Goal: Task Accomplishment & Management: Manage account settings

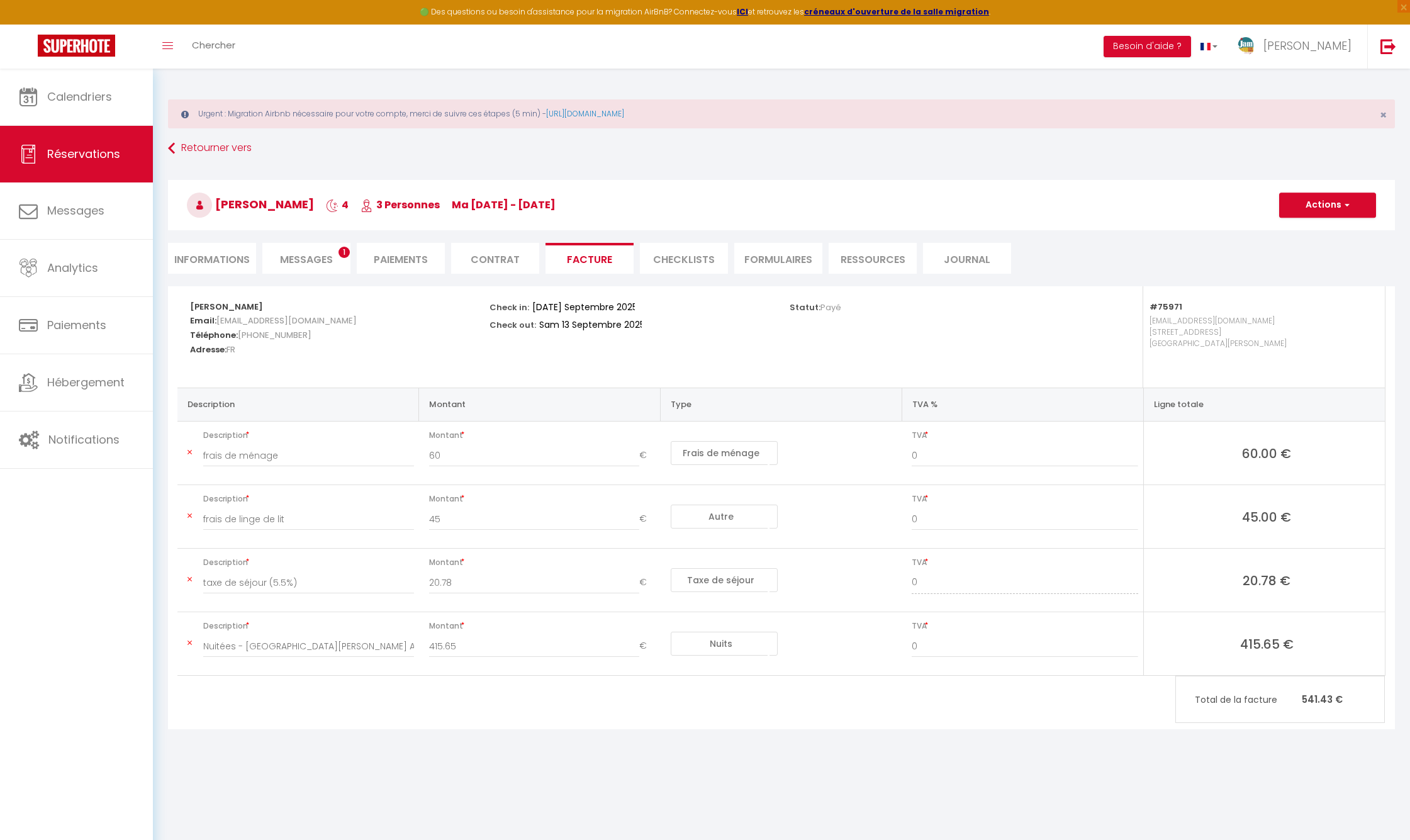
select select "cleaning"
select select "other"
select select "taxes"
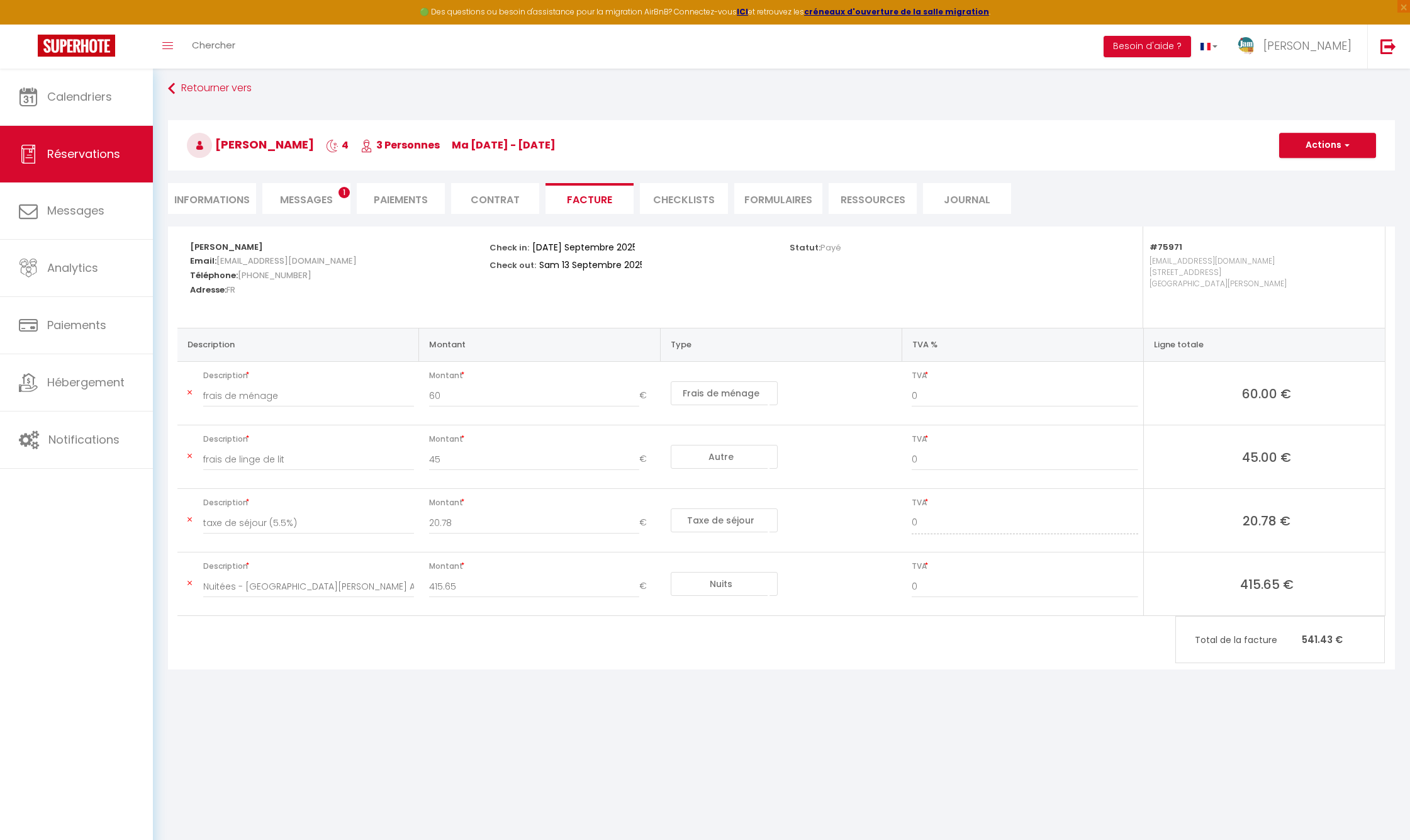
scroll to position [59, 0]
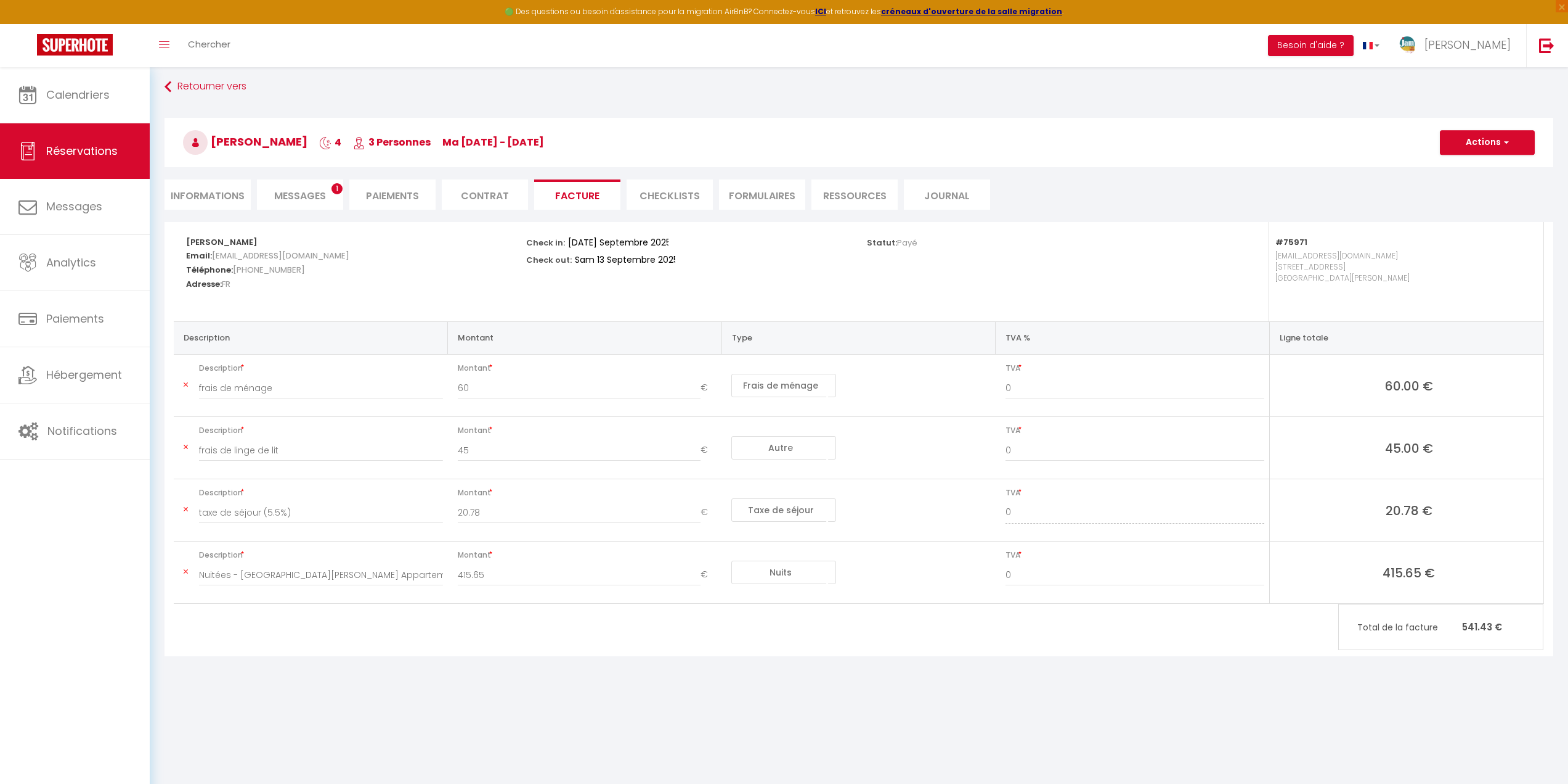
click at [292, 199] on span "Messages" at bounding box center [300, 195] width 52 height 14
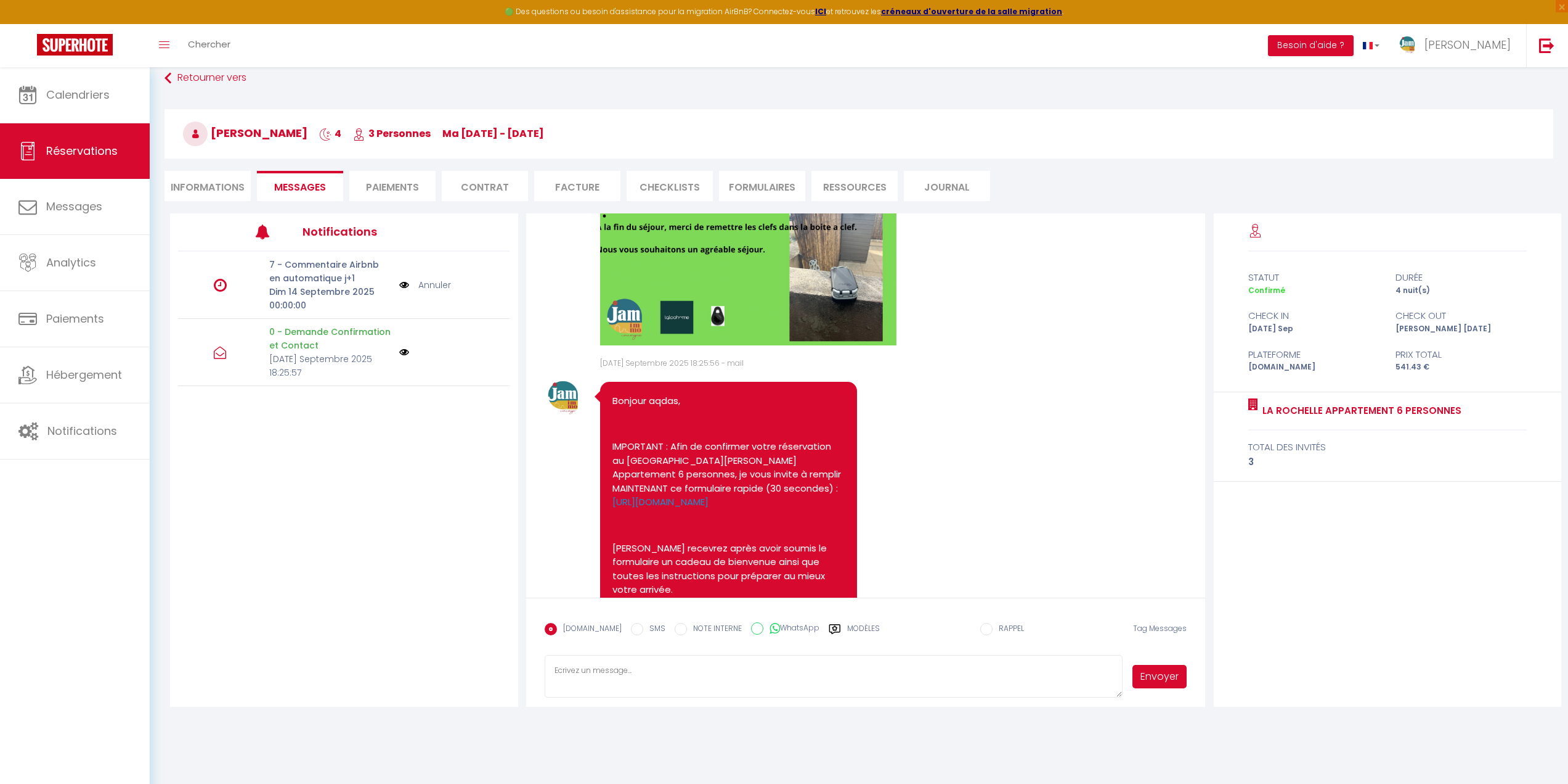
scroll to position [196, 0]
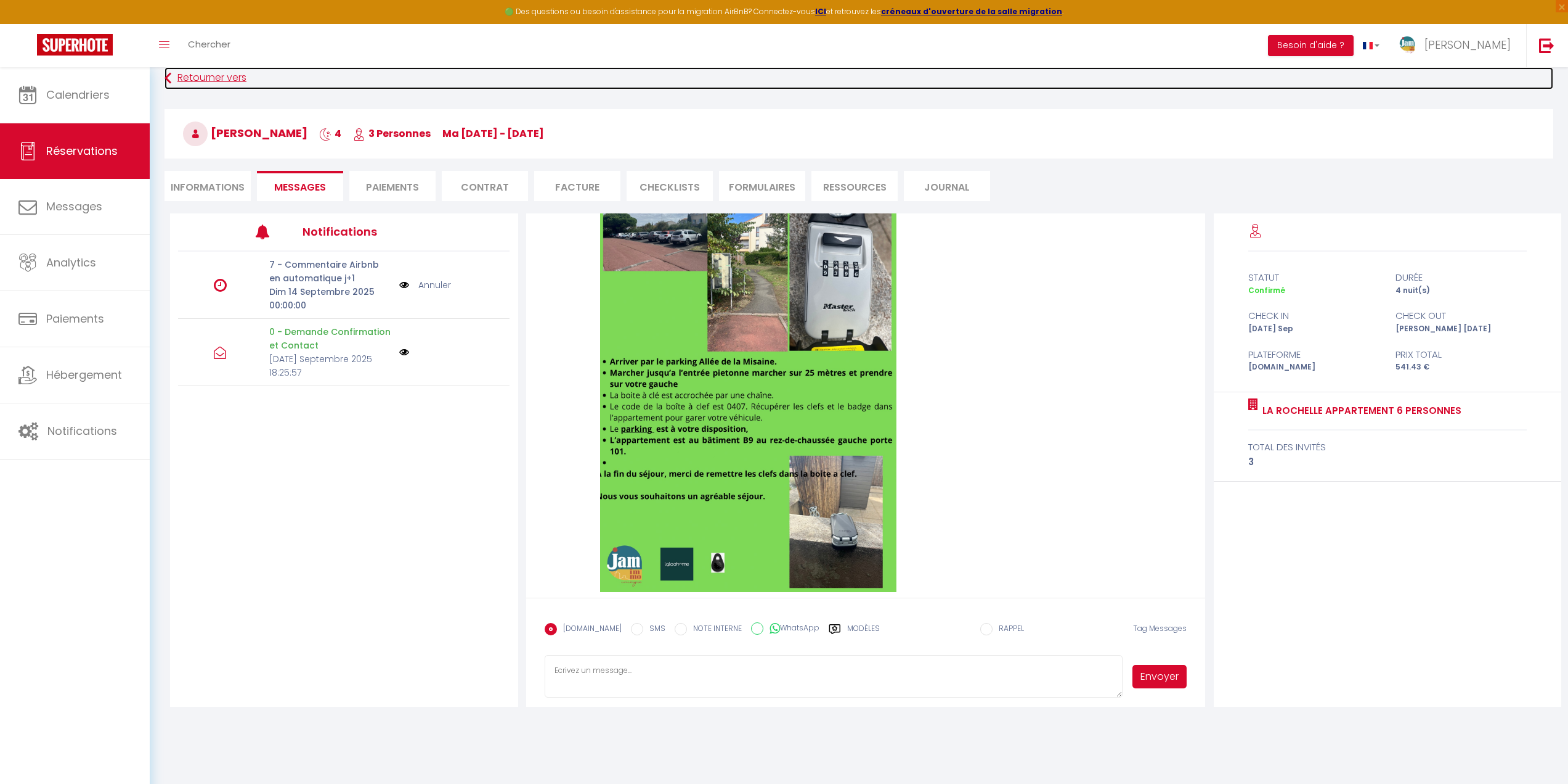
click at [181, 80] on link "Retourner vers" at bounding box center [859, 78] width 1389 height 23
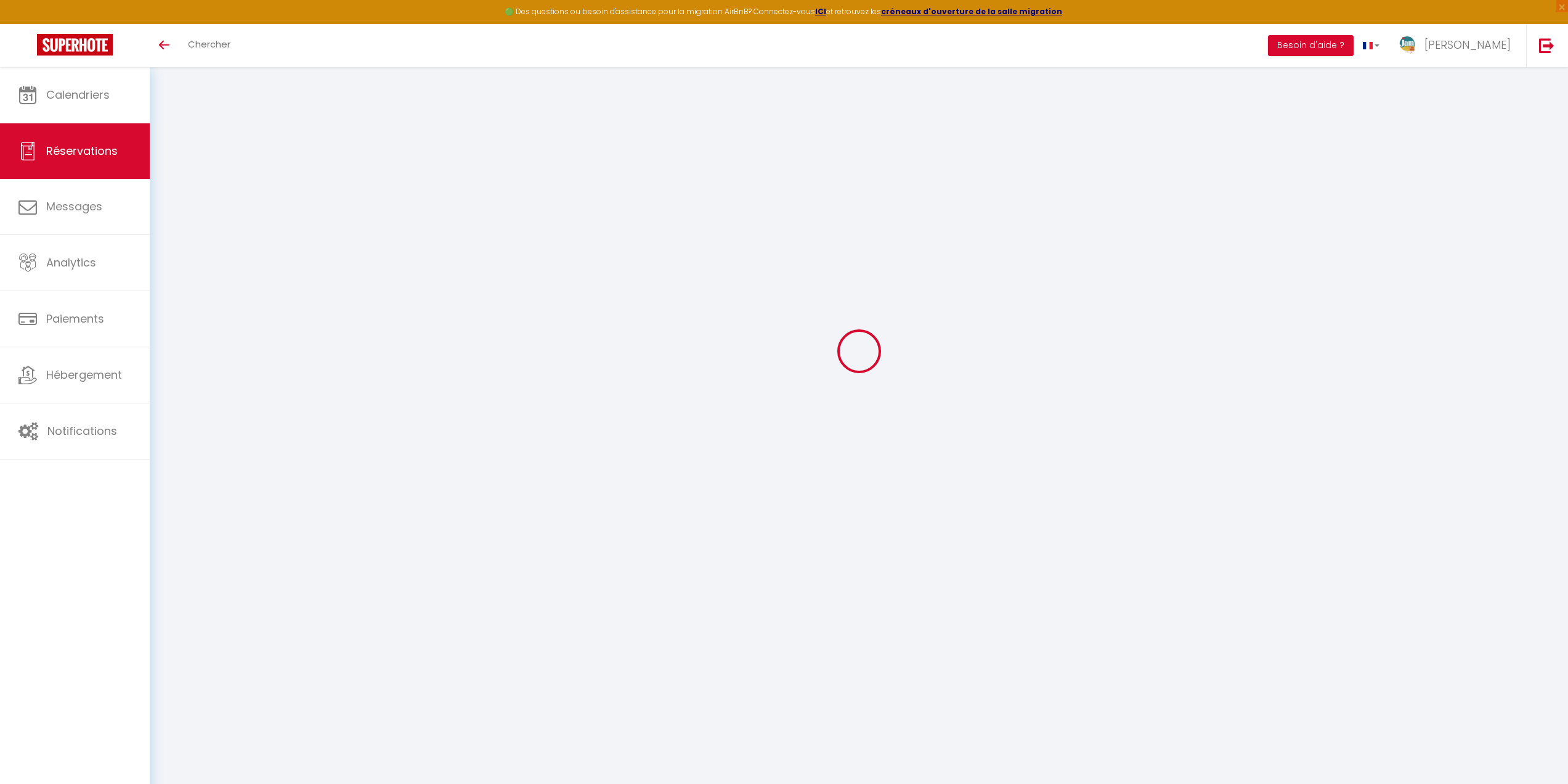
select select "cleaning"
select select "other"
select select "taxes"
select select
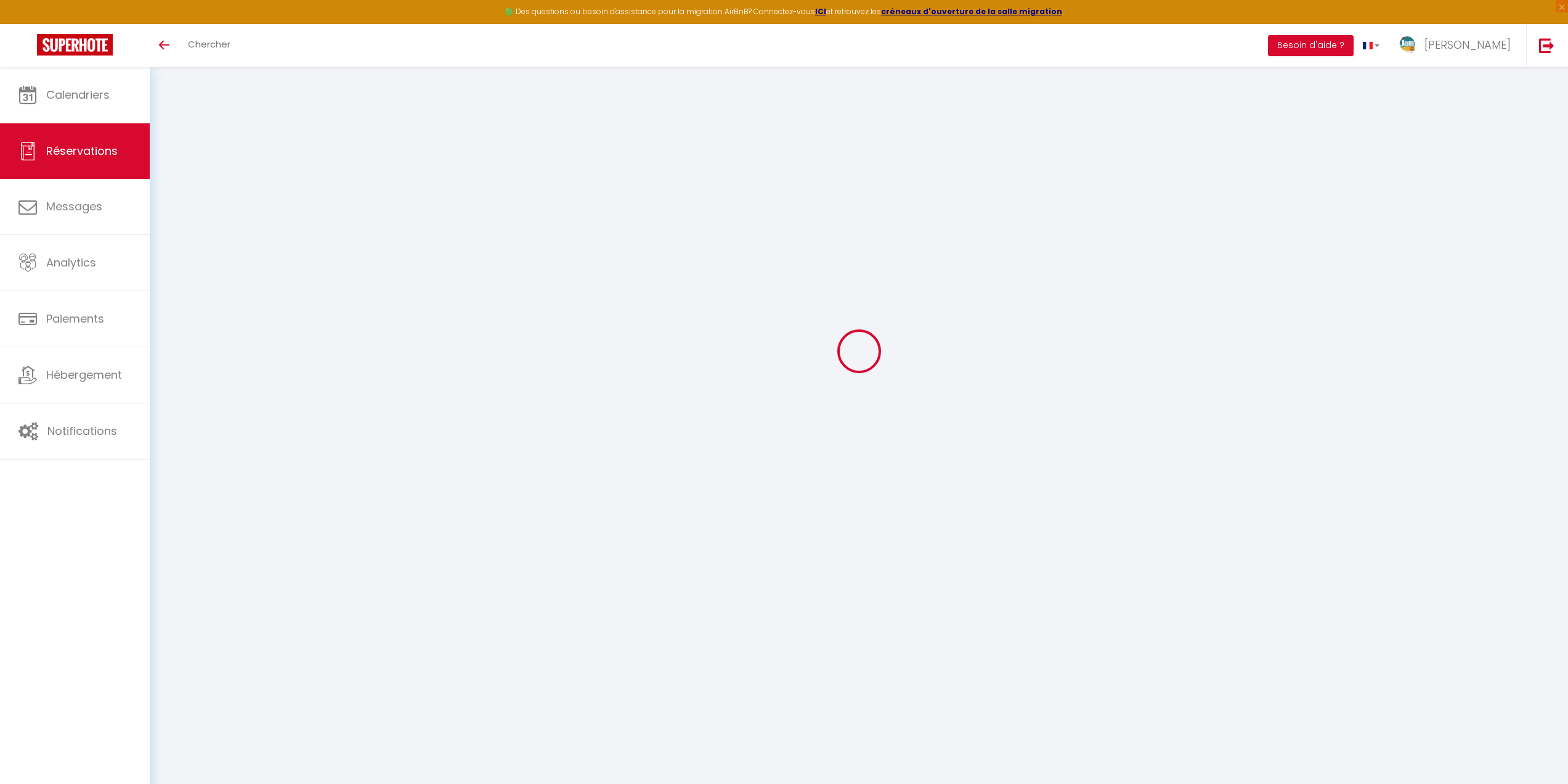
checkbox input "false"
type textarea "** THIS RESERVATION HAS BEEN PRE-PAID ** Je voyage pour affaires et il est poss…"
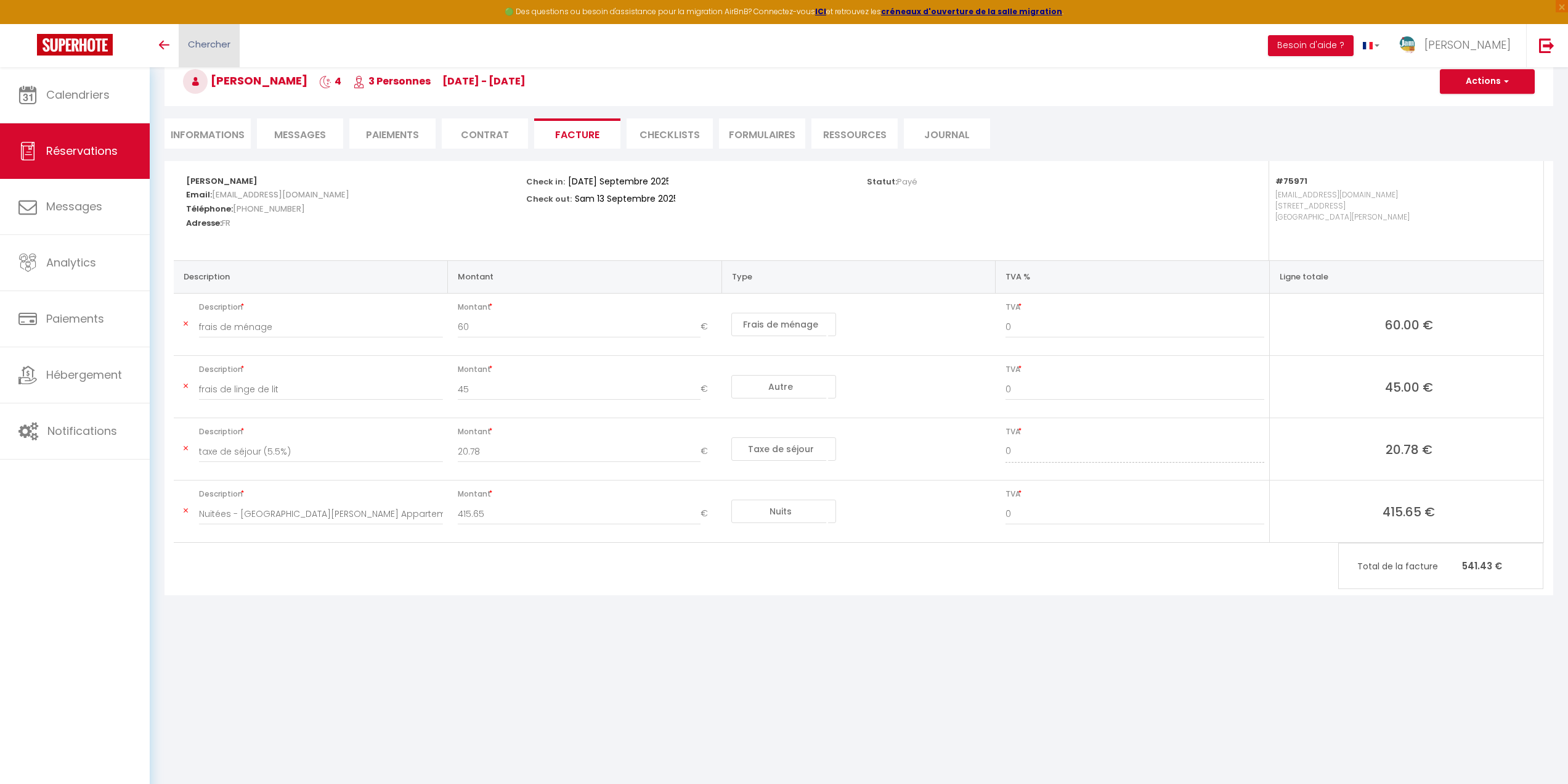
click at [233, 46] on link "Chercher" at bounding box center [209, 46] width 61 height 43
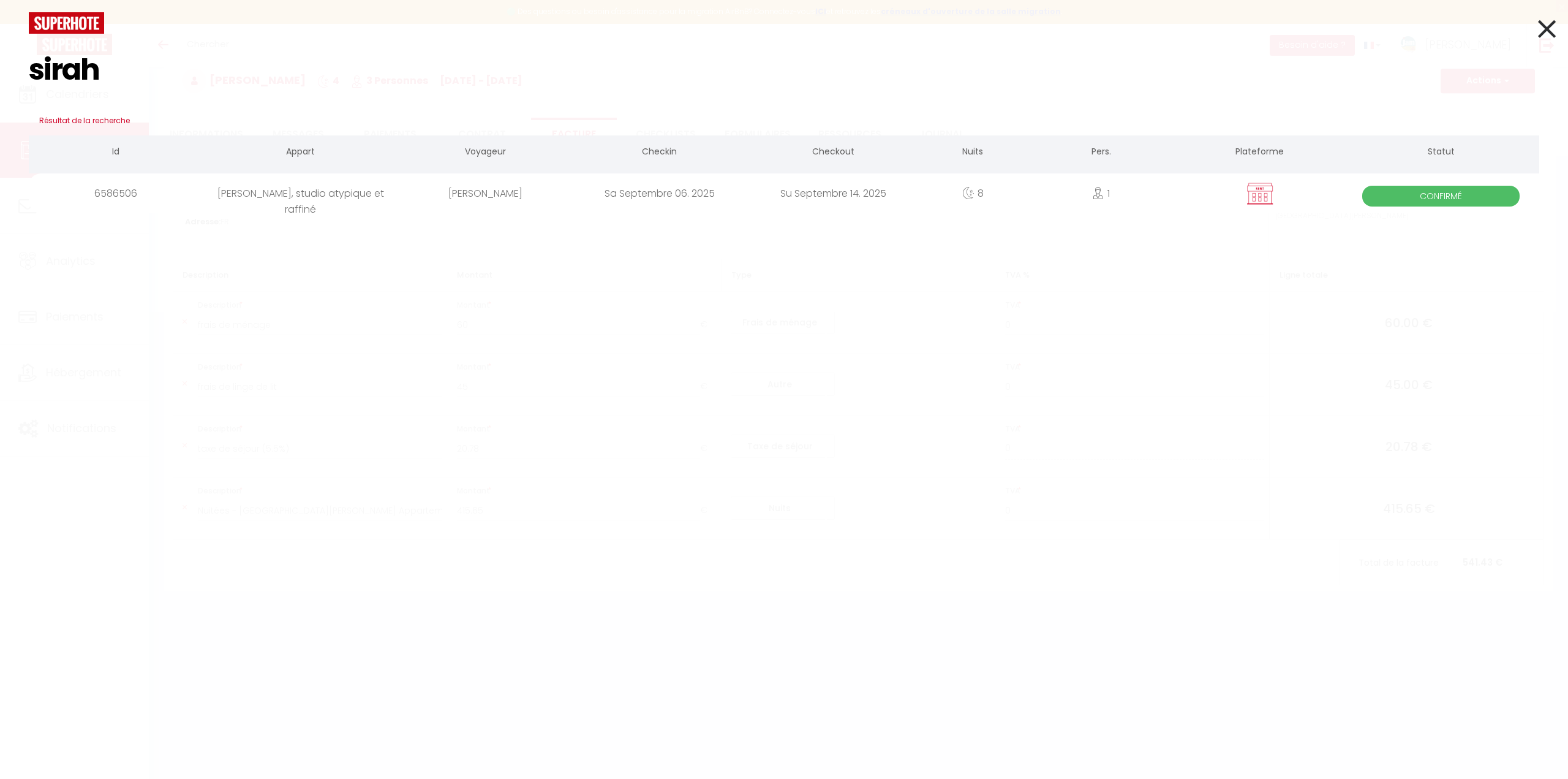
type input "sirah"
click at [264, 194] on div "[PERSON_NAME], studio atypique et raffiné" at bounding box center [301, 193] width 197 height 40
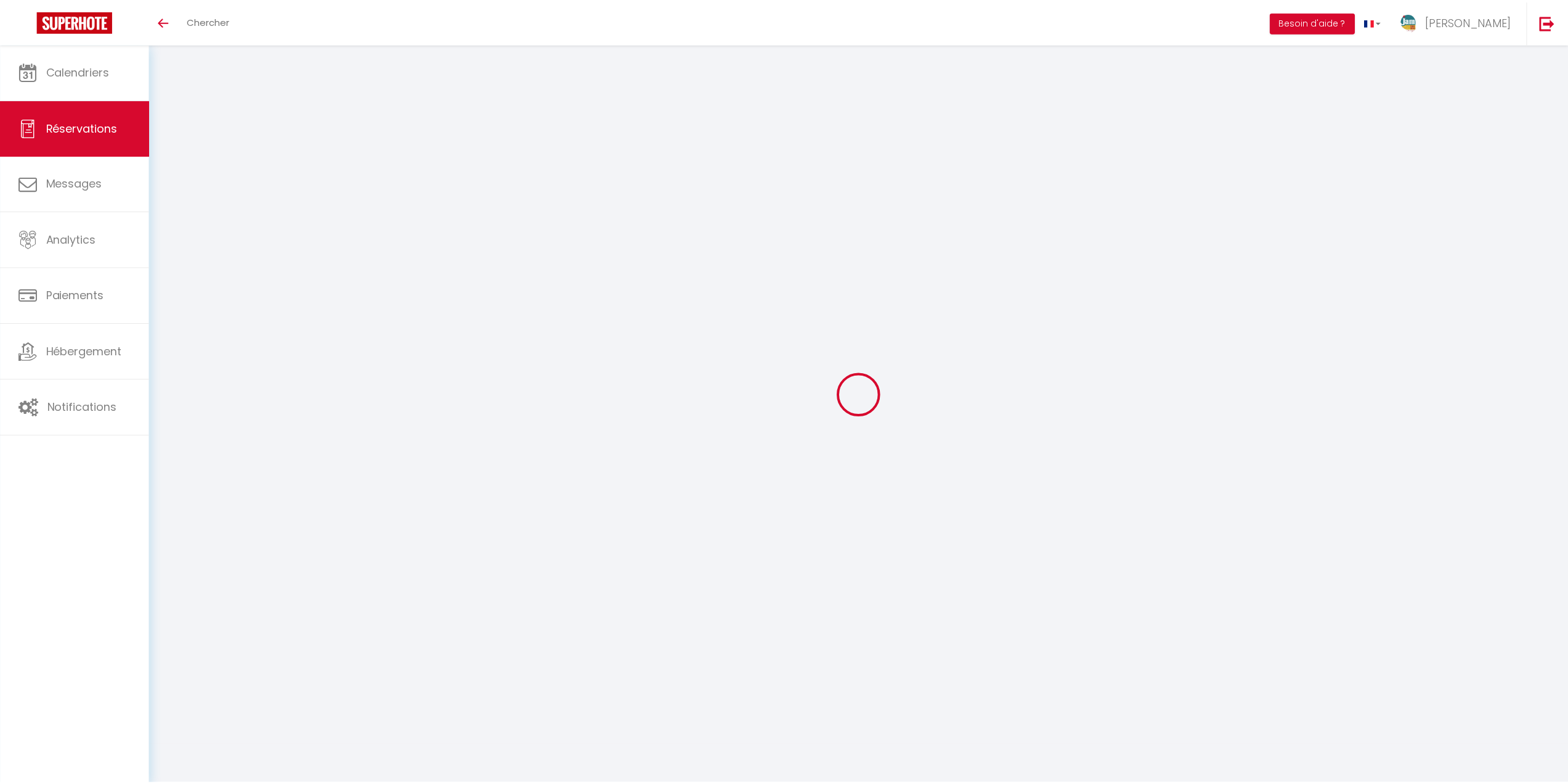
scroll to position [67, 0]
select select
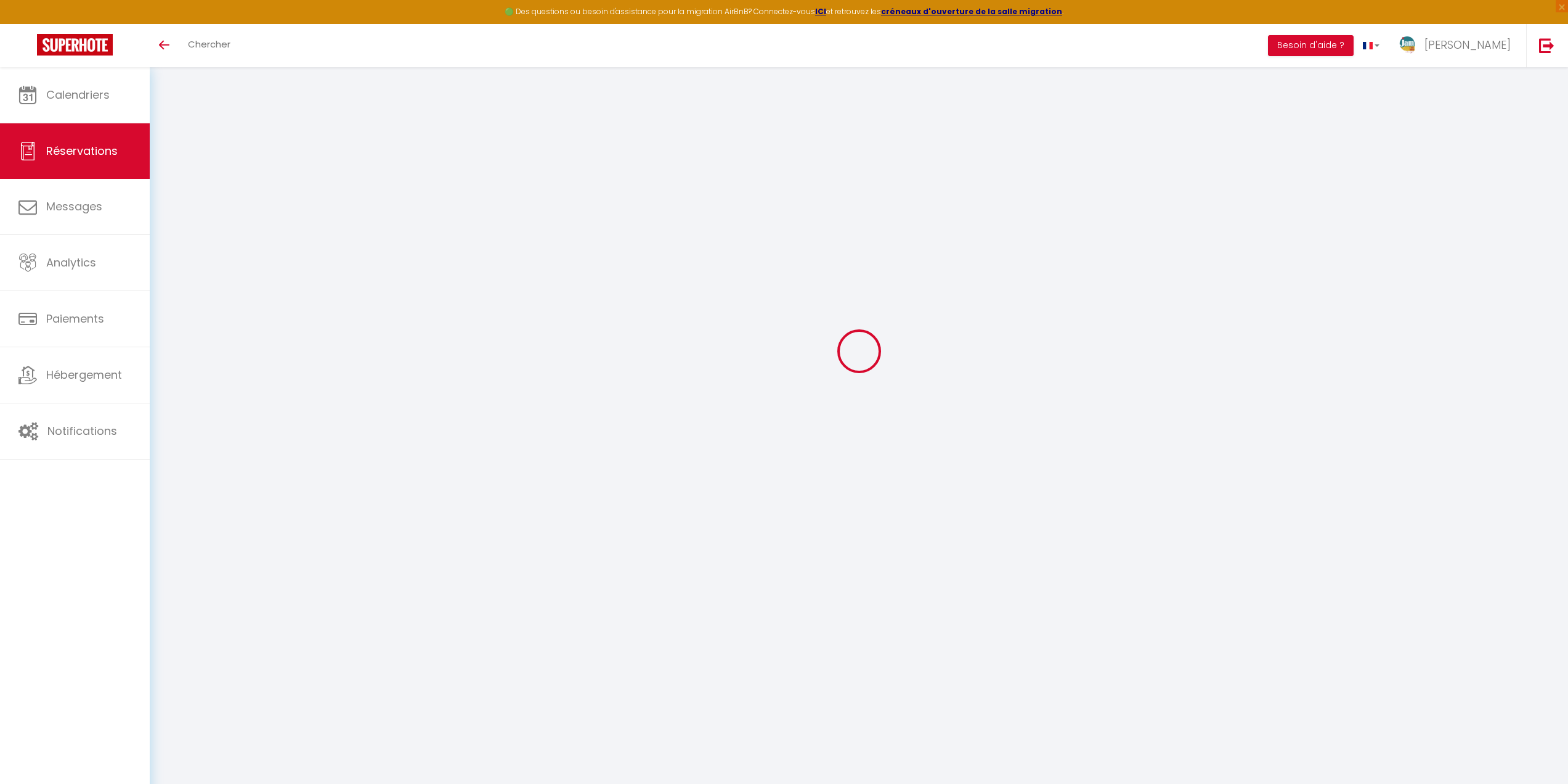
scroll to position [0, 0]
type input "Sirah"
type input "GOZO"
type input "sirah.gozo@gmail.com"
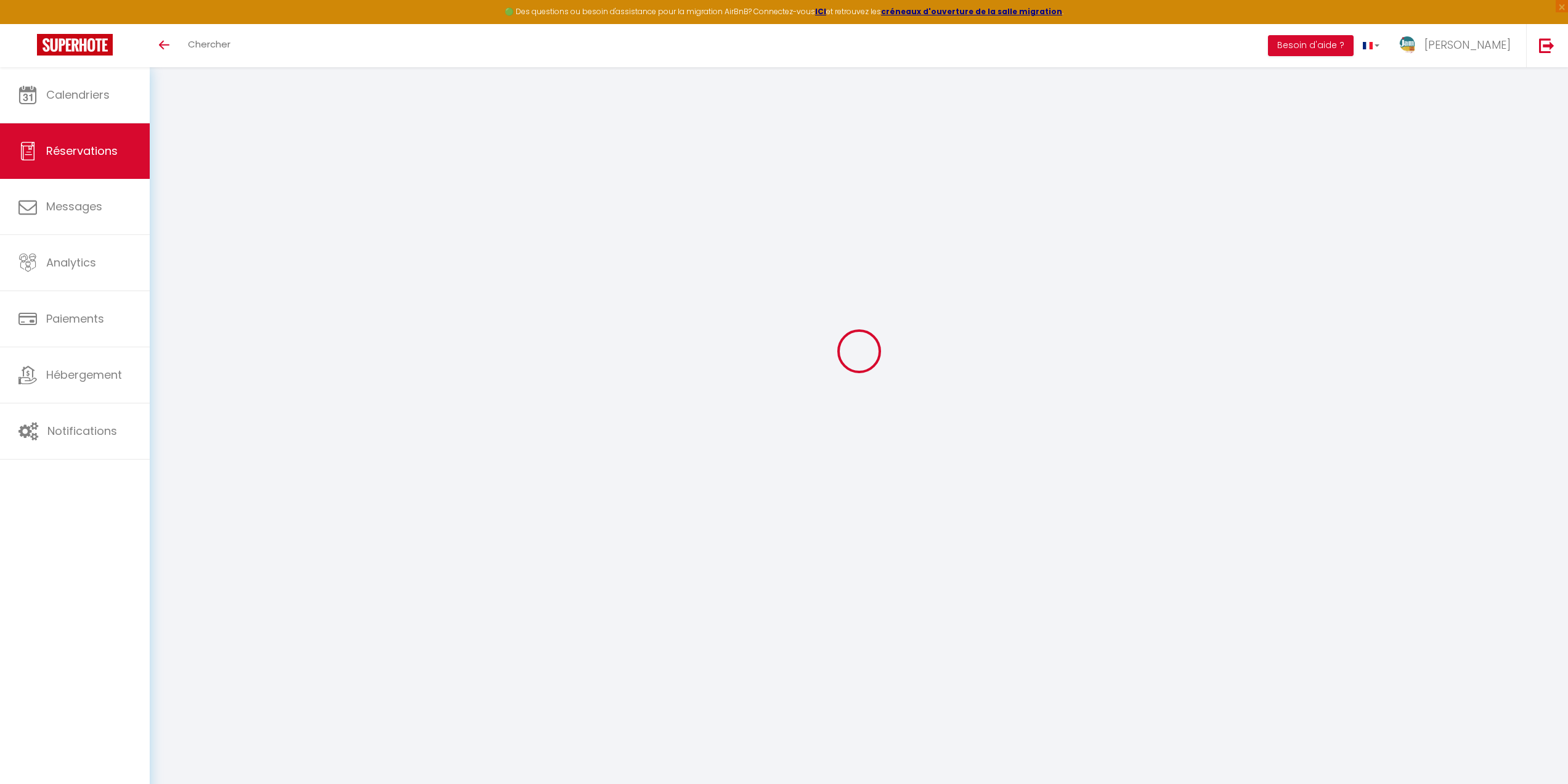
type input "0652344432"
select select "FR"
select select "68356"
select select "1"
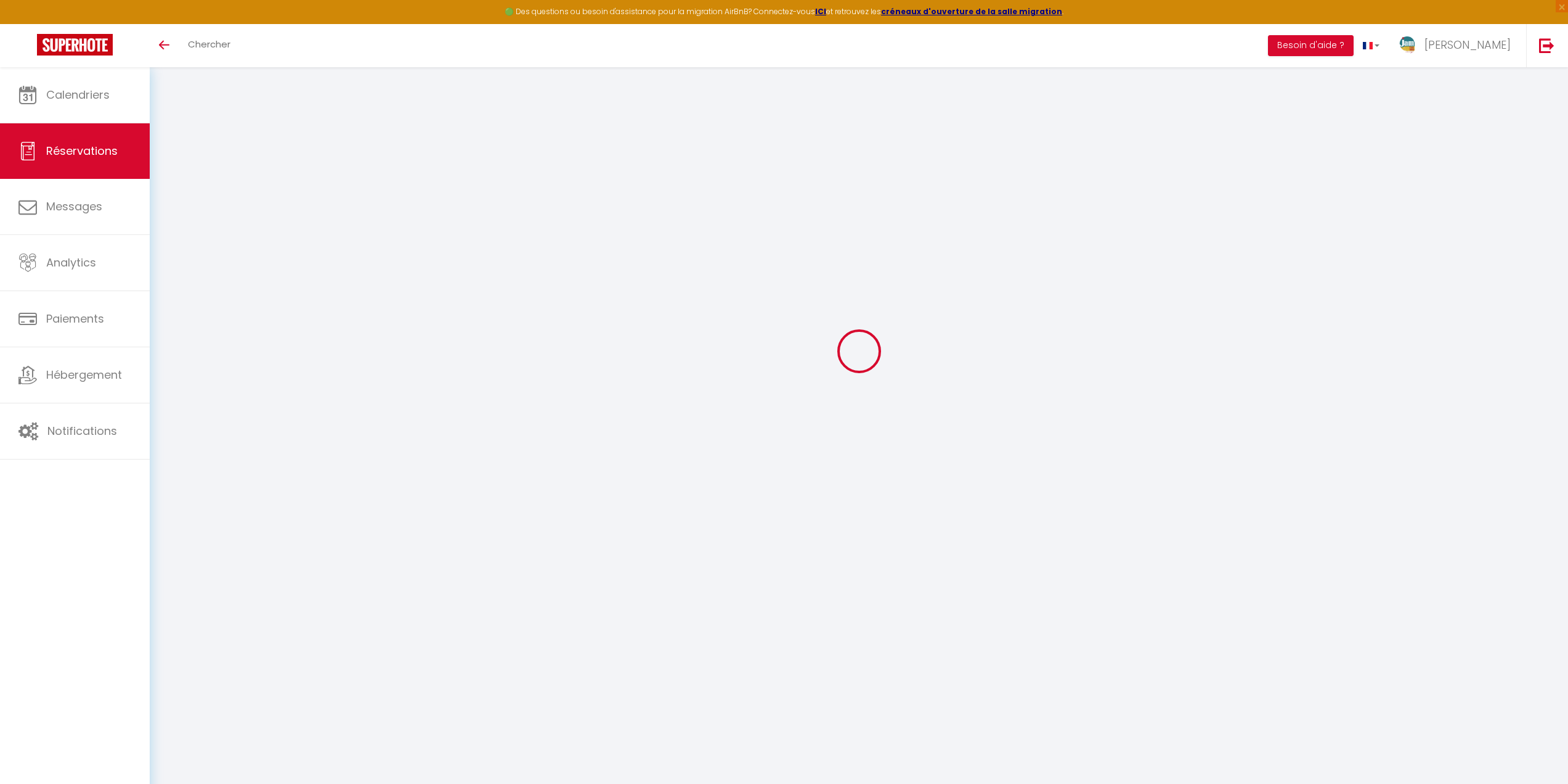
type input "Sam 06 Septembre 2025"
select select
type input "Dim 14 Septembre 2025"
select select
type input "1"
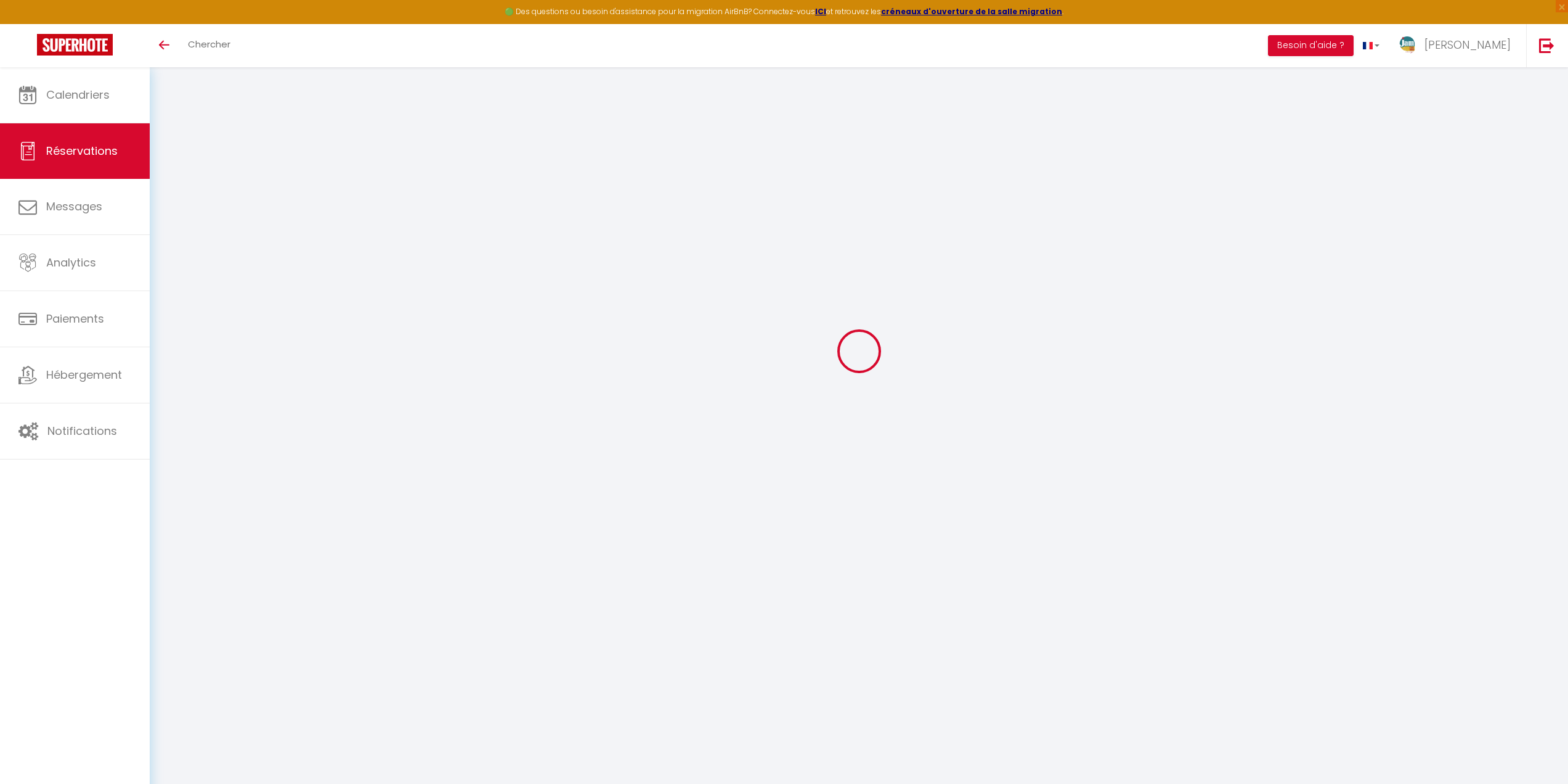
select select "12"
select select "15"
type input "671"
checkbox input "false"
type input "0"
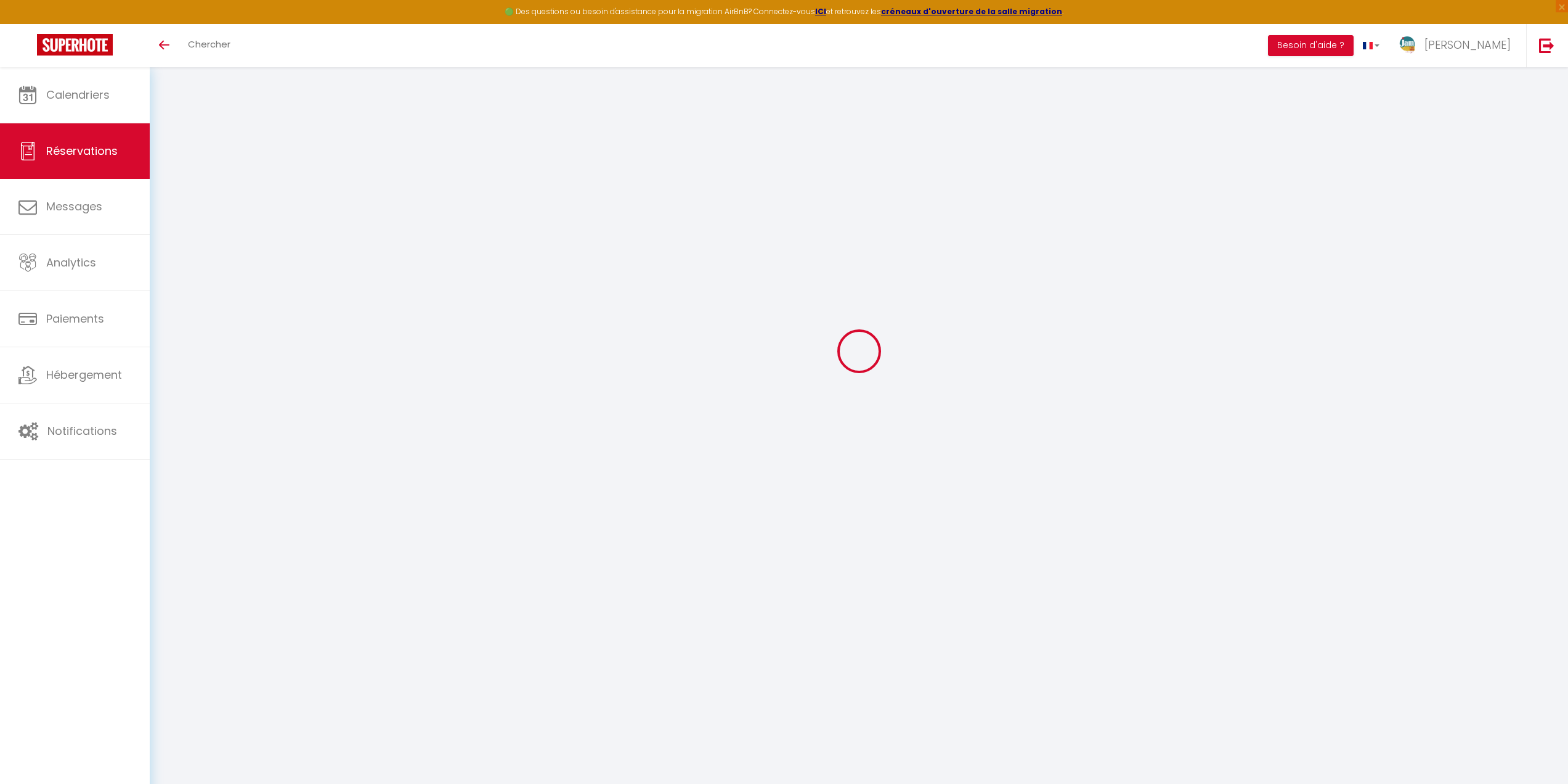
type input "35"
type input "0"
select select
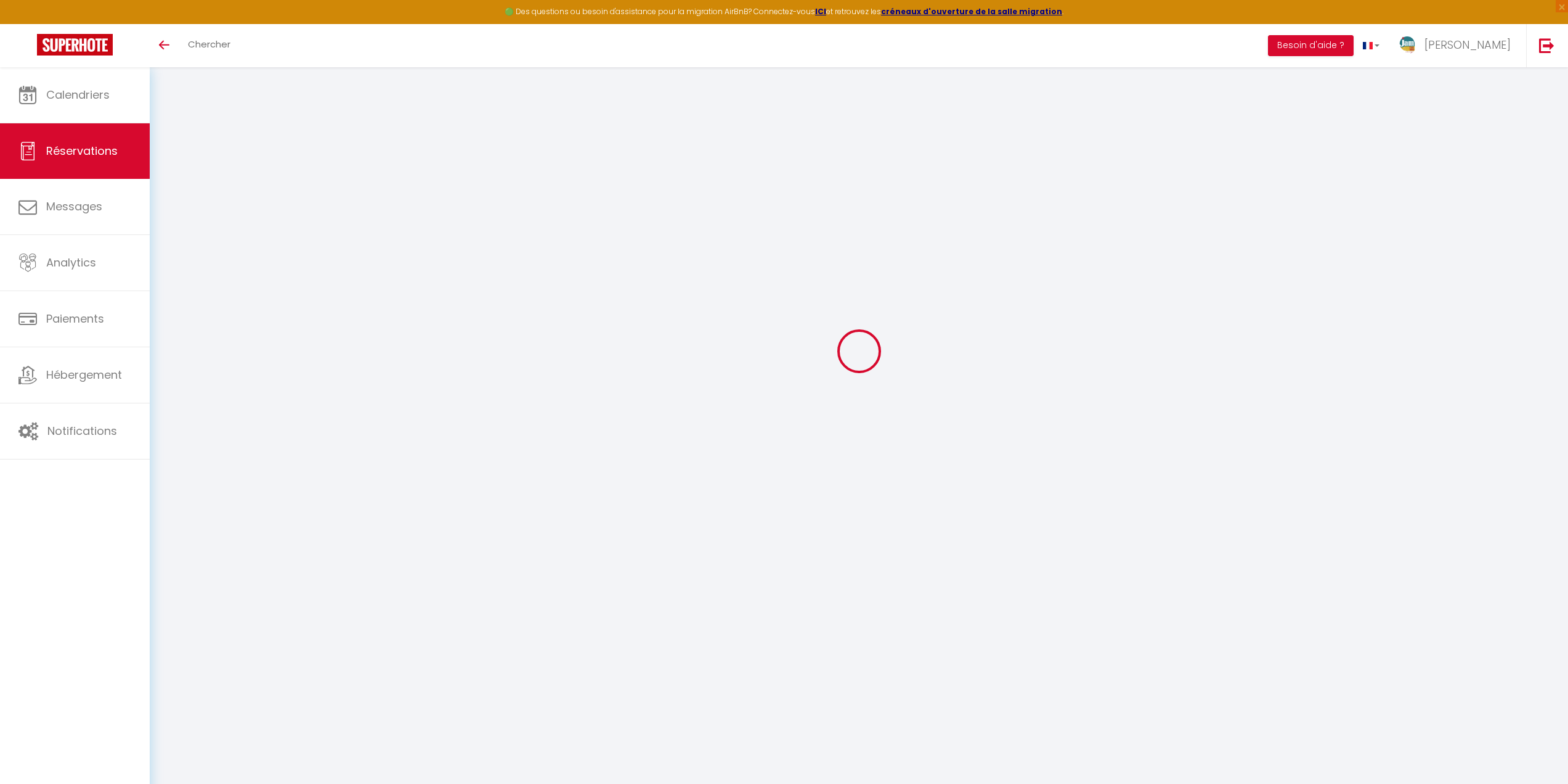
checkbox input "false"
select select
checkbox input "false"
select select
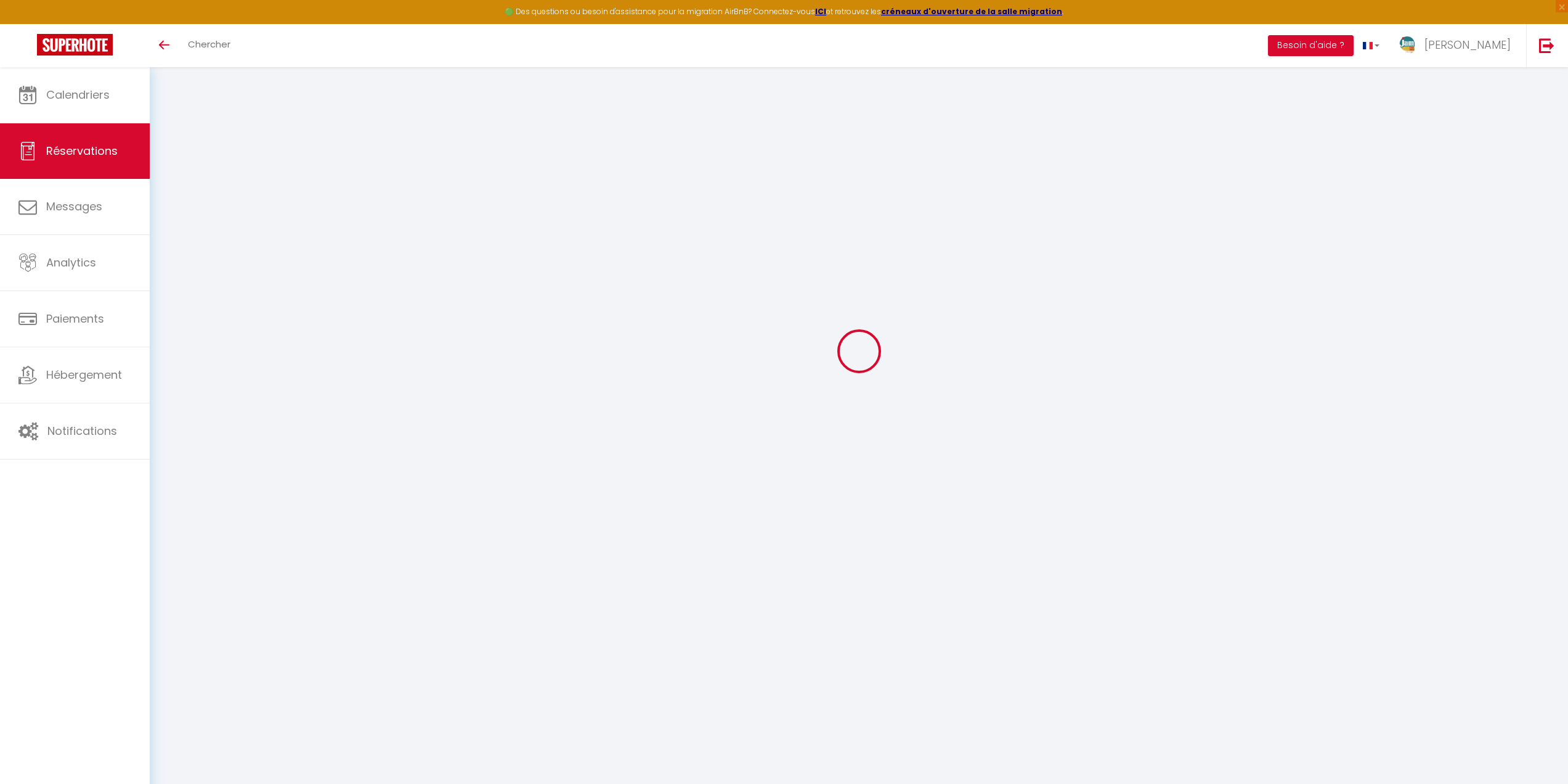
select select
checkbox input "false"
type textarea "Rien à redire, si ce n’est que je tiens à féliciter toute votre équipe pour son…"
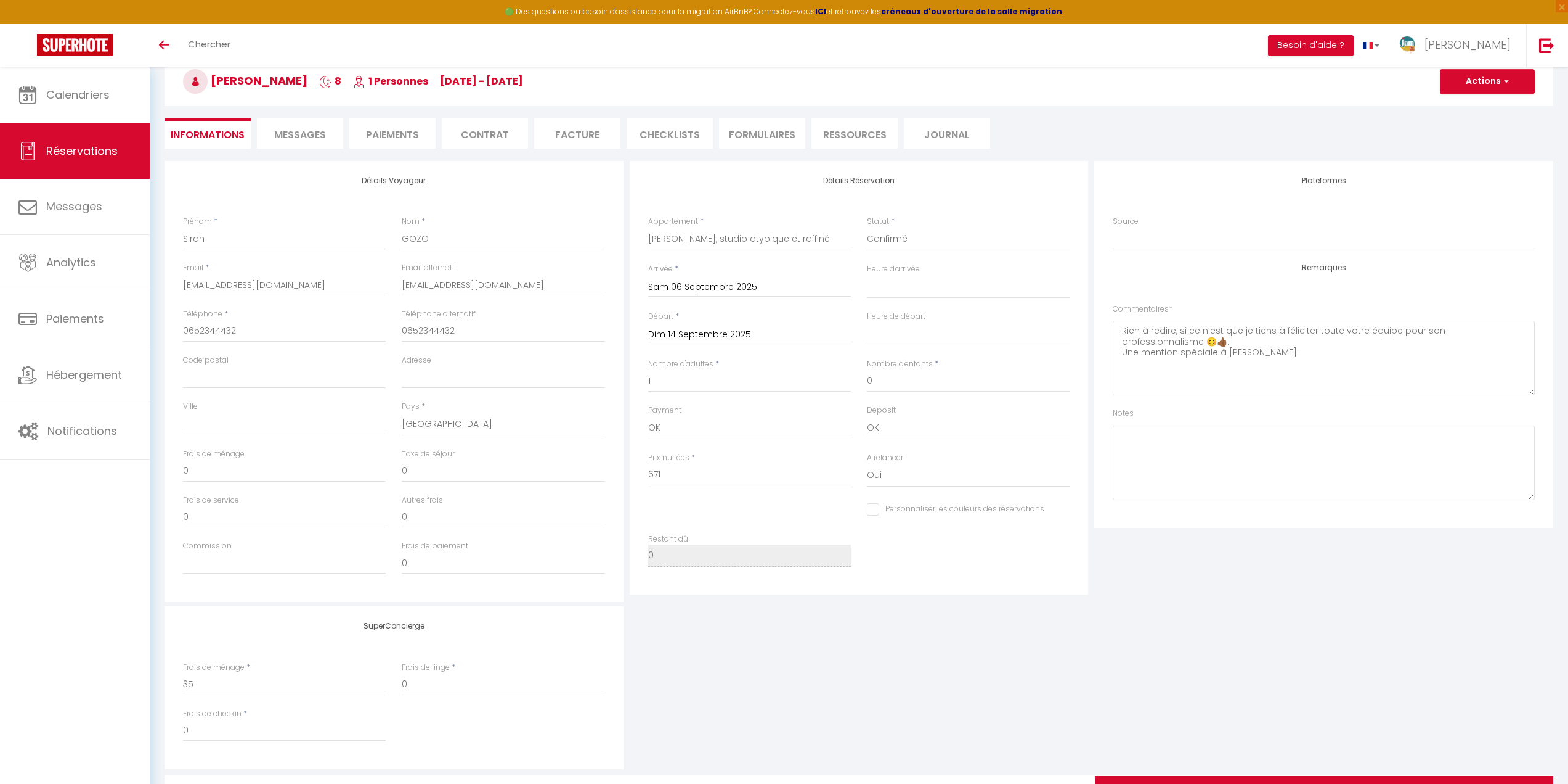
select select
checkbox input "false"
select select "17:00"
select select "11:00"
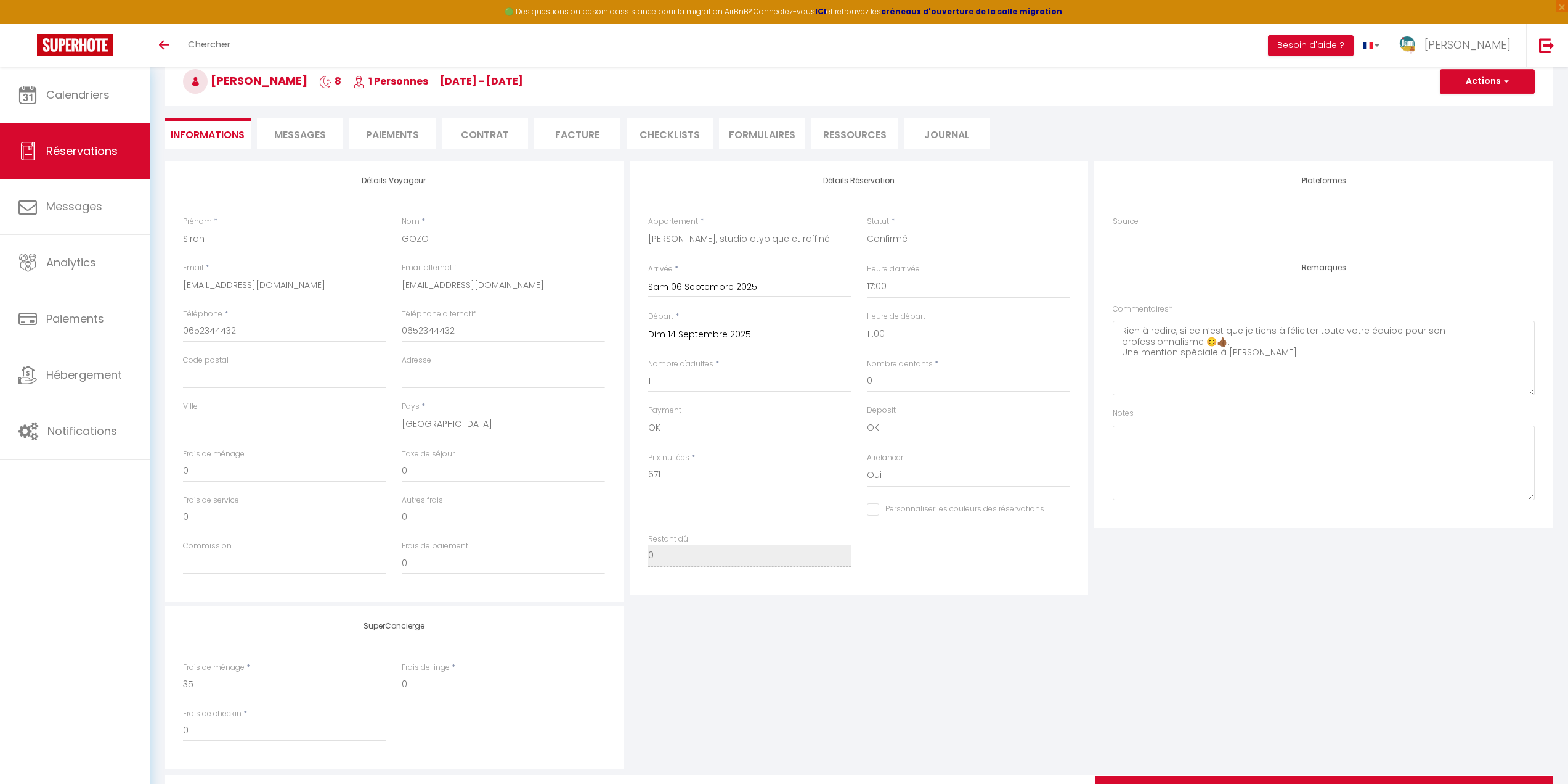
click at [580, 124] on li "Facture" at bounding box center [577, 133] width 86 height 30
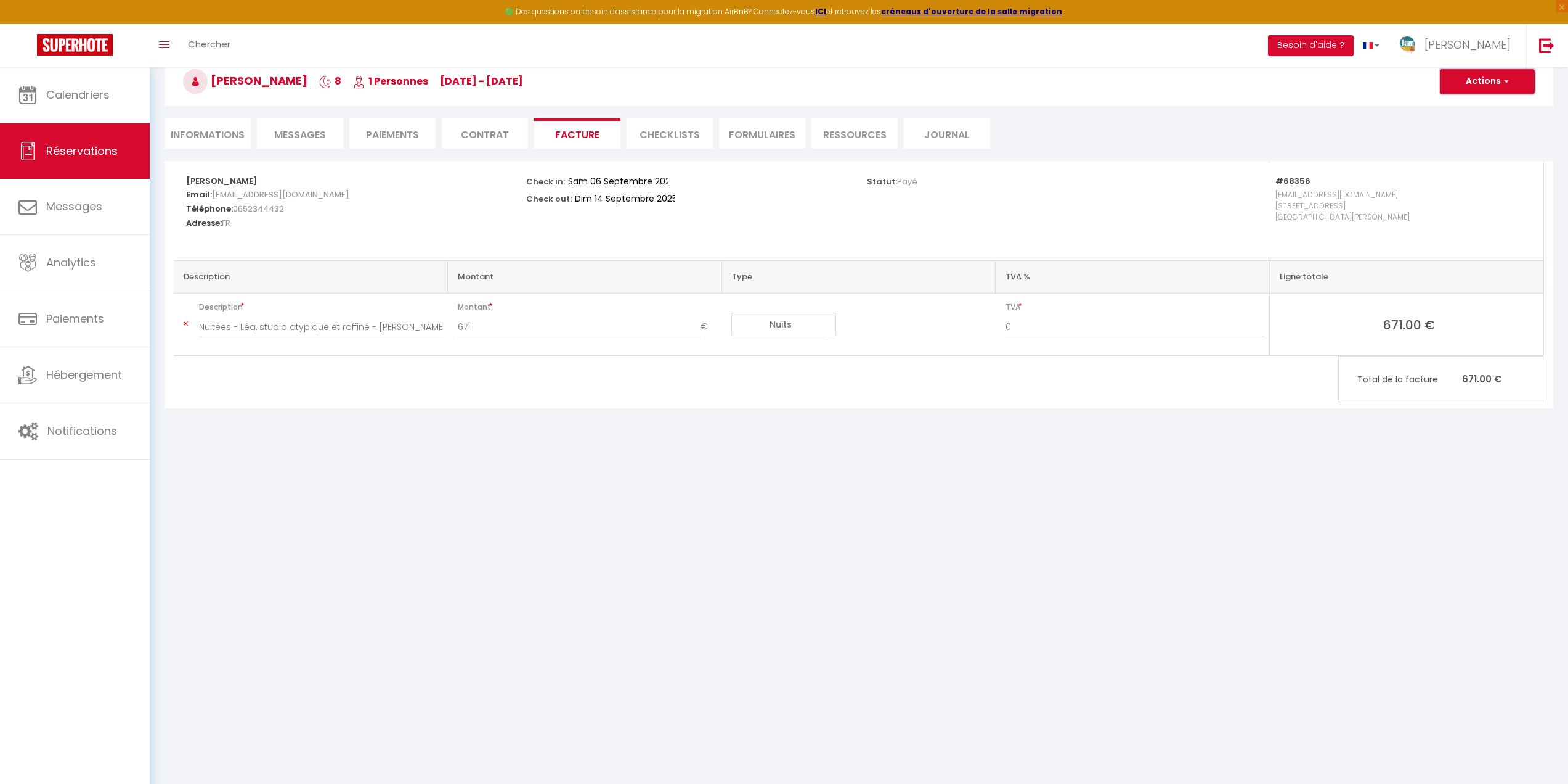
click at [1495, 76] on button "Actions" at bounding box center [1487, 82] width 95 height 24
click at [1484, 141] on link "Envoyer la facture" at bounding box center [1478, 141] width 103 height 16
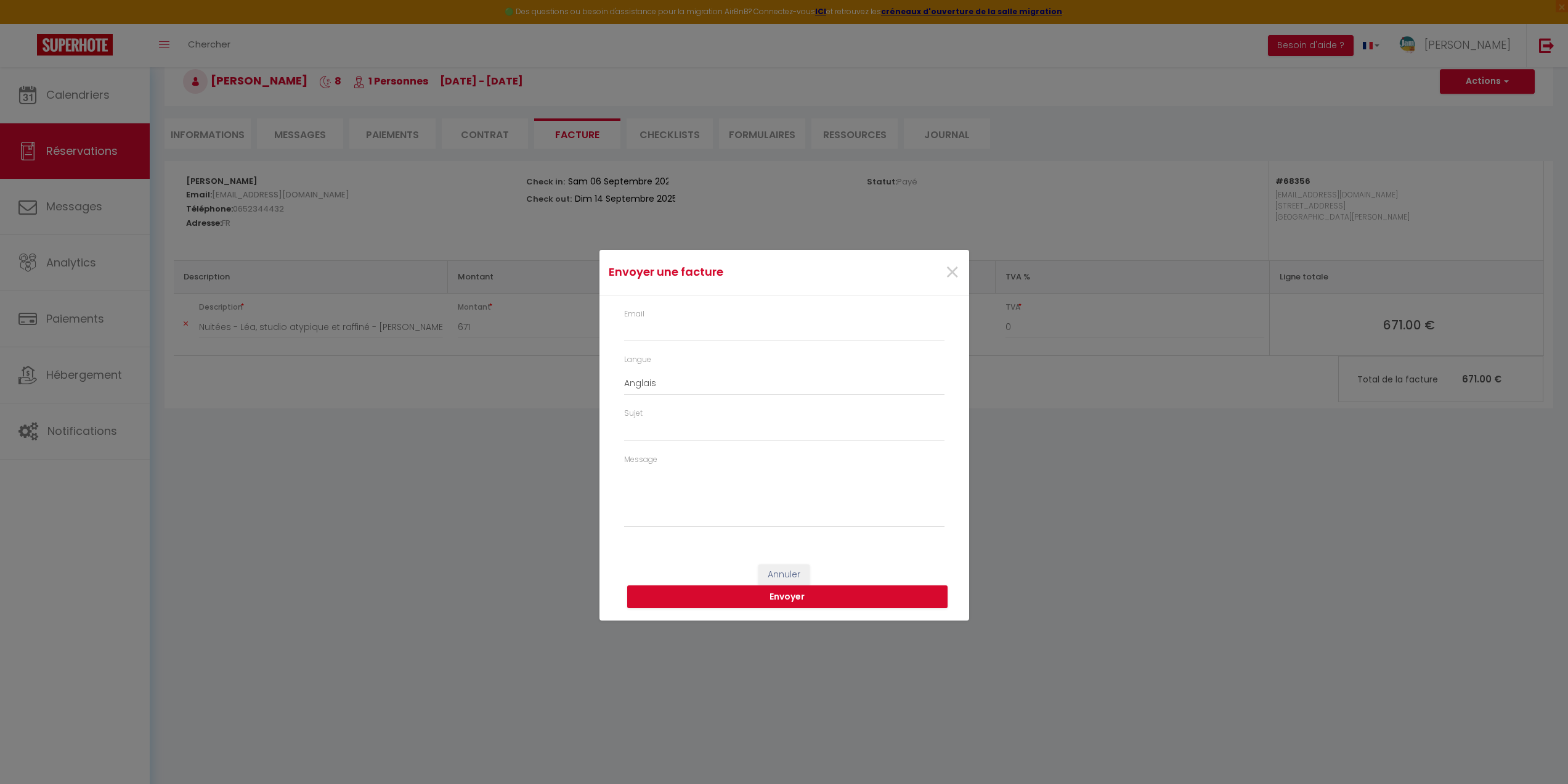
type input "sirah.gozo@gmail.com"
select select "fr"
type input "Votre facture 6586506 - Léa, studio atypique et raffiné"
type textarea "Bonjour, Voici le lien pour télécharger votre facture : https://superhote.com/a…"
click at [777, 592] on button "Envoyer" at bounding box center [791, 596] width 320 height 23
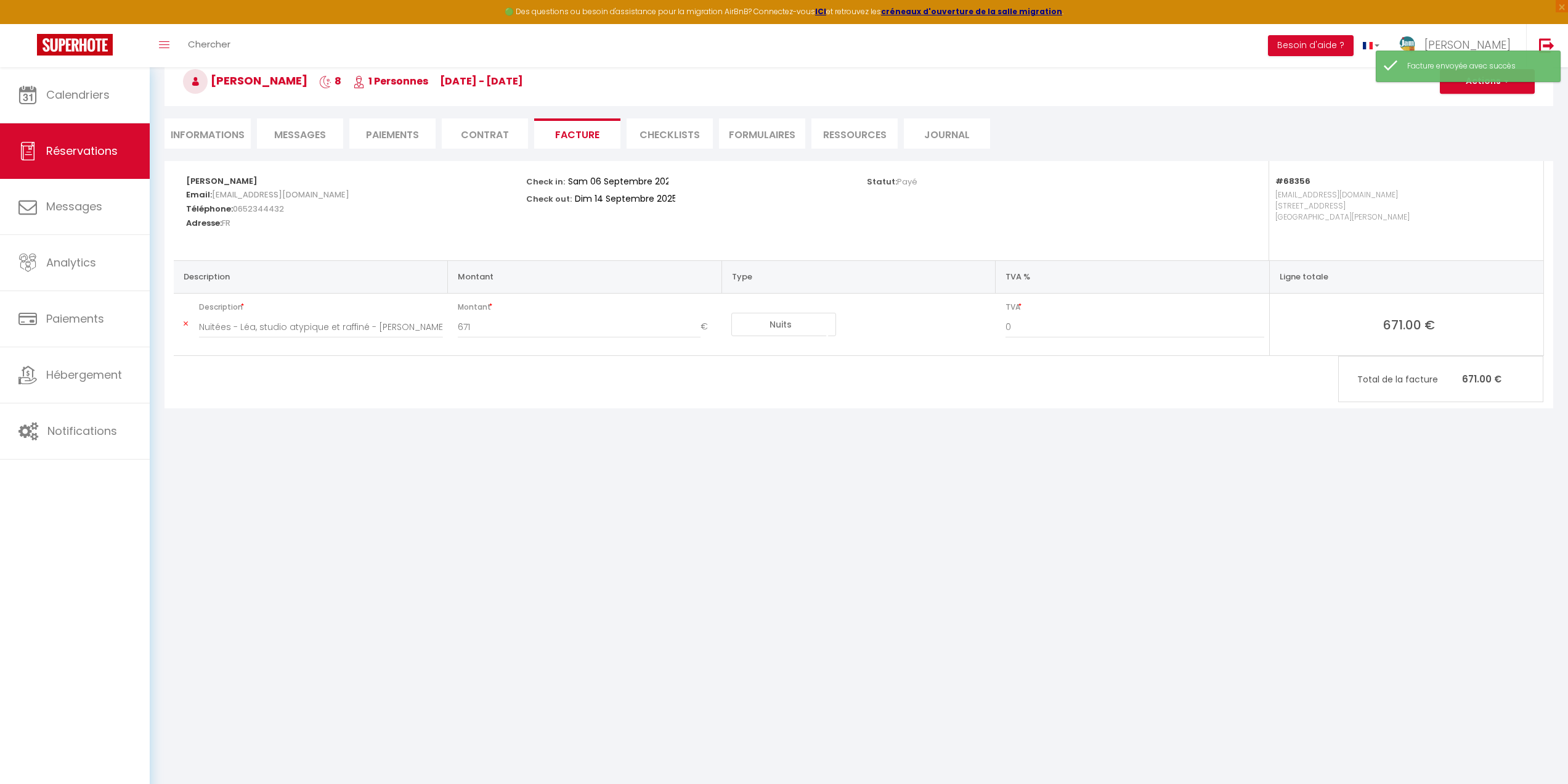
click at [301, 128] on span "Messages" at bounding box center [300, 135] width 52 height 14
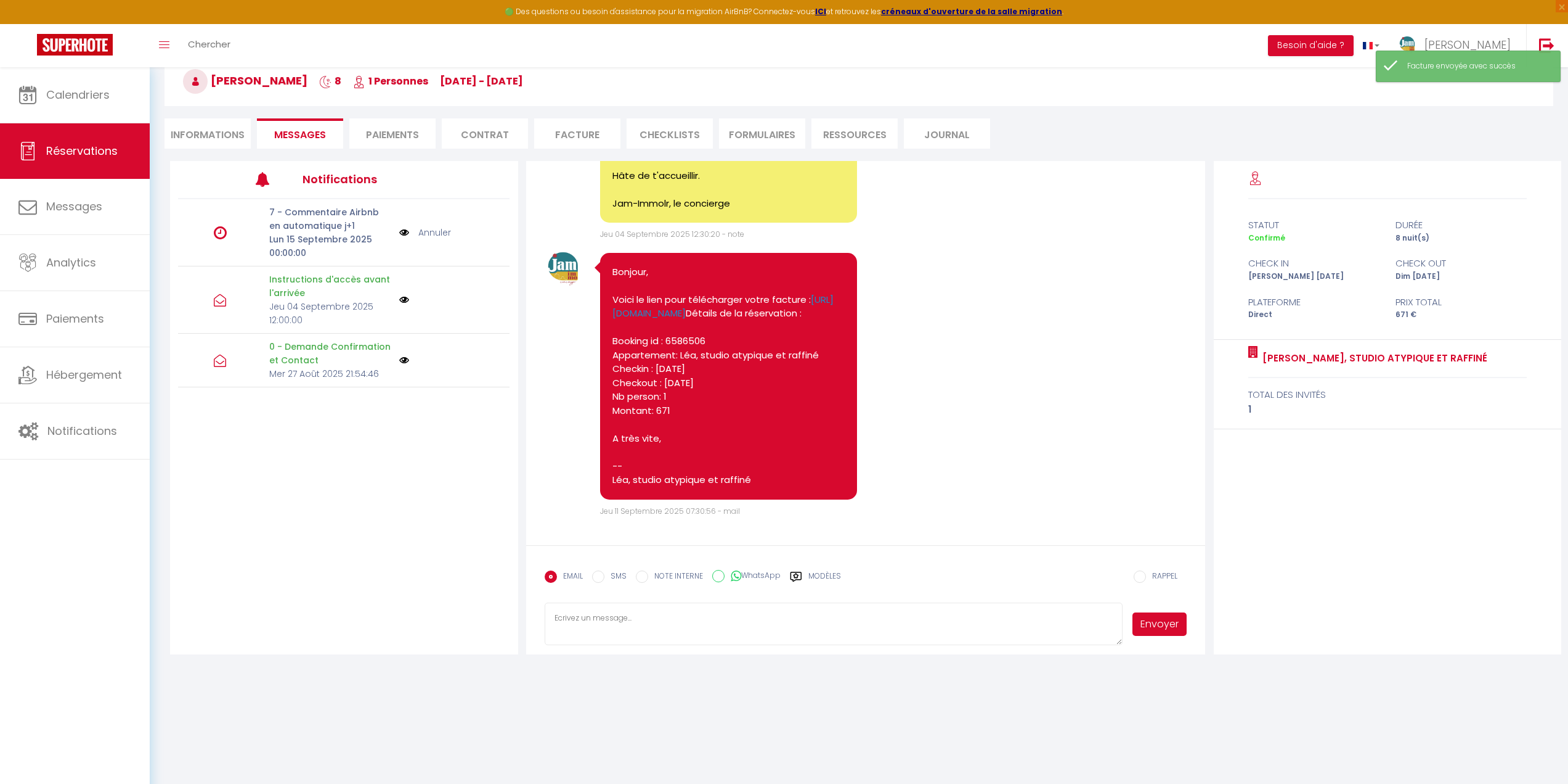
scroll to position [1943, 0]
click at [713, 576] on input "WhatsApp" at bounding box center [718, 576] width 12 height 12
radio input "true"
radio input "false"
click at [647, 630] on textarea at bounding box center [834, 624] width 579 height 43
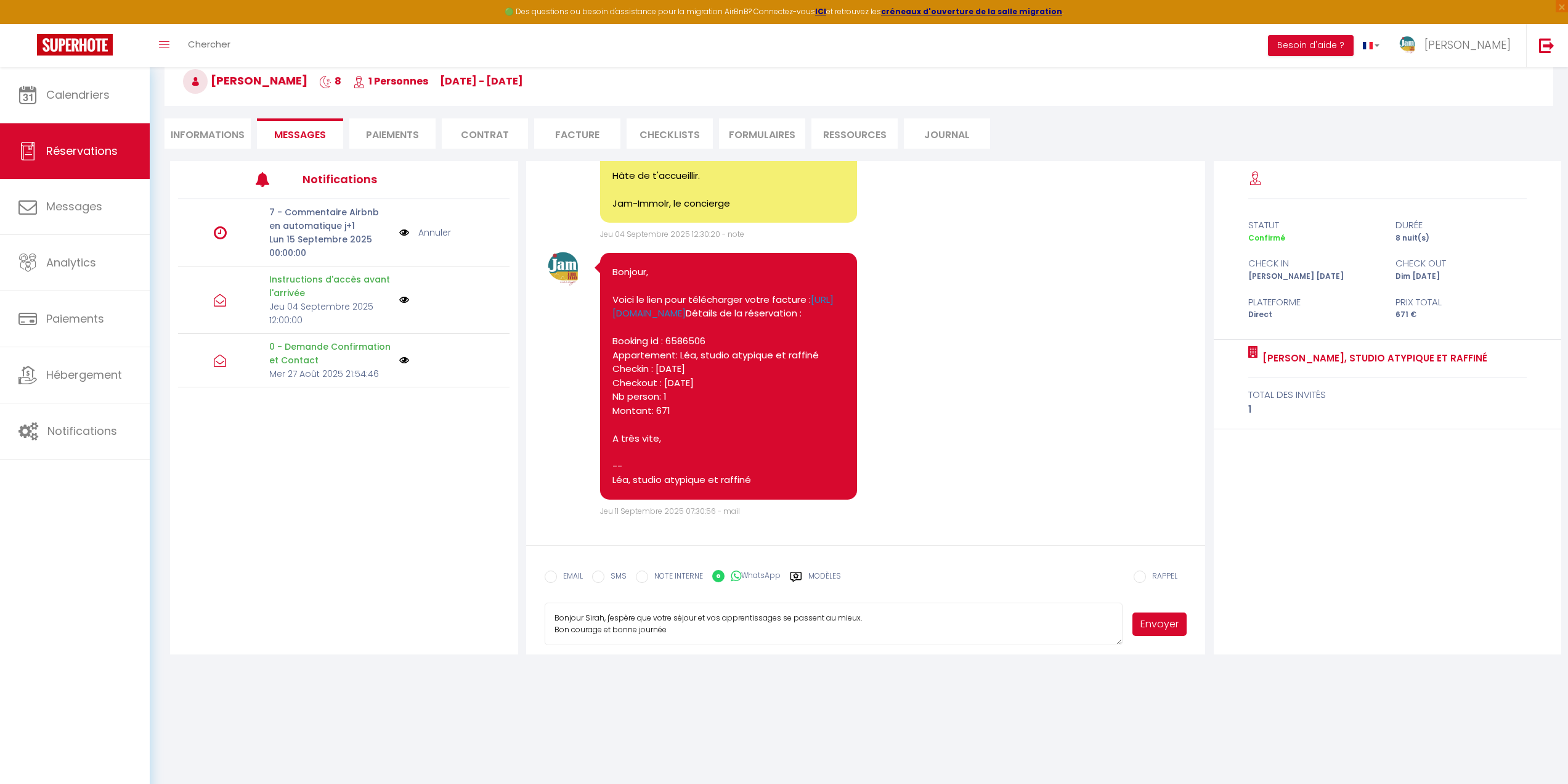
type textarea "Bonjour Sirah, j'espère que votre séjour et vos apprentissages se passent au mi…"
click at [1147, 628] on button "Envoyer" at bounding box center [1159, 623] width 55 height 23
click at [596, 577] on input "SMS" at bounding box center [598, 576] width 12 height 12
radio input "true"
radio input "false"
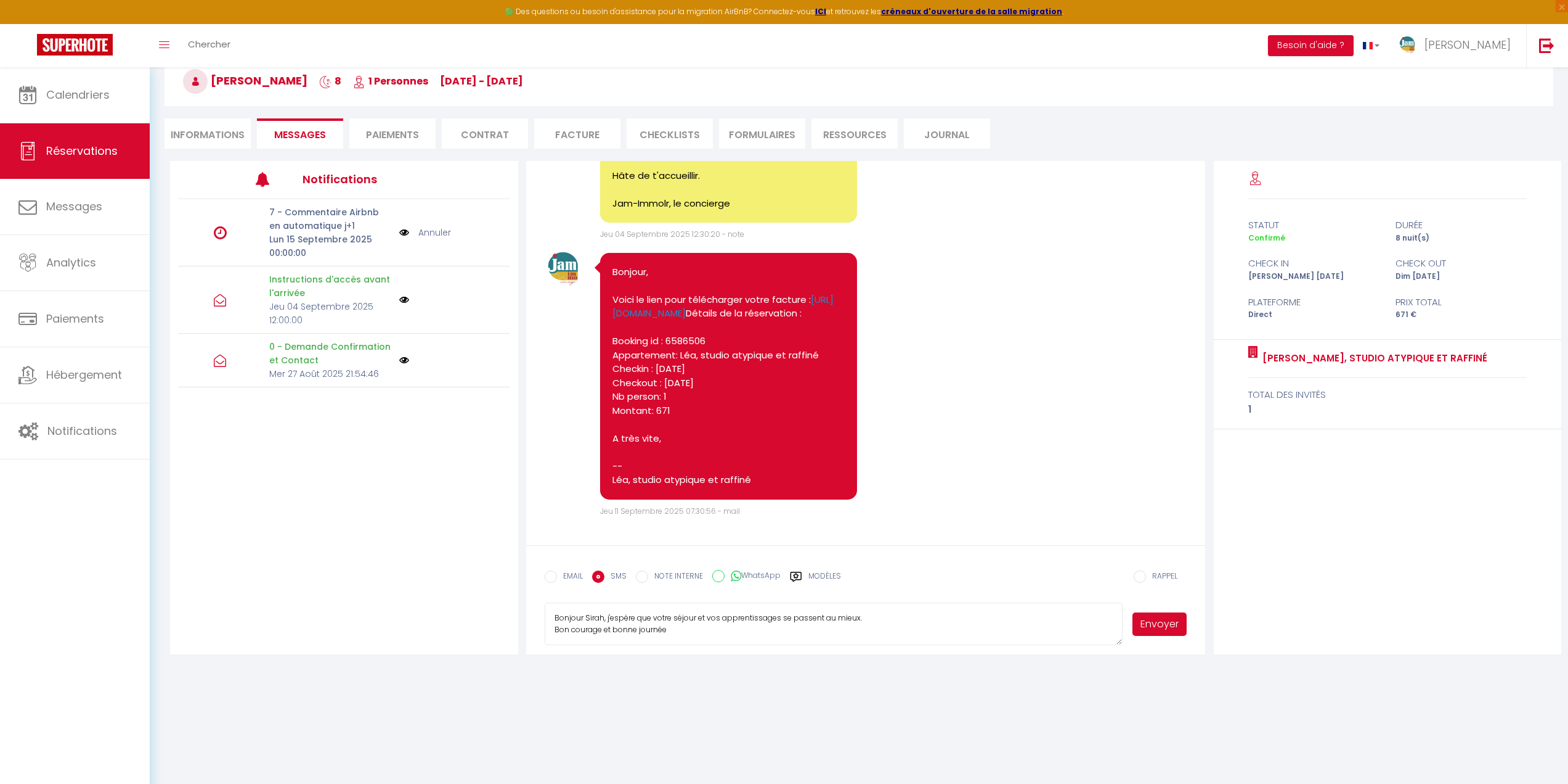
click at [1162, 620] on button "Envoyer" at bounding box center [1159, 623] width 55 height 23
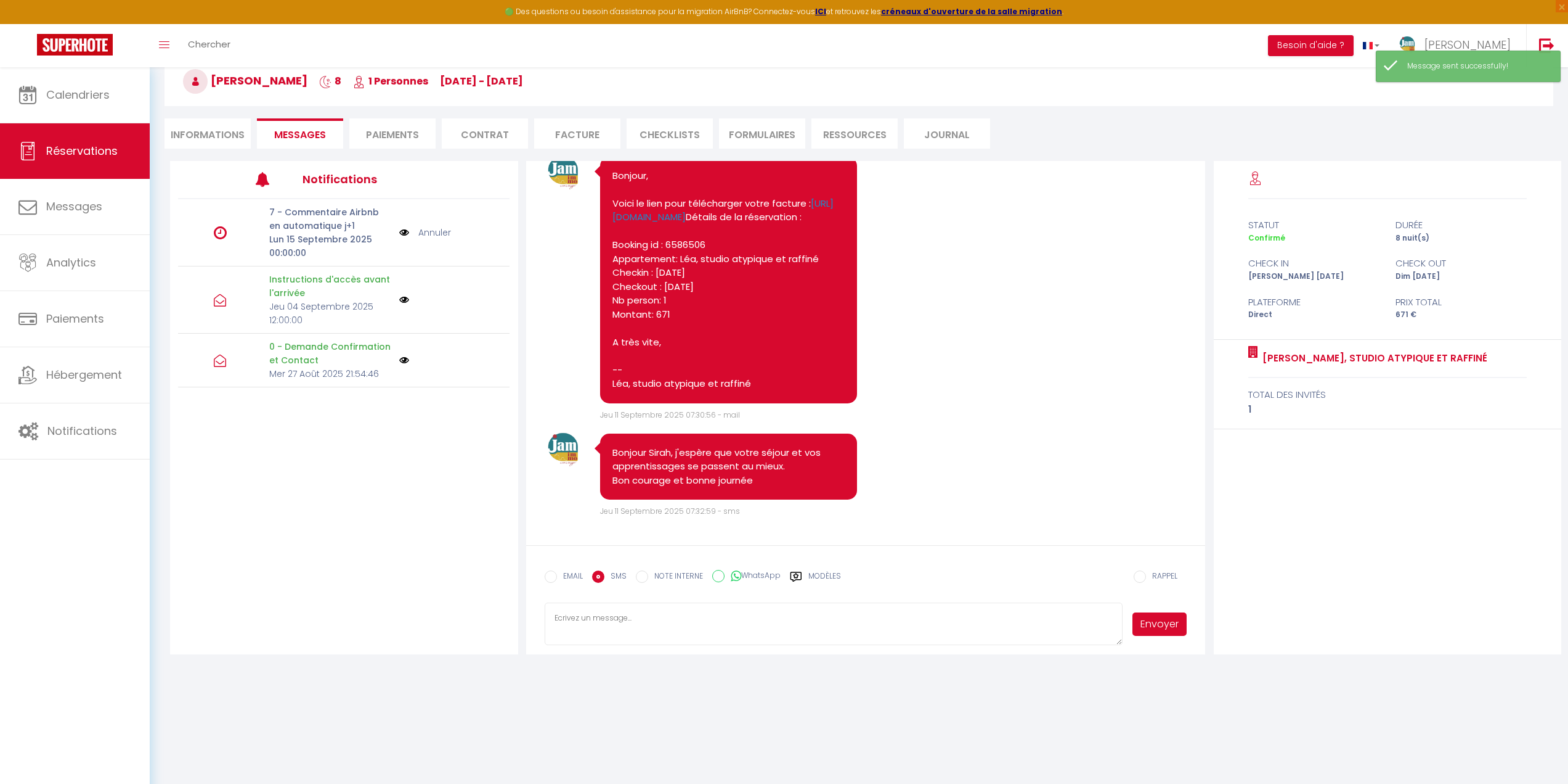
scroll to position [1730, 0]
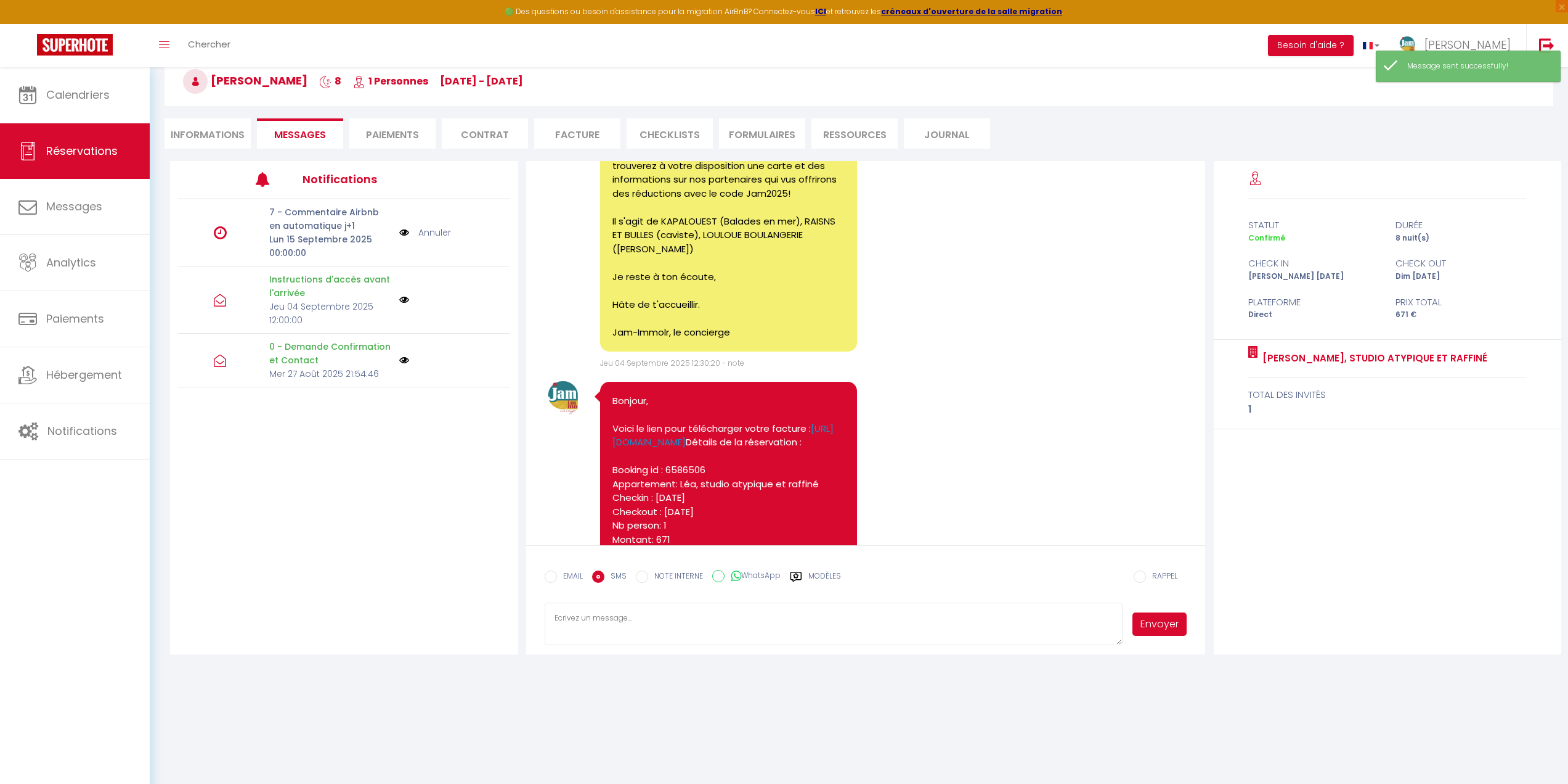
click at [67, 148] on span "Réservations" at bounding box center [82, 151] width 71 height 16
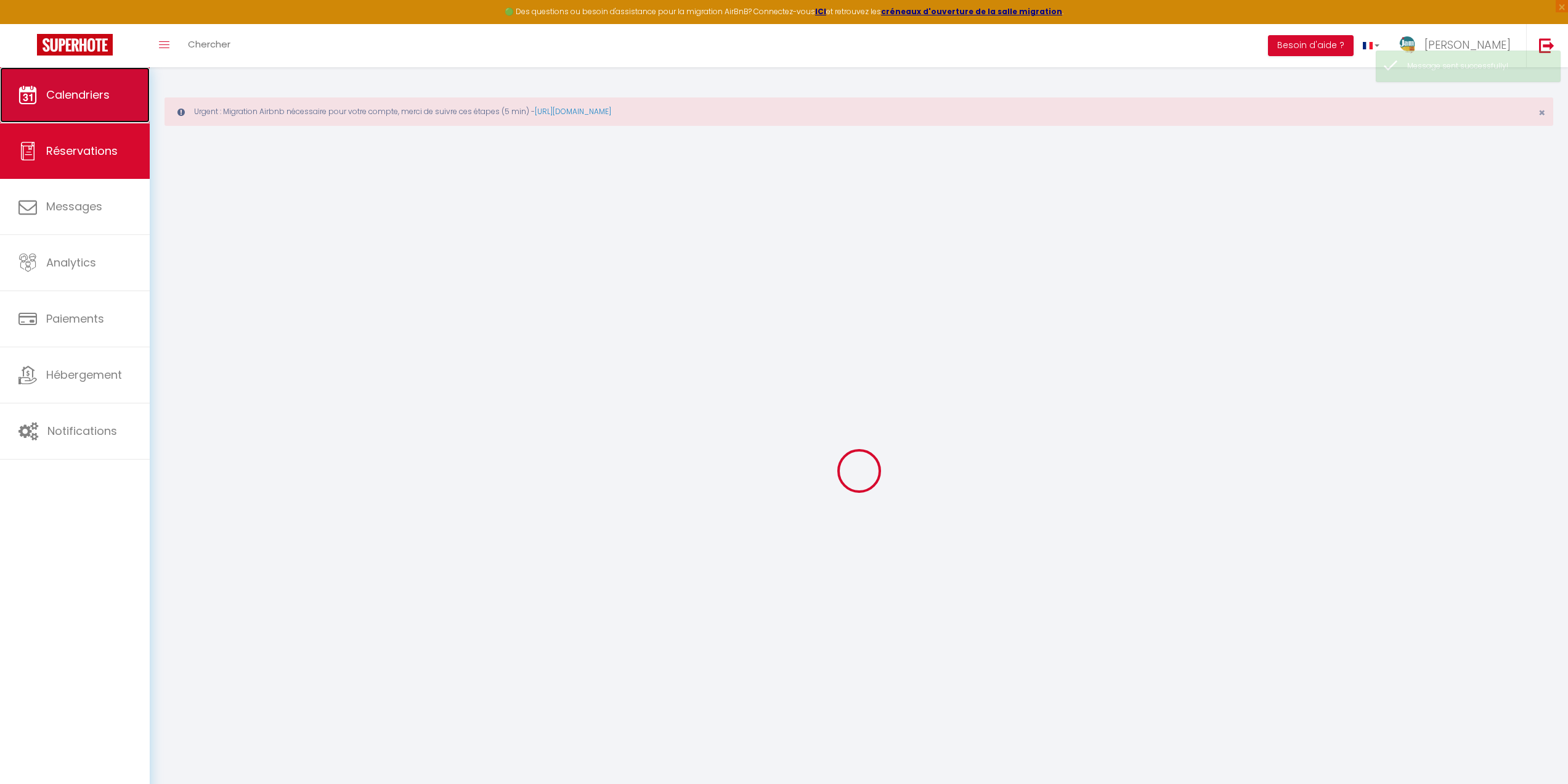
click at [75, 91] on span "Calendriers" at bounding box center [77, 95] width 63 height 16
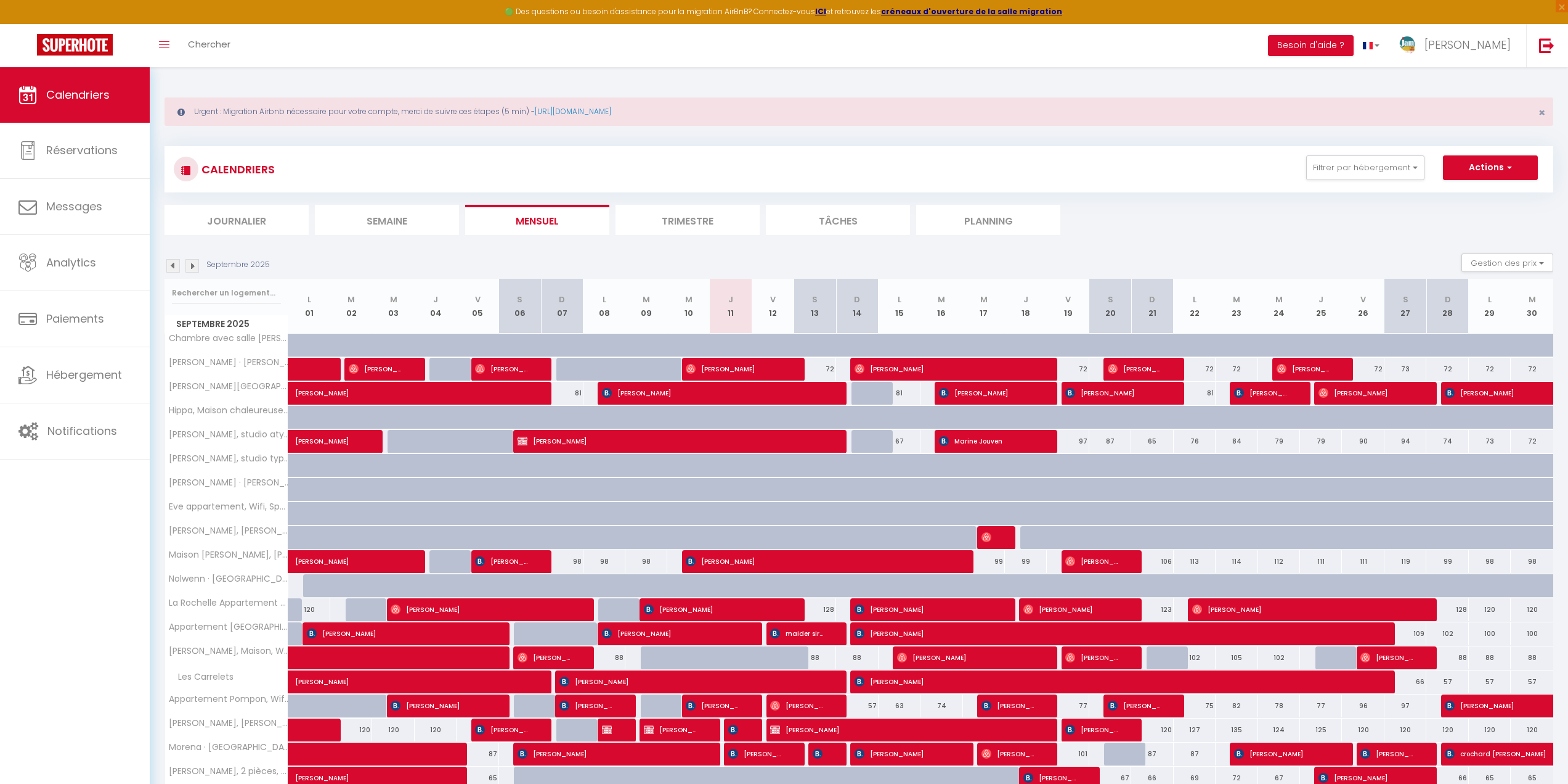
click at [234, 217] on li "Journalier" at bounding box center [237, 220] width 144 height 30
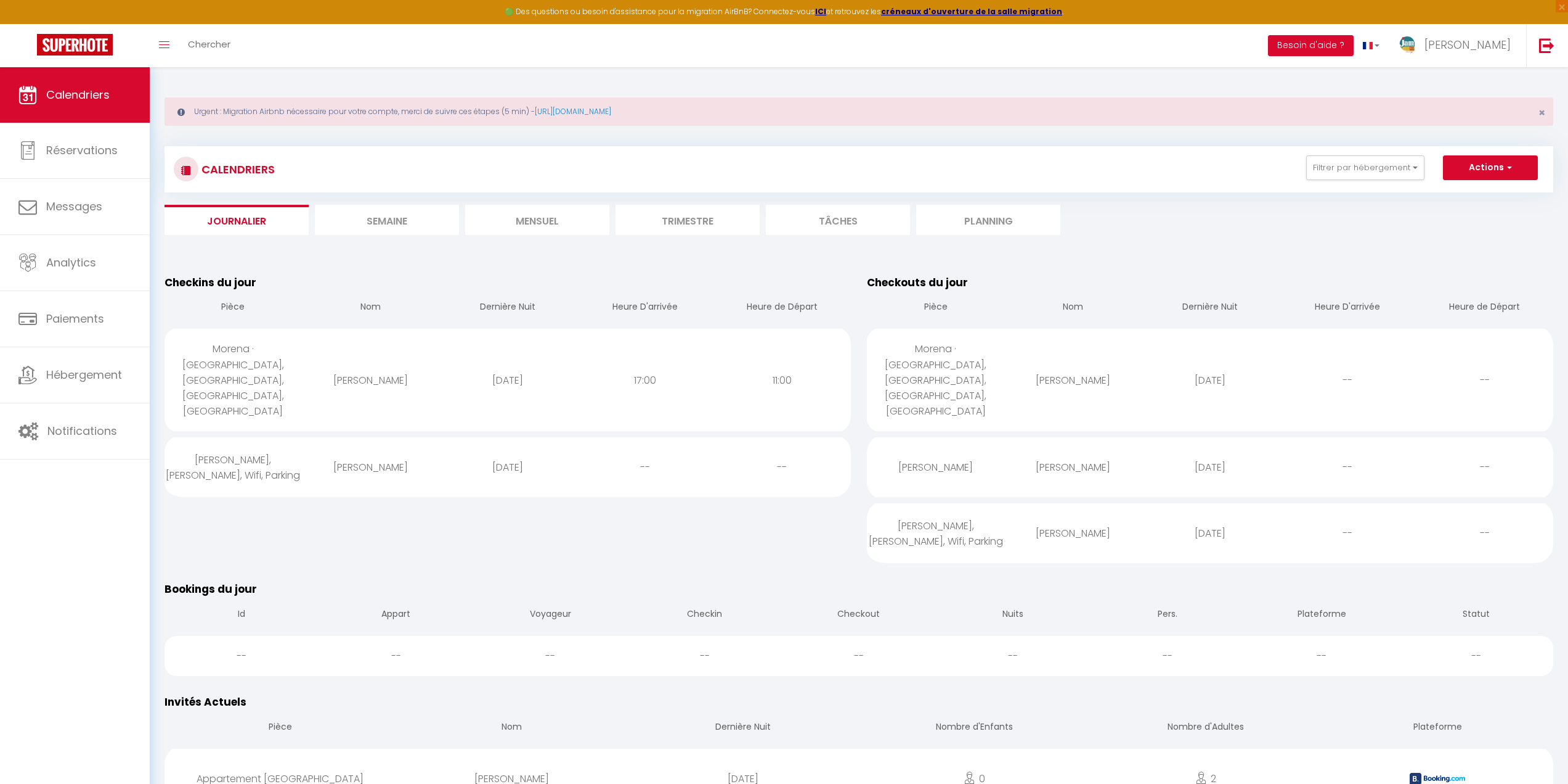
click at [382, 362] on div "[PERSON_NAME]" at bounding box center [371, 380] width 137 height 40
select select "1"
select select "0"
select select "1"
select select
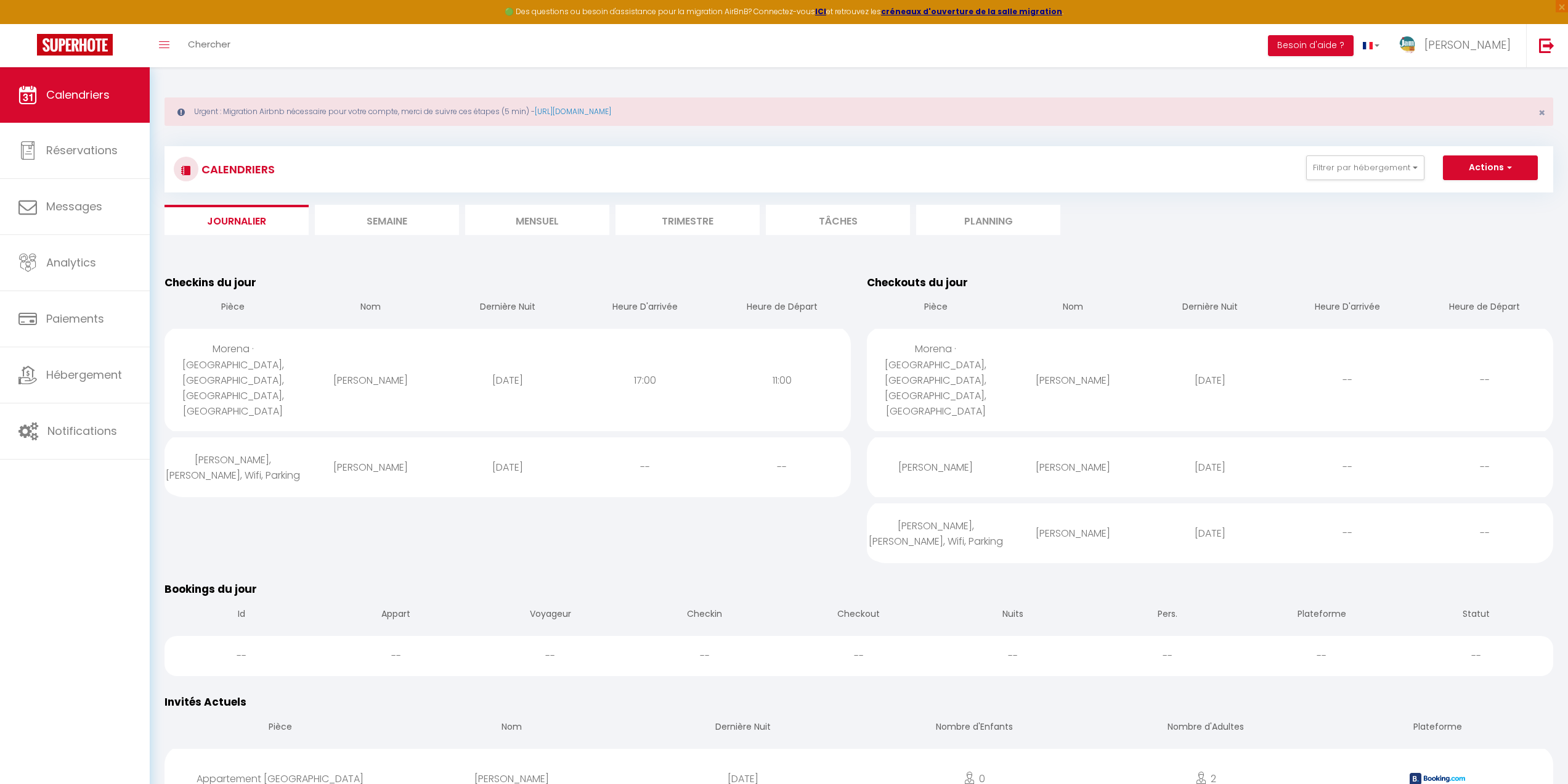
select select
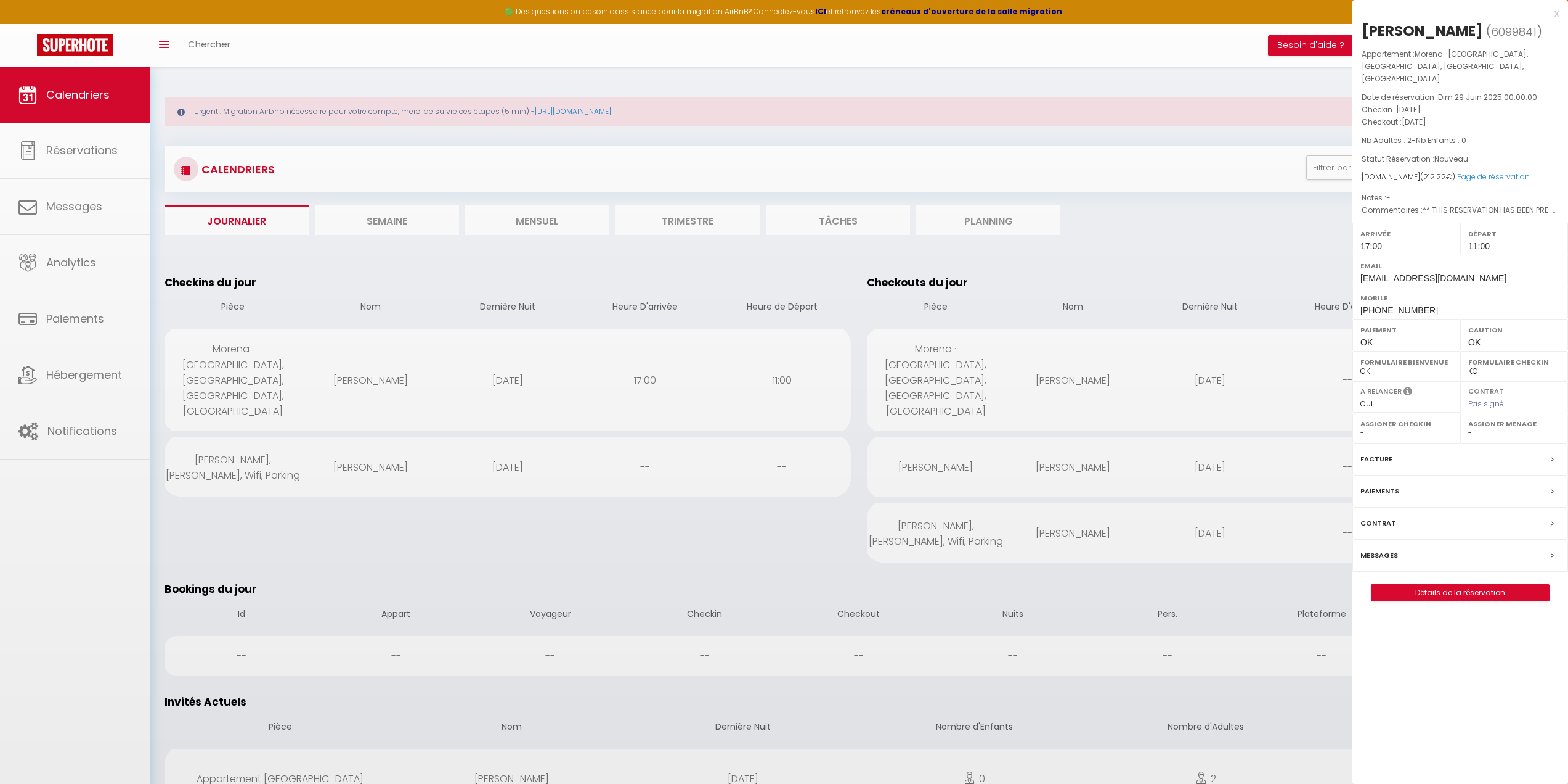
select select "41501"
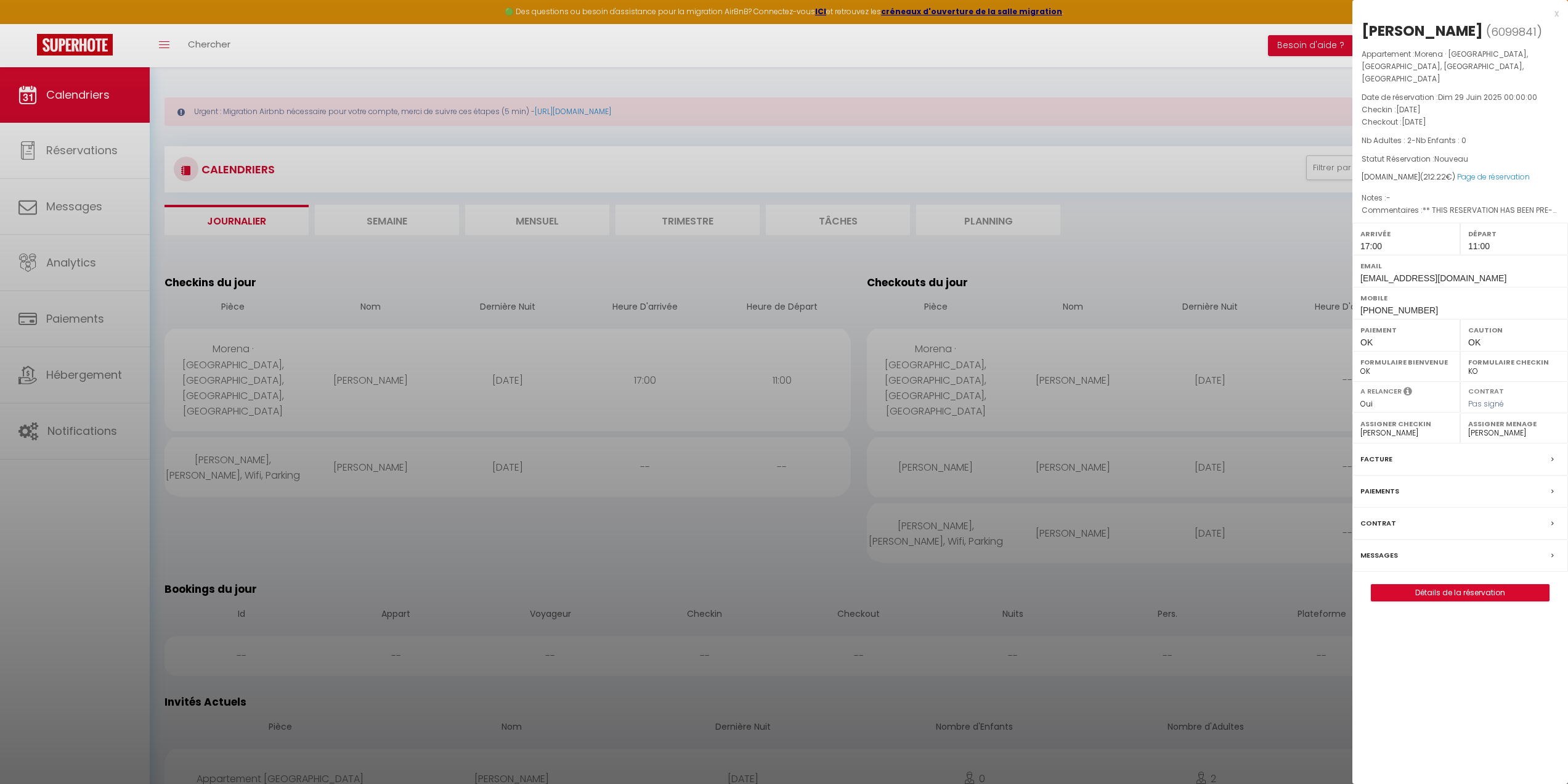
click at [1424, 563] on div "Messages" at bounding box center [1460, 555] width 216 height 32
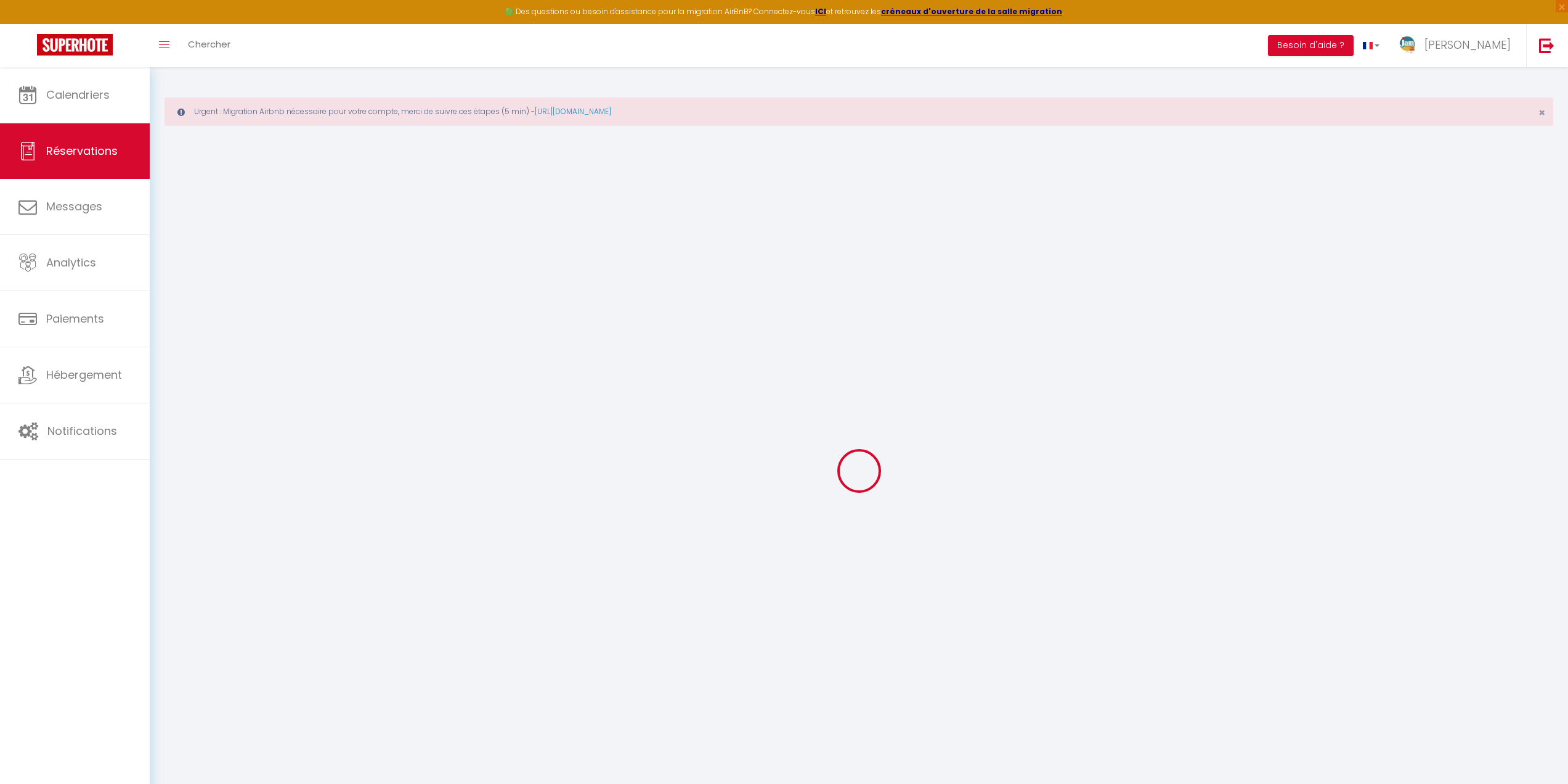
select select
checkbox input "false"
select select
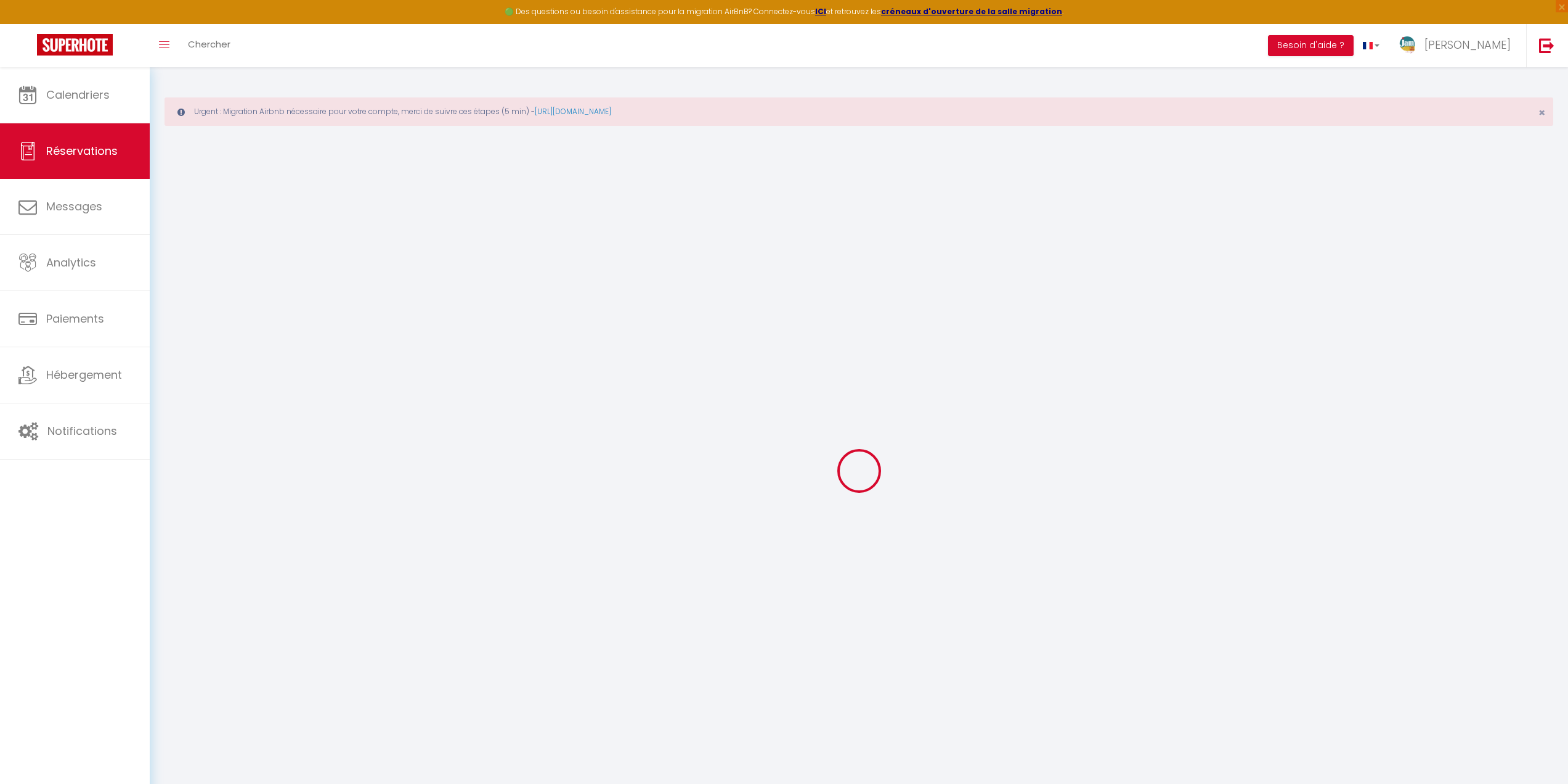
checkbox input "false"
type textarea "** THIS RESERVATION HAS BEEN PRE-PAID ** BOOKING NOTE : Payment charge is EUR 2…"
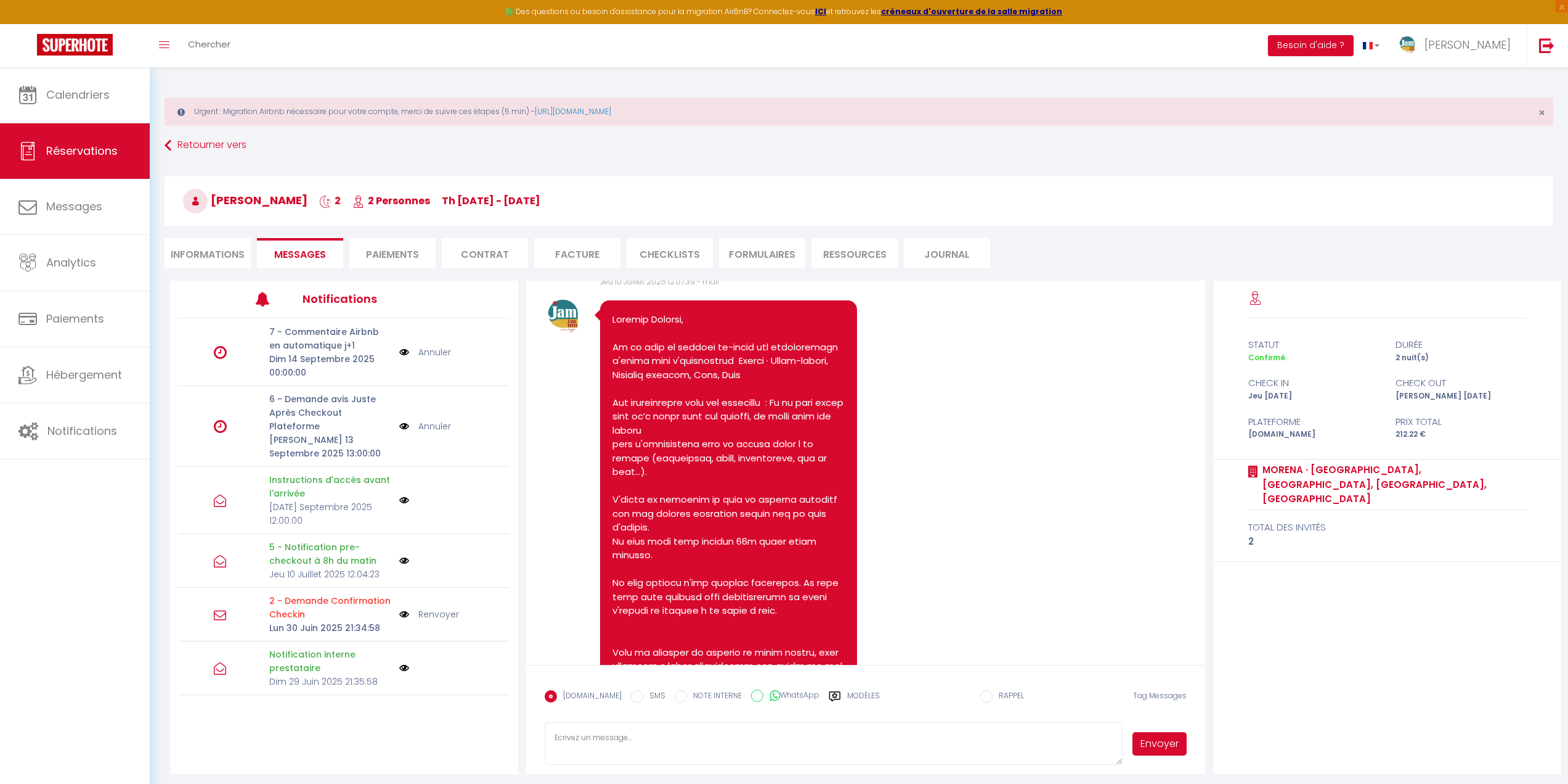
scroll to position [1914, 0]
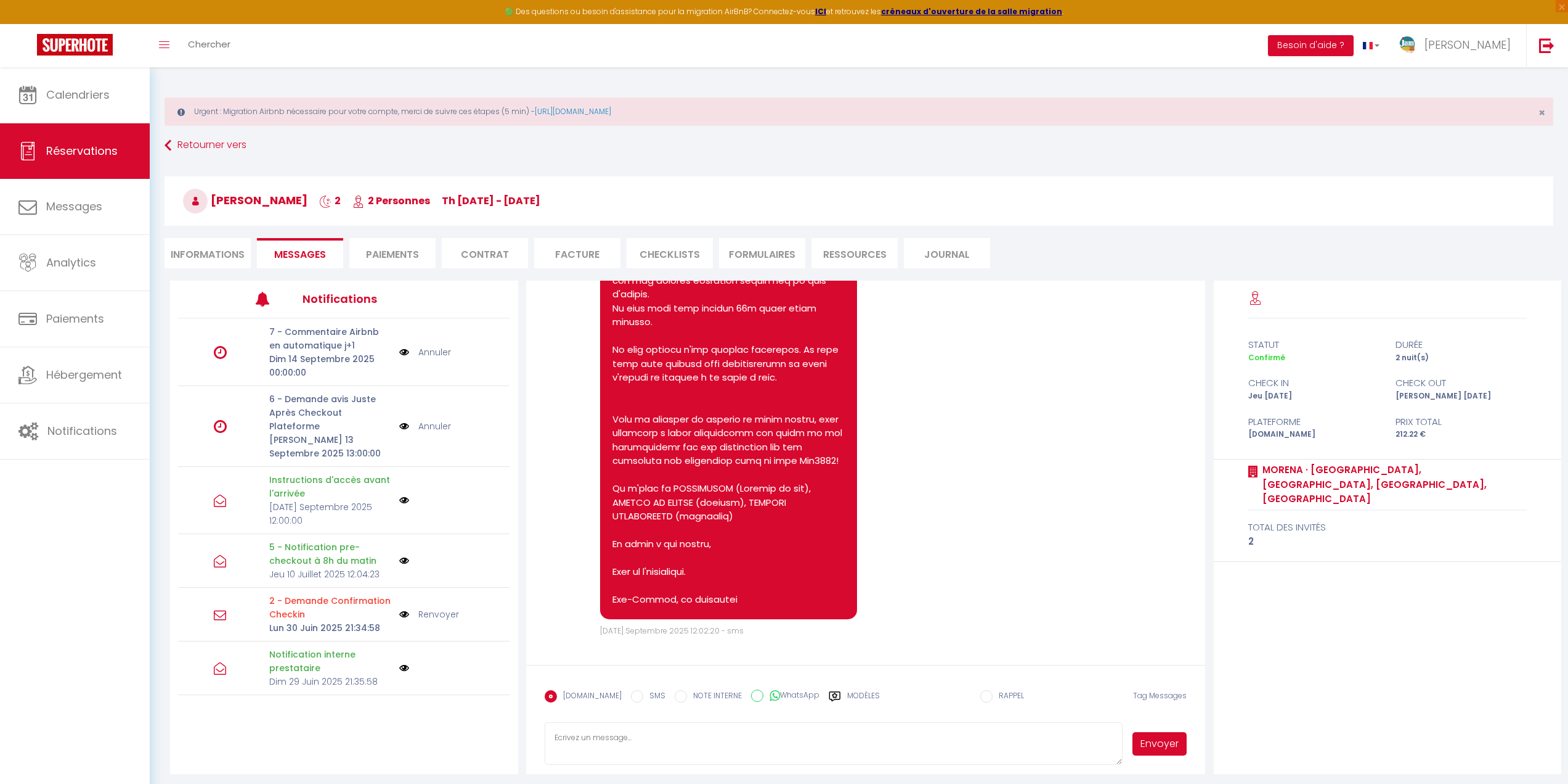
click at [205, 257] on li "Informations" at bounding box center [207, 253] width 86 height 30
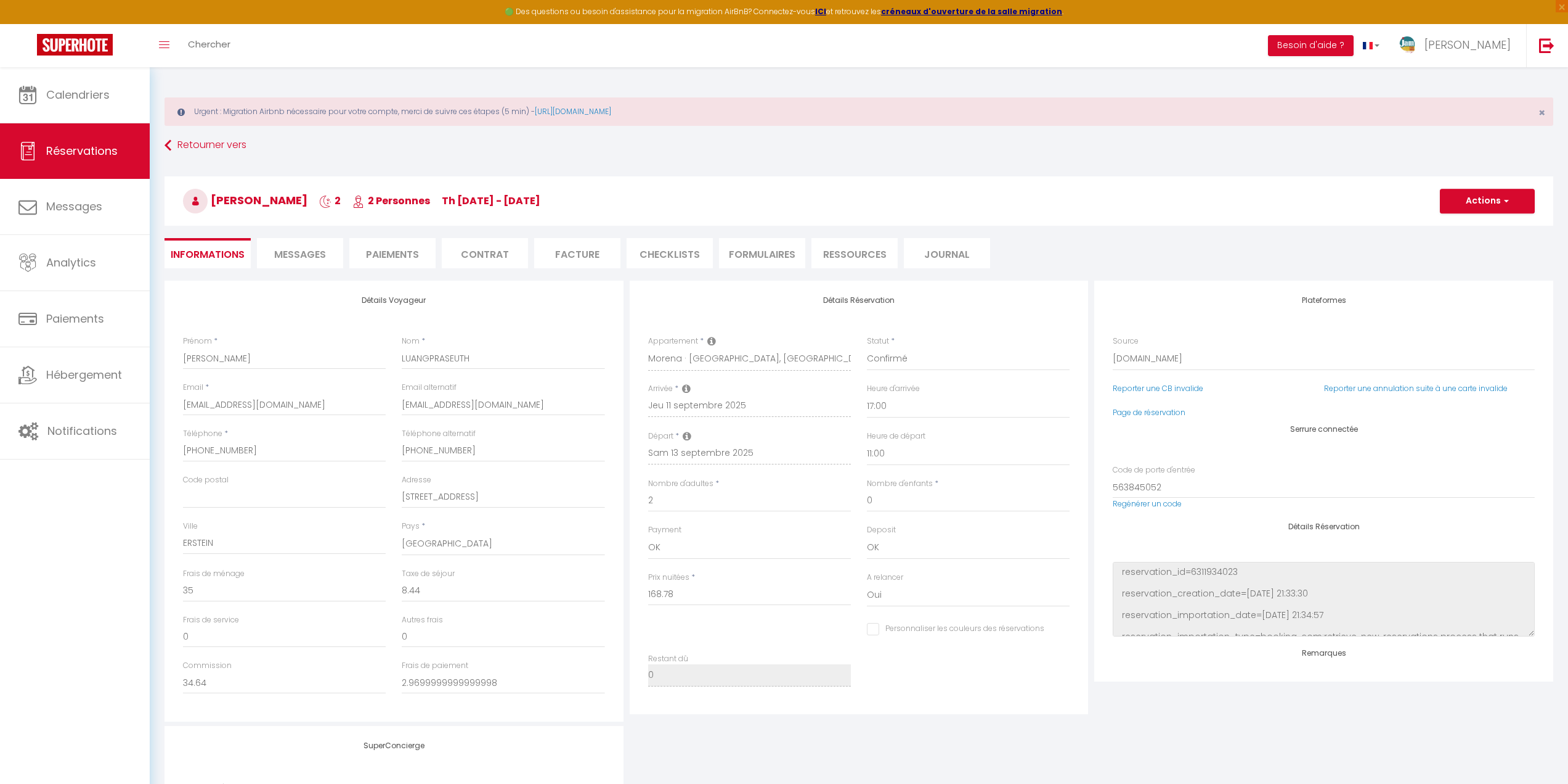
click at [312, 250] on span "Messages" at bounding box center [300, 254] width 52 height 14
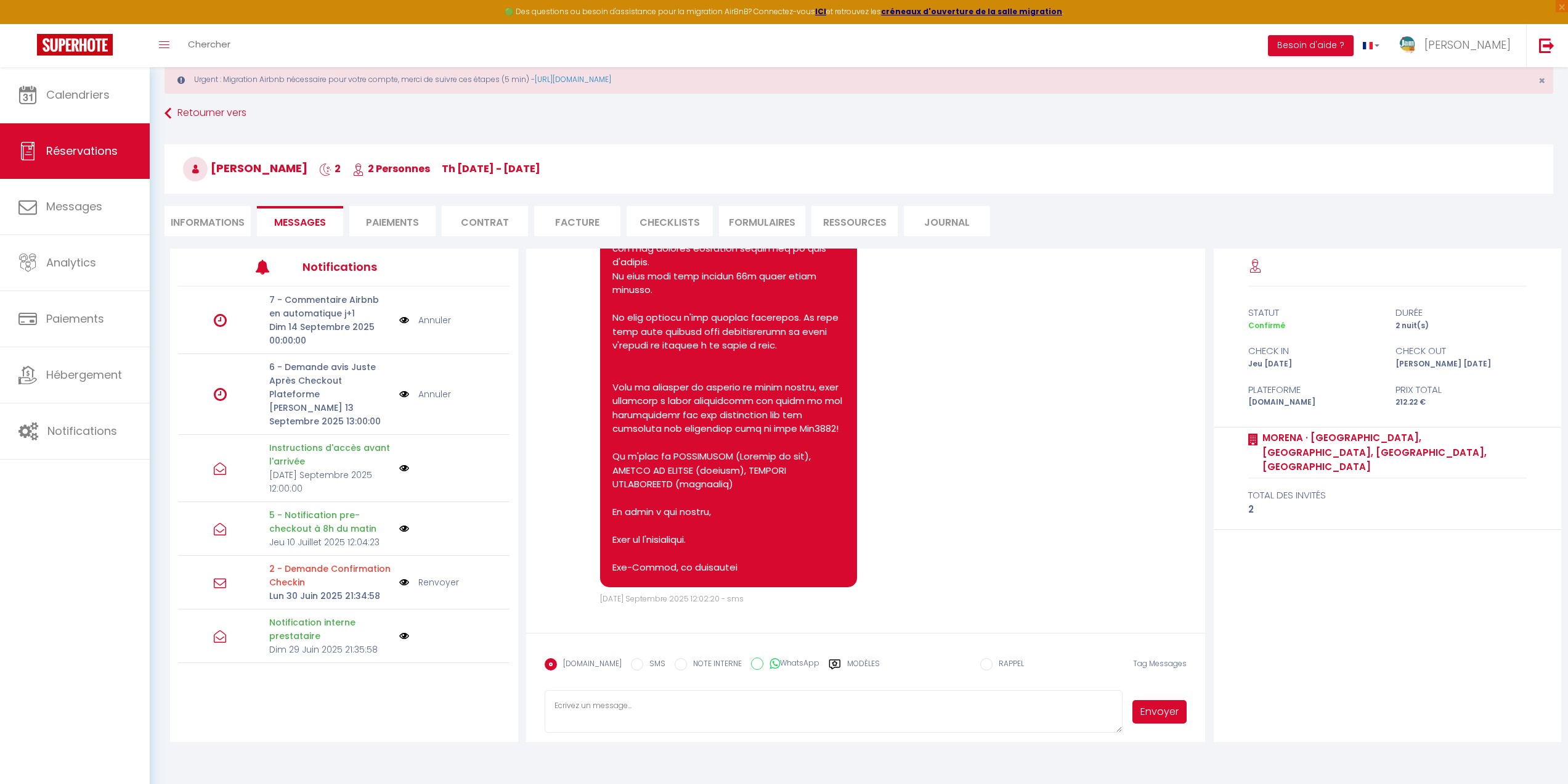
scroll to position [67, 0]
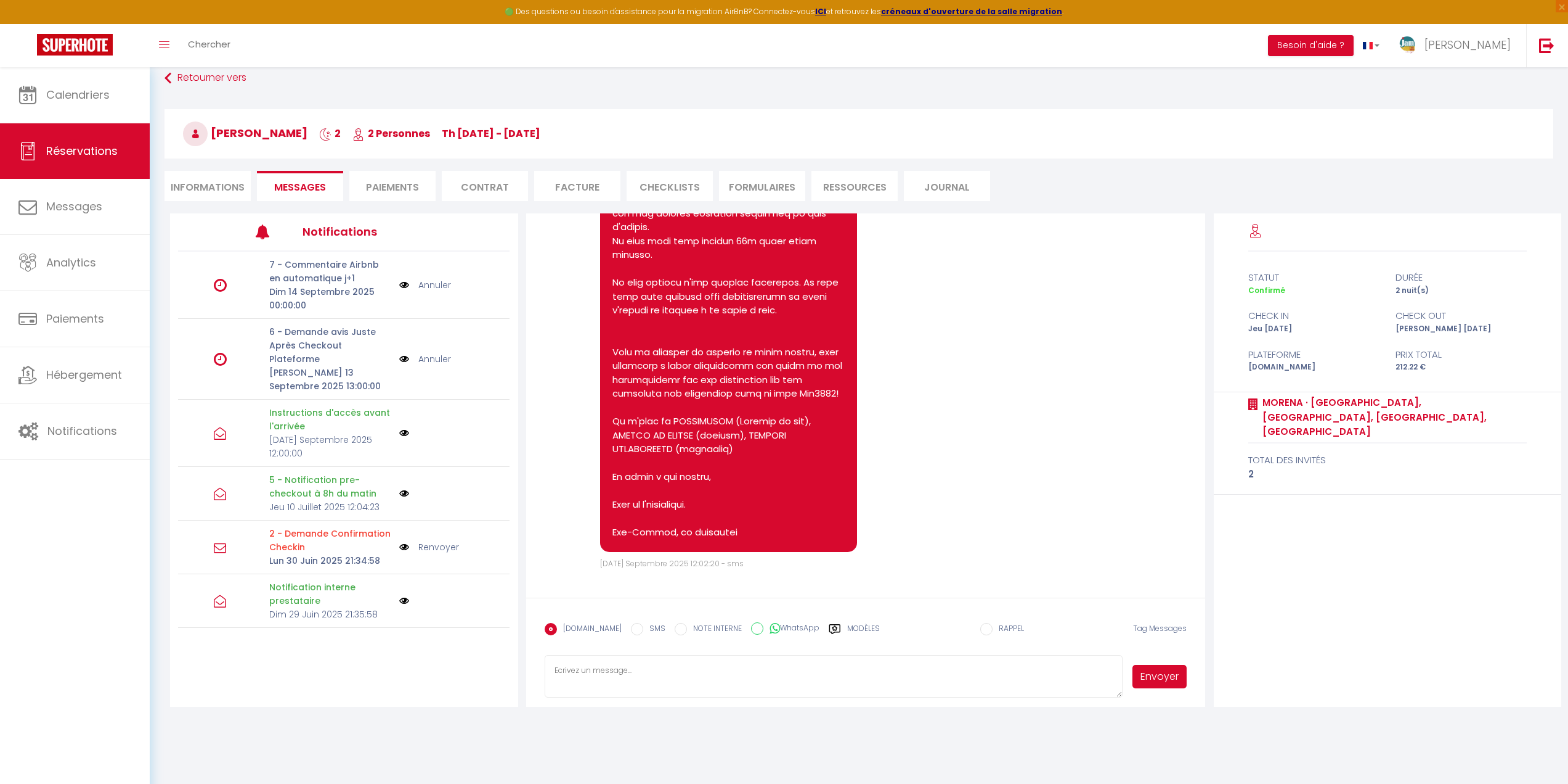
click at [829, 627] on icon at bounding box center [834, 629] width 11 height 10
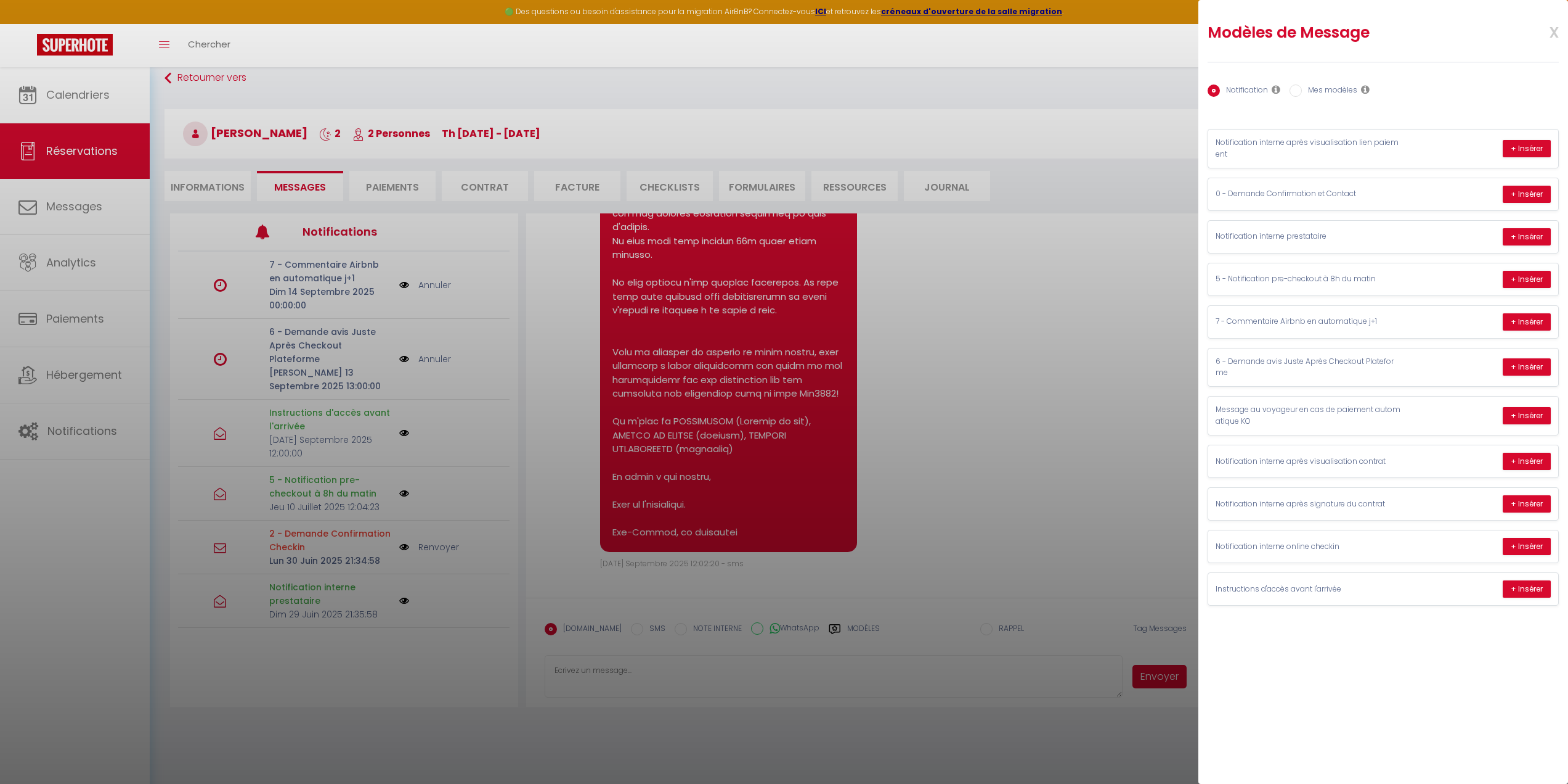
click at [1302, 87] on label "Mes modèles" at bounding box center [1330, 91] width 56 height 14
click at [1302, 87] on input "Mes modèles" at bounding box center [1296, 90] width 12 height 12
radio input "true"
radio input "false"
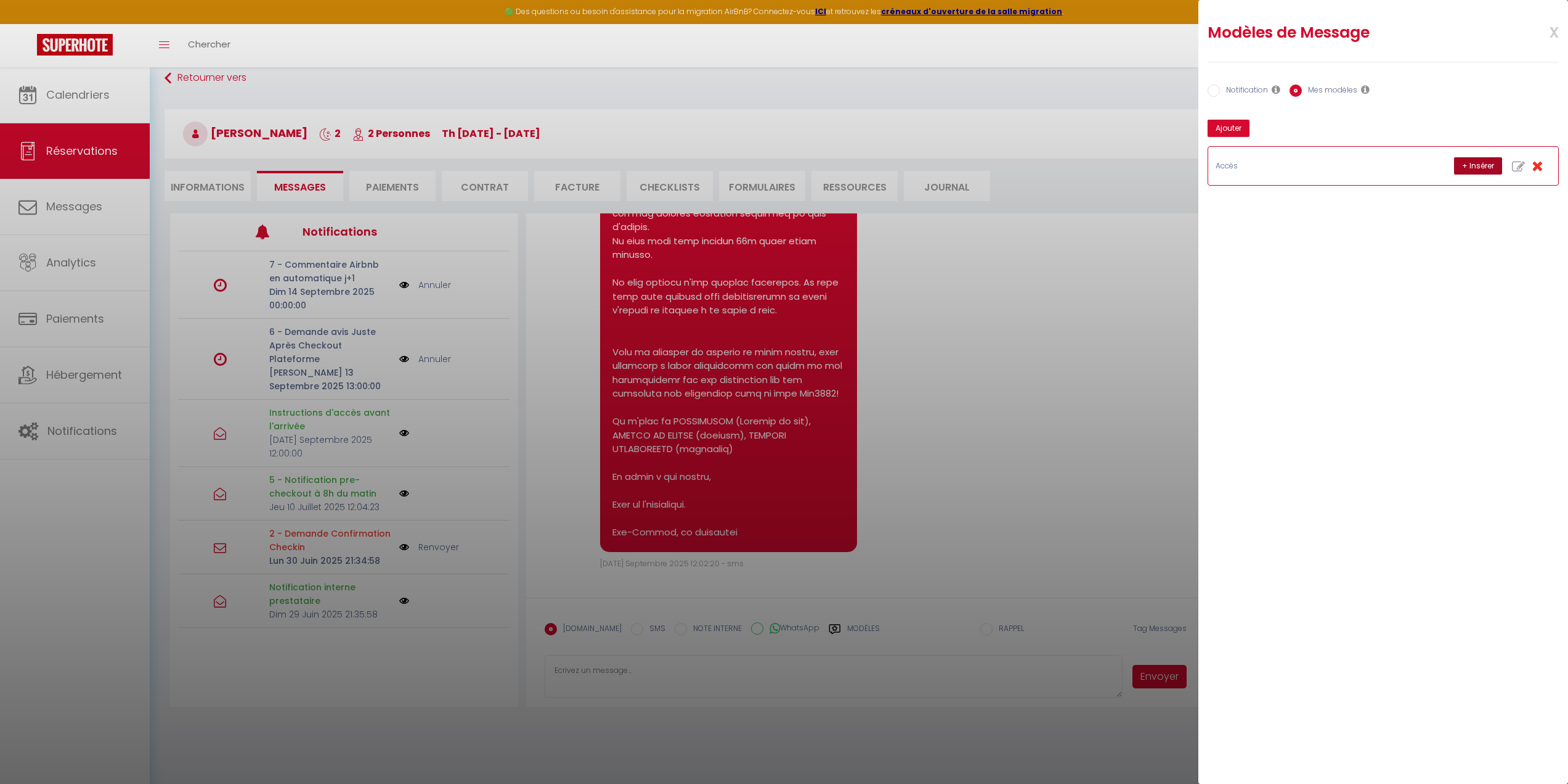
click at [1469, 162] on button "+ Insérer" at bounding box center [1478, 166] width 48 height 17
type textarea "Instructions d'accès"
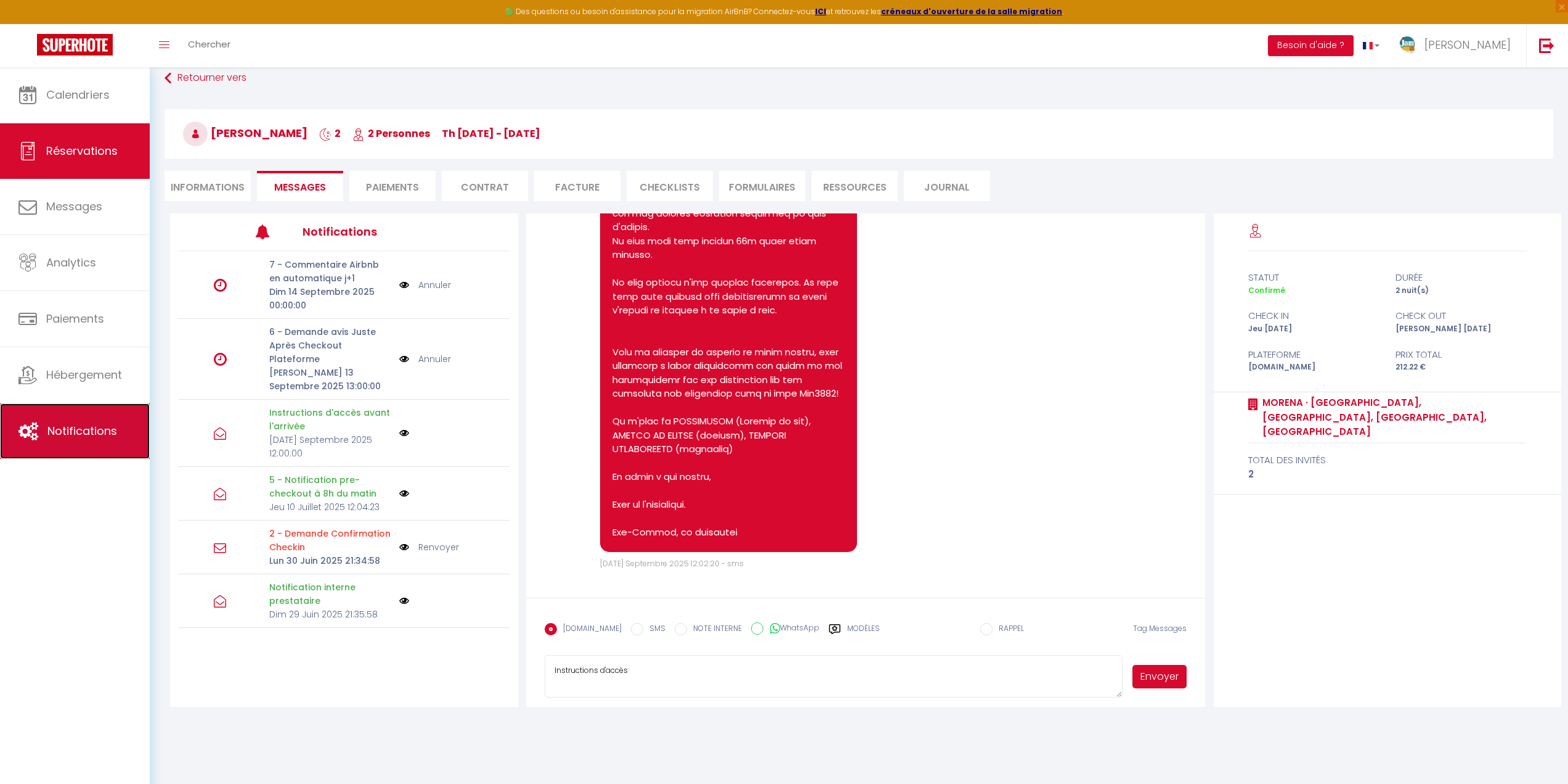
click at [96, 414] on link "Notifications" at bounding box center [75, 431] width 150 height 56
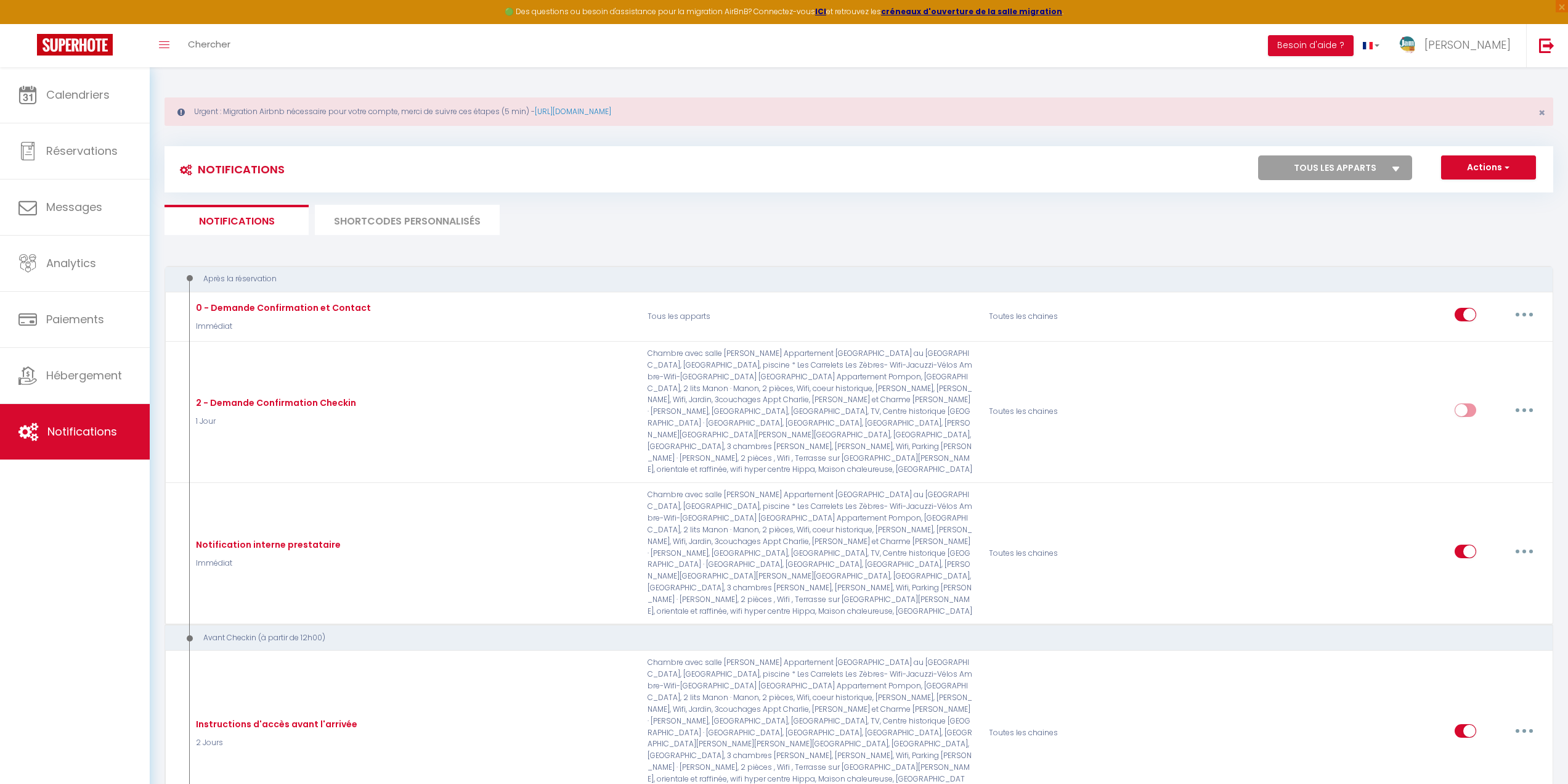
click at [419, 222] on li "SHORTCODES PERSONNALISÉS" at bounding box center [407, 220] width 185 height 30
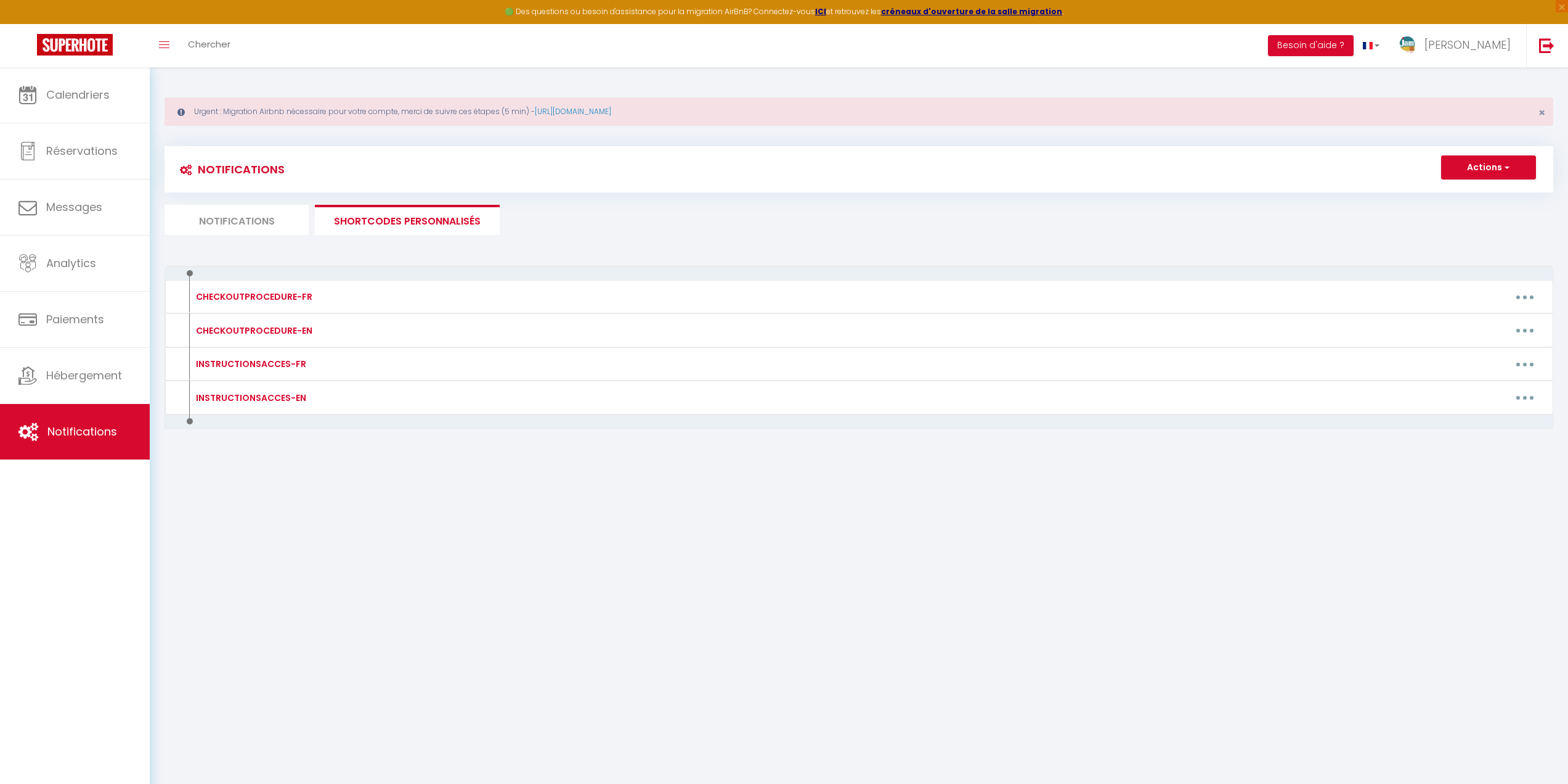
click at [207, 224] on li "Notifications" at bounding box center [237, 220] width 144 height 30
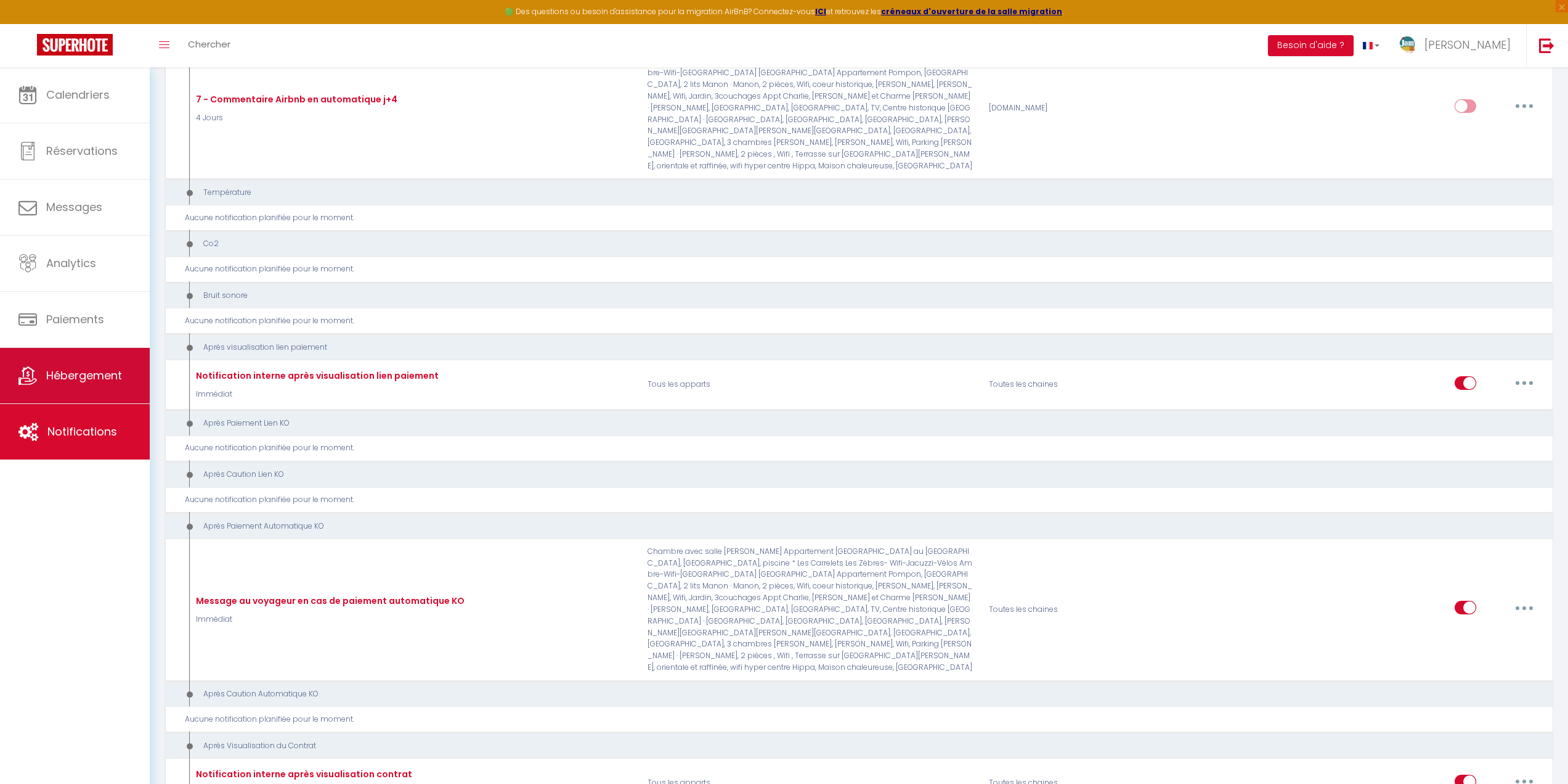
scroll to position [1356, 0]
click at [105, 379] on span "Hébergement" at bounding box center [83, 375] width 75 height 16
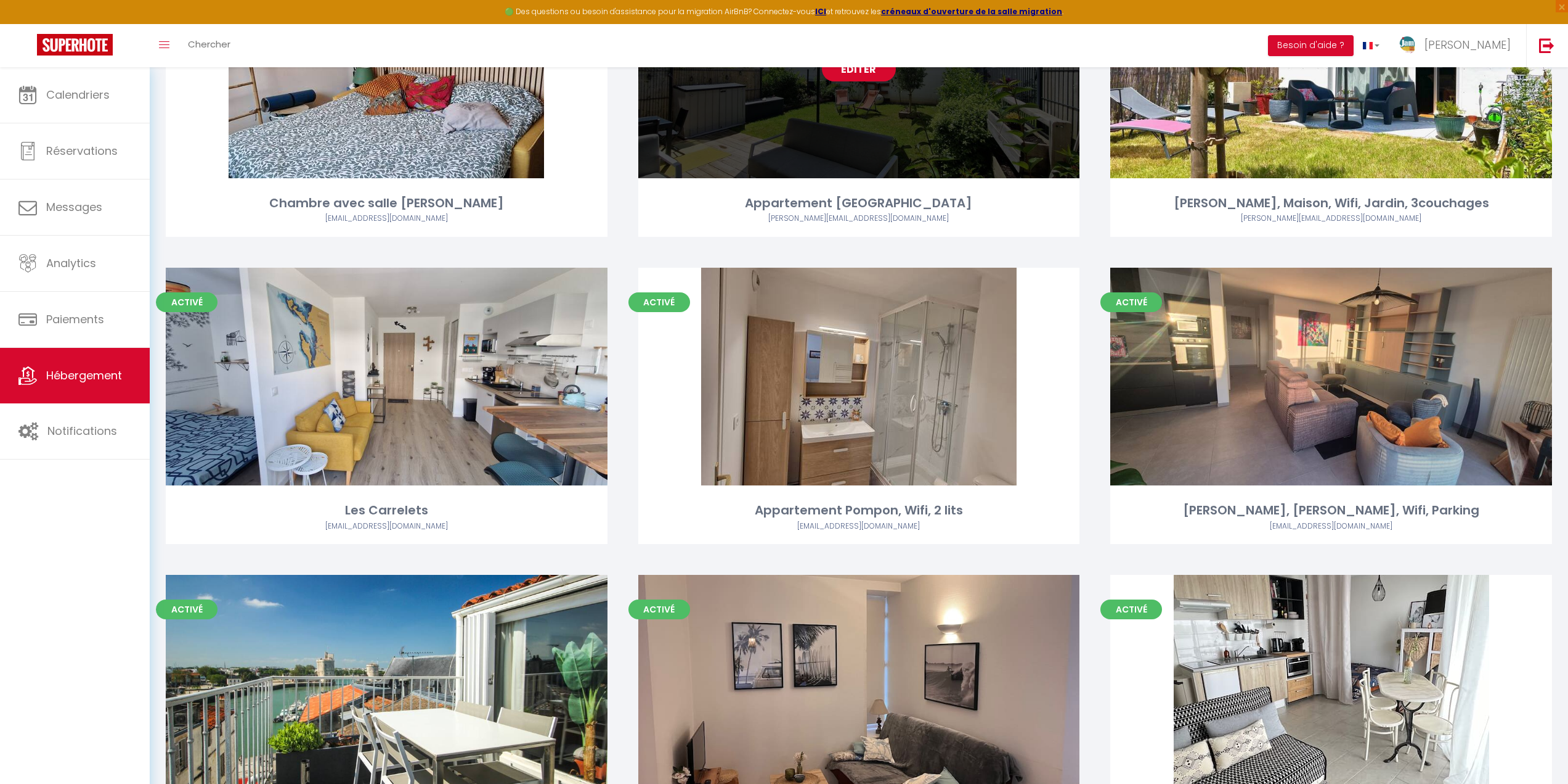
scroll to position [493, 0]
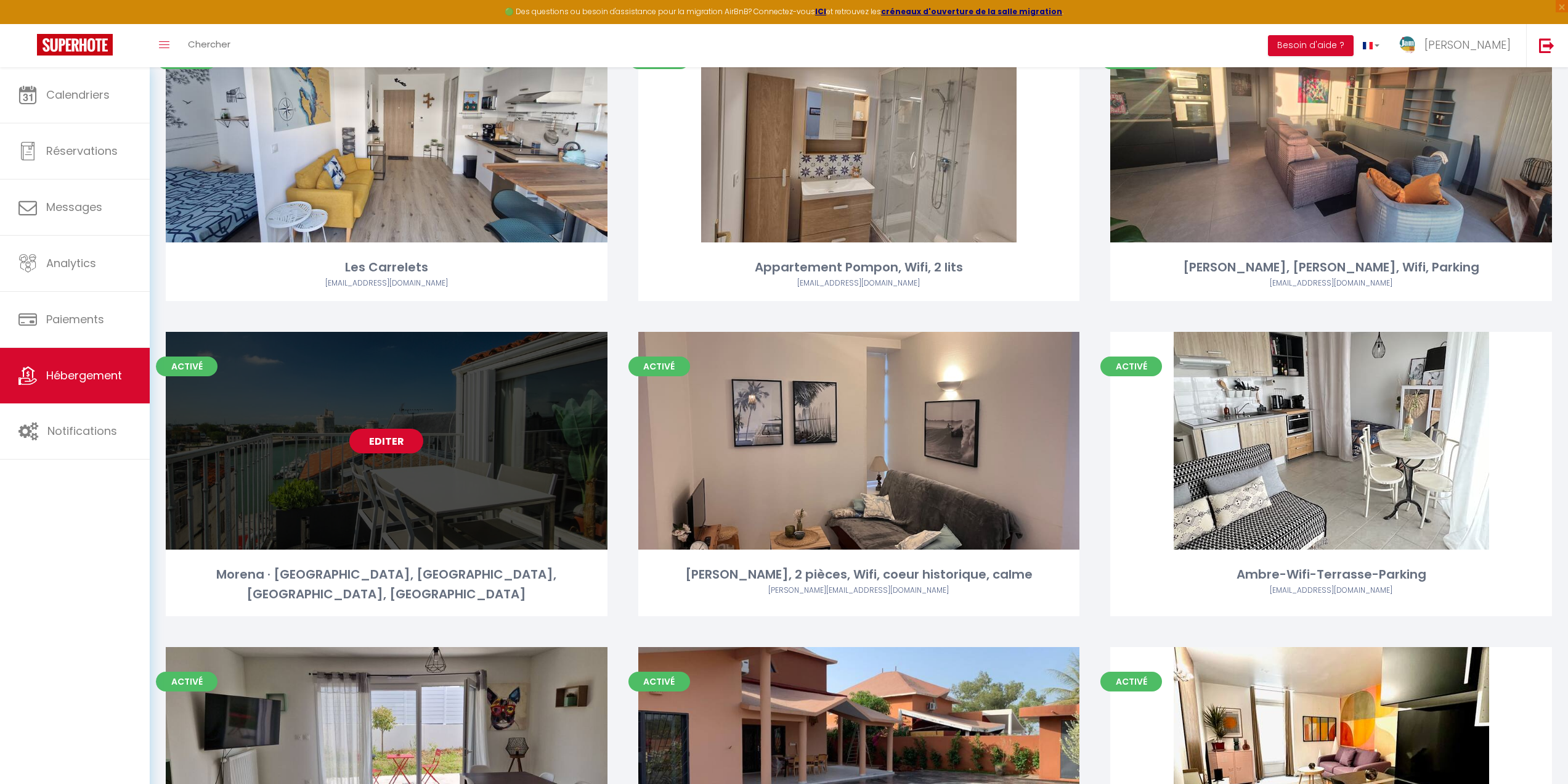
click at [388, 437] on link "Editer" at bounding box center [386, 441] width 74 height 24
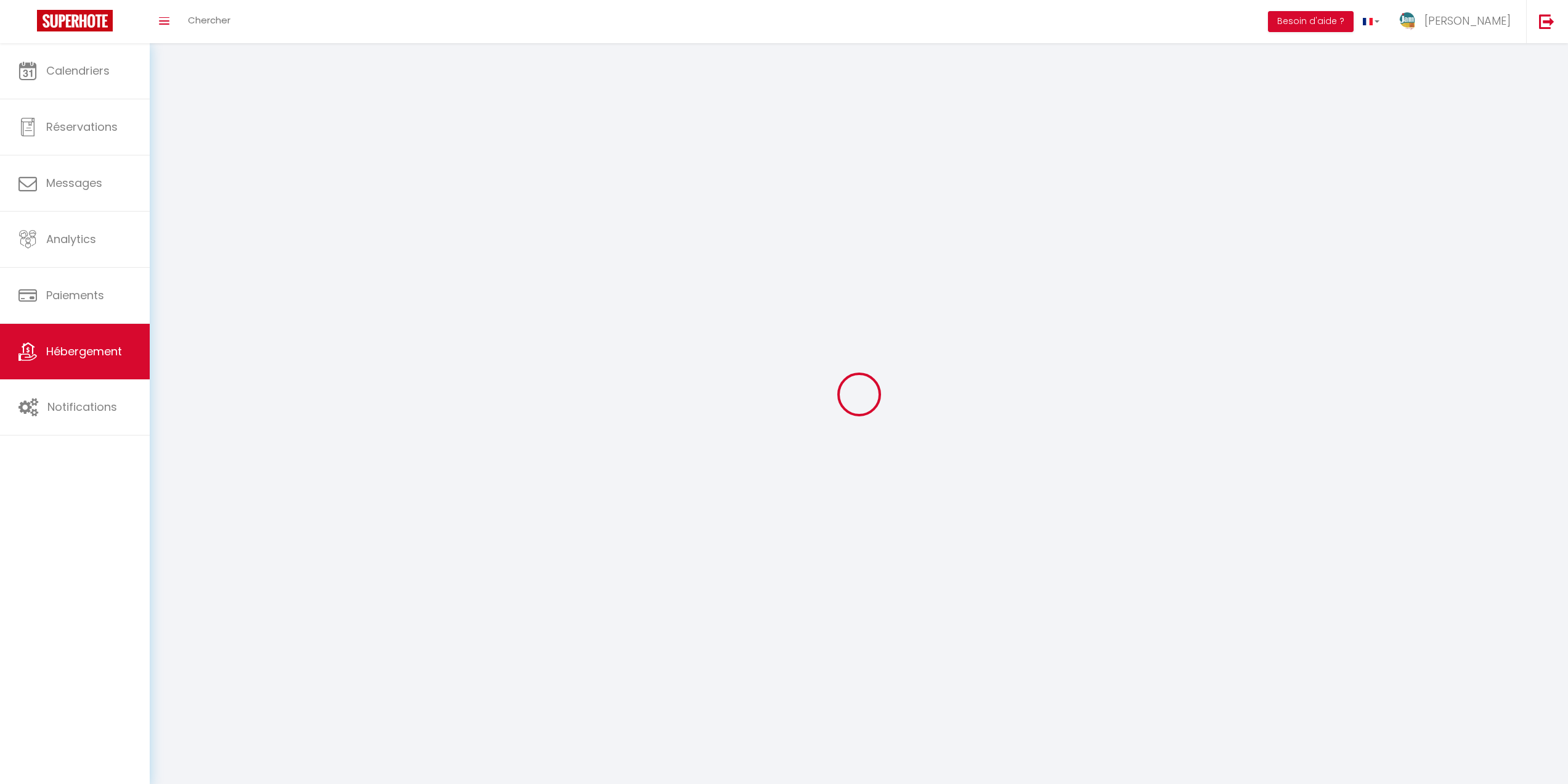
select select "1"
select select
select select "28"
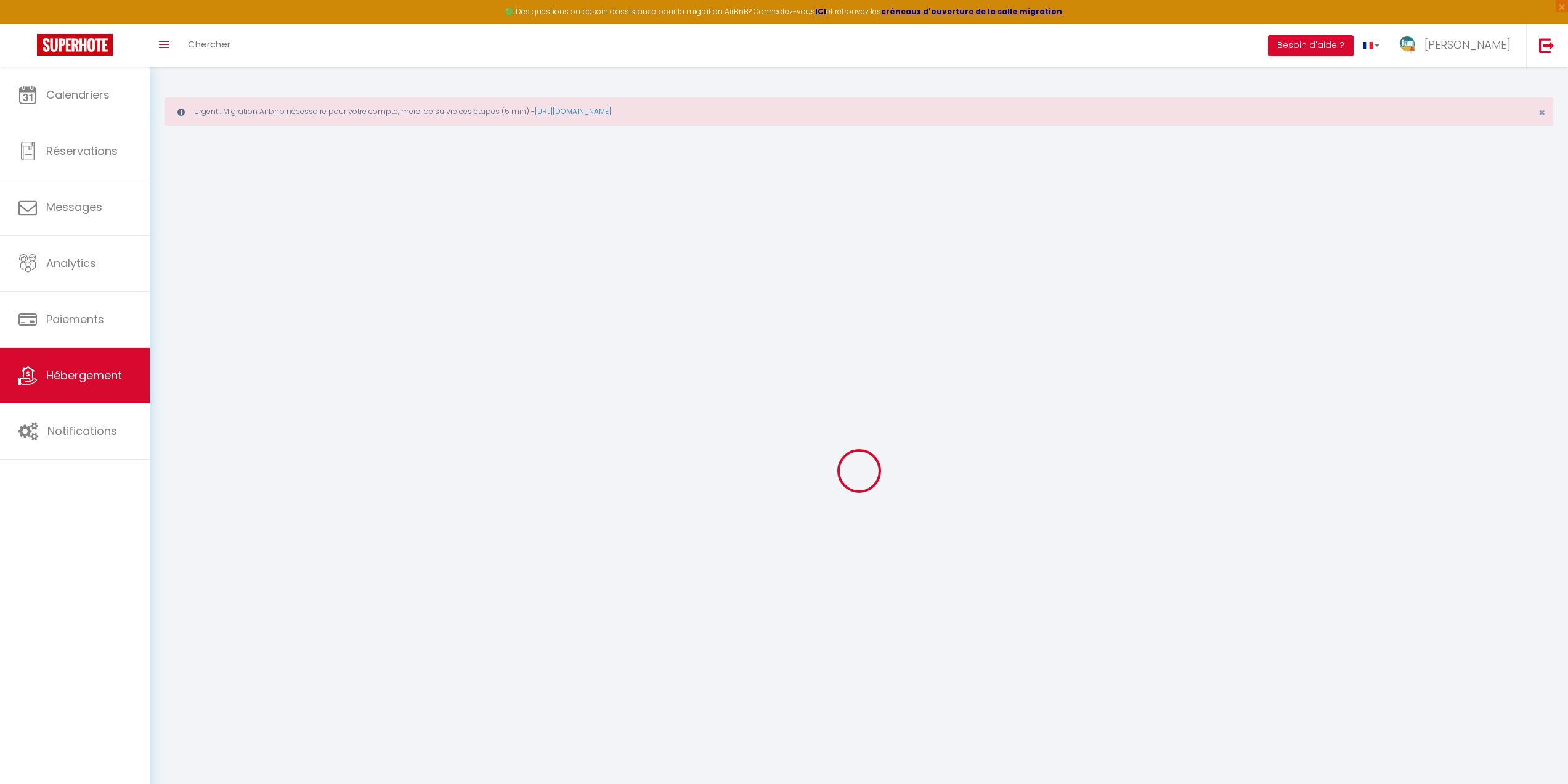
select select
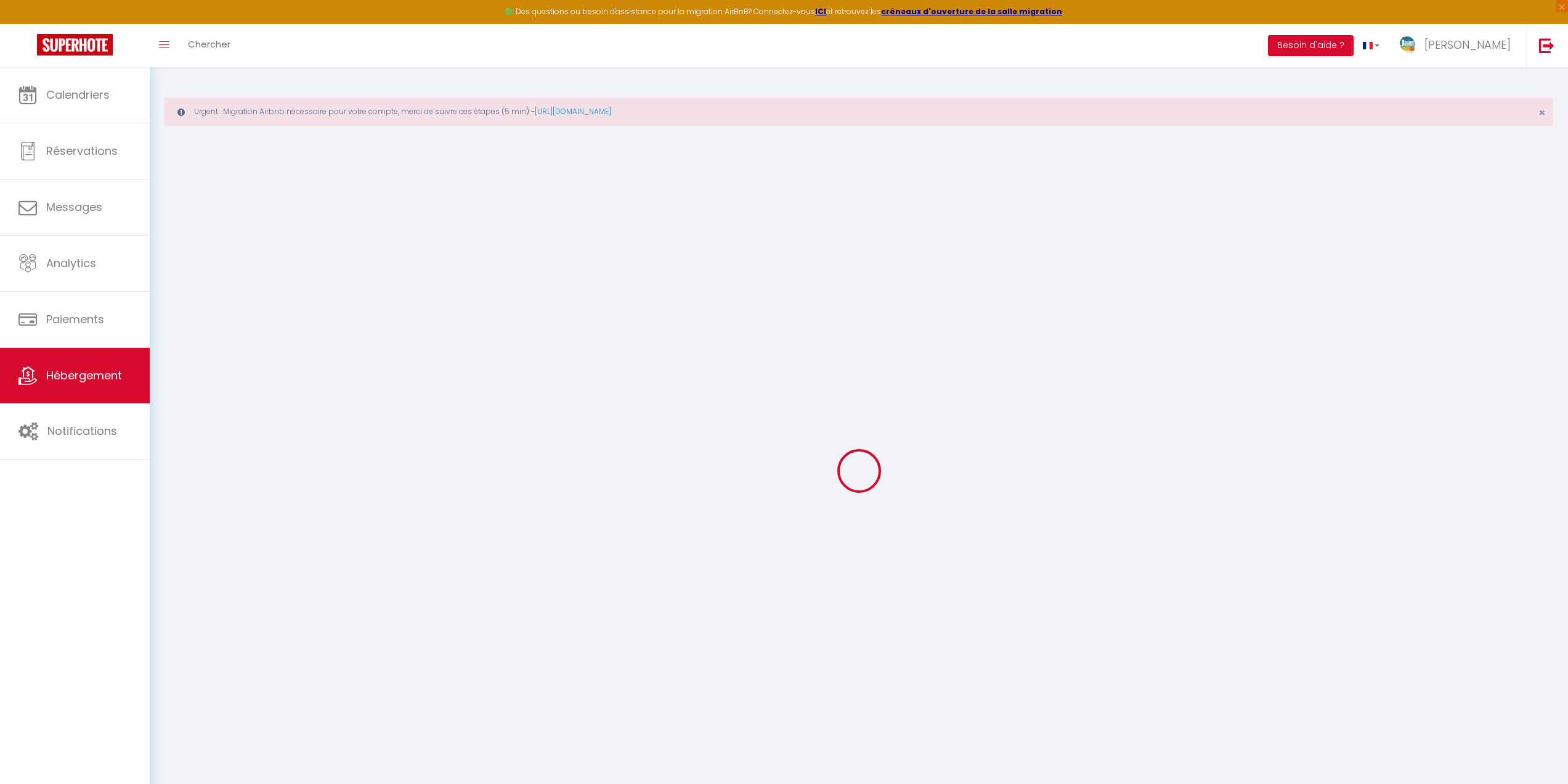
select select
checkbox input "false"
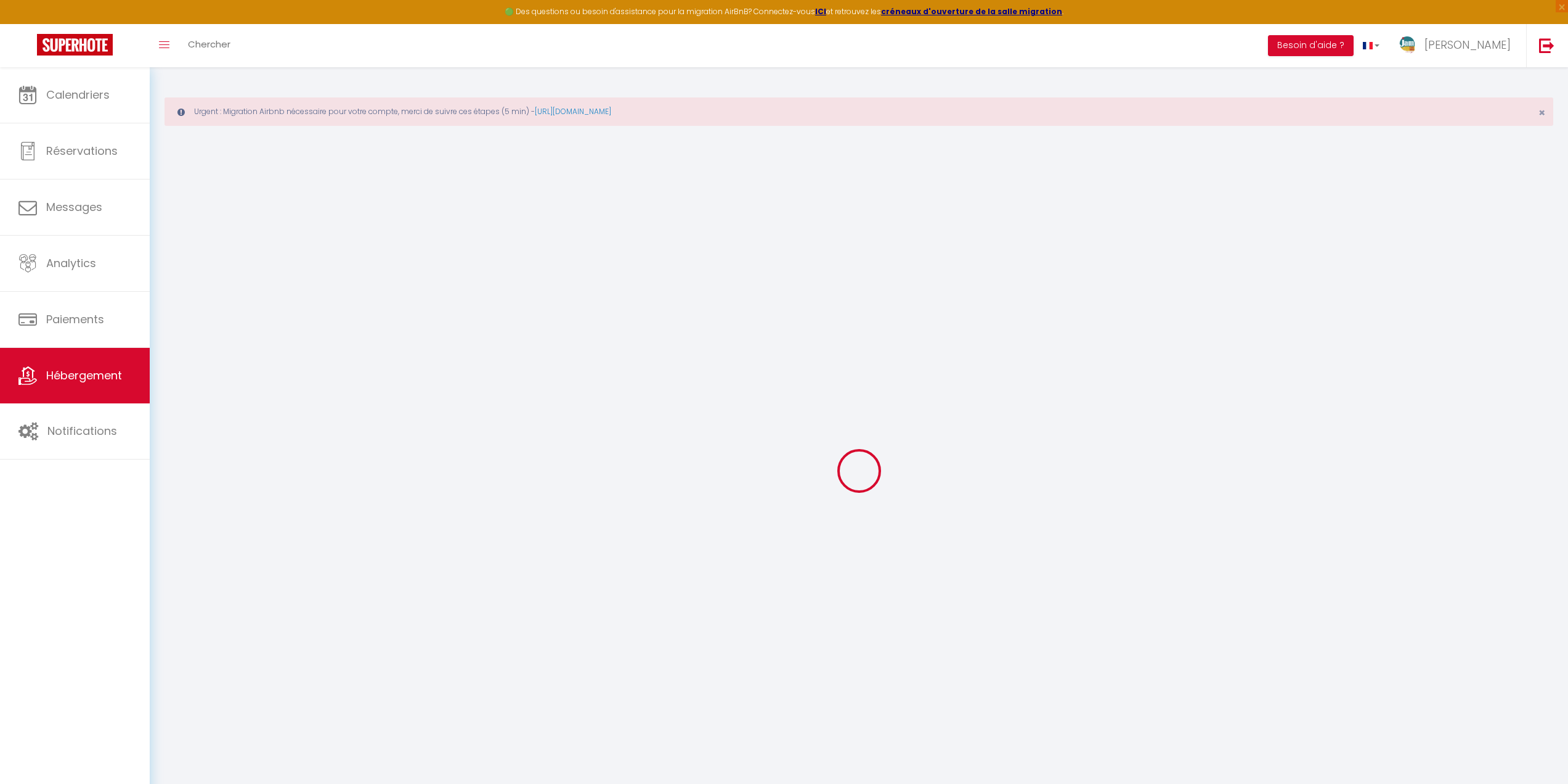
select select
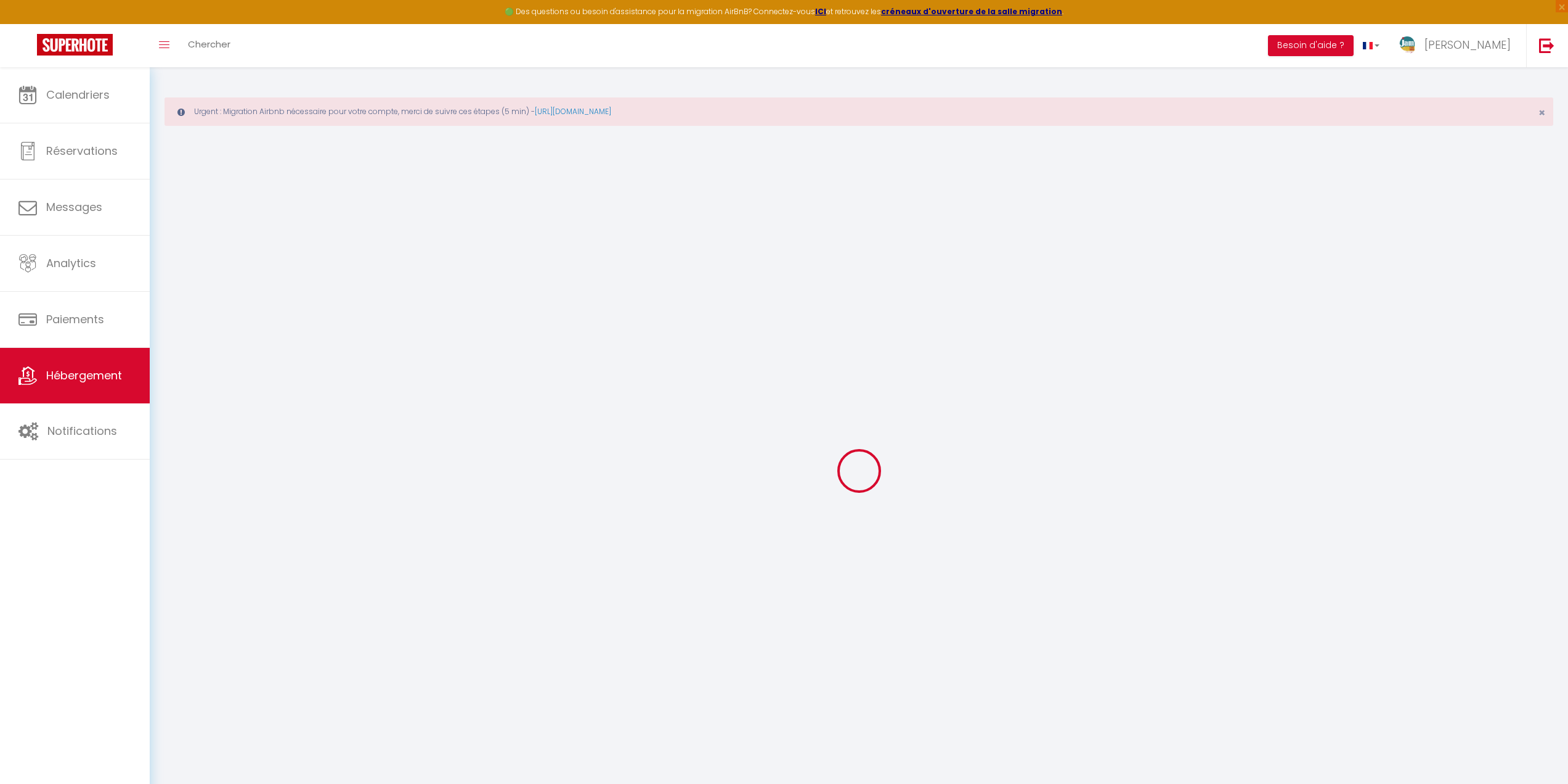
select select
checkbox input "false"
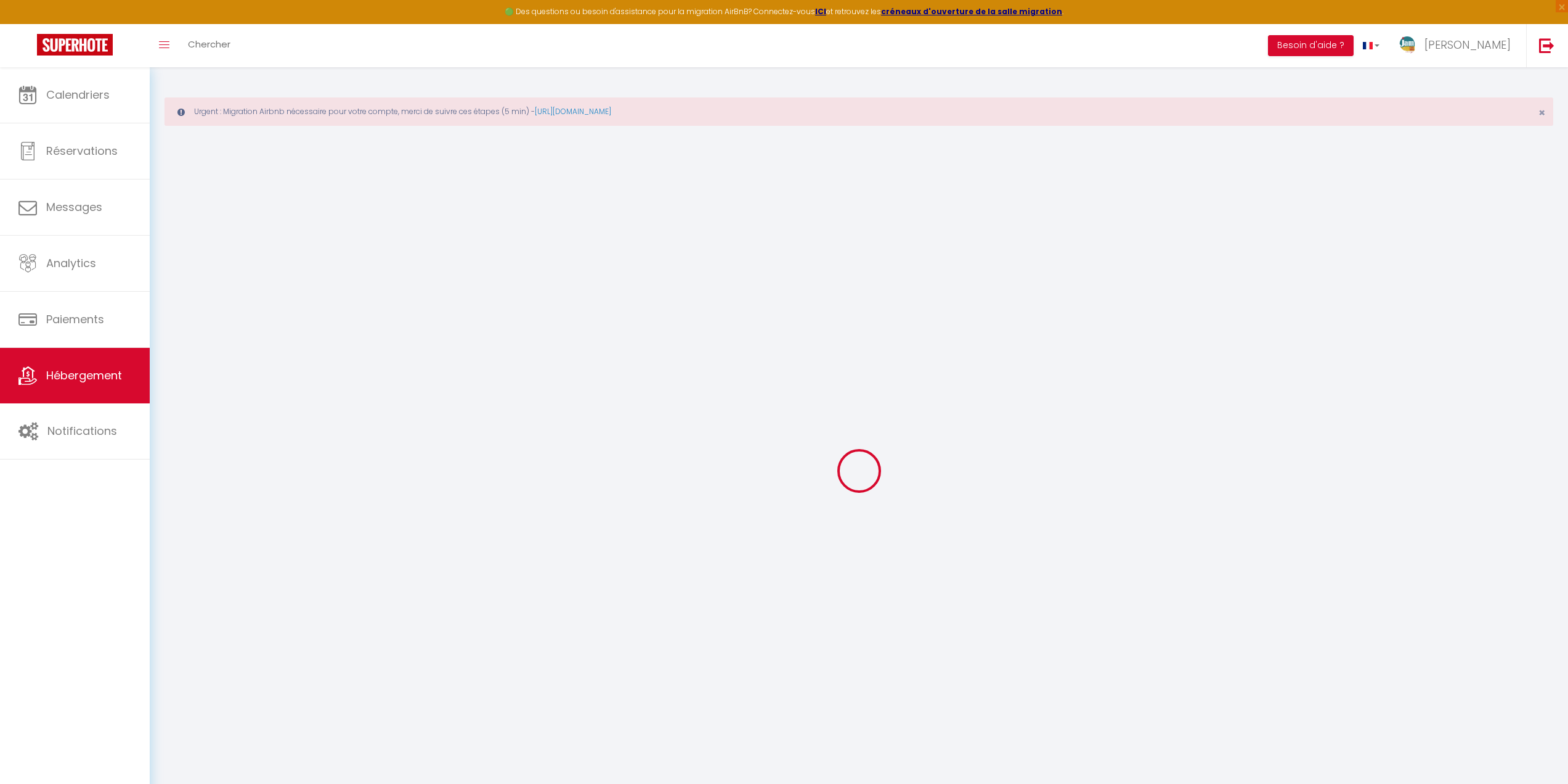
checkbox input "false"
select select
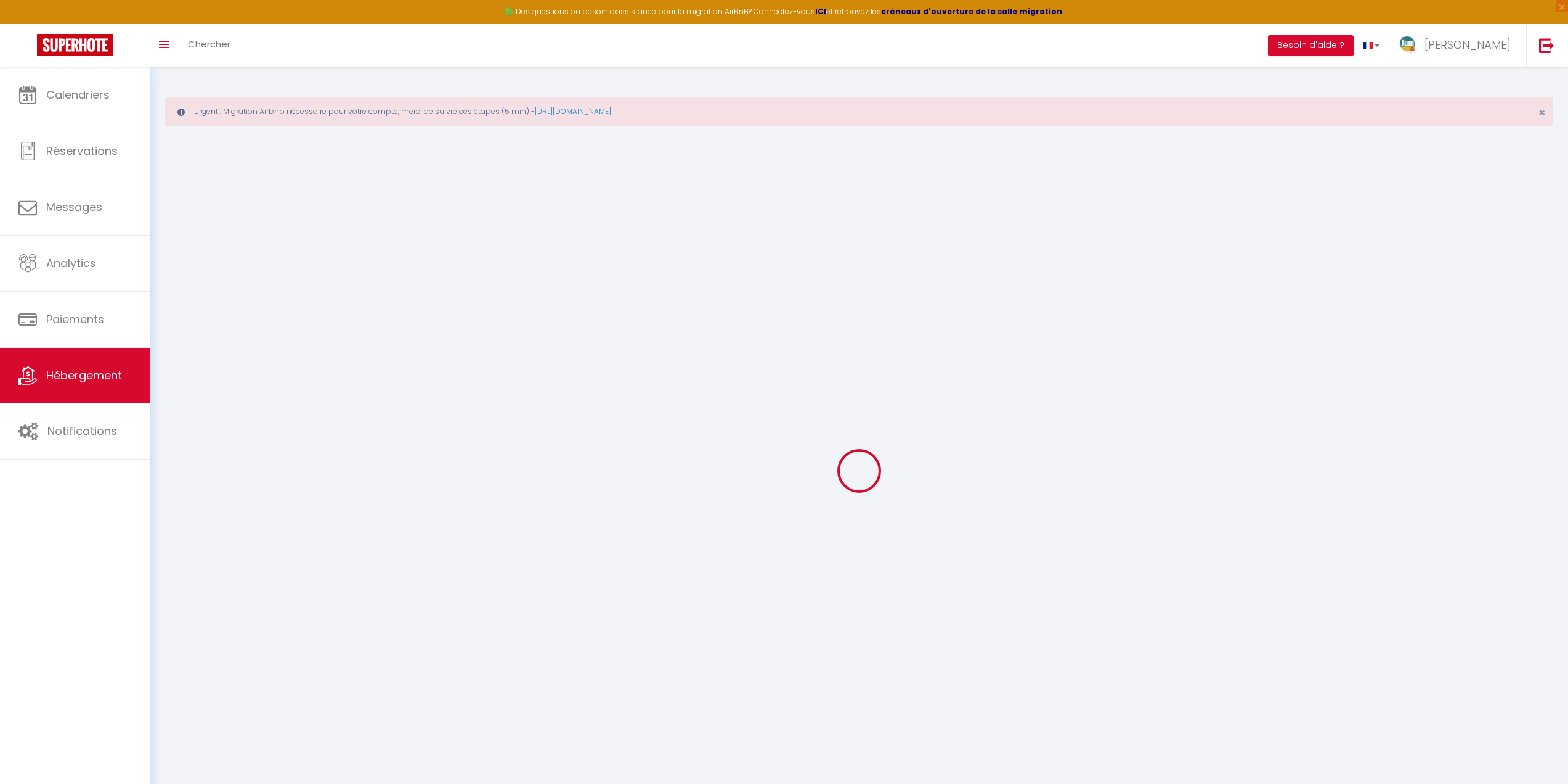
select select
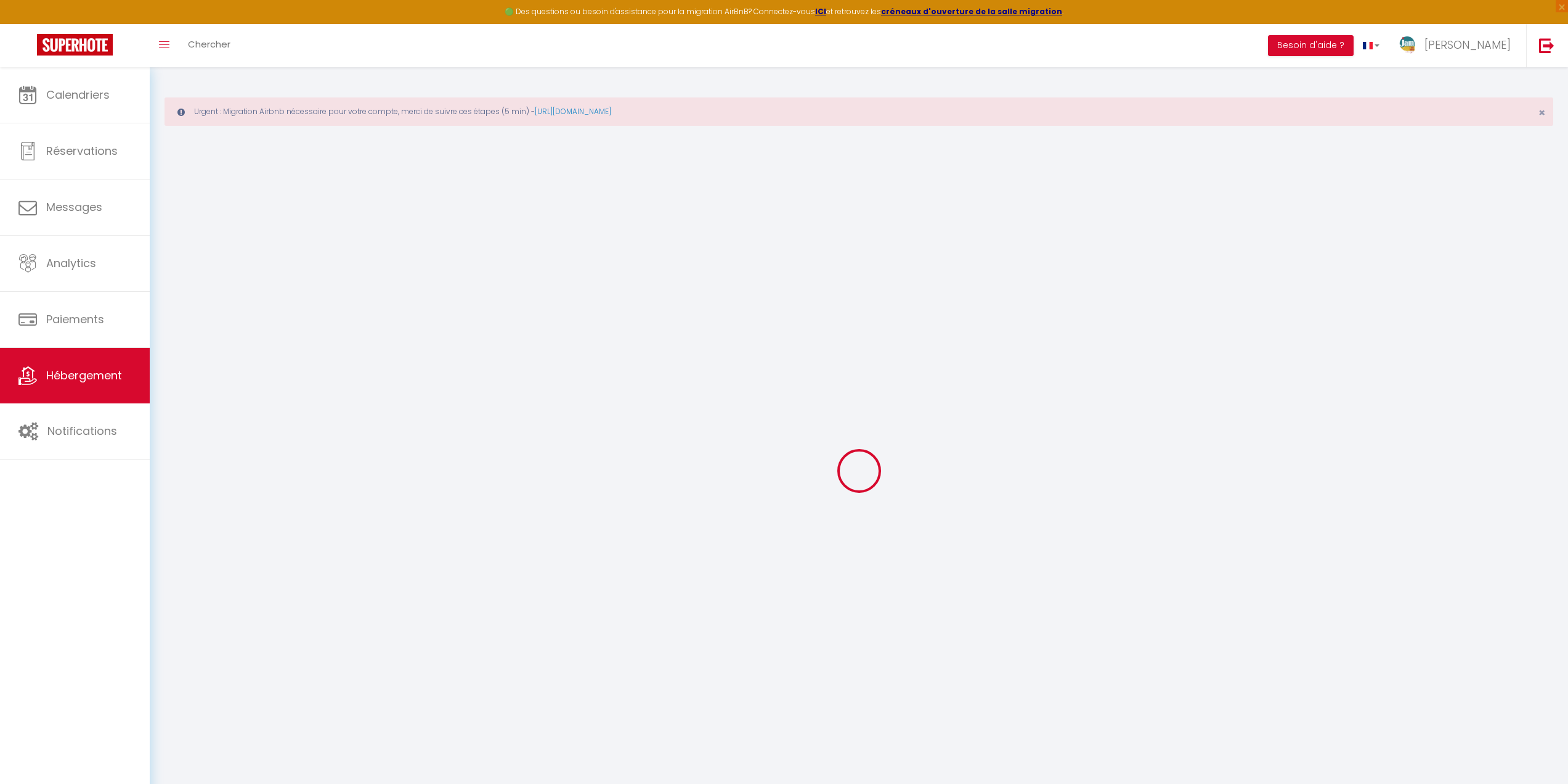
checkbox input "false"
select select
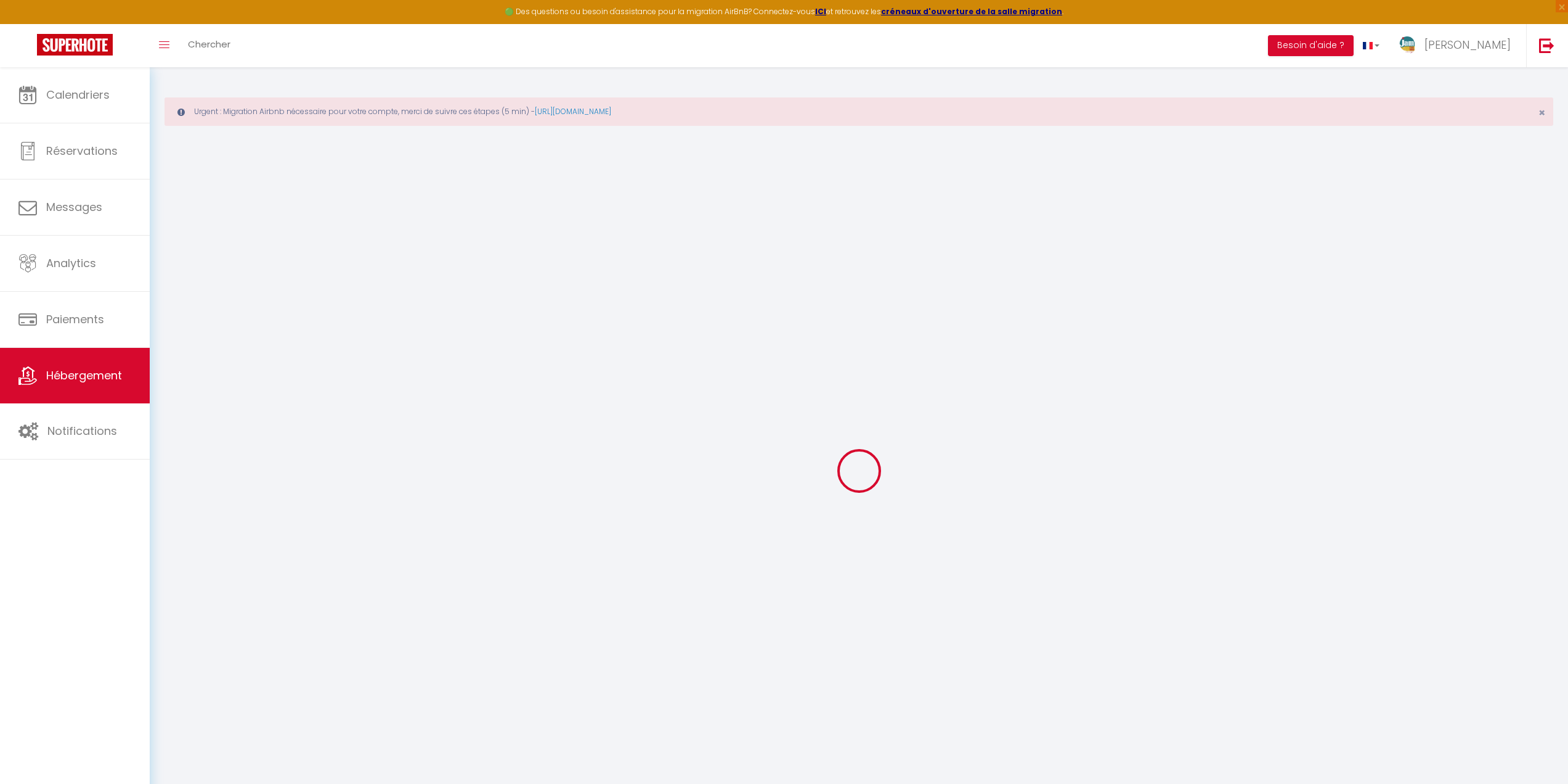
select select
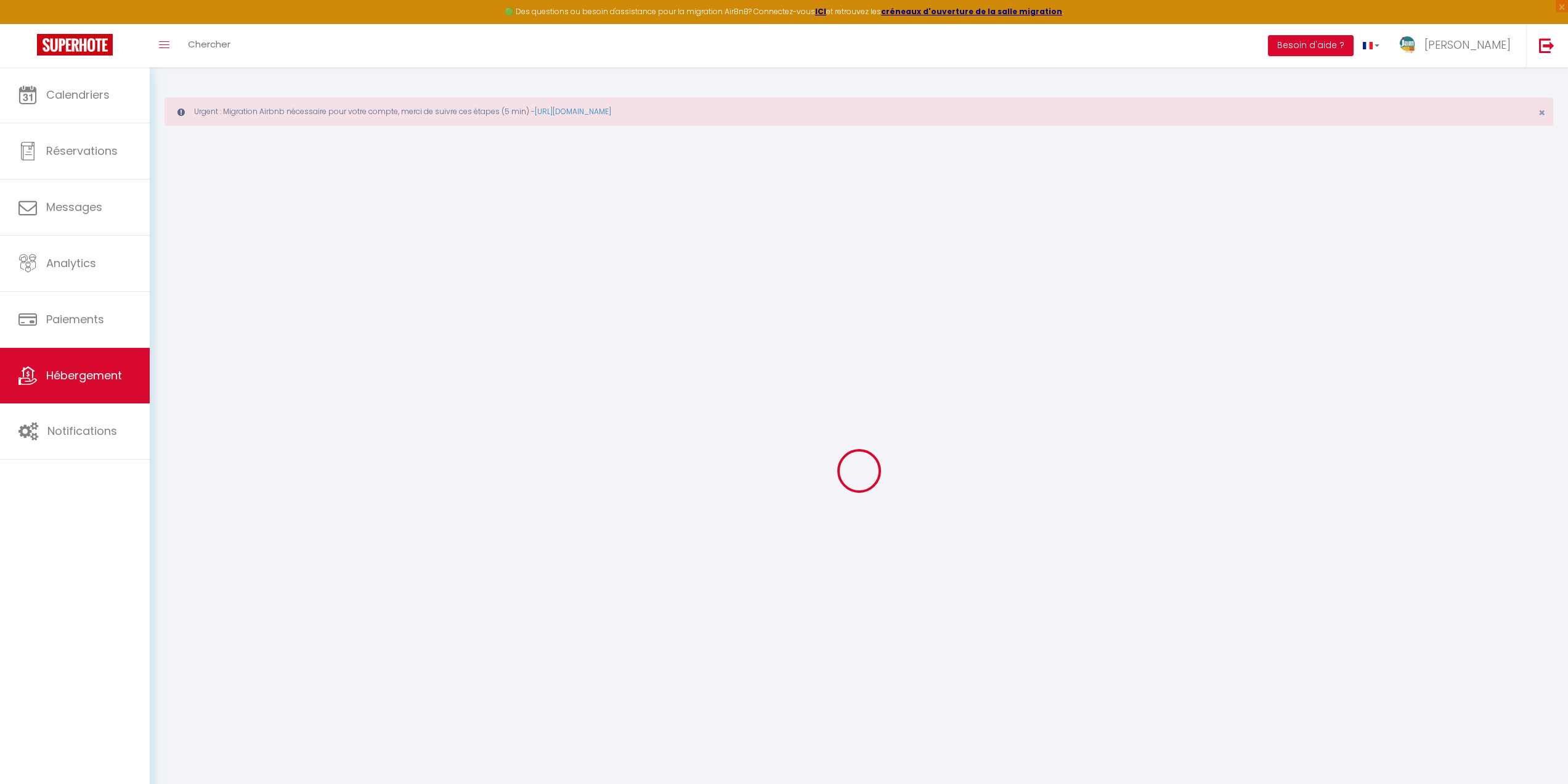
select select
checkbox input "false"
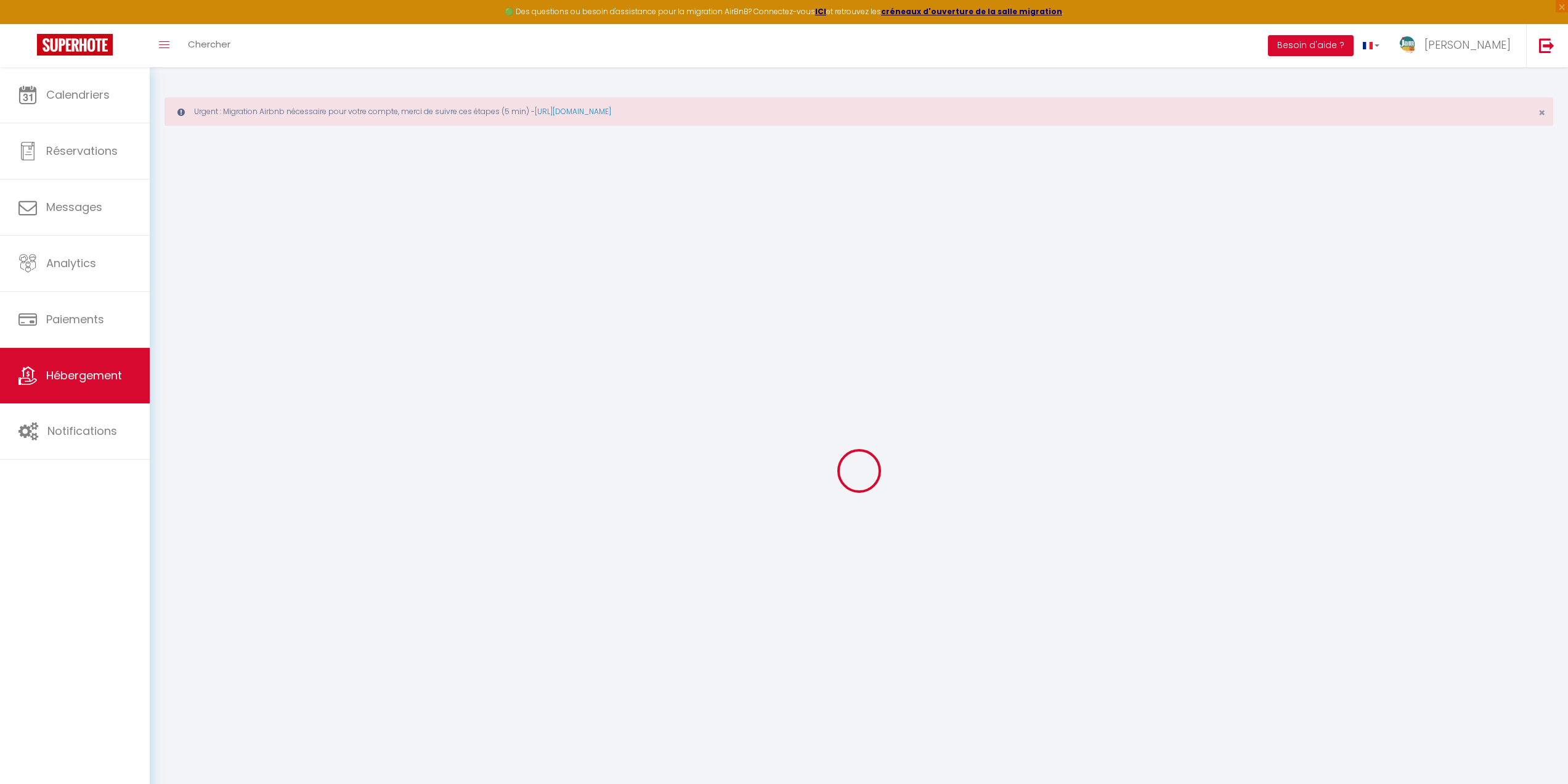
checkbox input "false"
select select
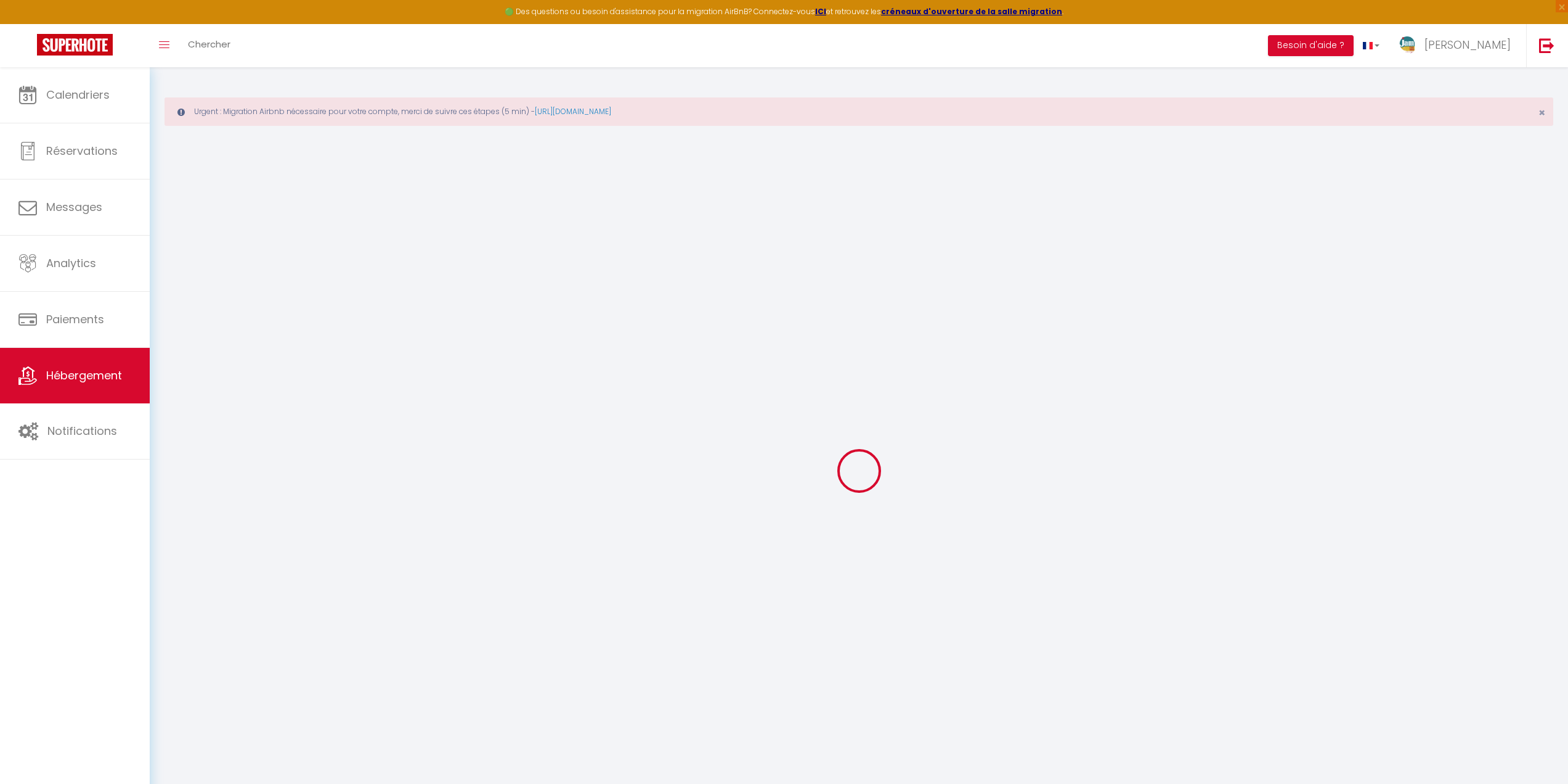
select select
checkbox input "false"
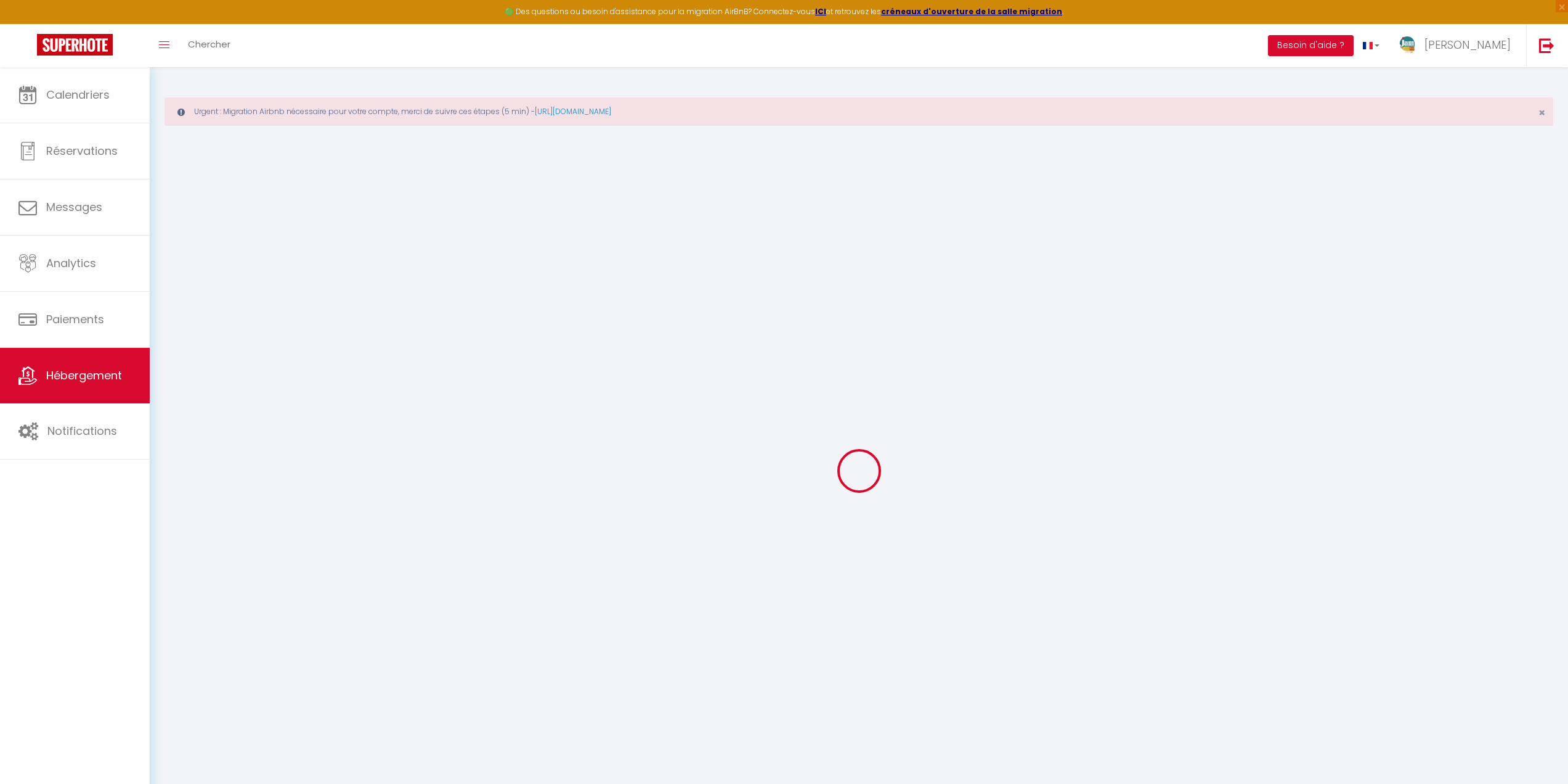
checkbox input "false"
select select
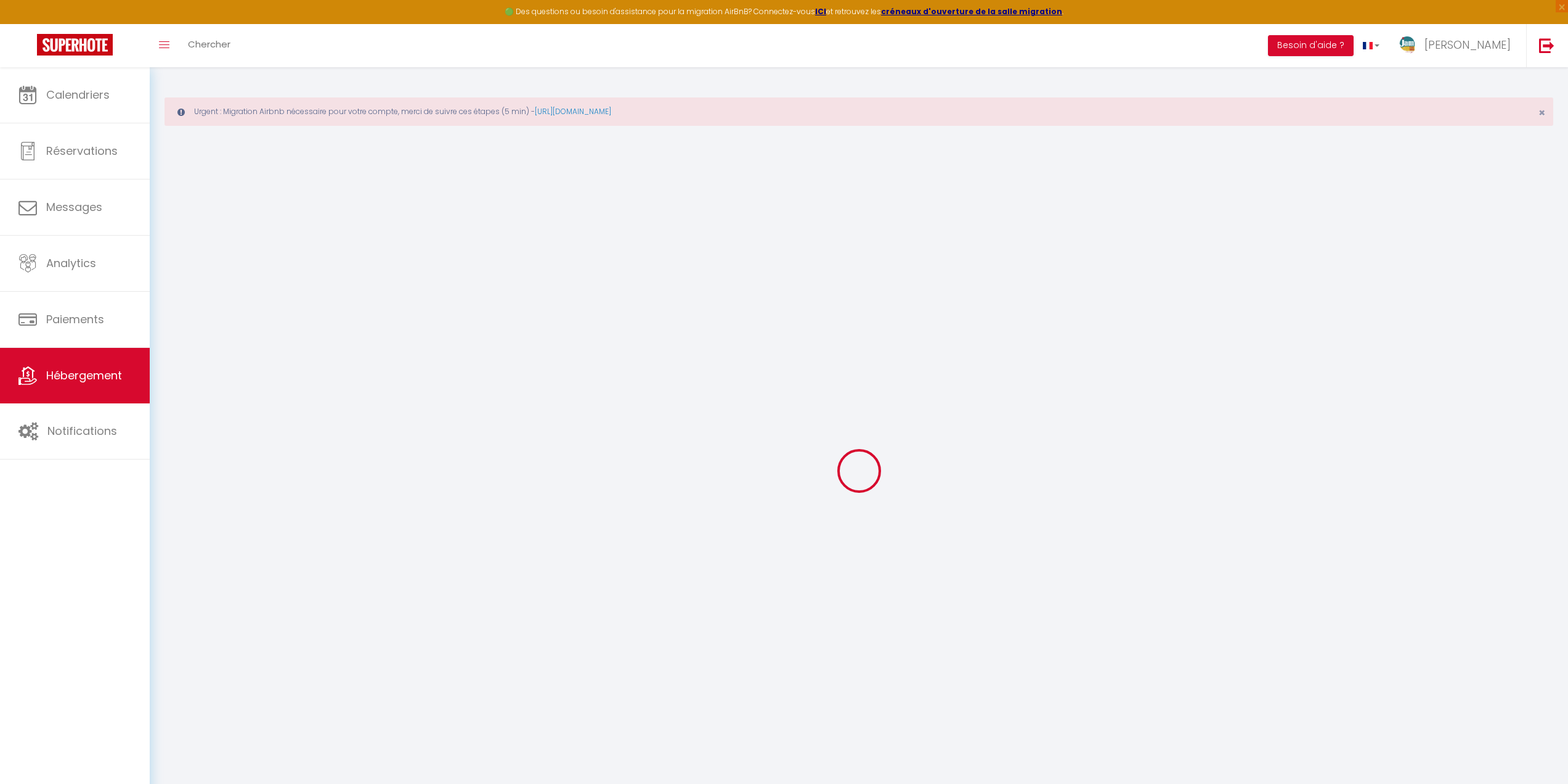
type input "Morena · Hyper-centre, Terrasse sublime, Clim, Wifi"
type input "Sylvie & Alain"
type input "Jam-Immolr"
type input "75"
type input "10"
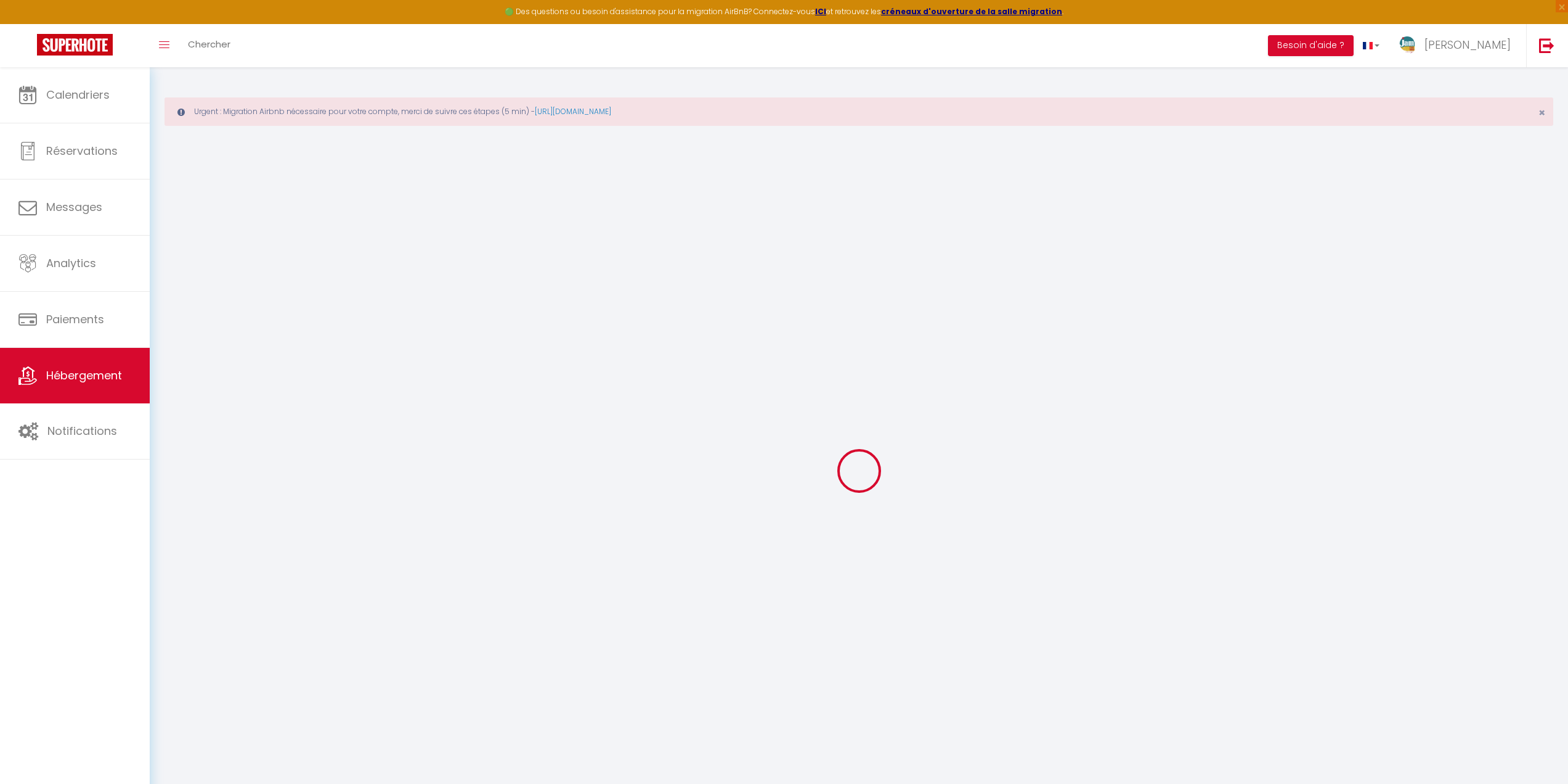
type input "40"
select select
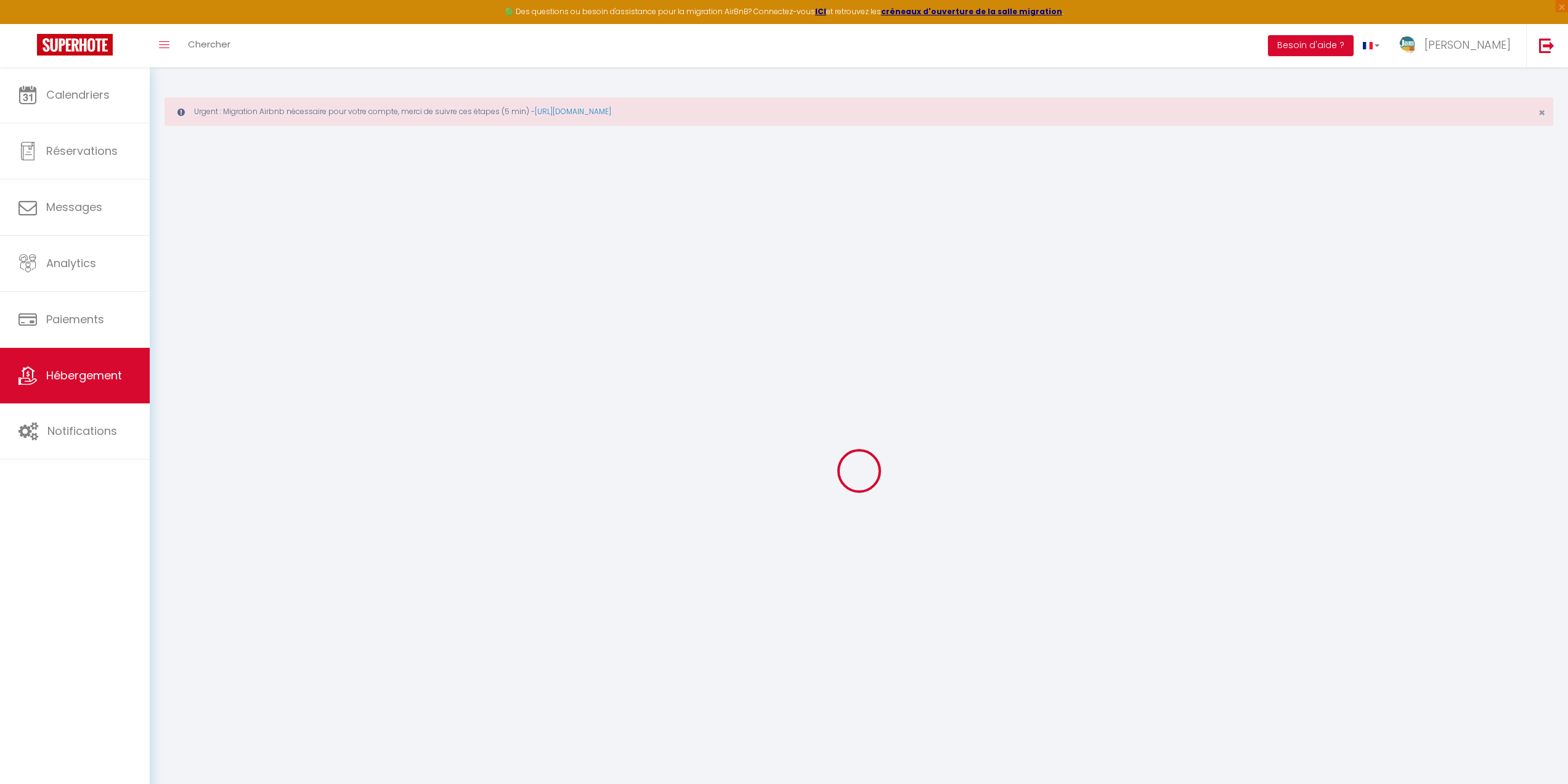
select select
type input "14 rue du port"
type input "17000"
type input "[GEOGRAPHIC_DATA]"
type input "[EMAIL_ADDRESS][DOMAIN_NAME]"
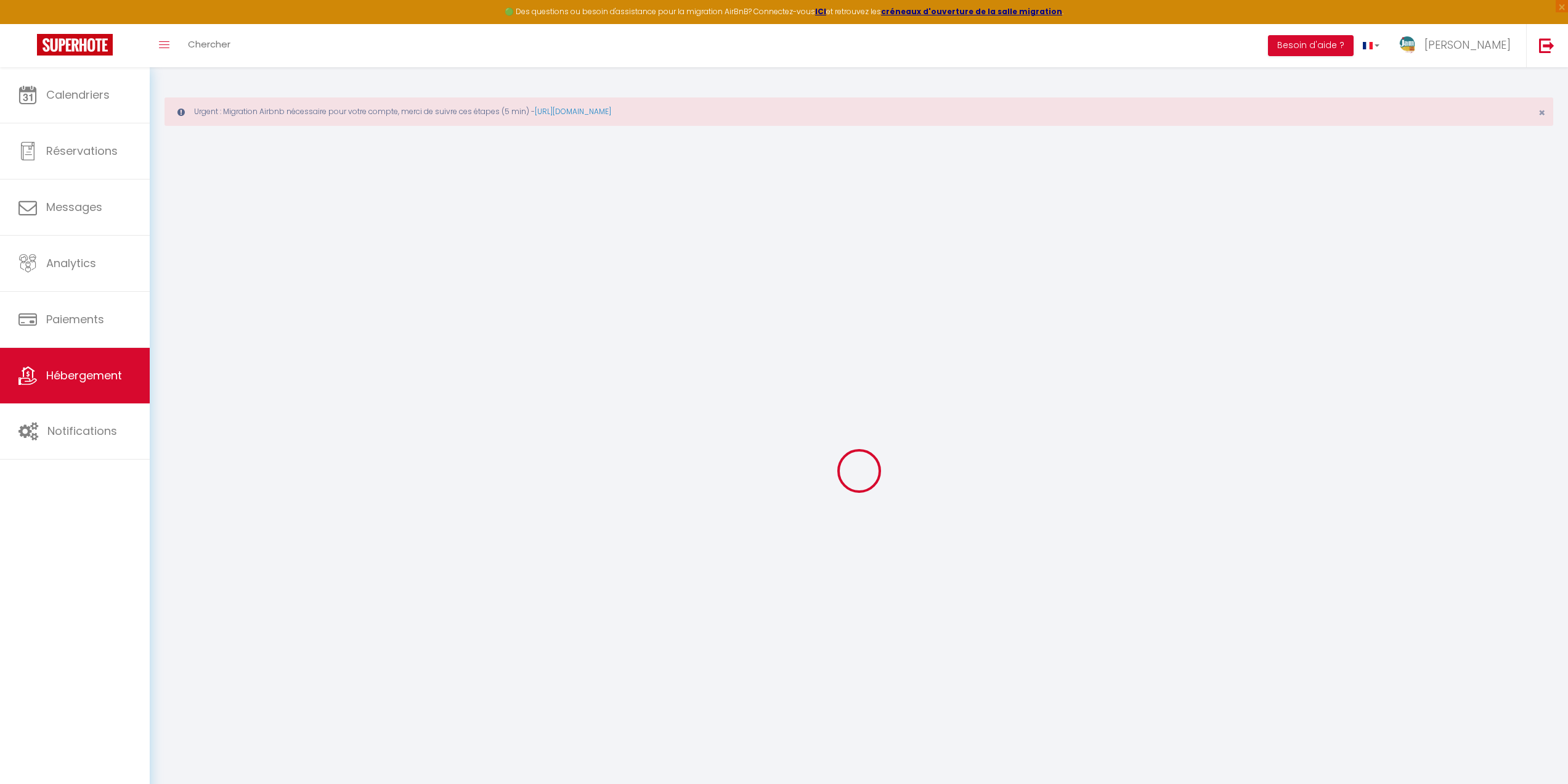
select select "8791"
checkbox input "true"
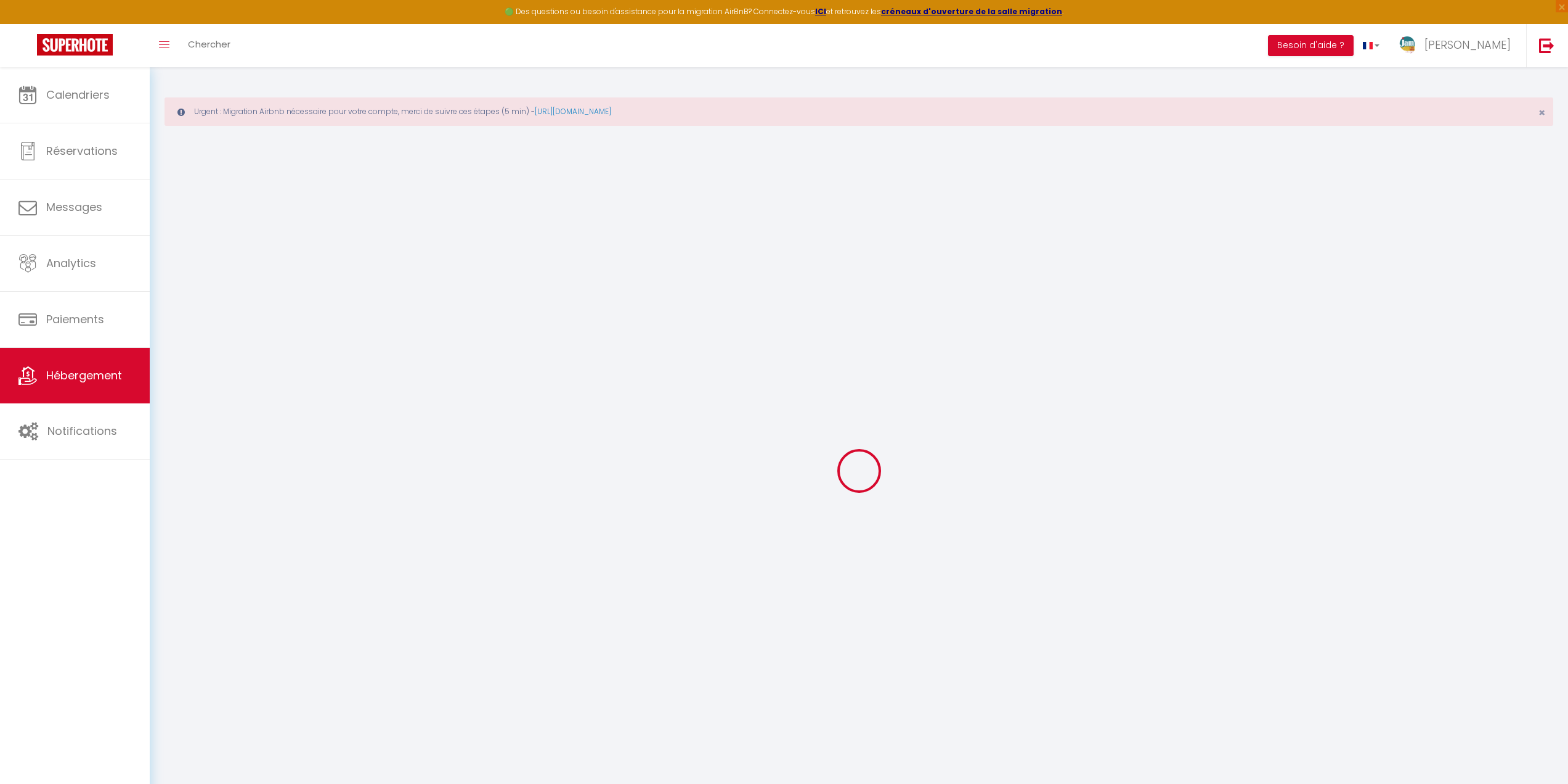
type input "40"
type input "0"
select select "41501"
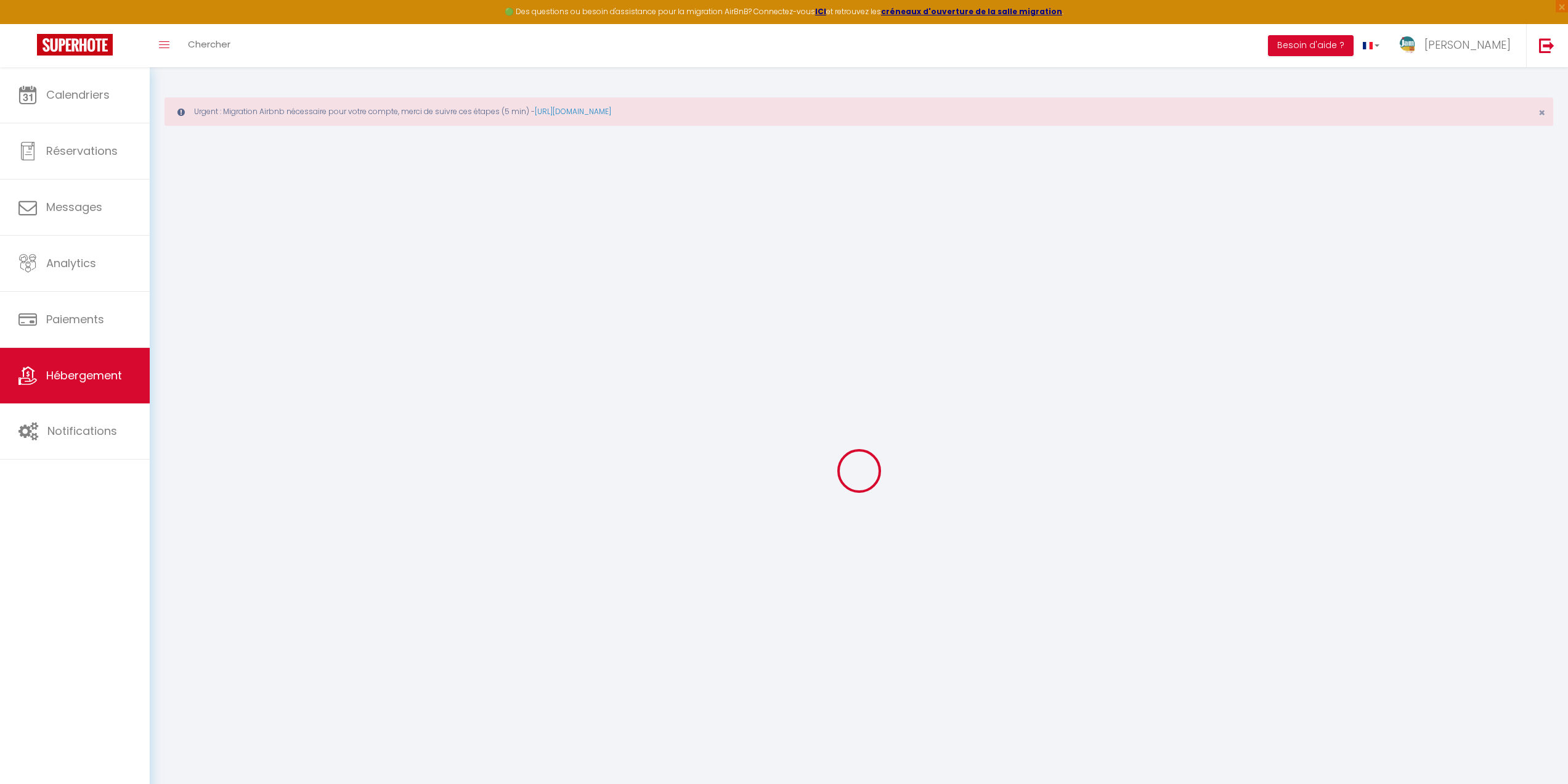
select select "41501"
select select
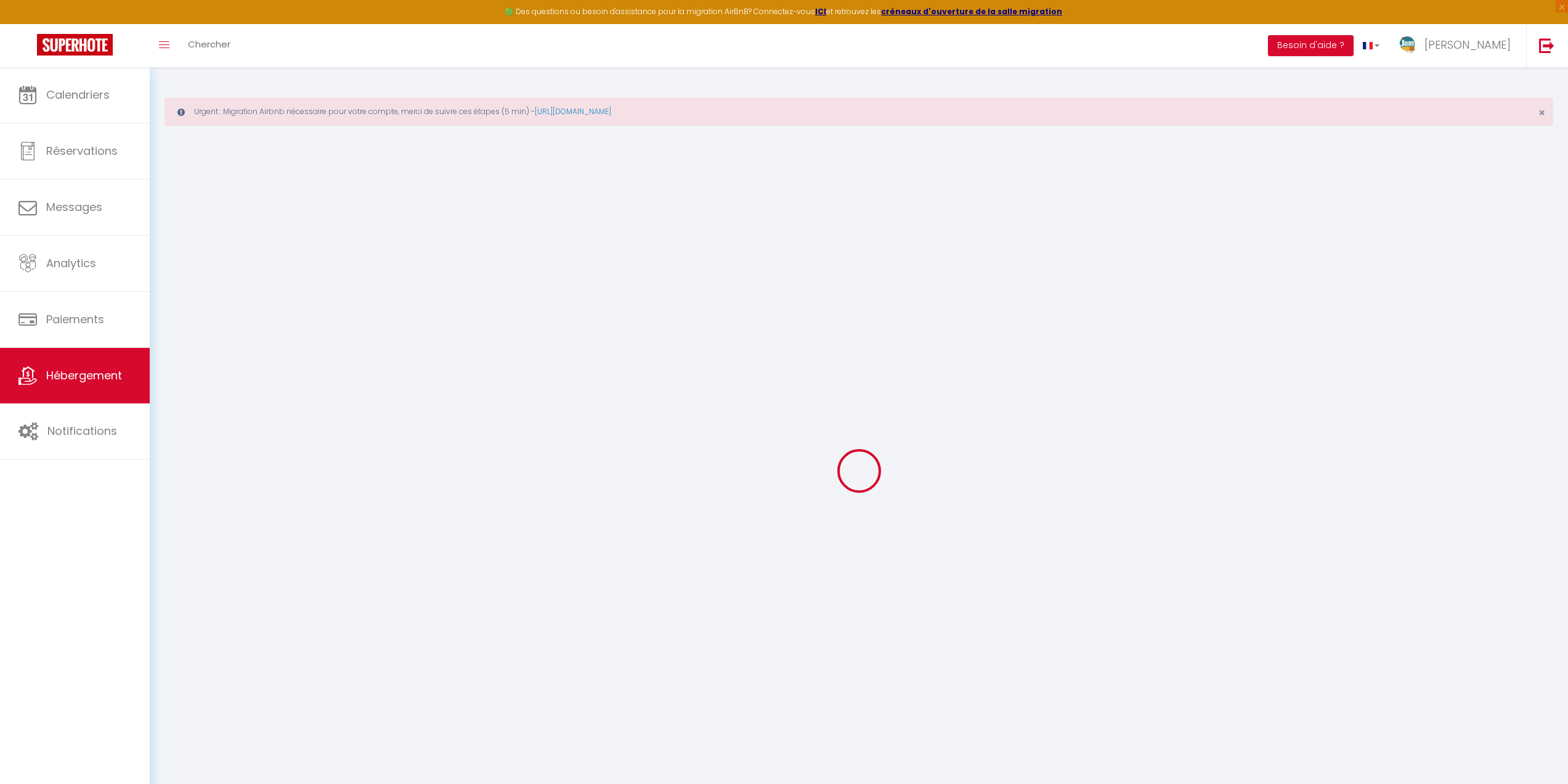
select select
checkbox input "true"
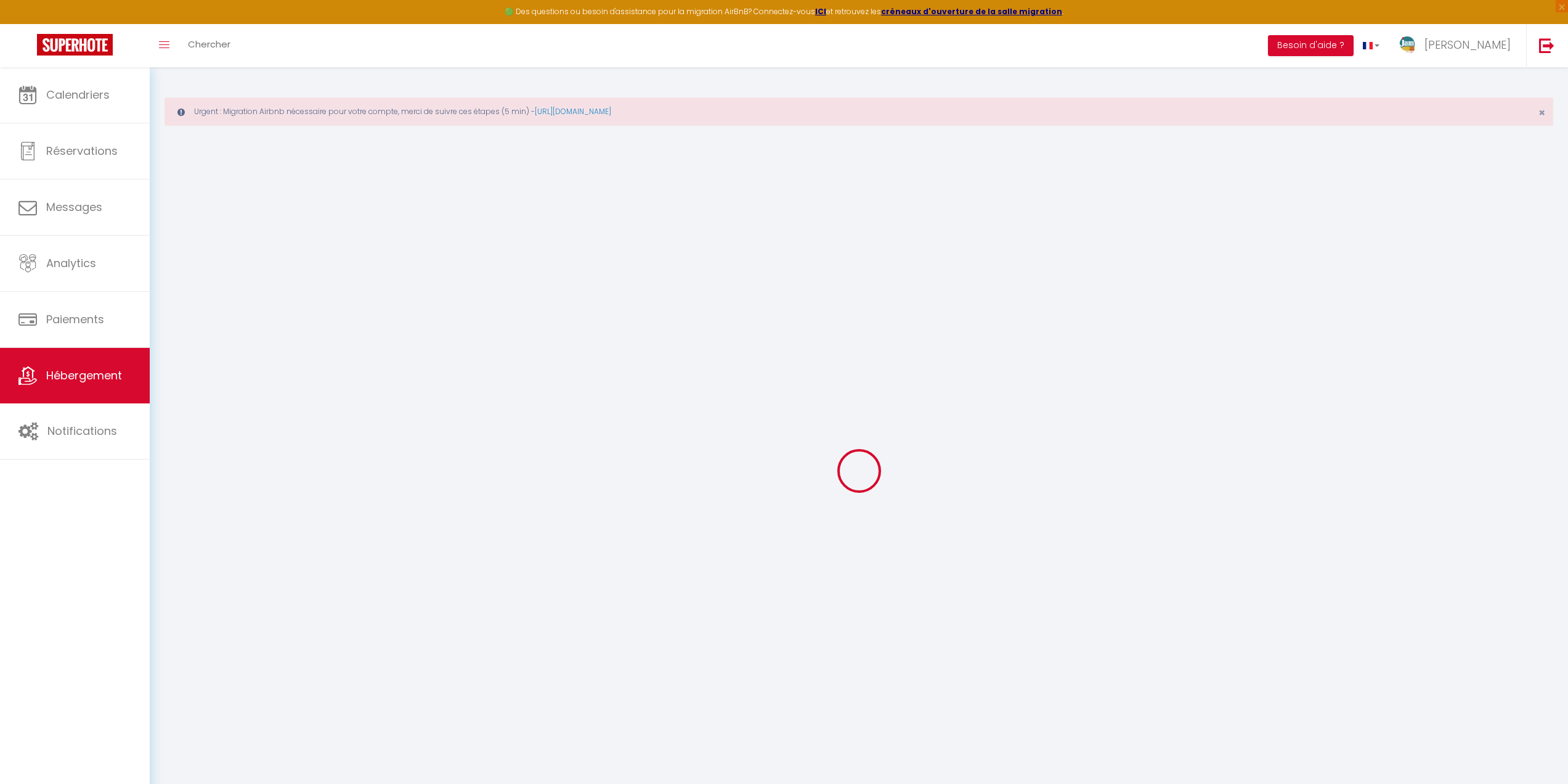
select select
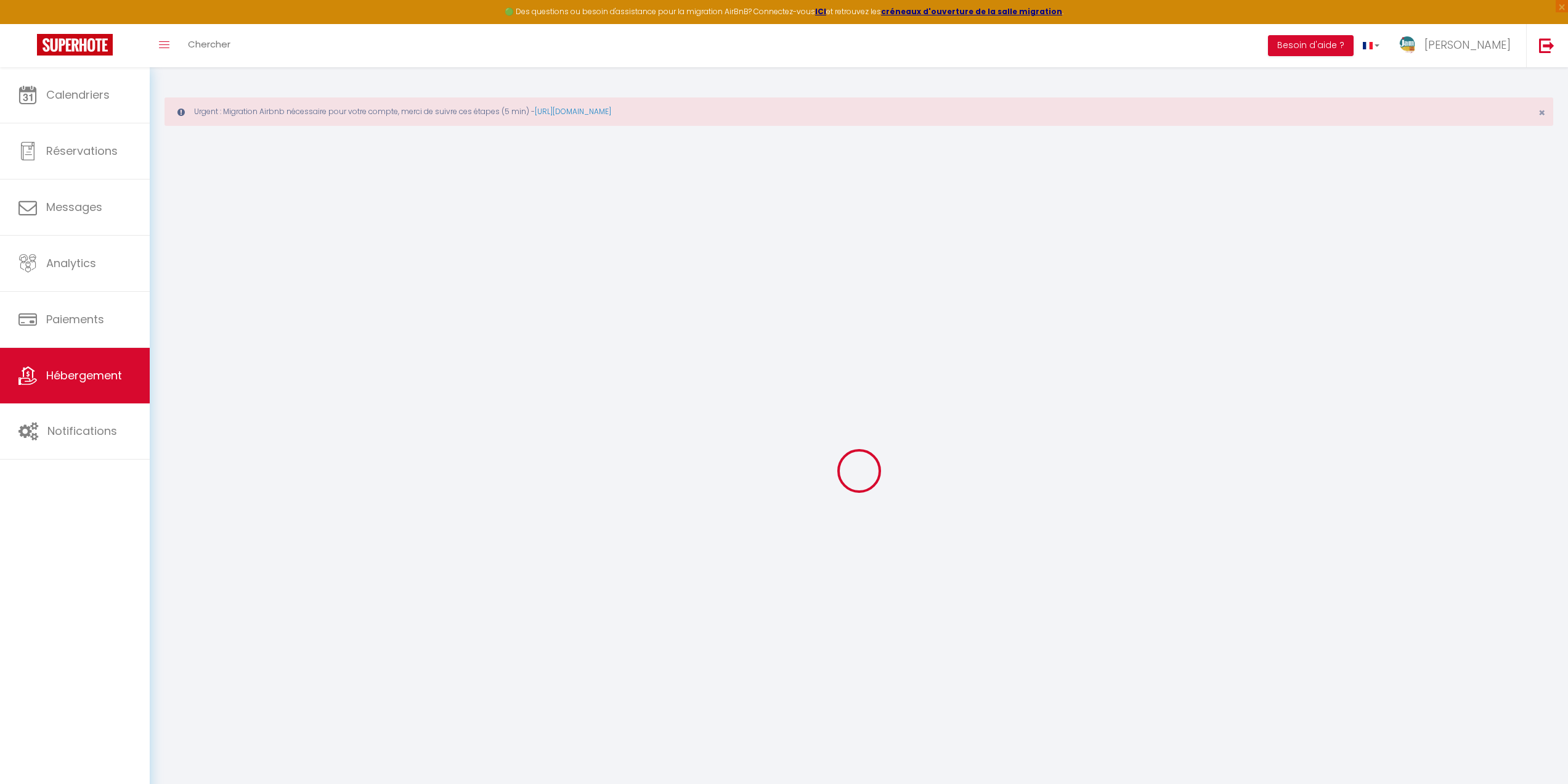
checkbox input "true"
select select "15:00"
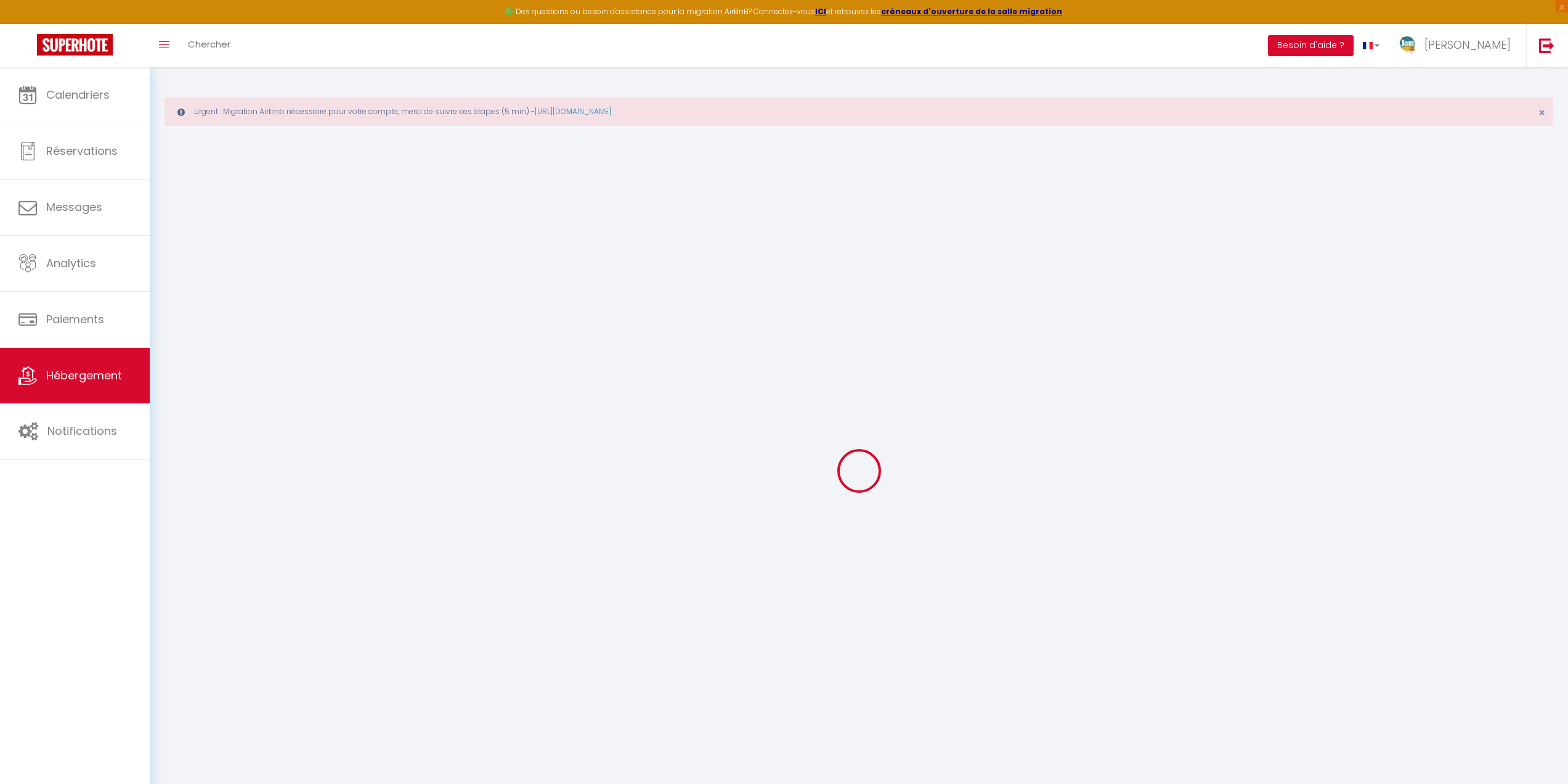
select select
select select "11:00"
select select "30"
select select "120"
checkbox input "true"
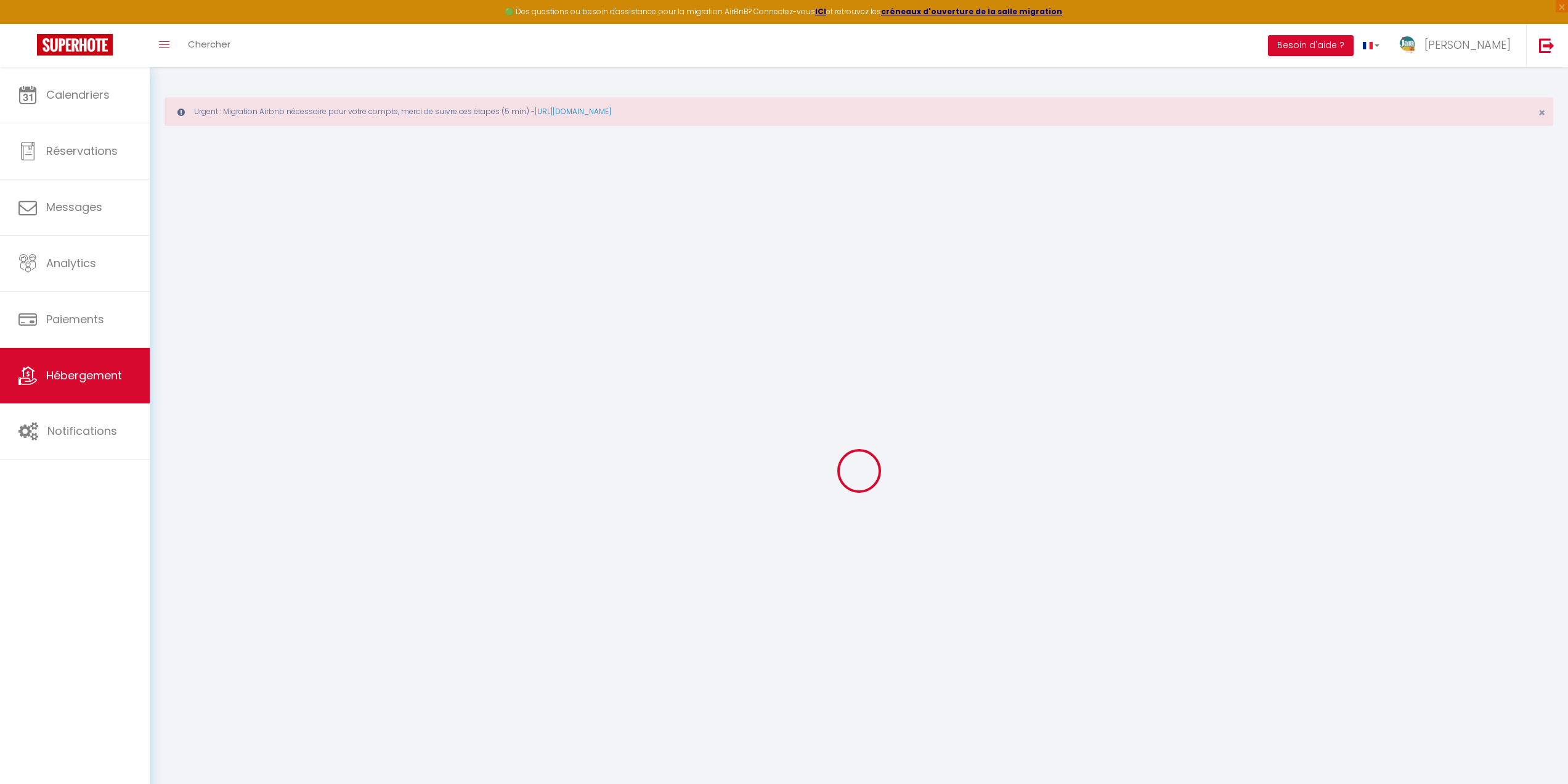
checkbox input "true"
select select
checkbox input "true"
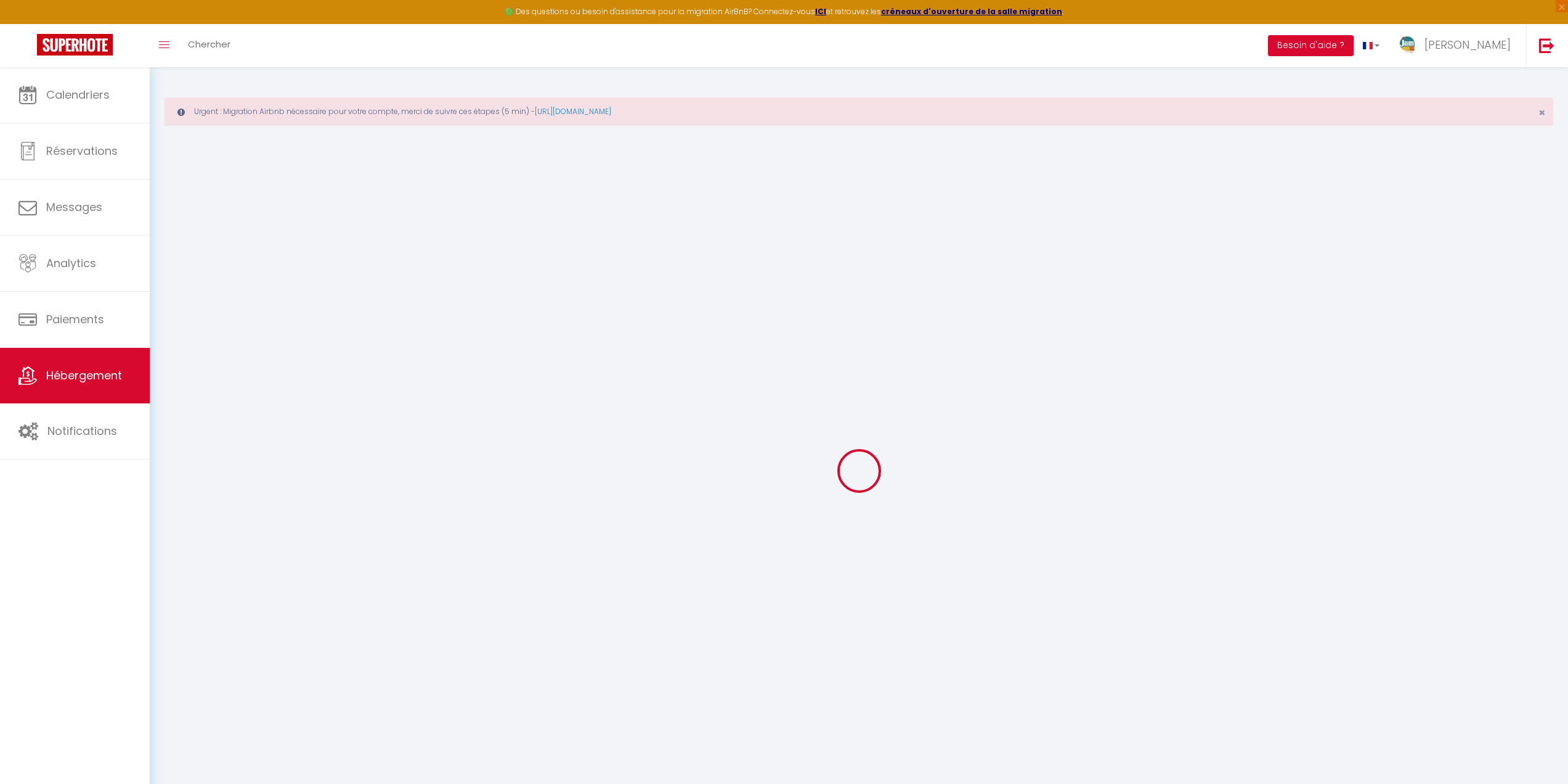
checkbox input "true"
select select
checkbox input "true"
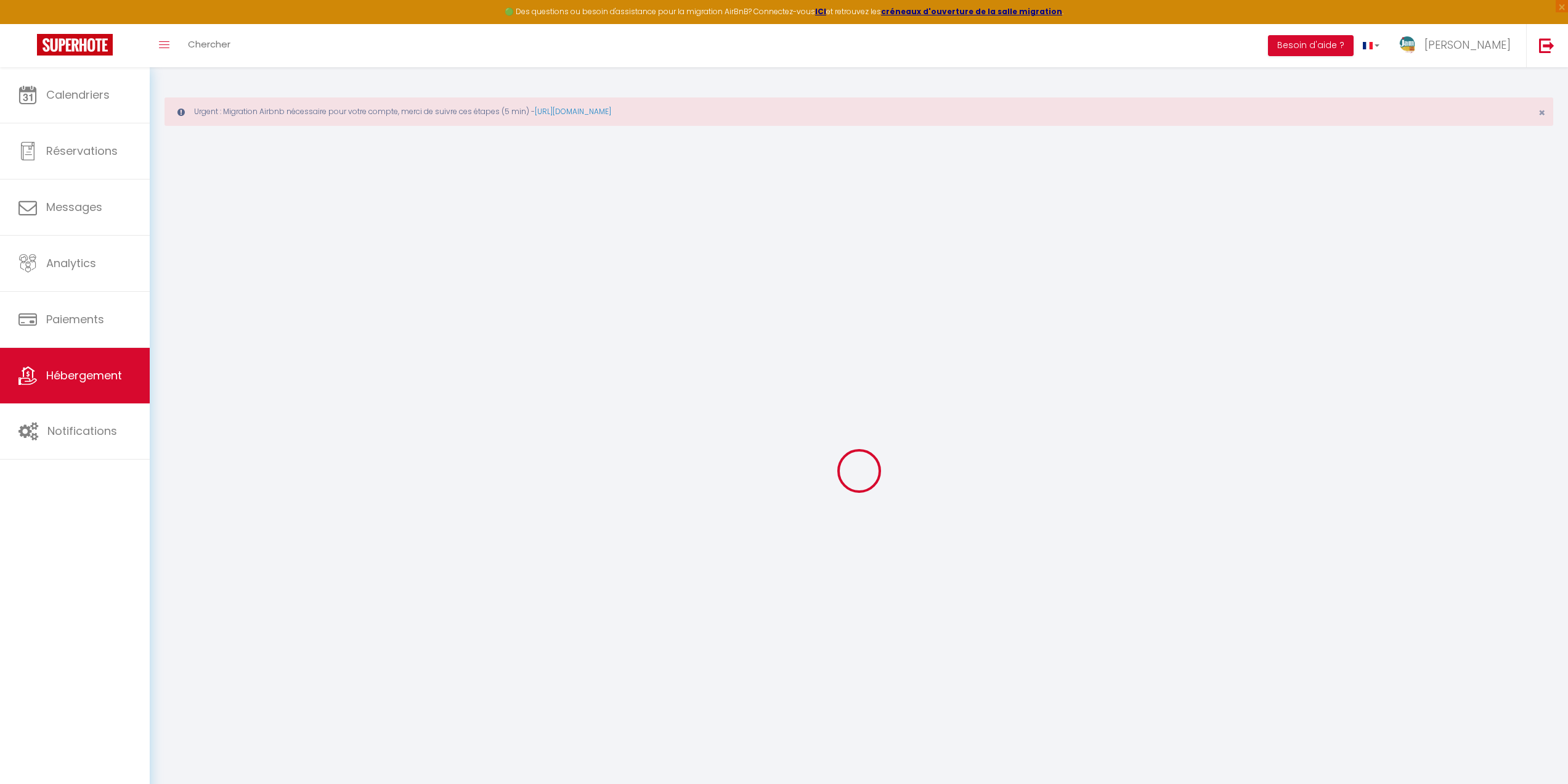
checkbox input "true"
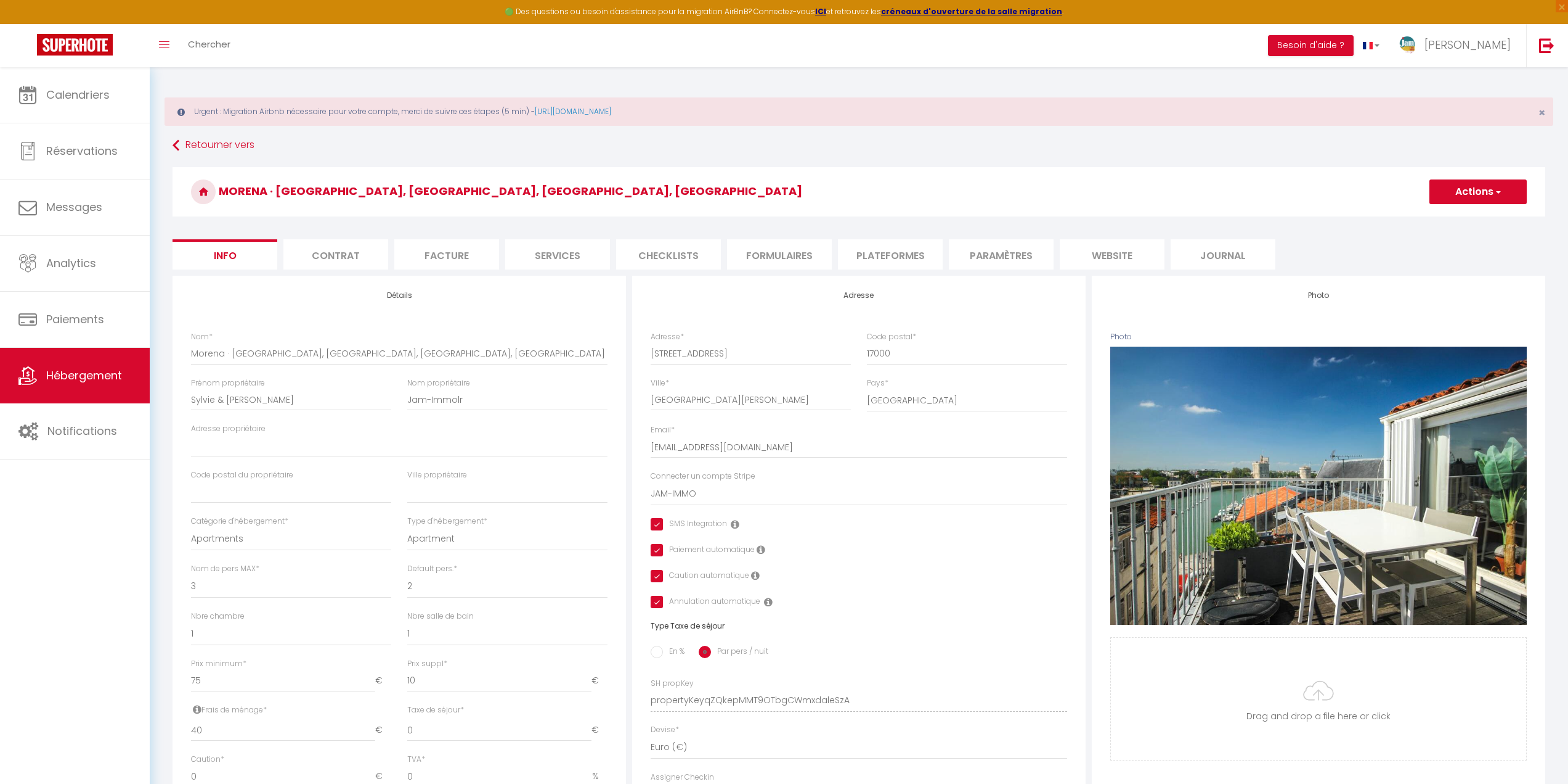
select select
checkbox input "true"
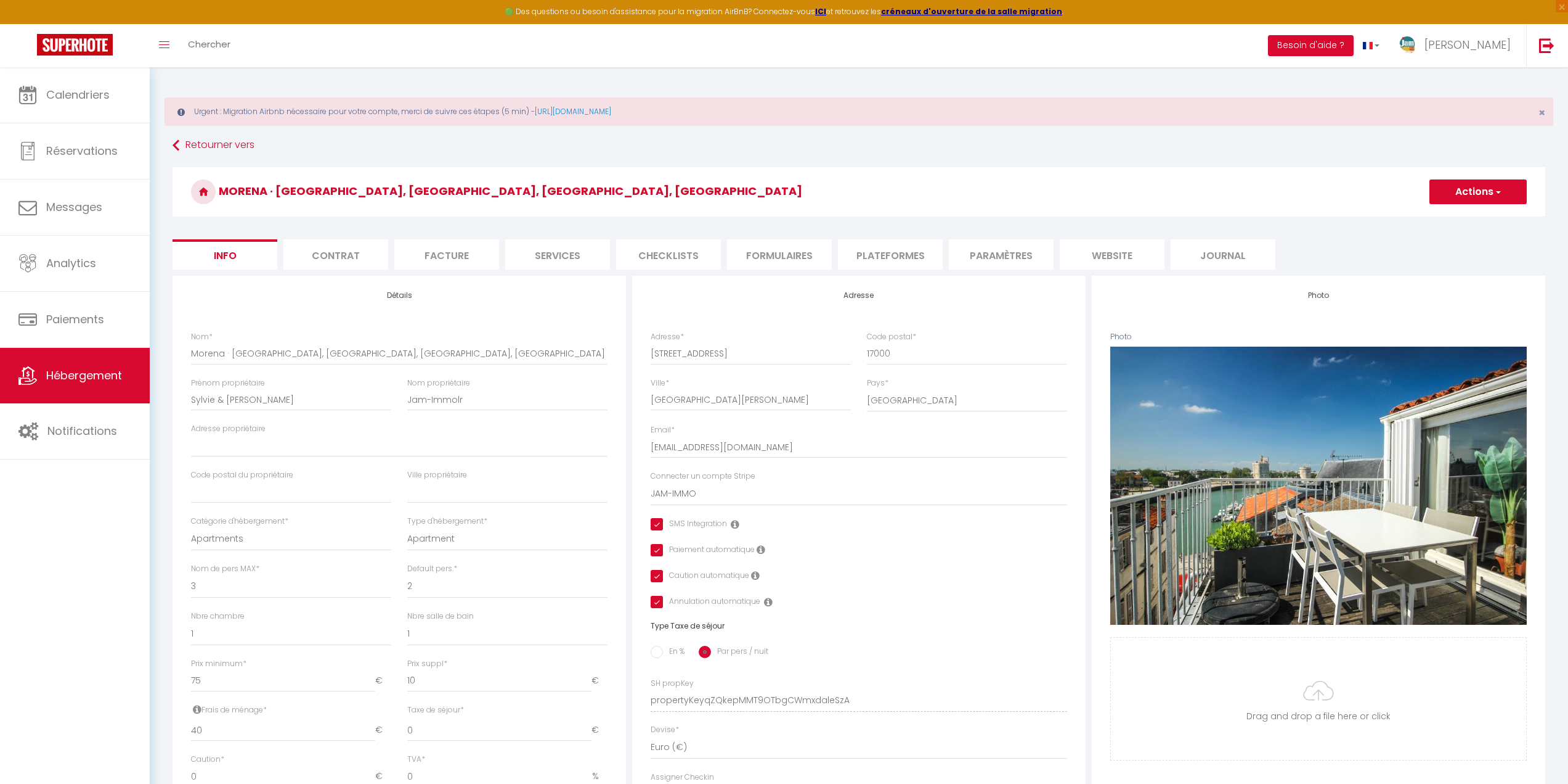
click at [885, 261] on li "Plateformes" at bounding box center [890, 254] width 105 height 30
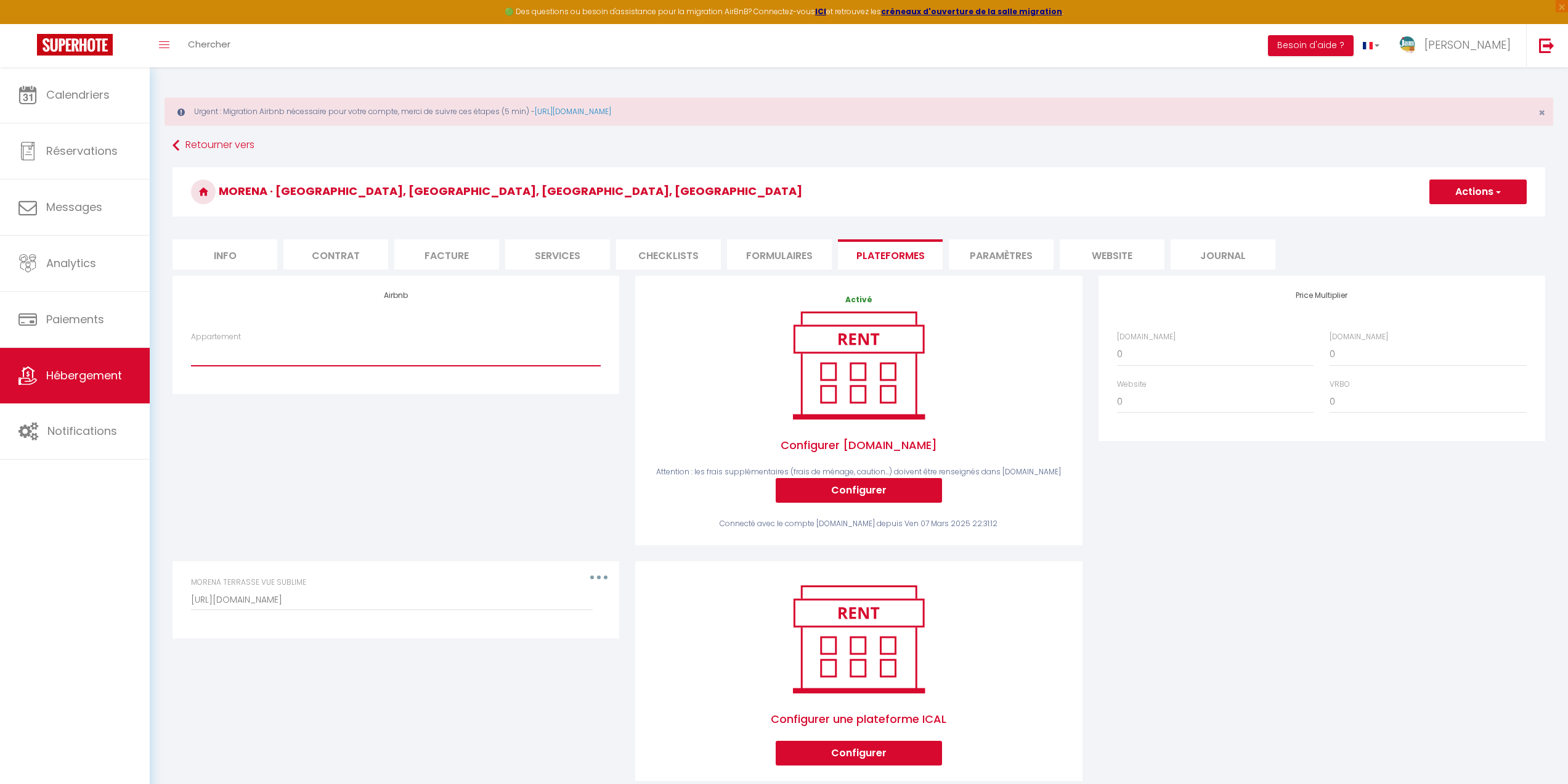
click at [279, 360] on select "Dépendance cottage piscine - f.bourdet@icloud.com Appartement Marine - Park Ave…" at bounding box center [396, 353] width 410 height 23
click at [737, 329] on div "Activé Configurer Booking.com Attention : les frais supplémentaires (frais de m…" at bounding box center [858, 412] width 410 height 235
click at [1023, 255] on li "Paramètres" at bounding box center [1001, 254] width 105 height 30
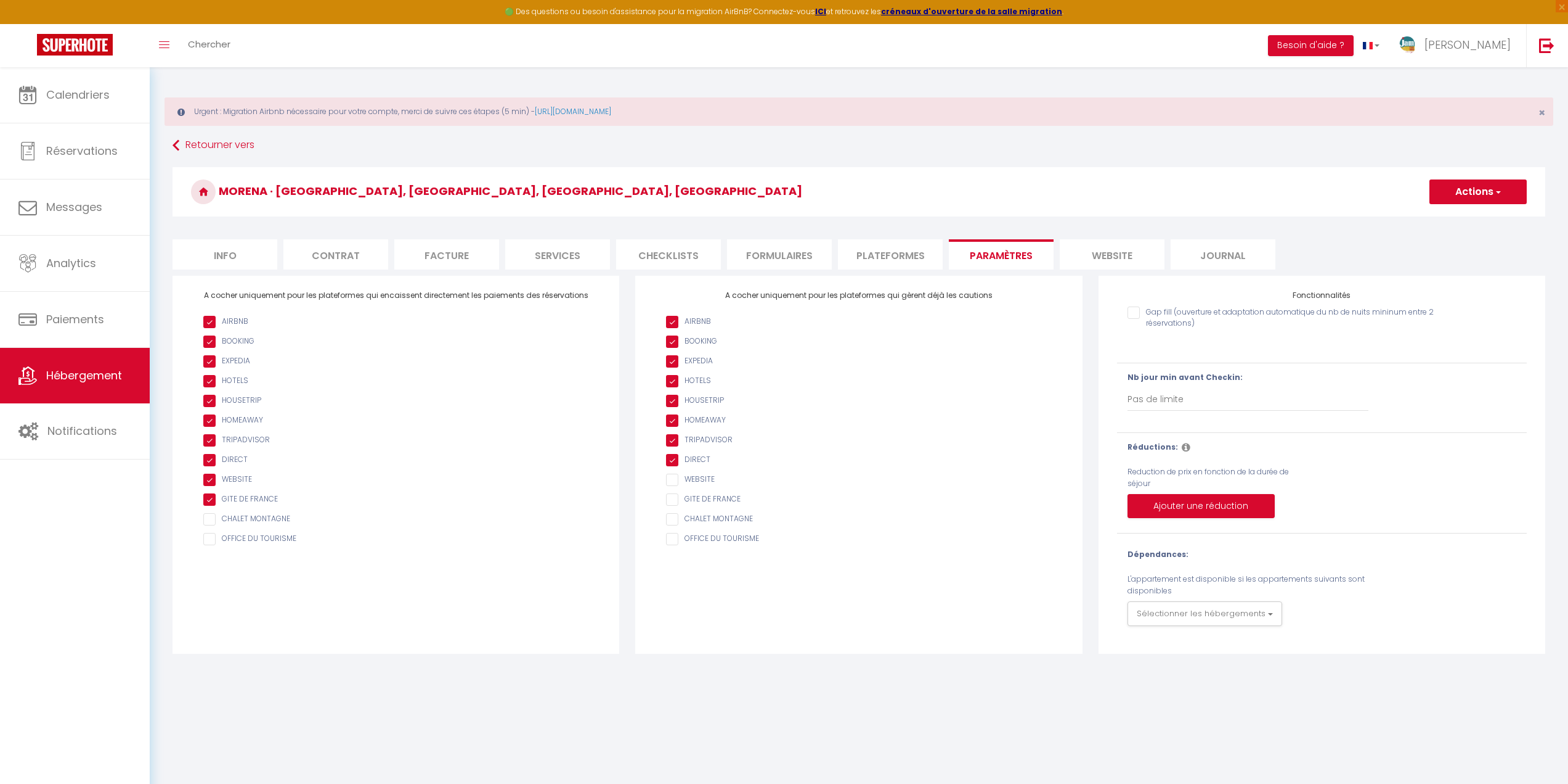
drag, startPoint x: 1088, startPoint y: 256, endPoint x: 1098, endPoint y: 255, distance: 10.0
click at [1090, 255] on li "website" at bounding box center [1112, 254] width 105 height 30
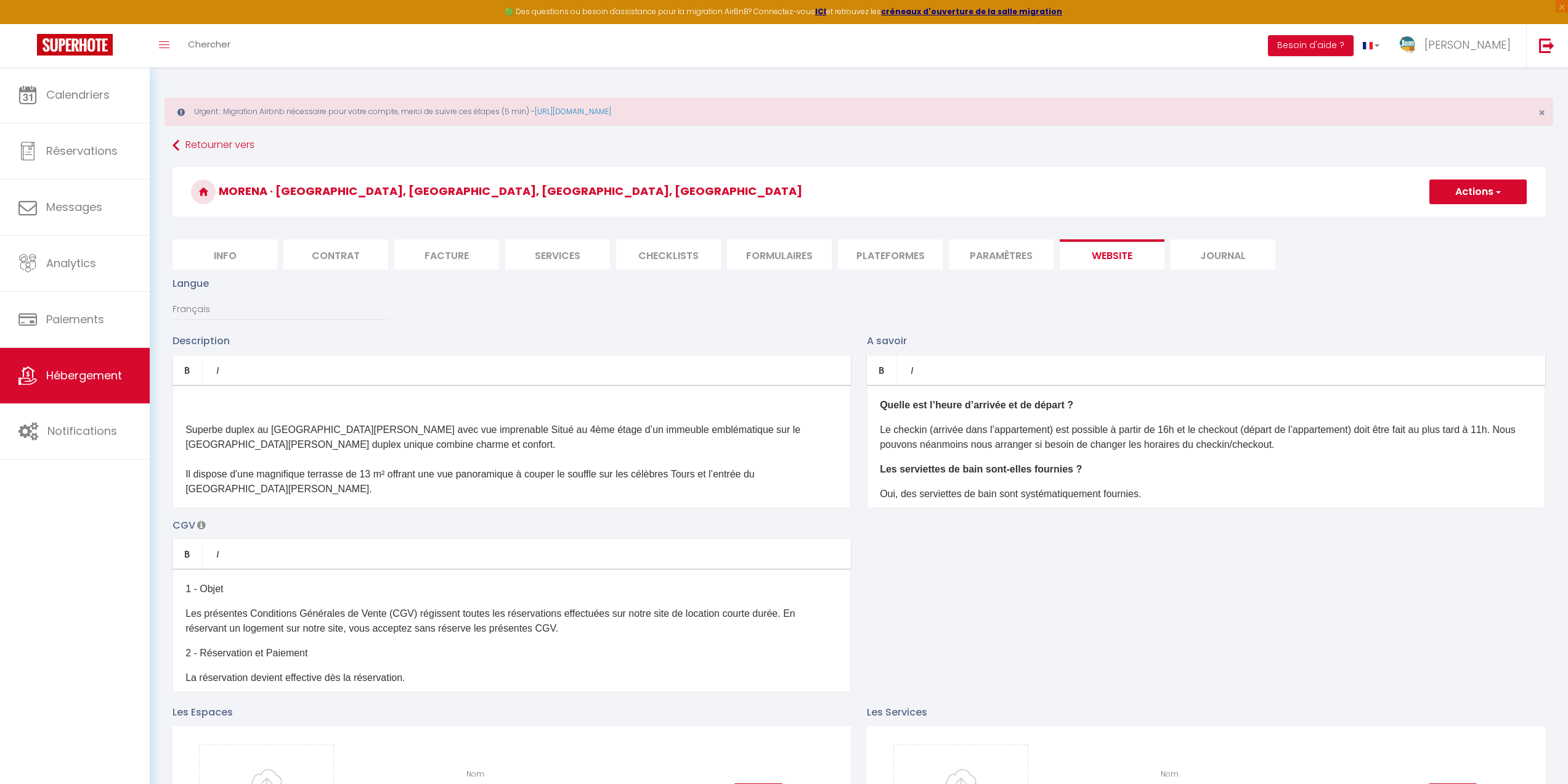
click at [1196, 259] on li "Journal" at bounding box center [1223, 254] width 105 height 30
checkbox input "true"
checkbox input "false"
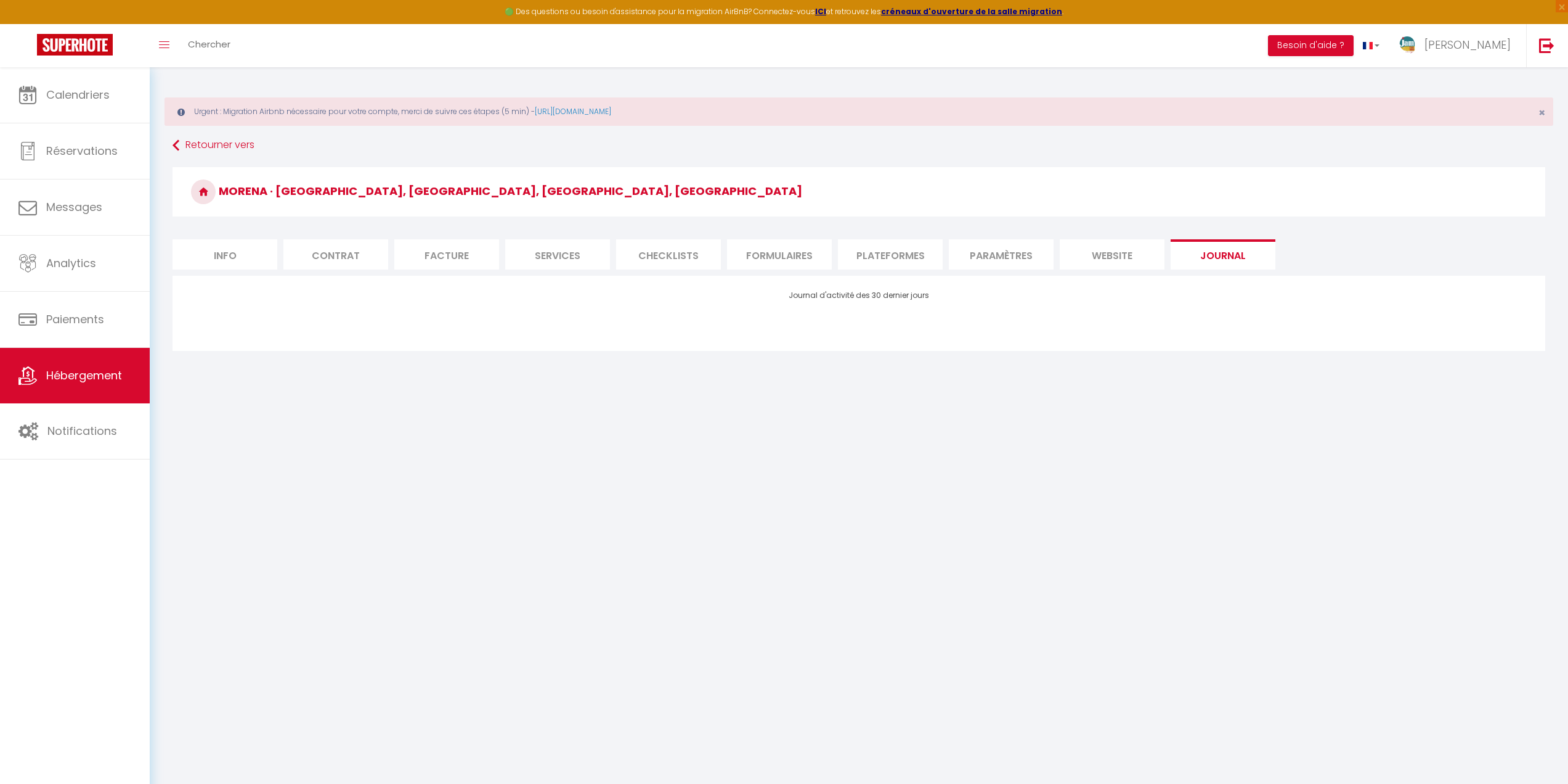
click at [553, 244] on li "Services" at bounding box center [557, 254] width 105 height 30
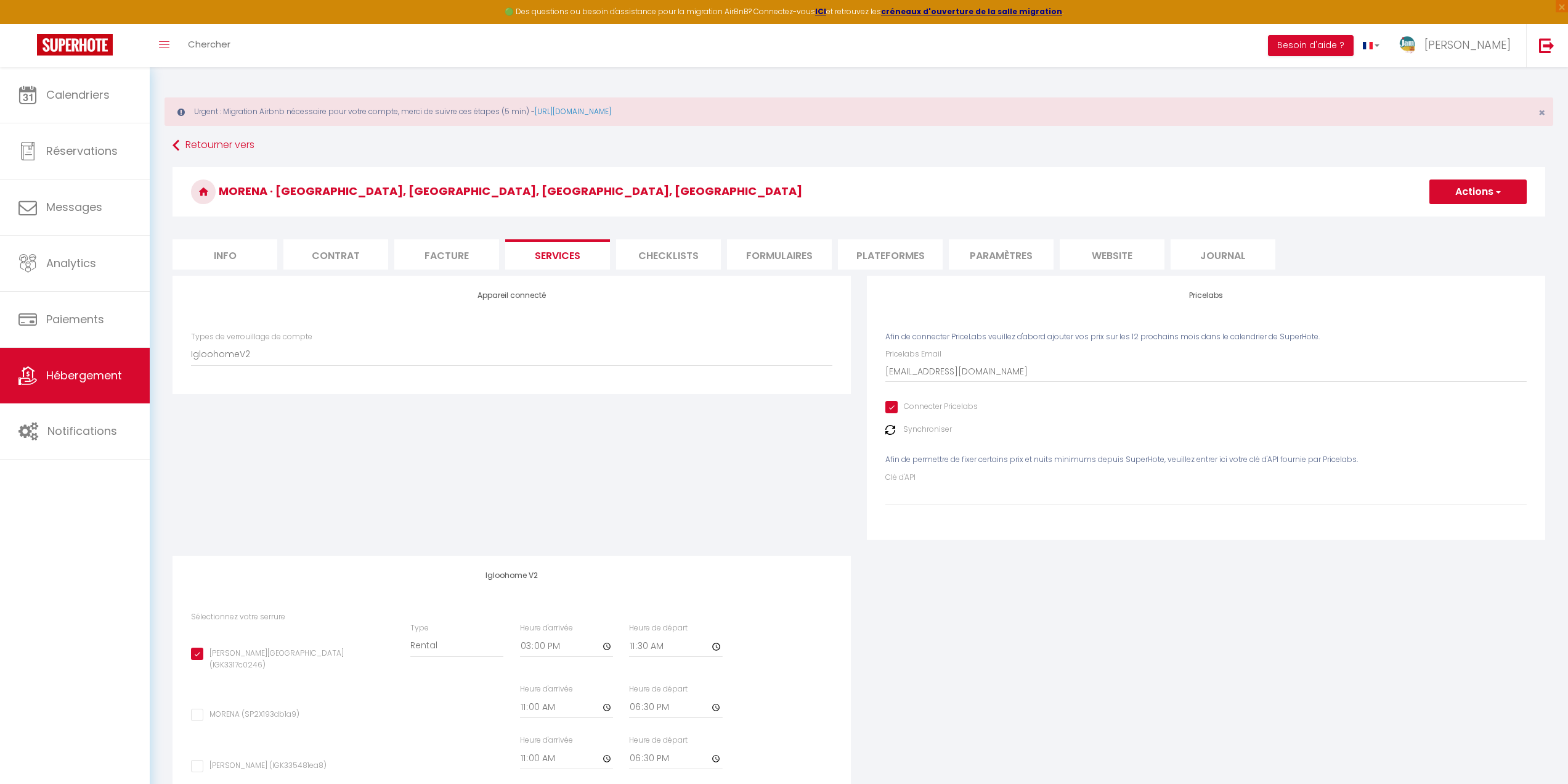
click at [561, 252] on li "Services" at bounding box center [557, 254] width 105 height 30
select select
click at [646, 260] on li "Checklists" at bounding box center [668, 254] width 105 height 30
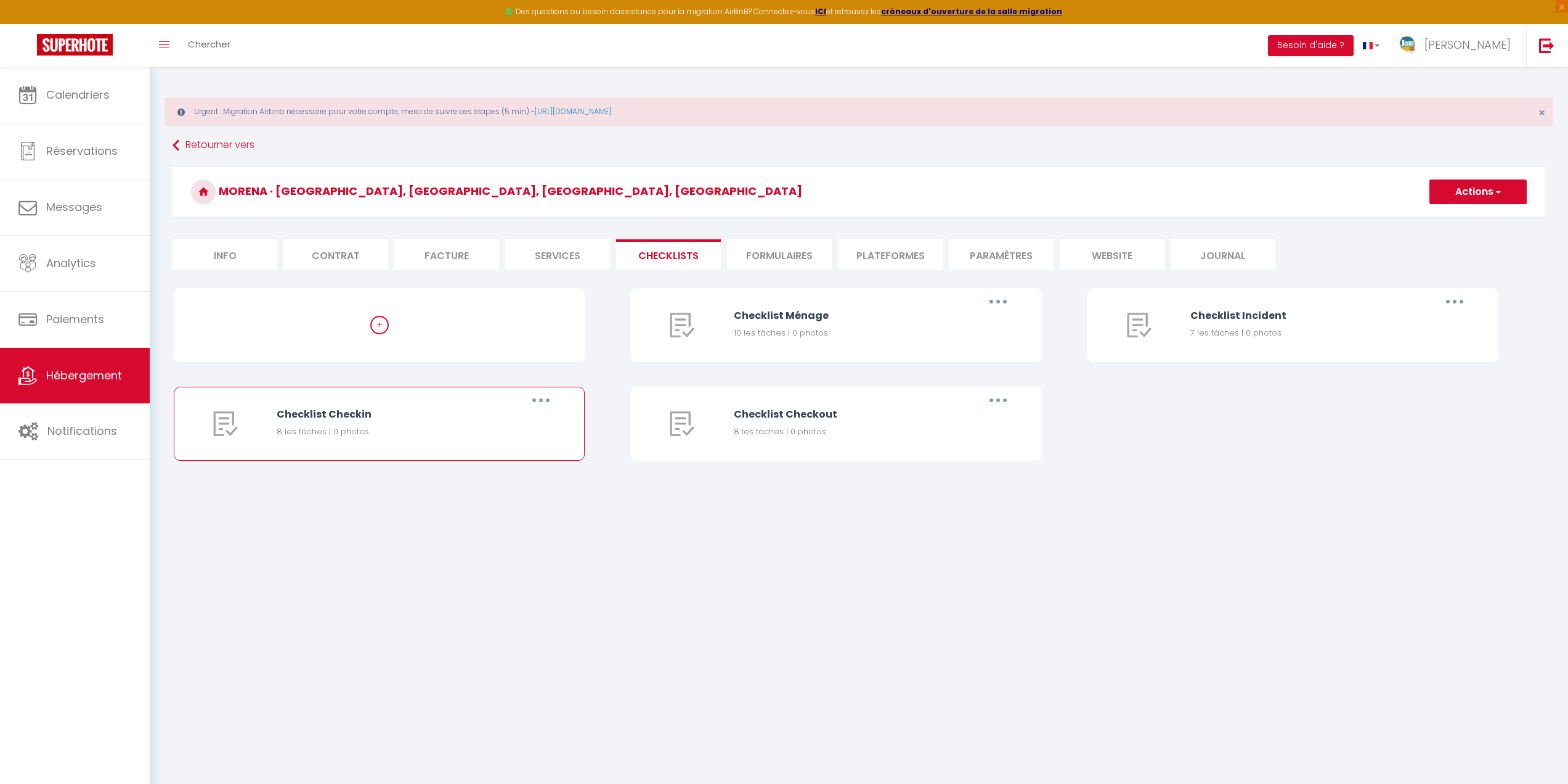
click at [553, 401] on button "button" at bounding box center [541, 400] width 35 height 20
click at [484, 424] on link "Editer" at bounding box center [508, 428] width 91 height 21
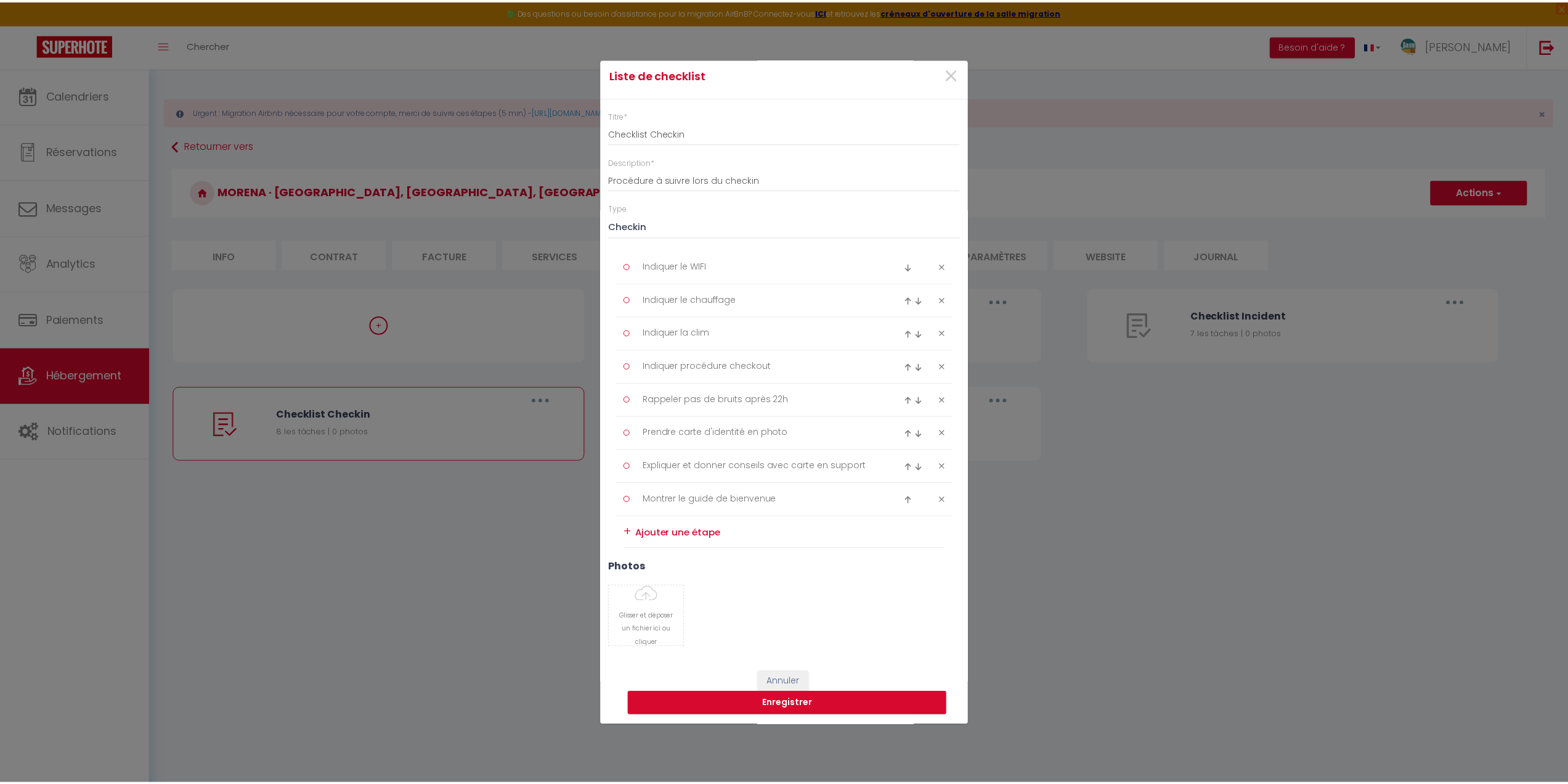
scroll to position [10, 0]
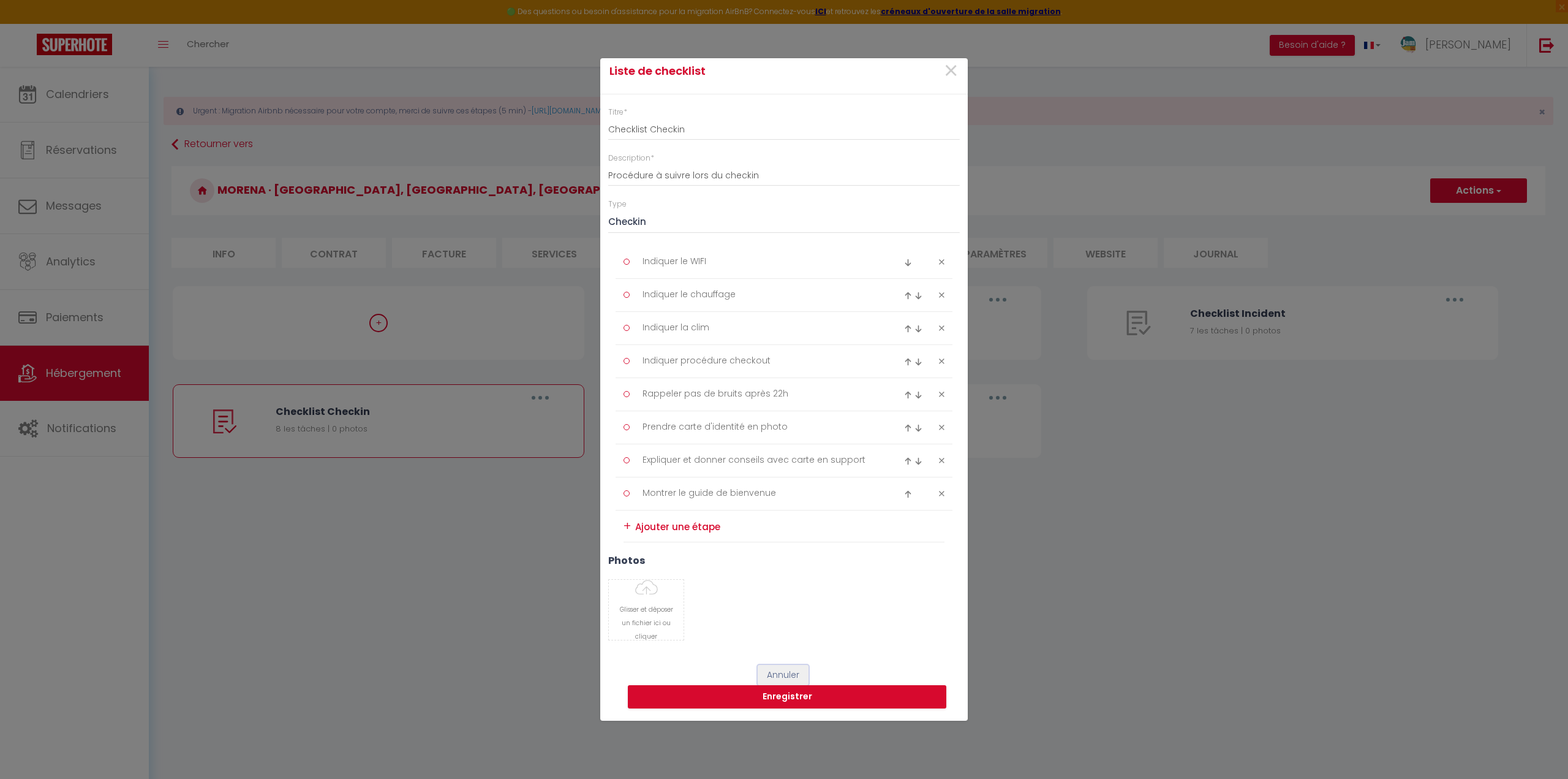
click at [777, 674] on button "Annuler" at bounding box center [782, 675] width 51 height 21
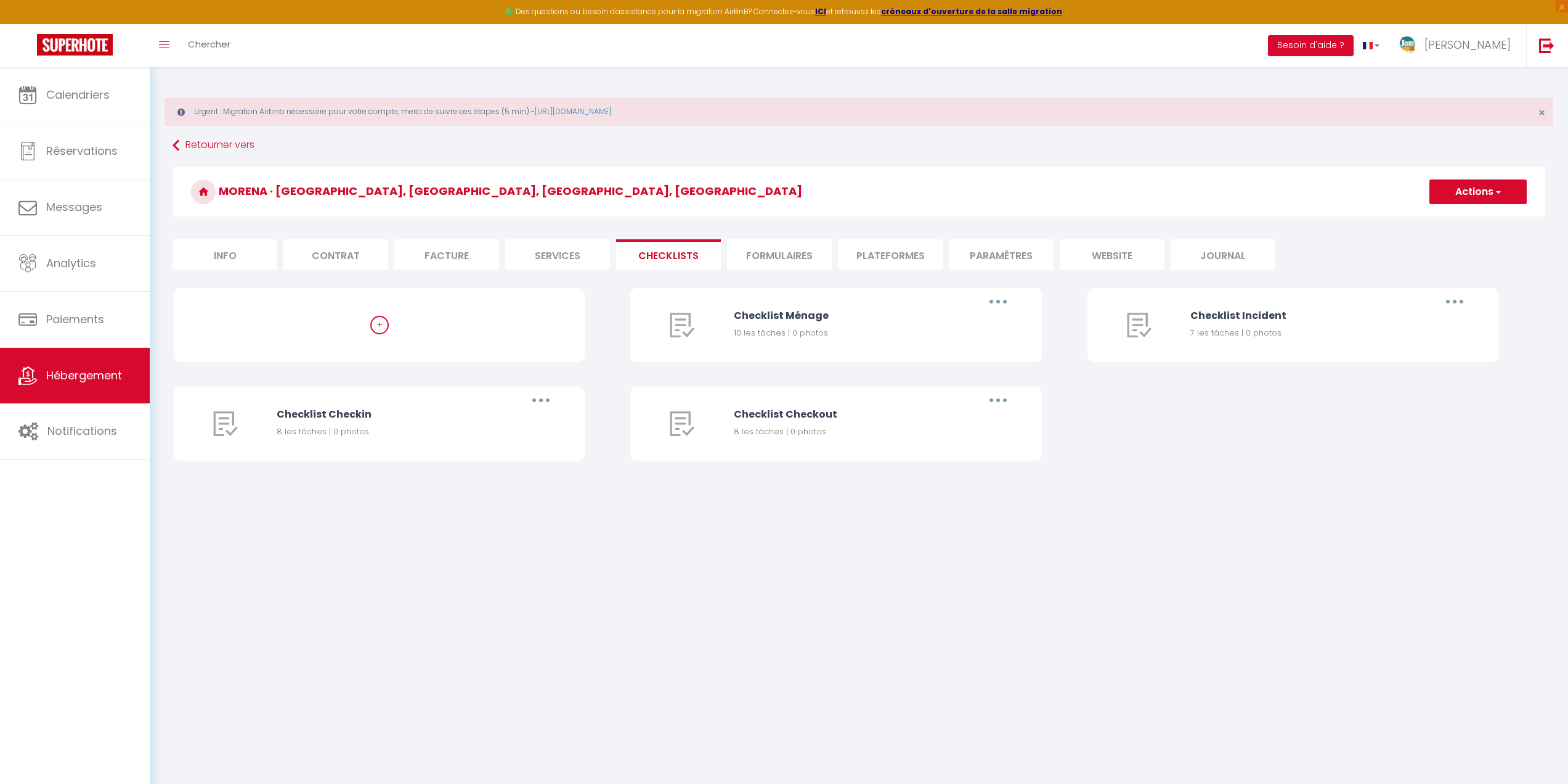
click at [244, 259] on li "Info" at bounding box center [225, 254] width 105 height 30
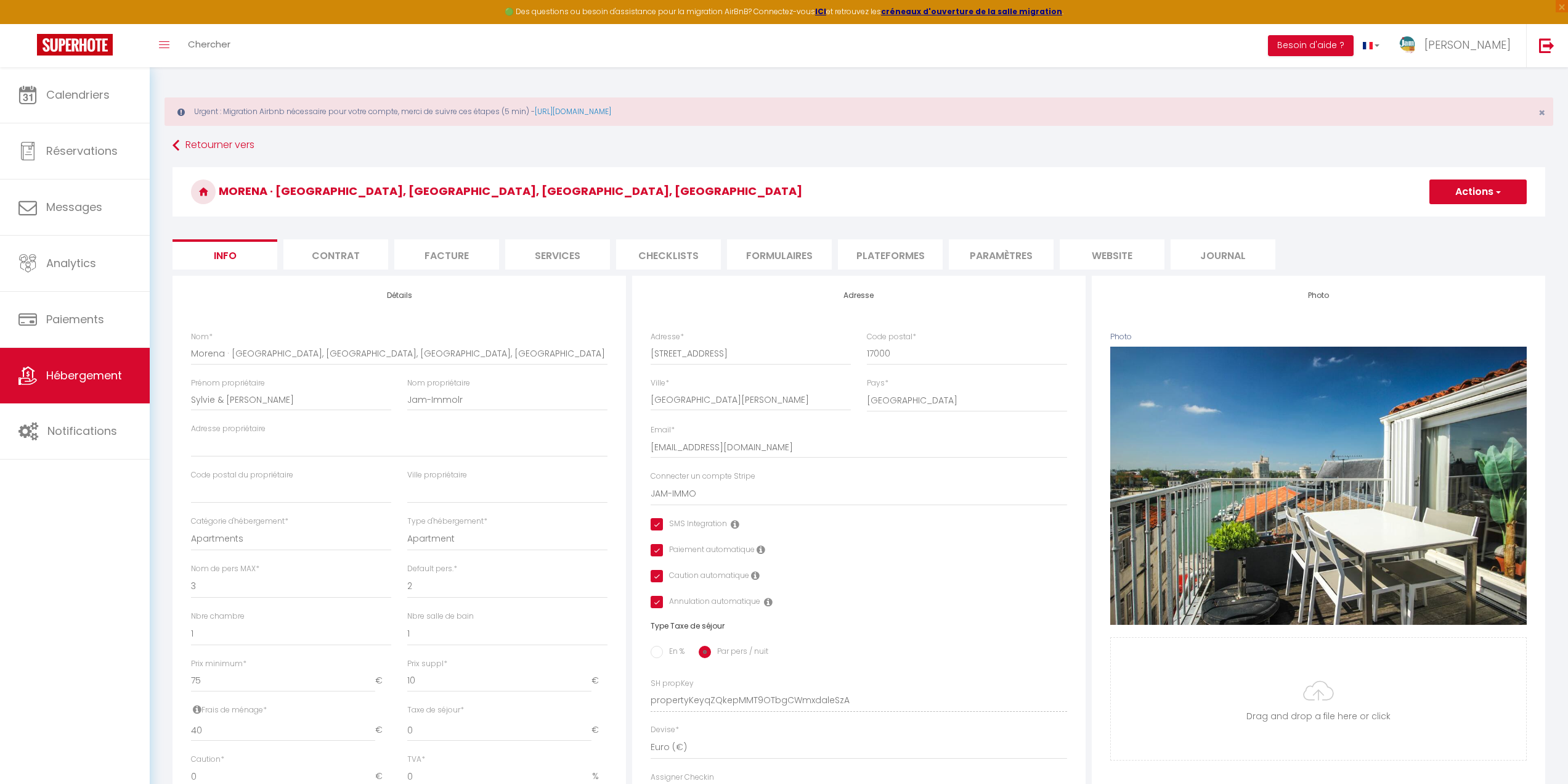
click at [811, 260] on li "Formulaires" at bounding box center [779, 254] width 105 height 30
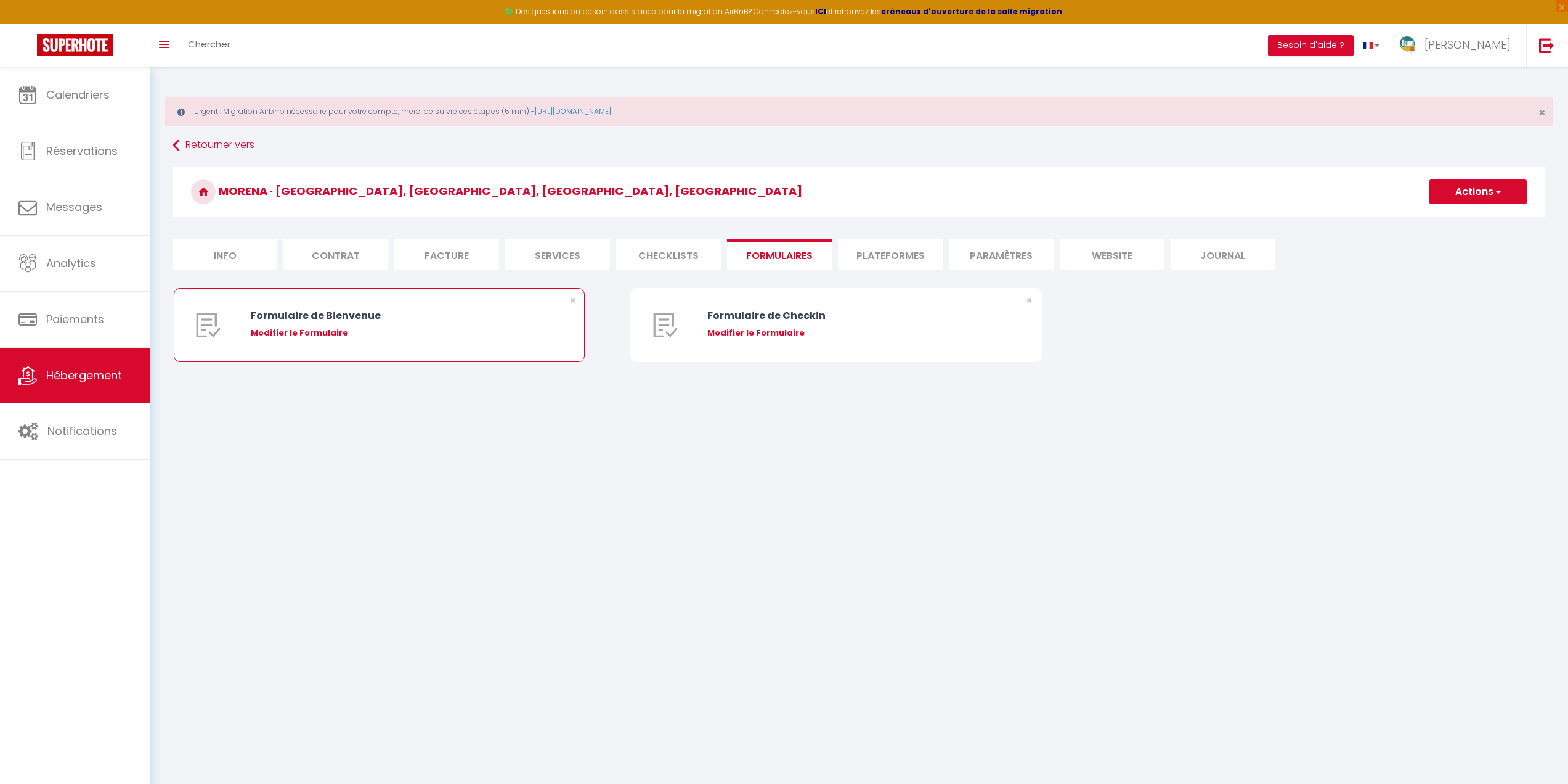
click at [344, 333] on div "Modifier le Formulaire" at bounding box center [397, 333] width 292 height 12
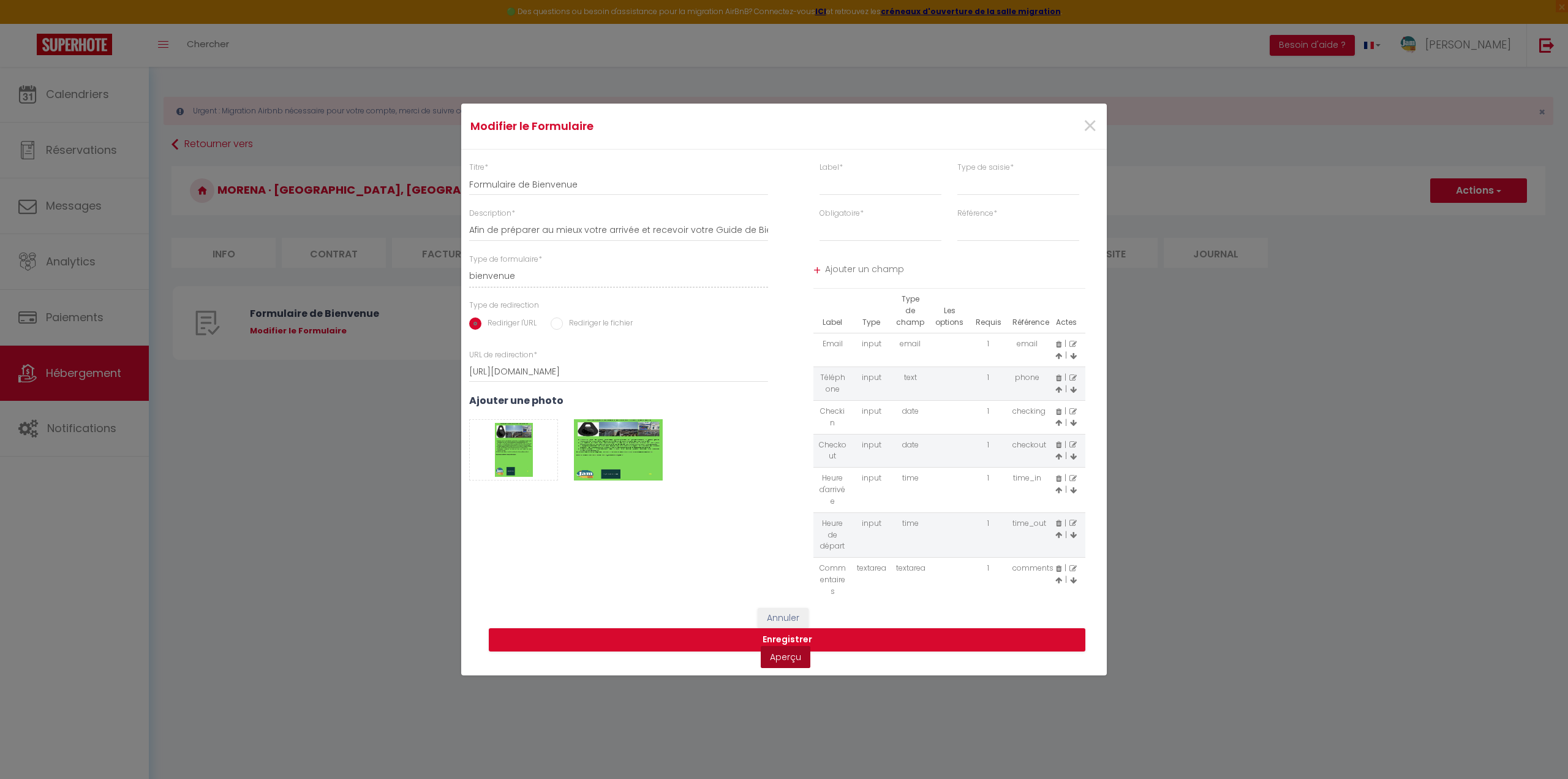
click at [776, 656] on link "Aperçu" at bounding box center [786, 656] width 50 height 22
click at [798, 658] on link "Aperçu" at bounding box center [786, 656] width 50 height 22
click at [751, 644] on button "Enregistrer" at bounding box center [787, 639] width 597 height 23
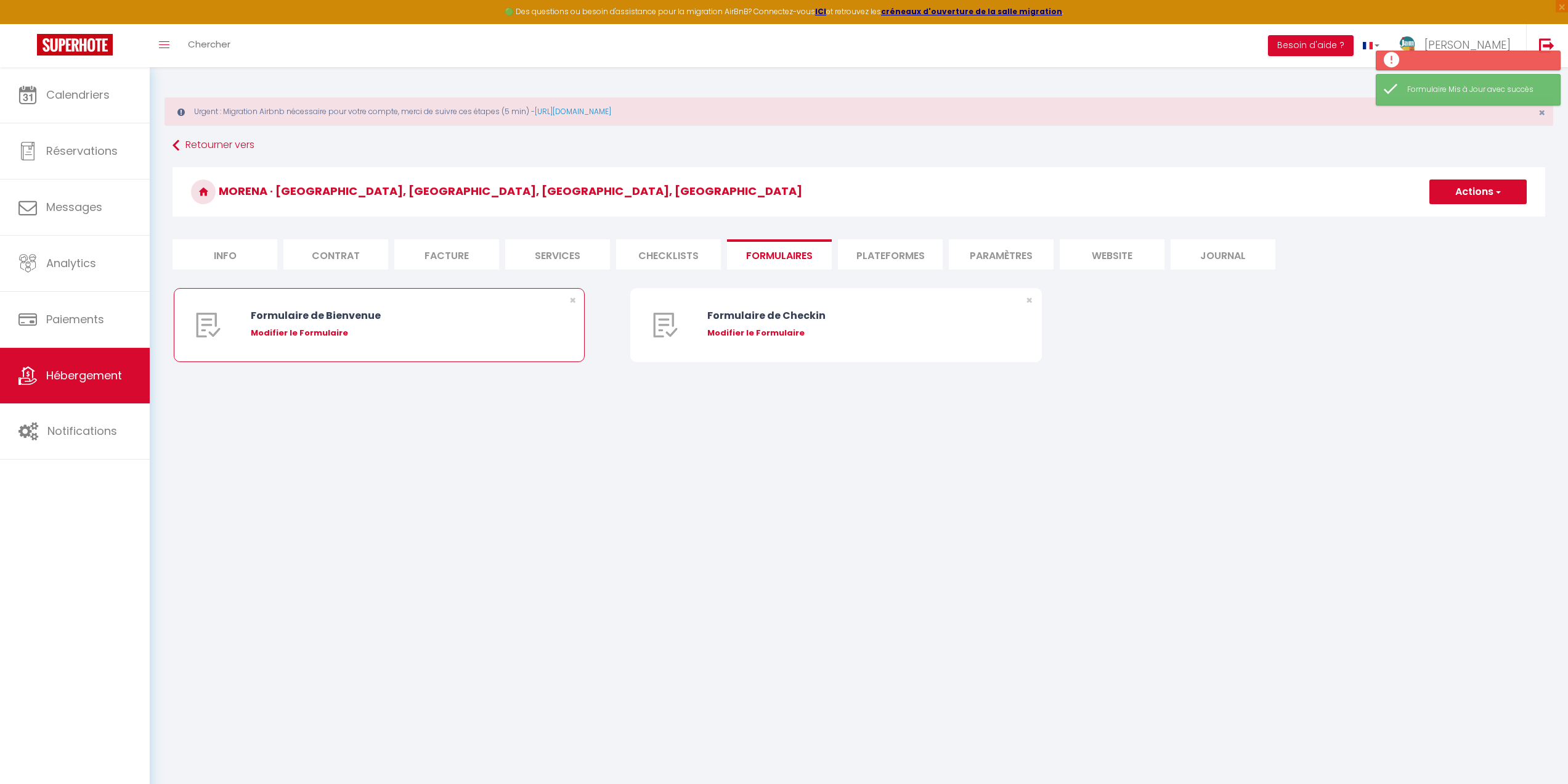
click at [417, 331] on div "Modifier le Formulaire" at bounding box center [397, 333] width 292 height 12
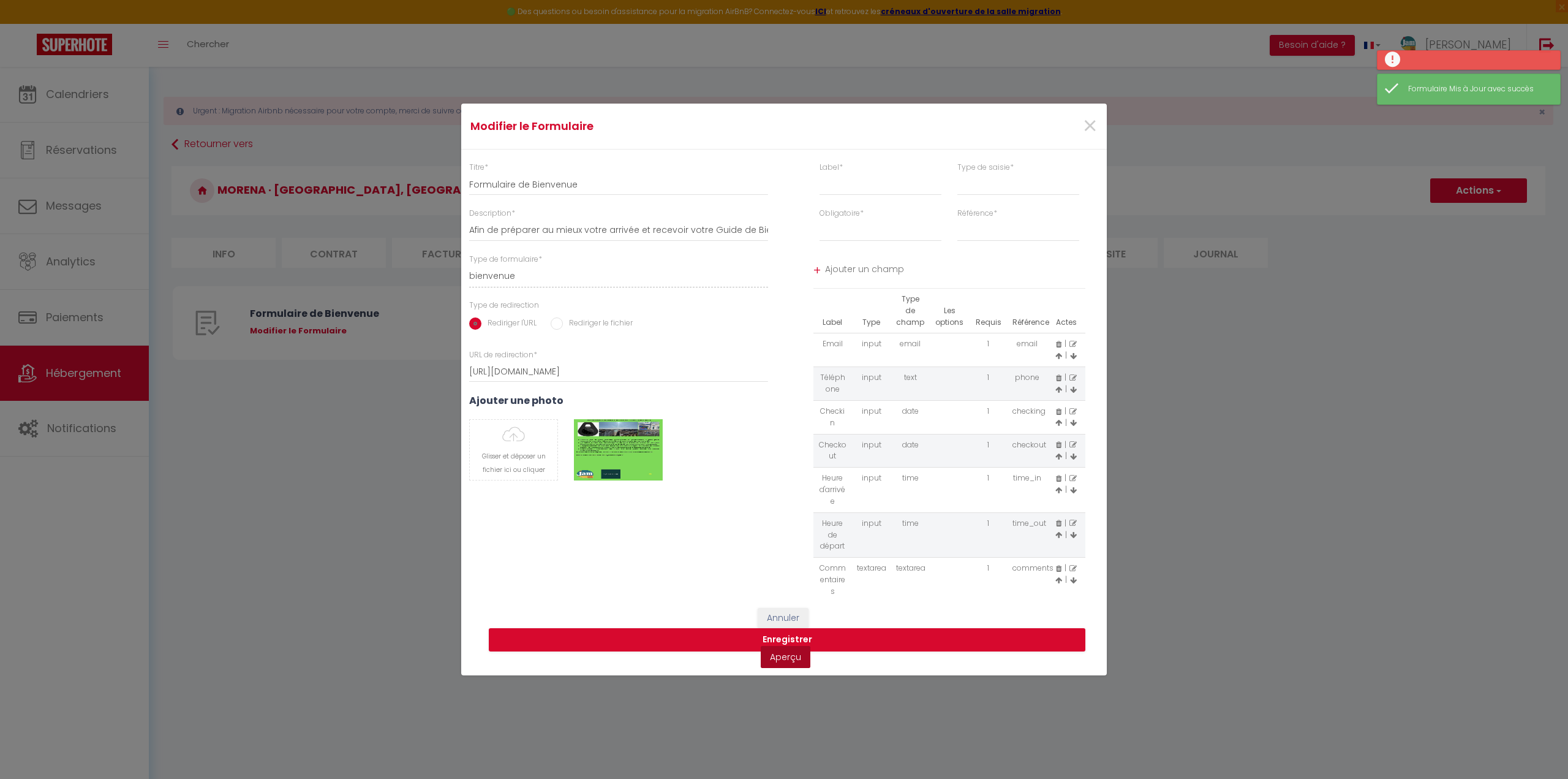
click at [781, 658] on link "Aperçu" at bounding box center [786, 656] width 50 height 22
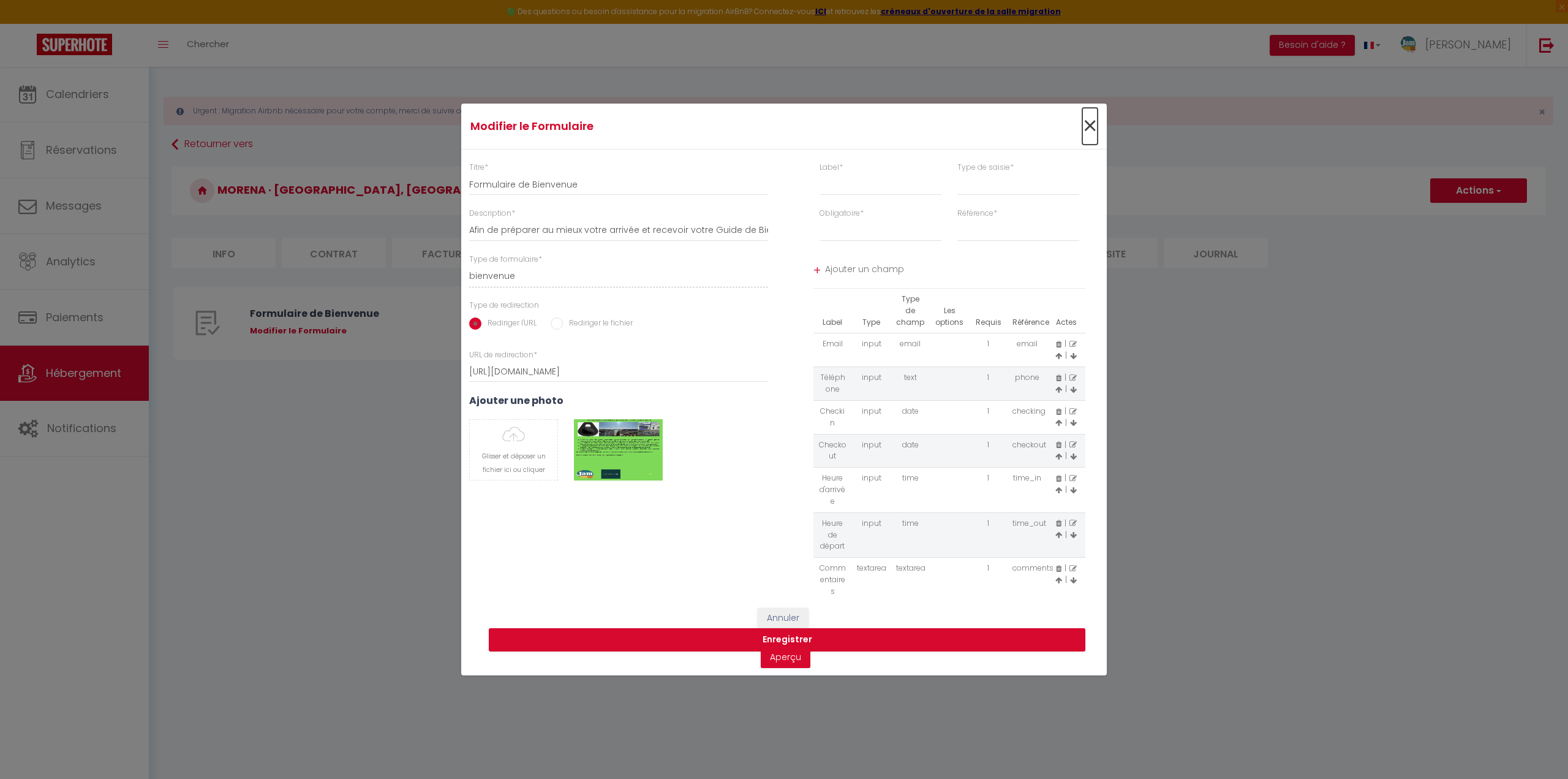
click at [1088, 125] on span "×" at bounding box center [1090, 126] width 16 height 37
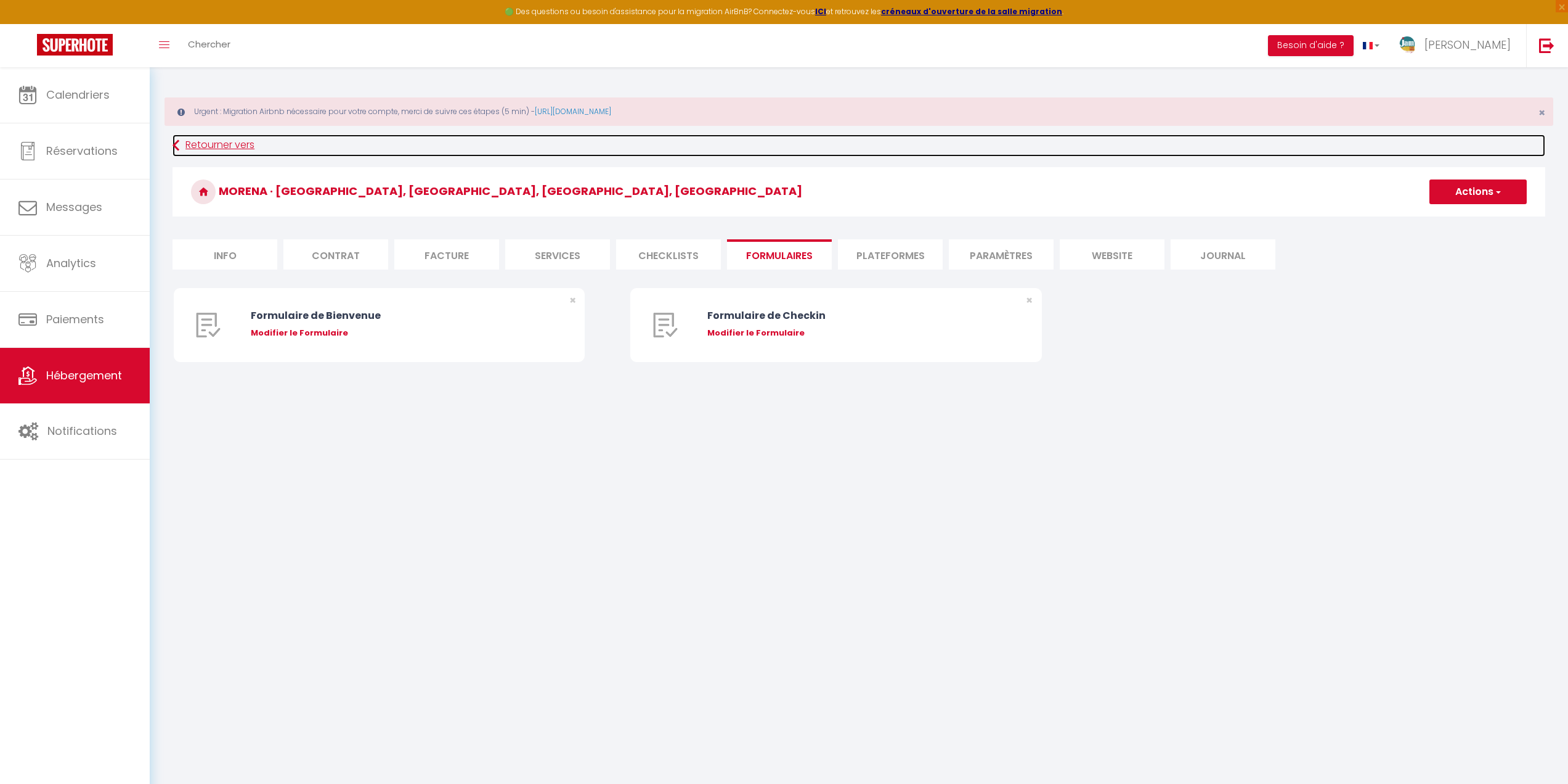
click at [231, 151] on link "Retourner vers" at bounding box center [859, 146] width 1373 height 23
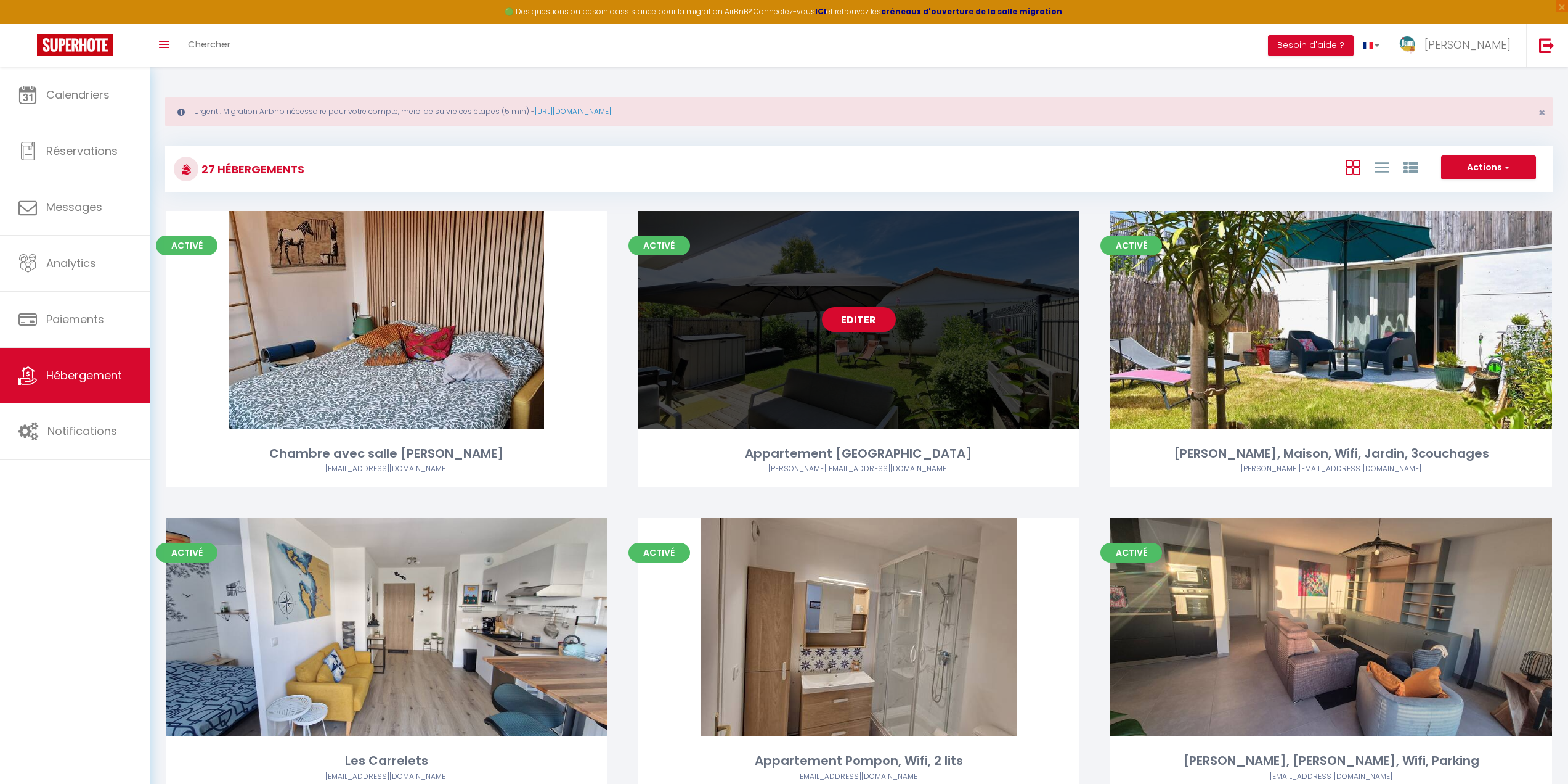
click at [879, 313] on link "Editer" at bounding box center [858, 320] width 74 height 24
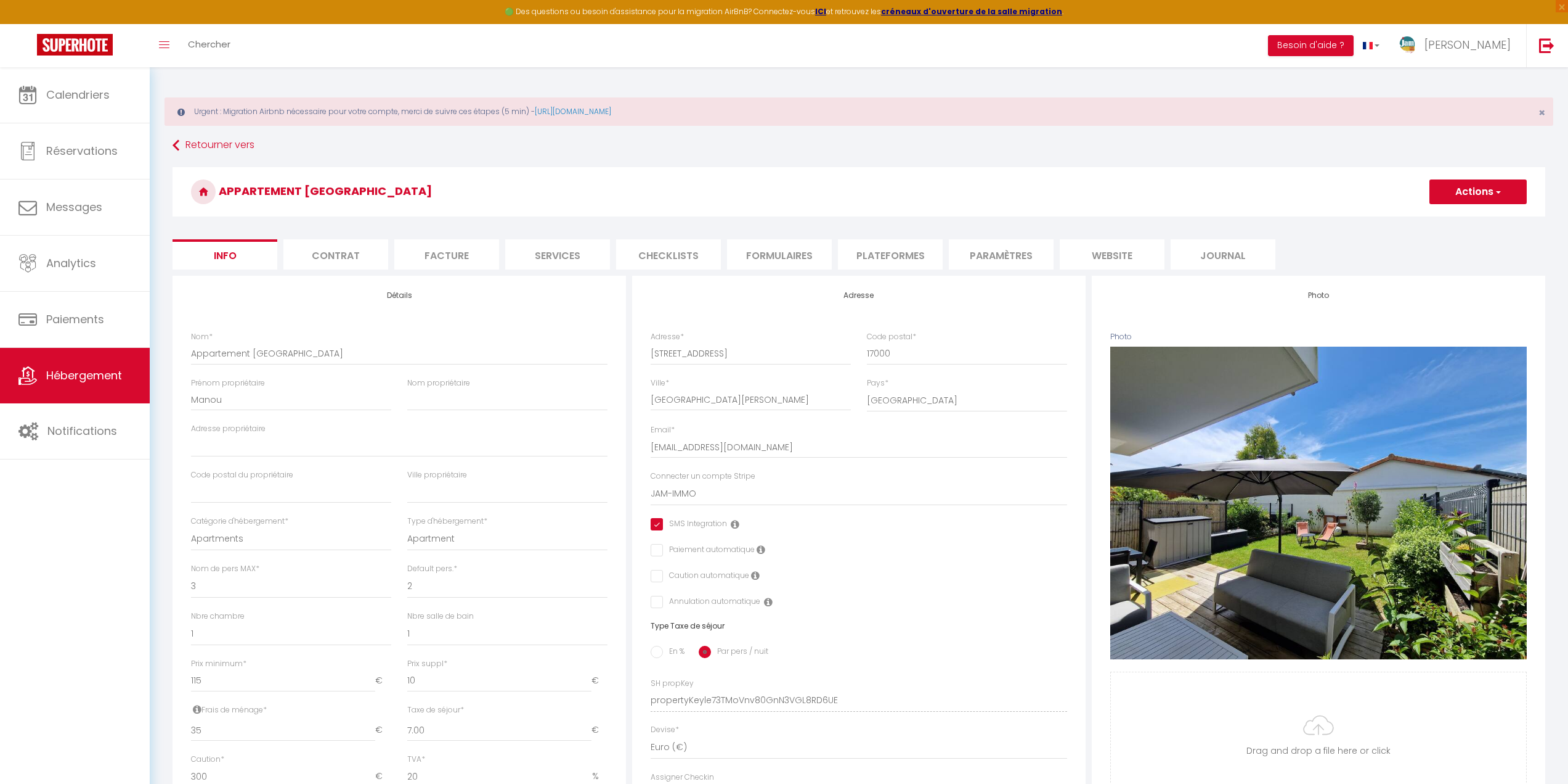
click at [777, 256] on li "Formulaires" at bounding box center [779, 254] width 105 height 30
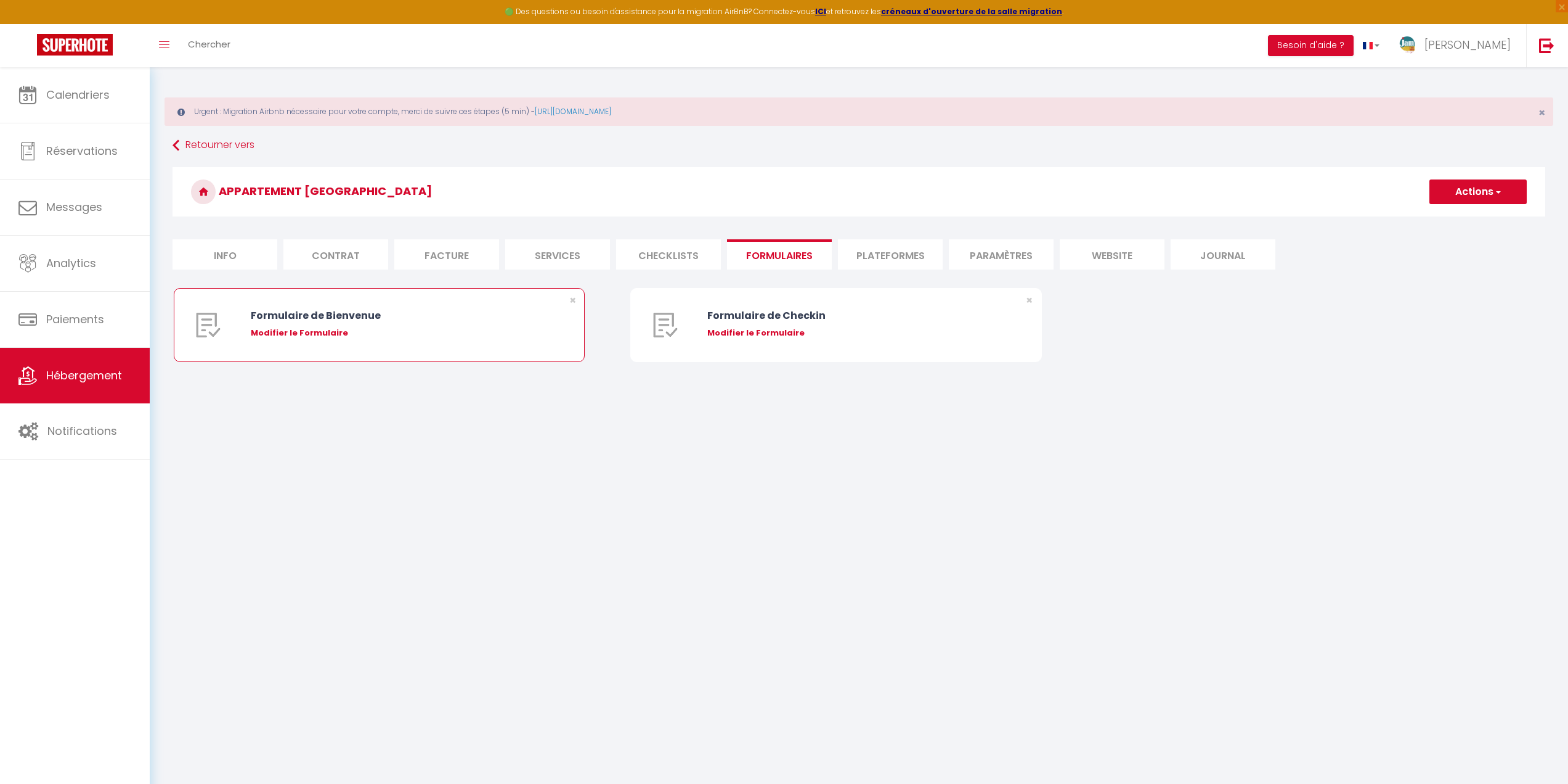
click at [422, 316] on div "Formulaire de Bienvenue" at bounding box center [397, 315] width 292 height 16
click at [253, 332] on div "Modifier le Formulaire" at bounding box center [397, 333] width 292 height 12
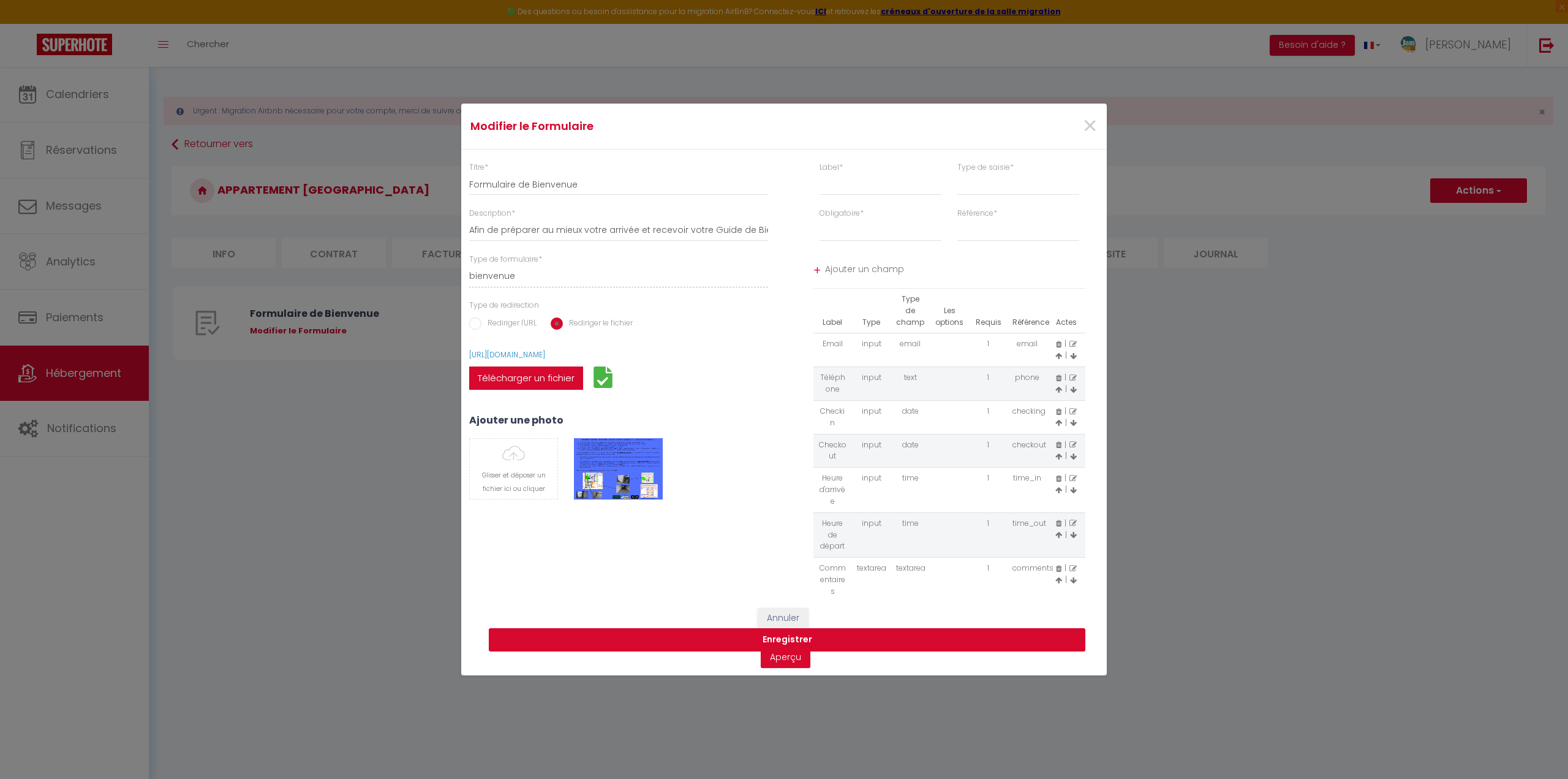
click at [792, 639] on button "Enregistrer" at bounding box center [787, 639] width 597 height 23
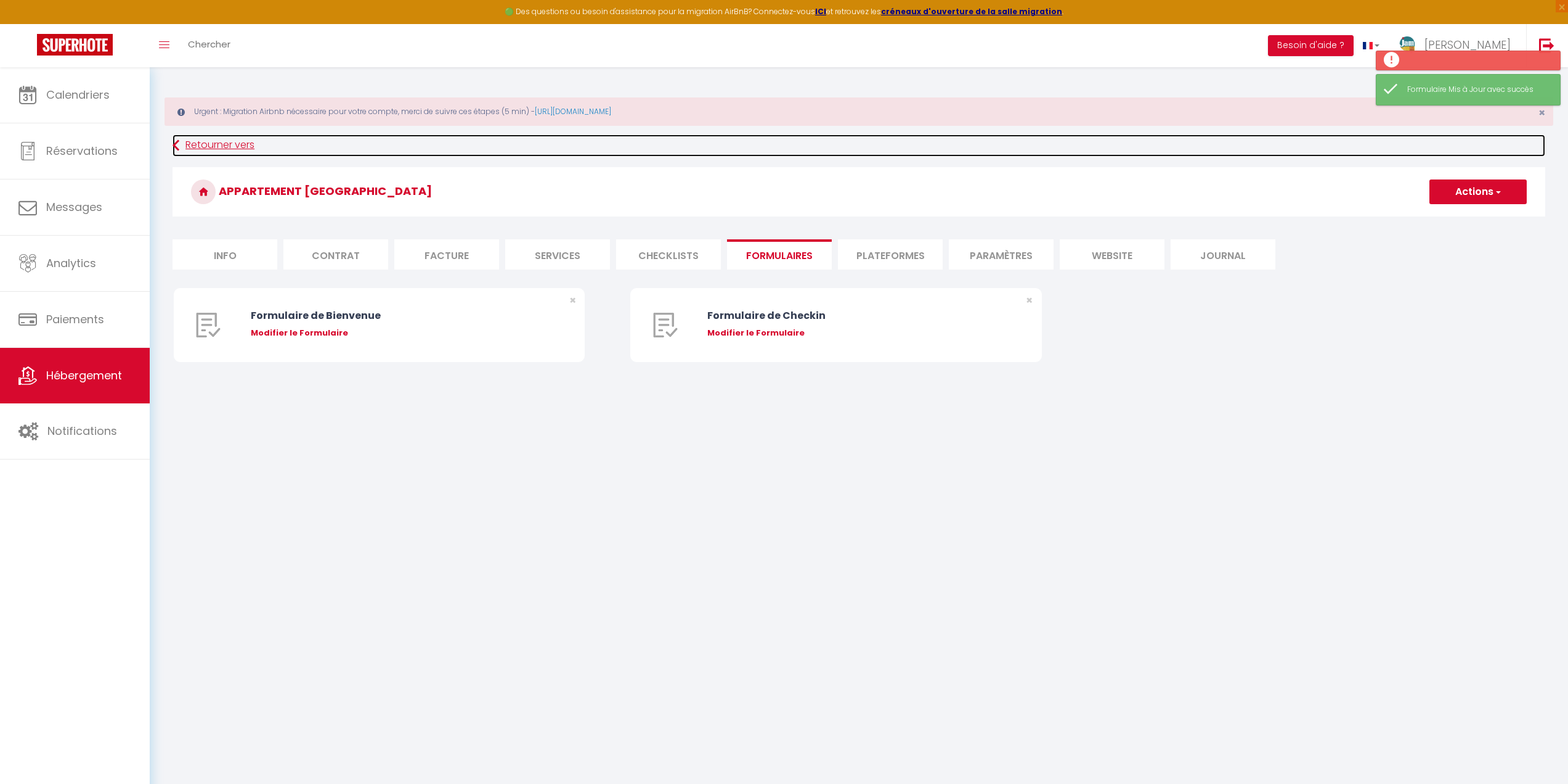
click at [232, 149] on link "Retourner vers" at bounding box center [859, 146] width 1373 height 23
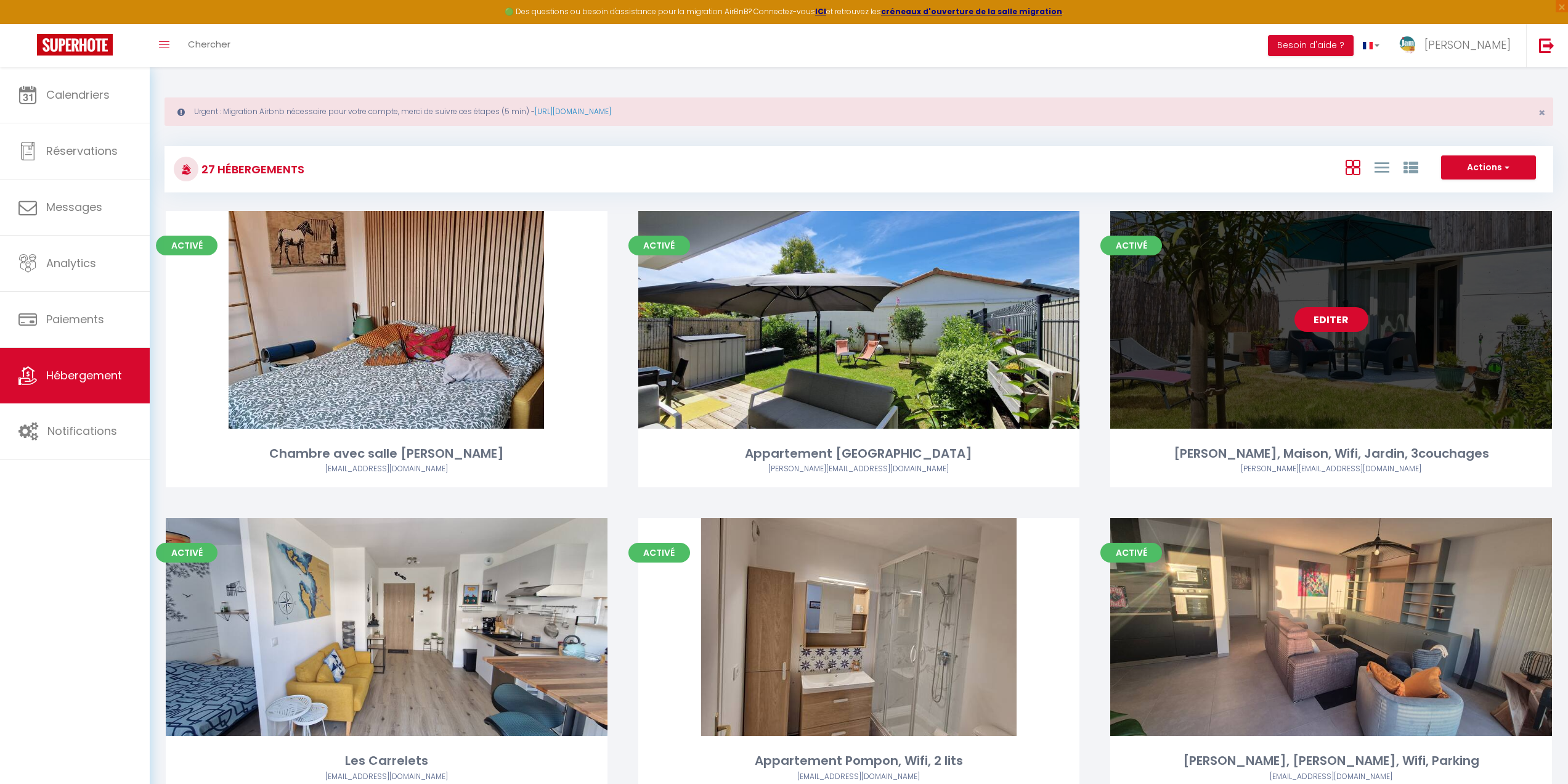
click at [1347, 322] on link "Editer" at bounding box center [1331, 320] width 74 height 24
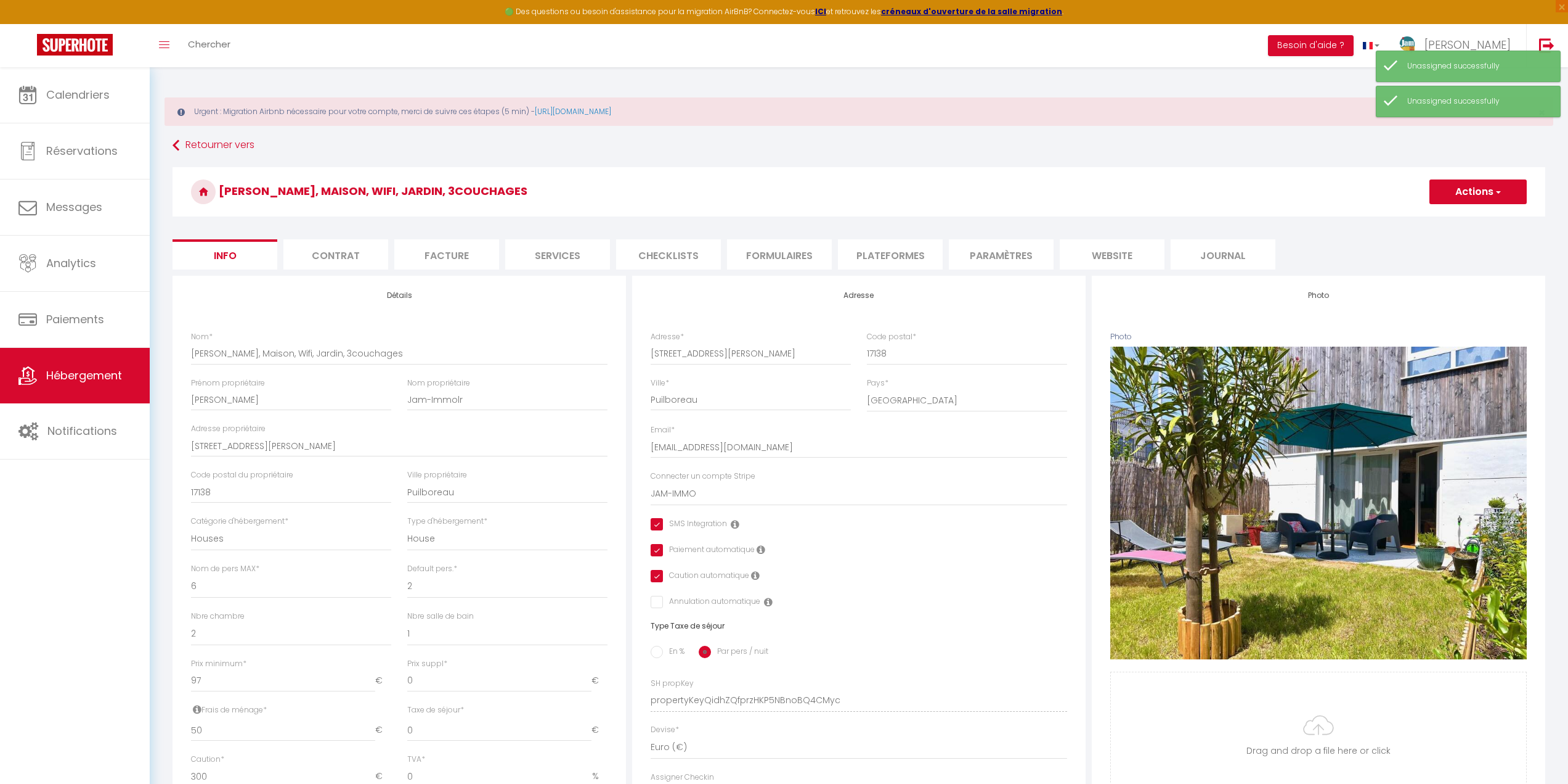
click at [756, 258] on li "Formulaires" at bounding box center [779, 254] width 105 height 30
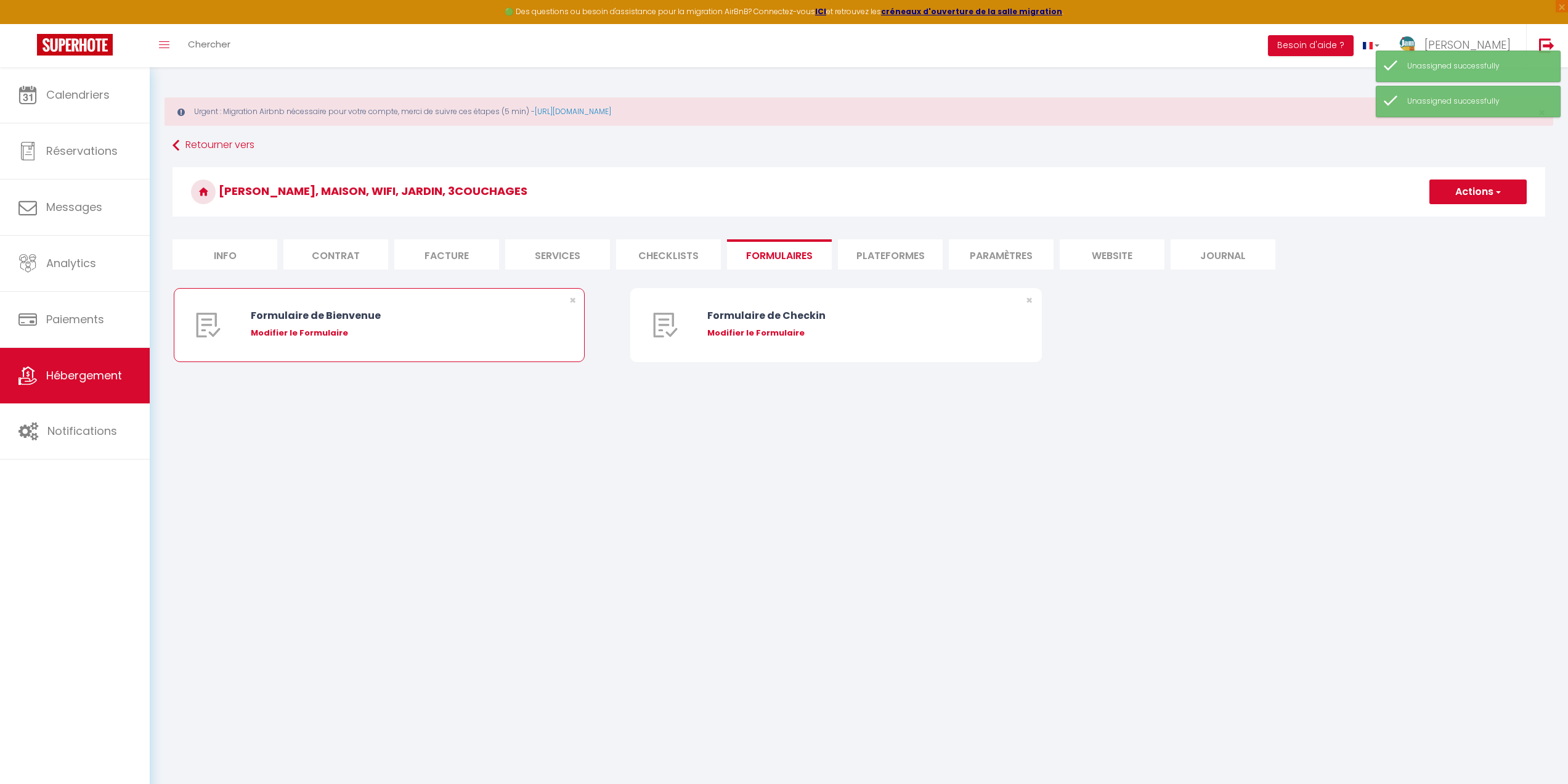
click at [284, 335] on div "Modifier le Formulaire" at bounding box center [397, 333] width 292 height 12
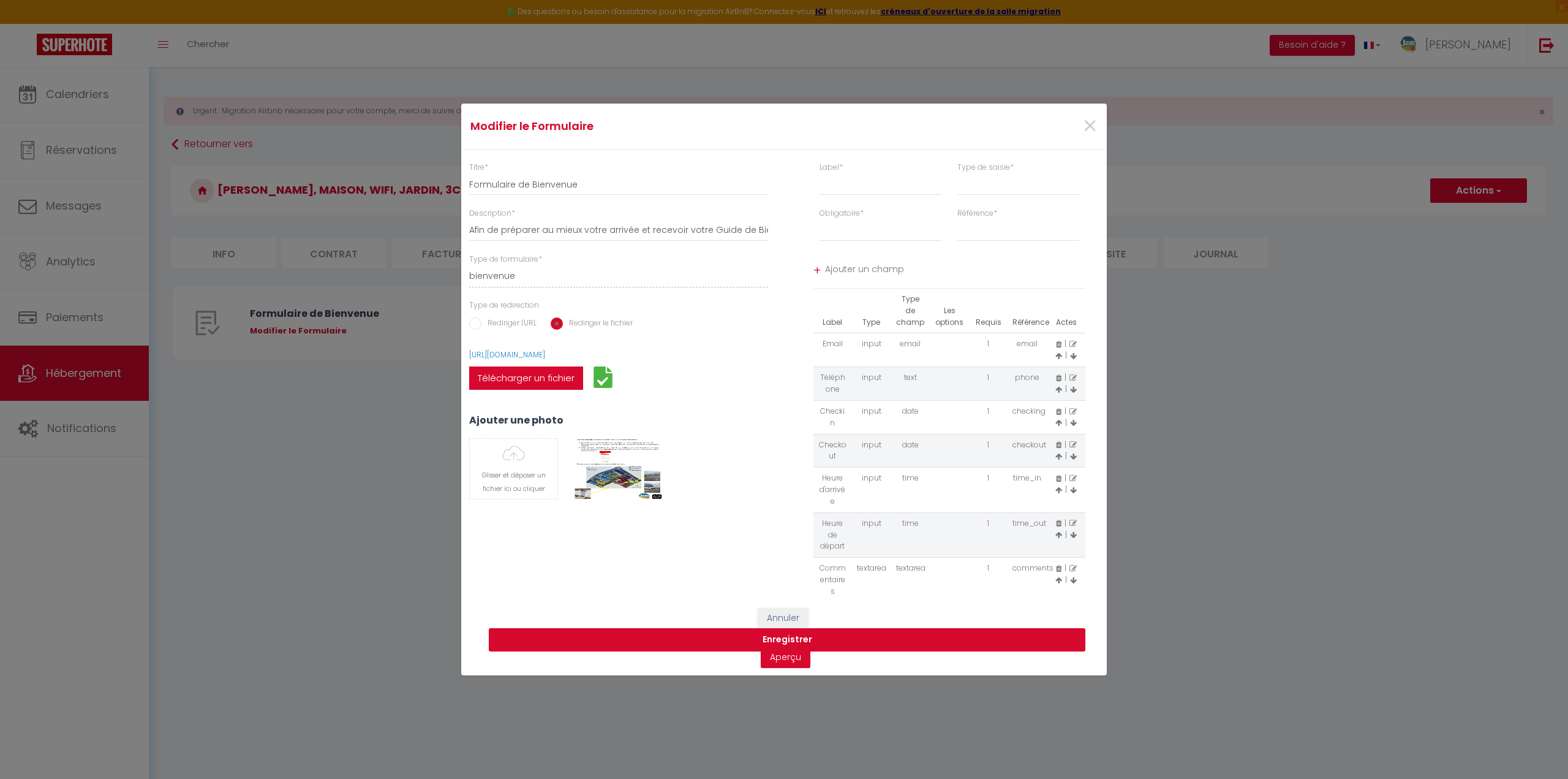
click at [728, 642] on button "Enregistrer" at bounding box center [787, 639] width 597 height 23
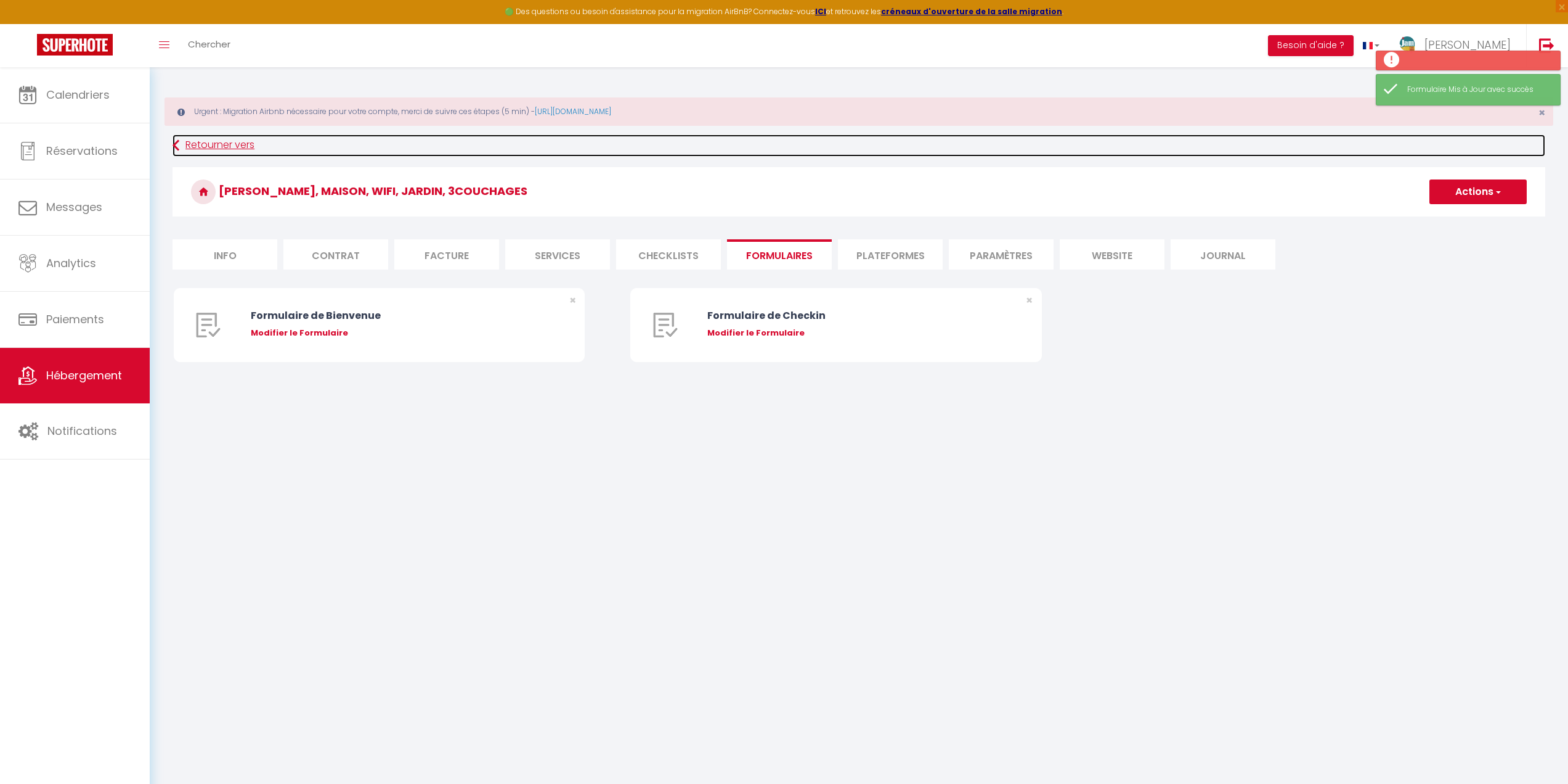
click at [191, 144] on link "Retourner vers" at bounding box center [859, 146] width 1373 height 23
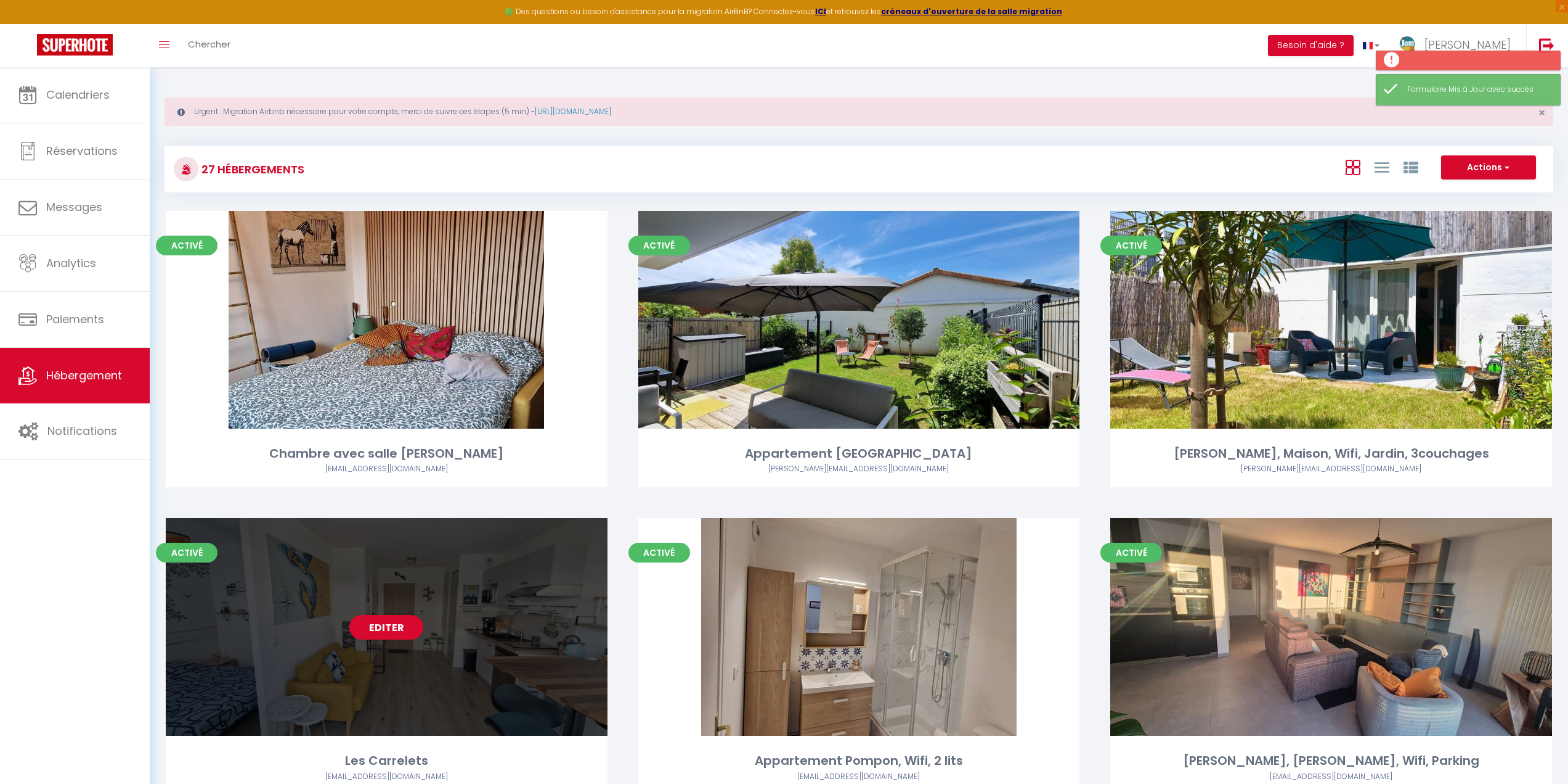
scroll to position [308, 0]
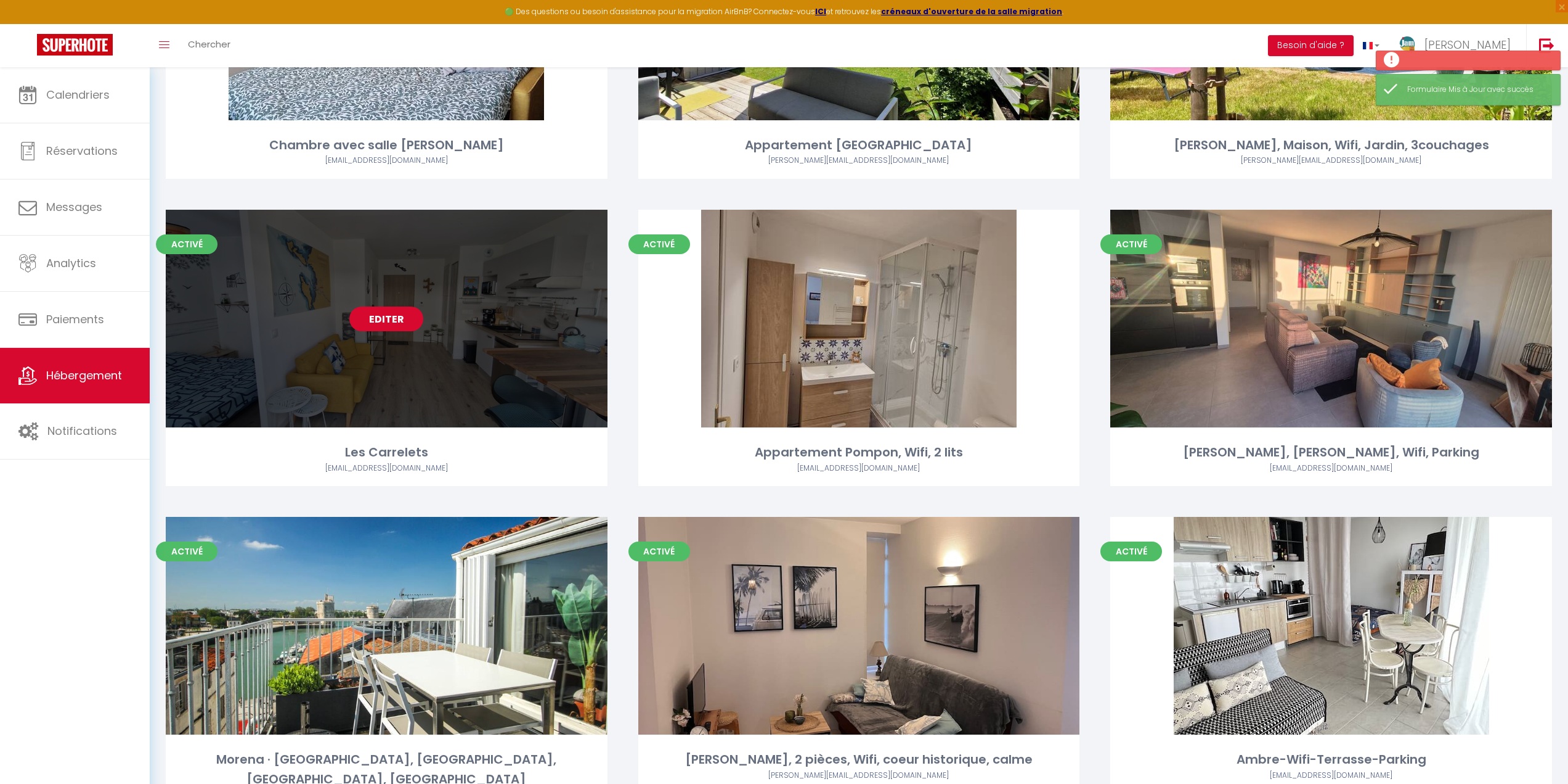
click at [379, 320] on link "Editer" at bounding box center [386, 319] width 74 height 24
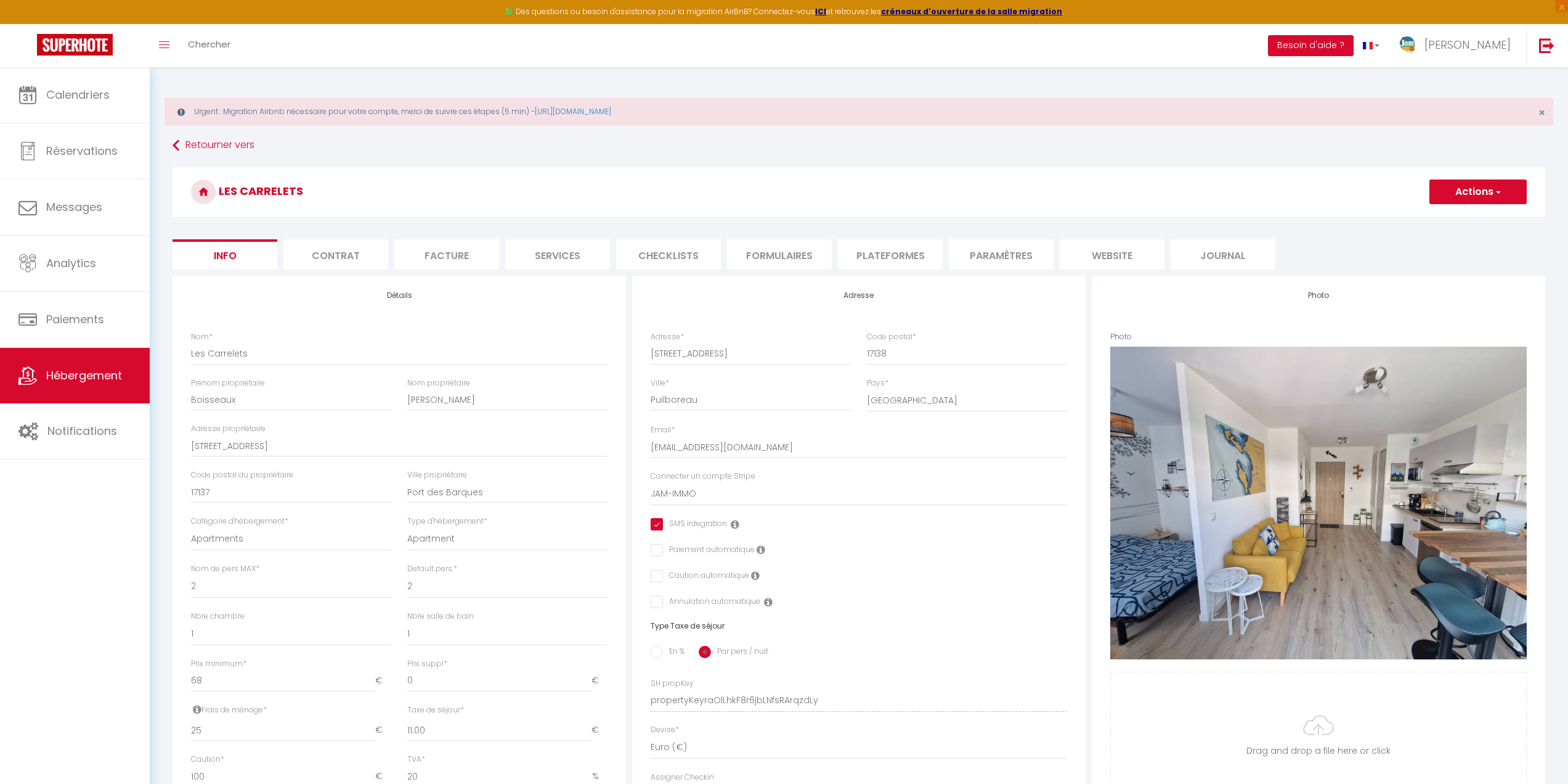
click at [790, 247] on li "Formulaires" at bounding box center [779, 254] width 105 height 30
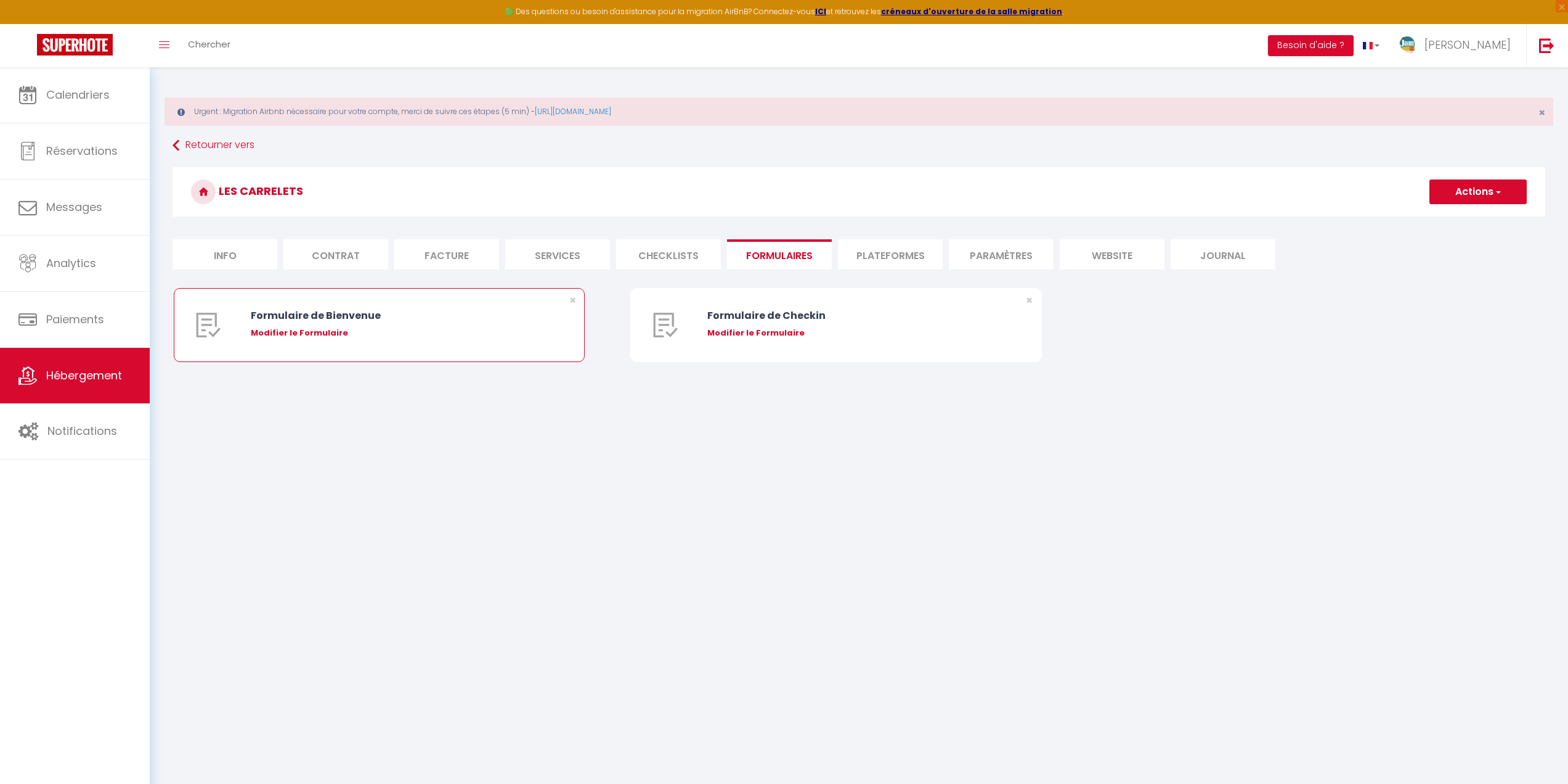
click at [397, 316] on div "Formulaire de Bienvenue" at bounding box center [397, 315] width 292 height 16
click at [330, 329] on div "Modifier le Formulaire" at bounding box center [397, 333] width 292 height 12
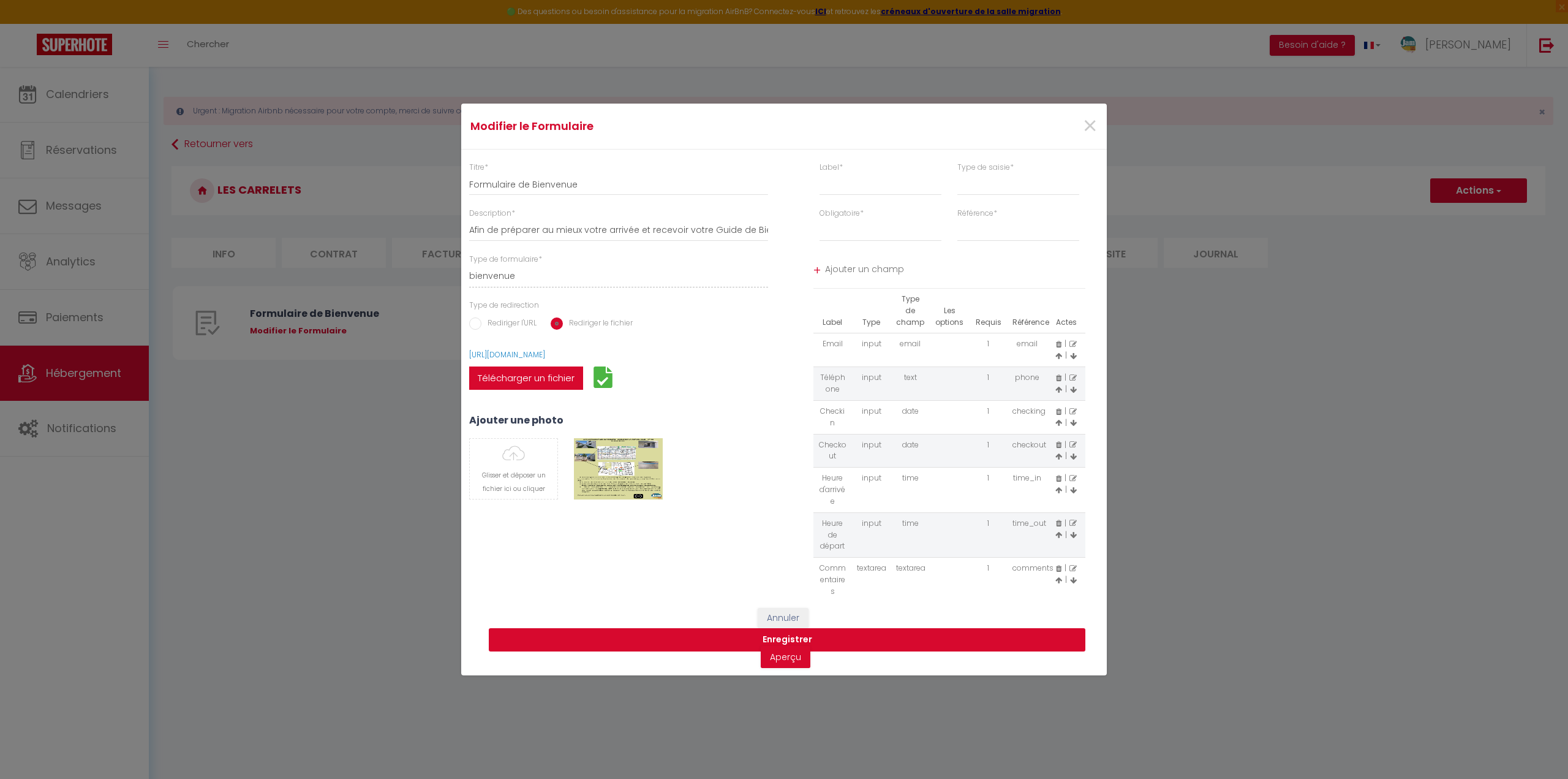
click at [723, 638] on button "Enregistrer" at bounding box center [787, 639] width 597 height 23
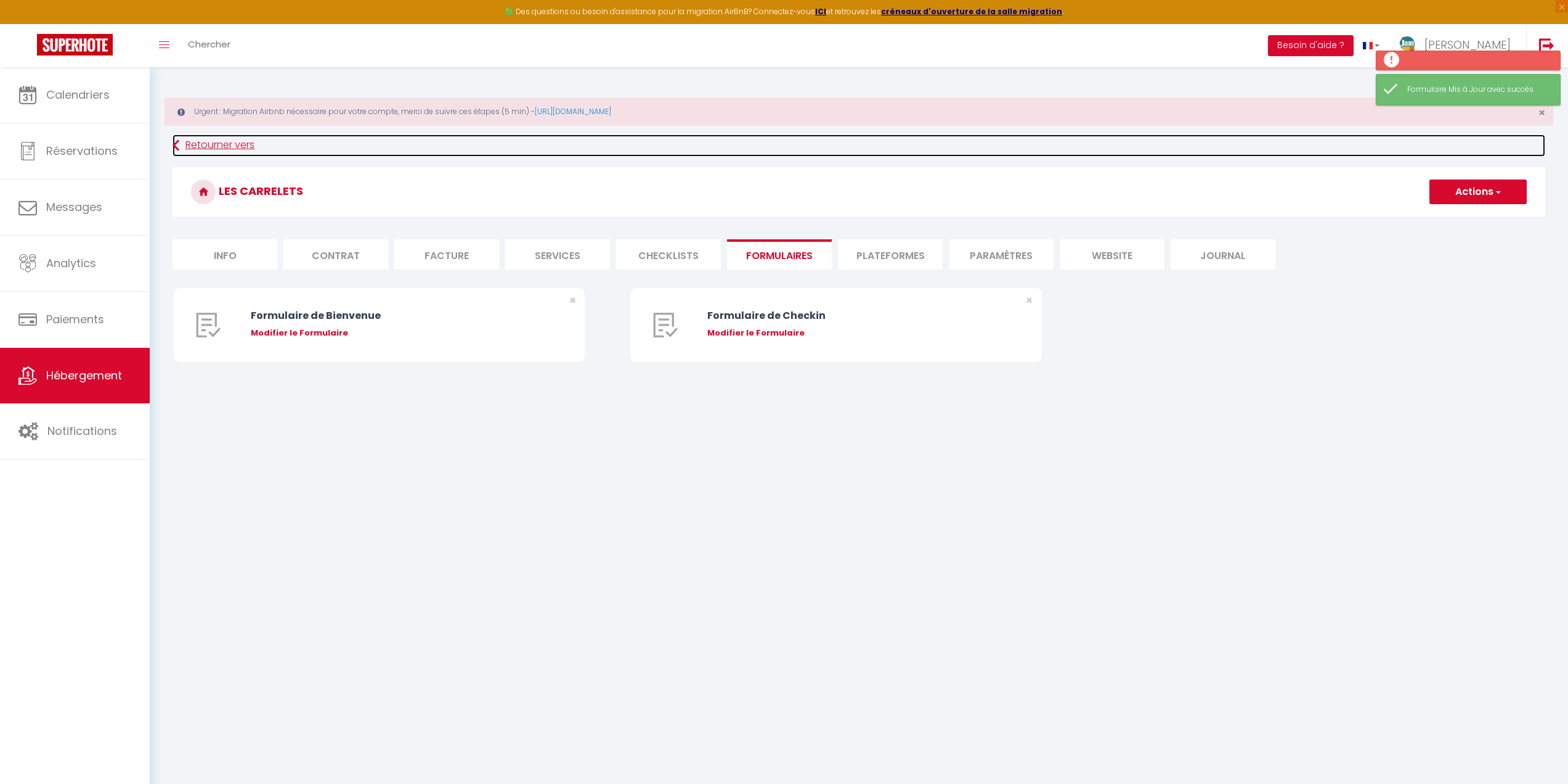
click at [209, 135] on link "Retourner vers" at bounding box center [859, 146] width 1373 height 23
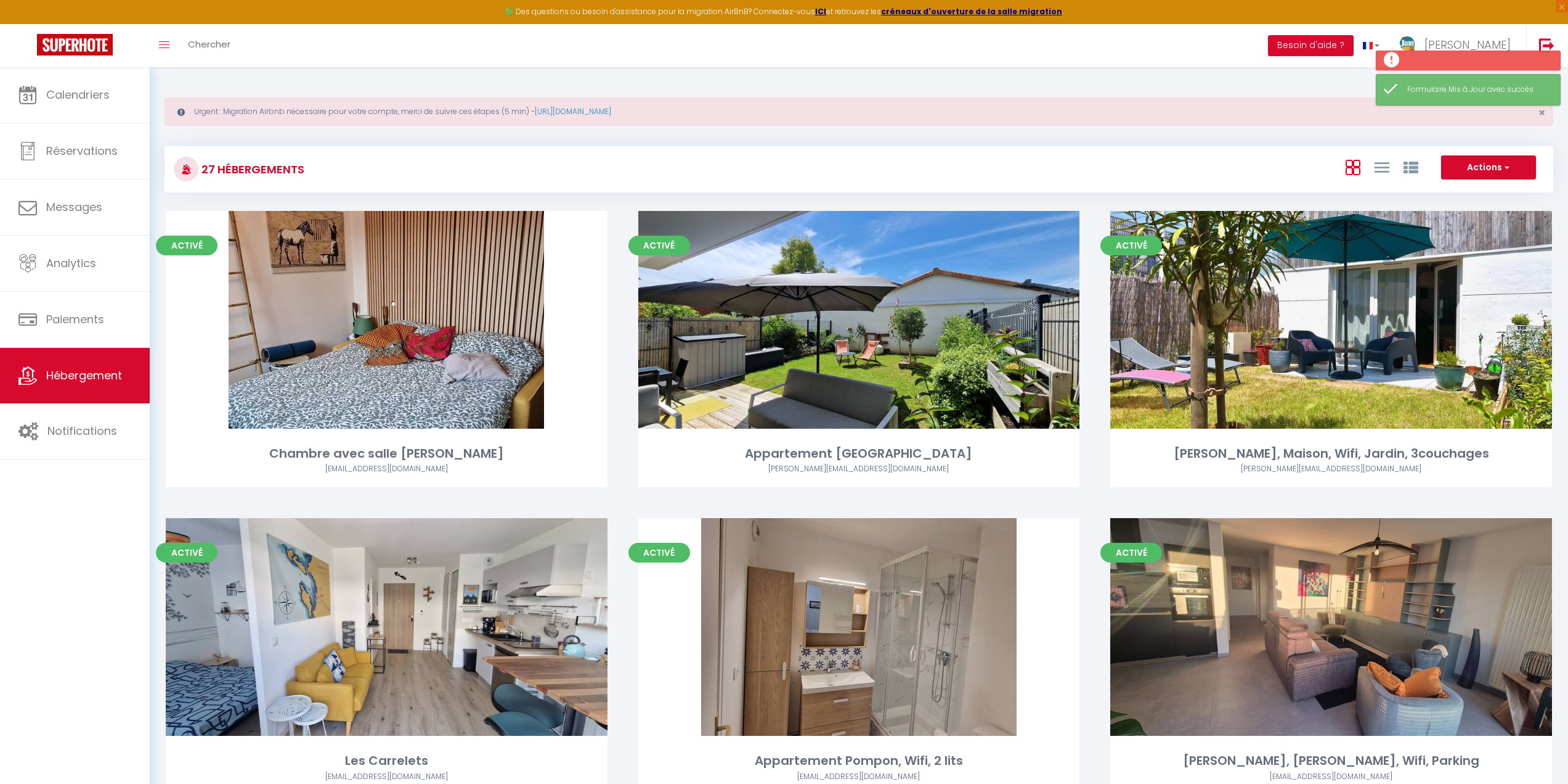
scroll to position [308, 0]
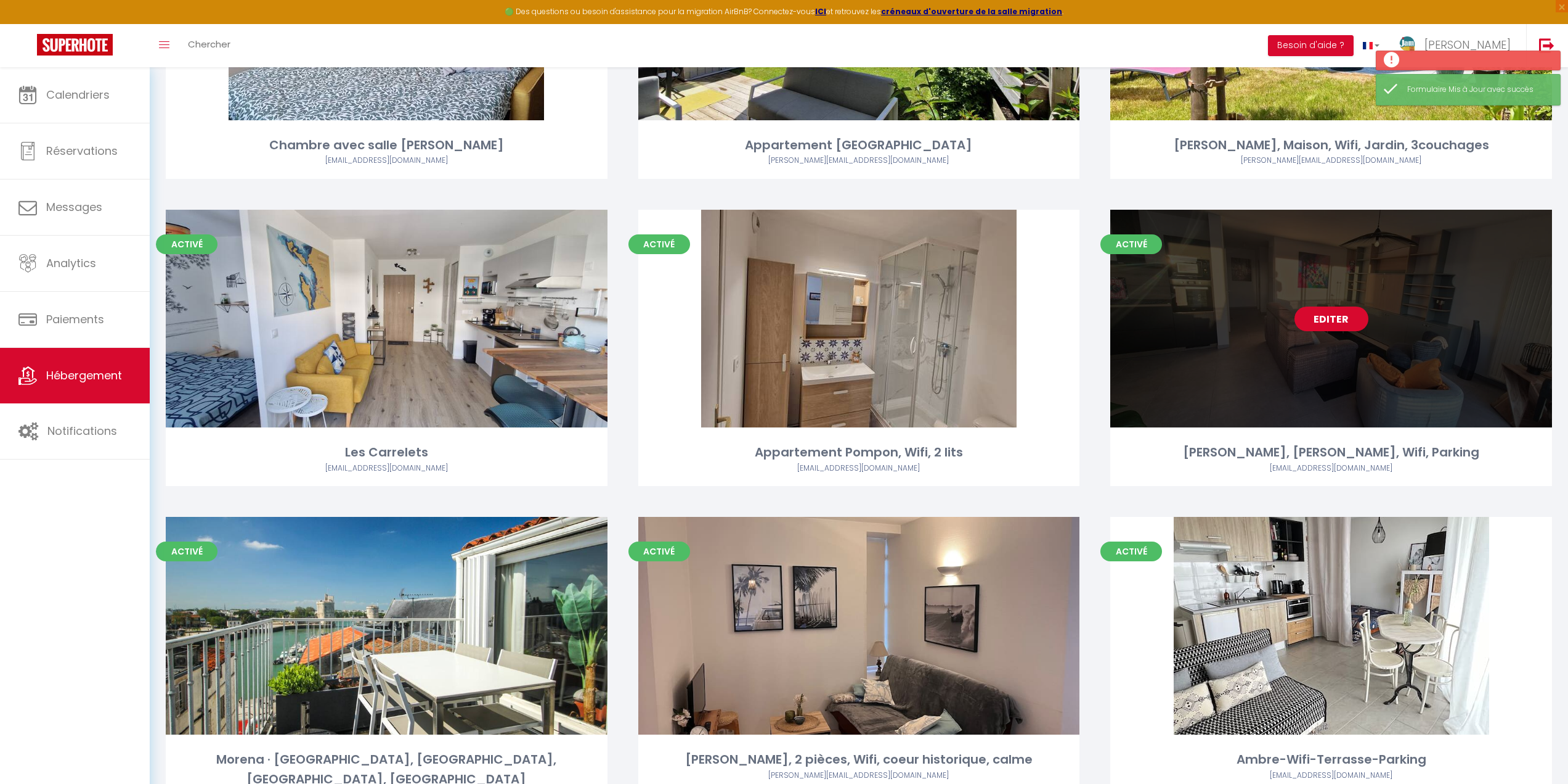
click at [1323, 318] on link "Editer" at bounding box center [1331, 319] width 74 height 24
click at [1345, 326] on link "Editer" at bounding box center [1331, 319] width 74 height 24
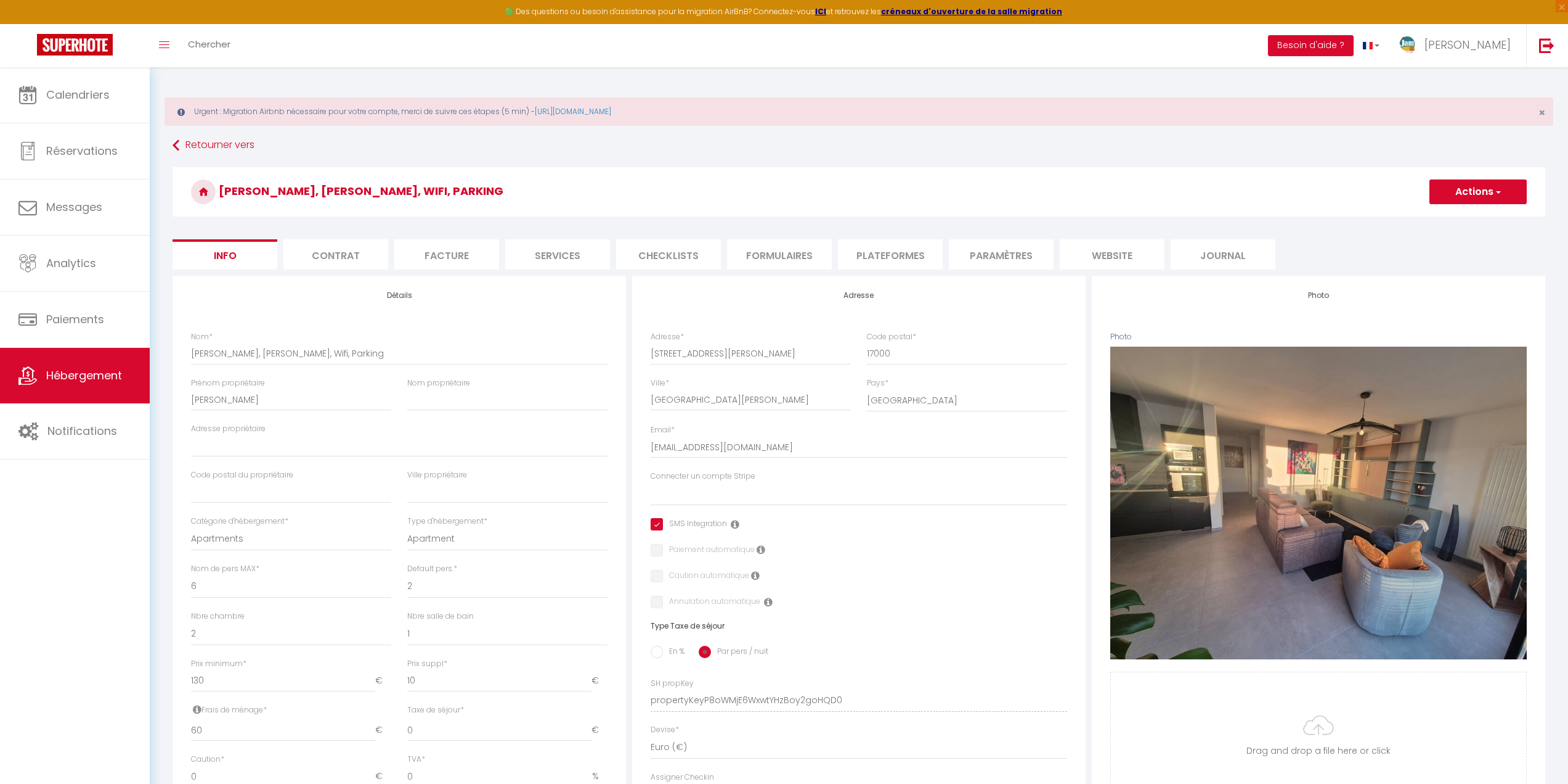
click at [444, 265] on li "Facture" at bounding box center [446, 254] width 105 height 30
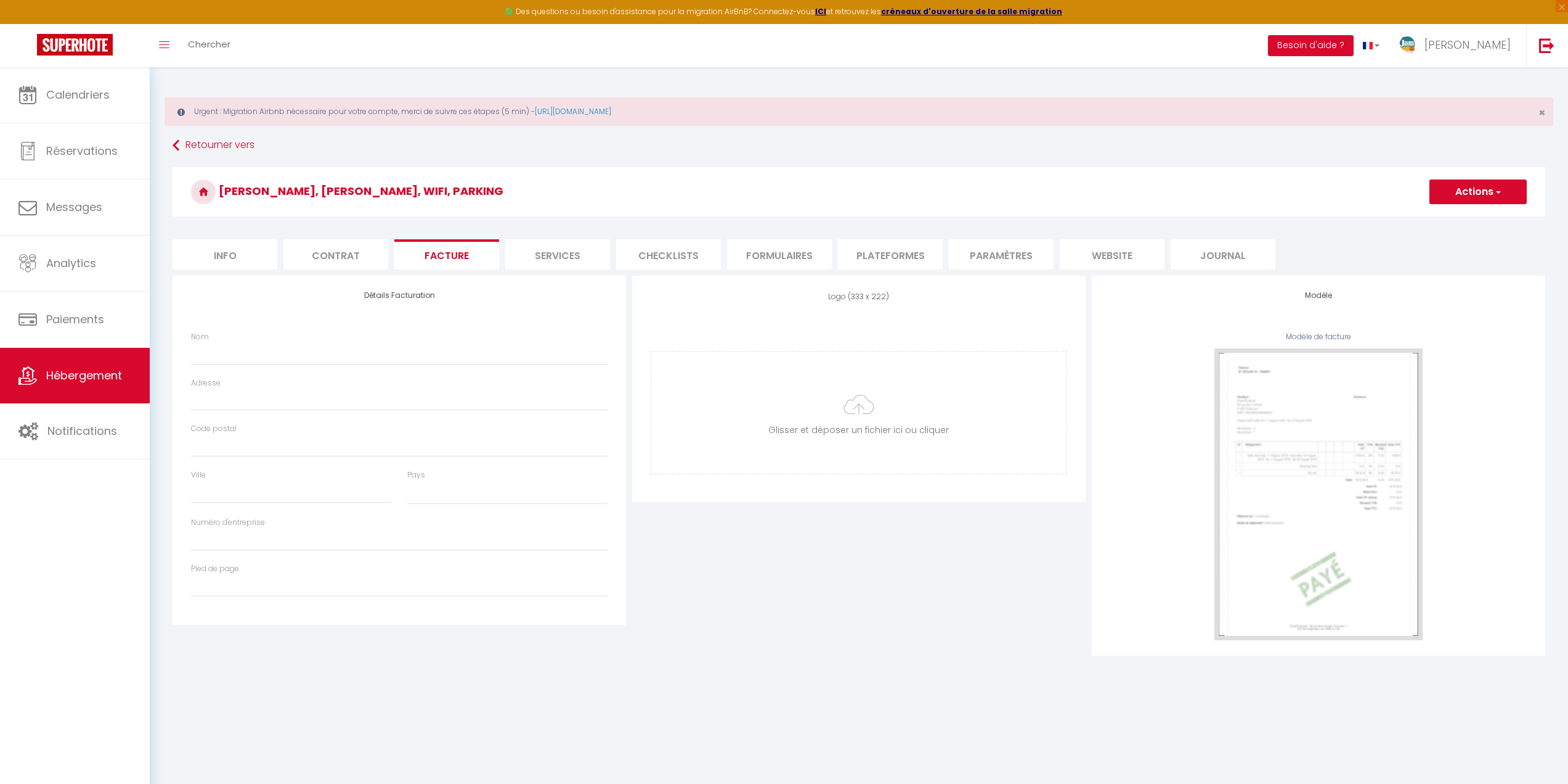
click at [759, 256] on li "Formulaires" at bounding box center [779, 254] width 105 height 30
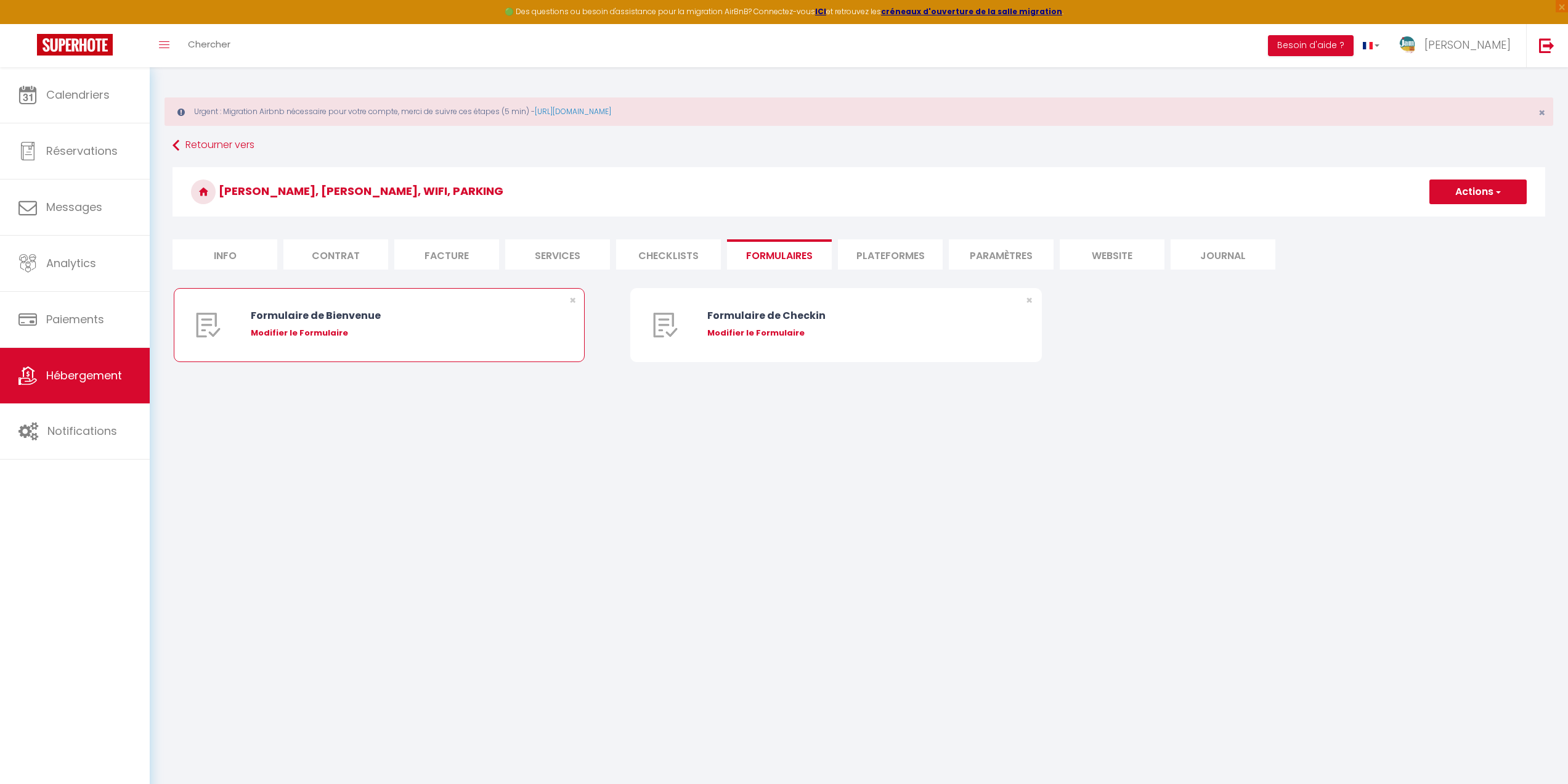
click at [399, 331] on div "Modifier le Formulaire" at bounding box center [397, 333] width 292 height 12
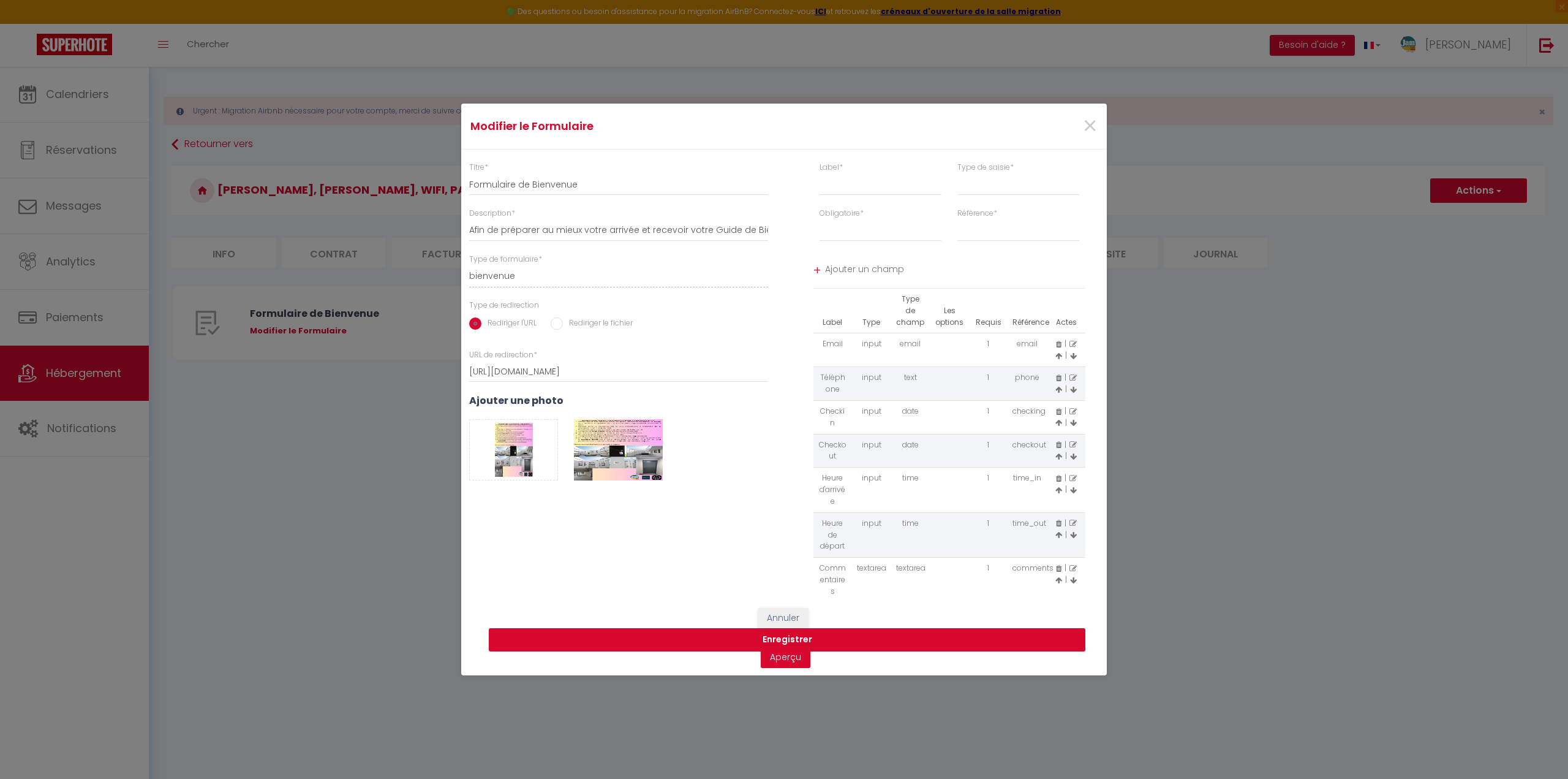
click at [731, 639] on button "Enregistrer" at bounding box center [787, 639] width 597 height 23
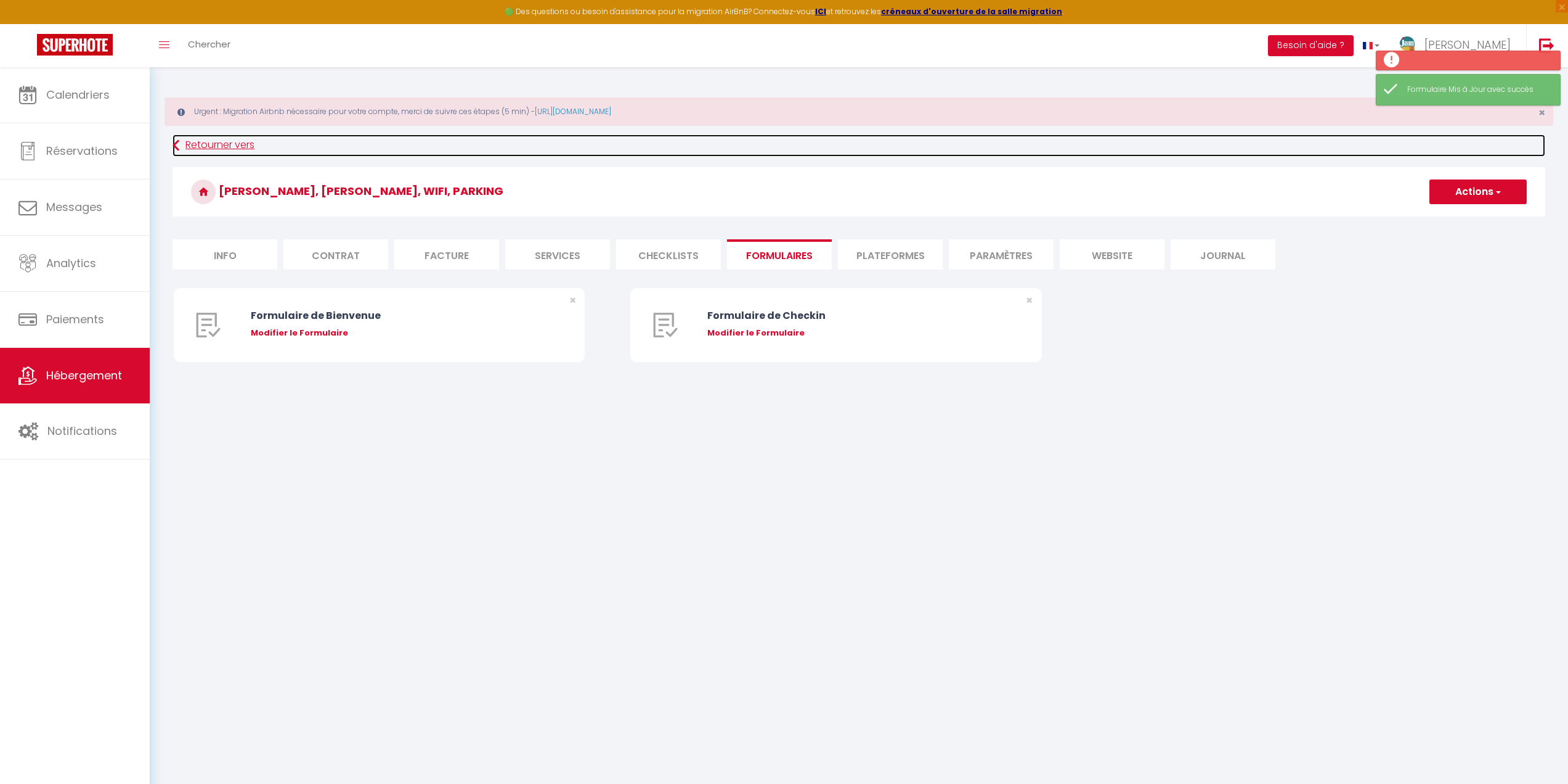
click at [214, 143] on link "Retourner vers" at bounding box center [859, 146] width 1373 height 23
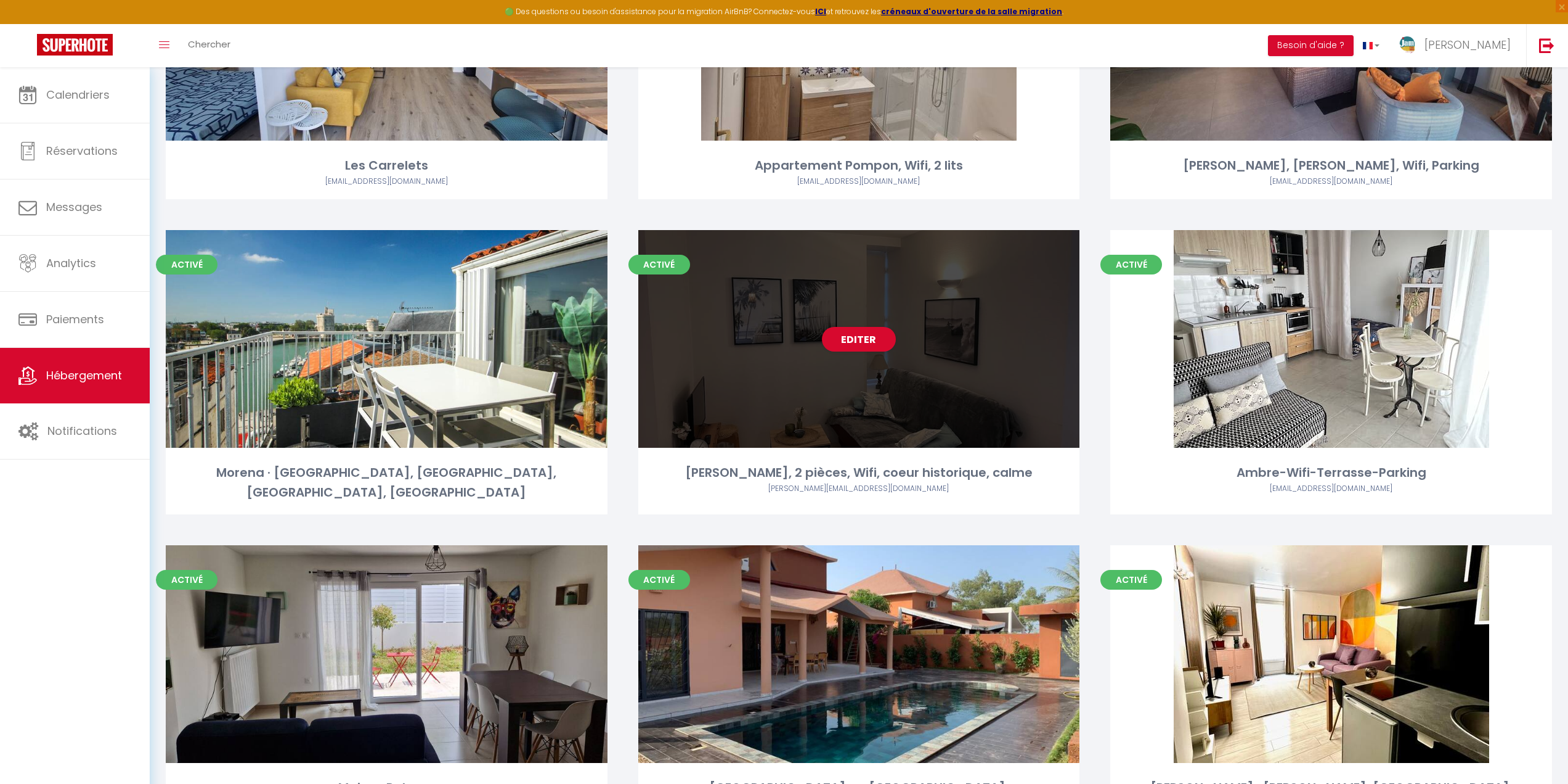
scroll to position [616, 0]
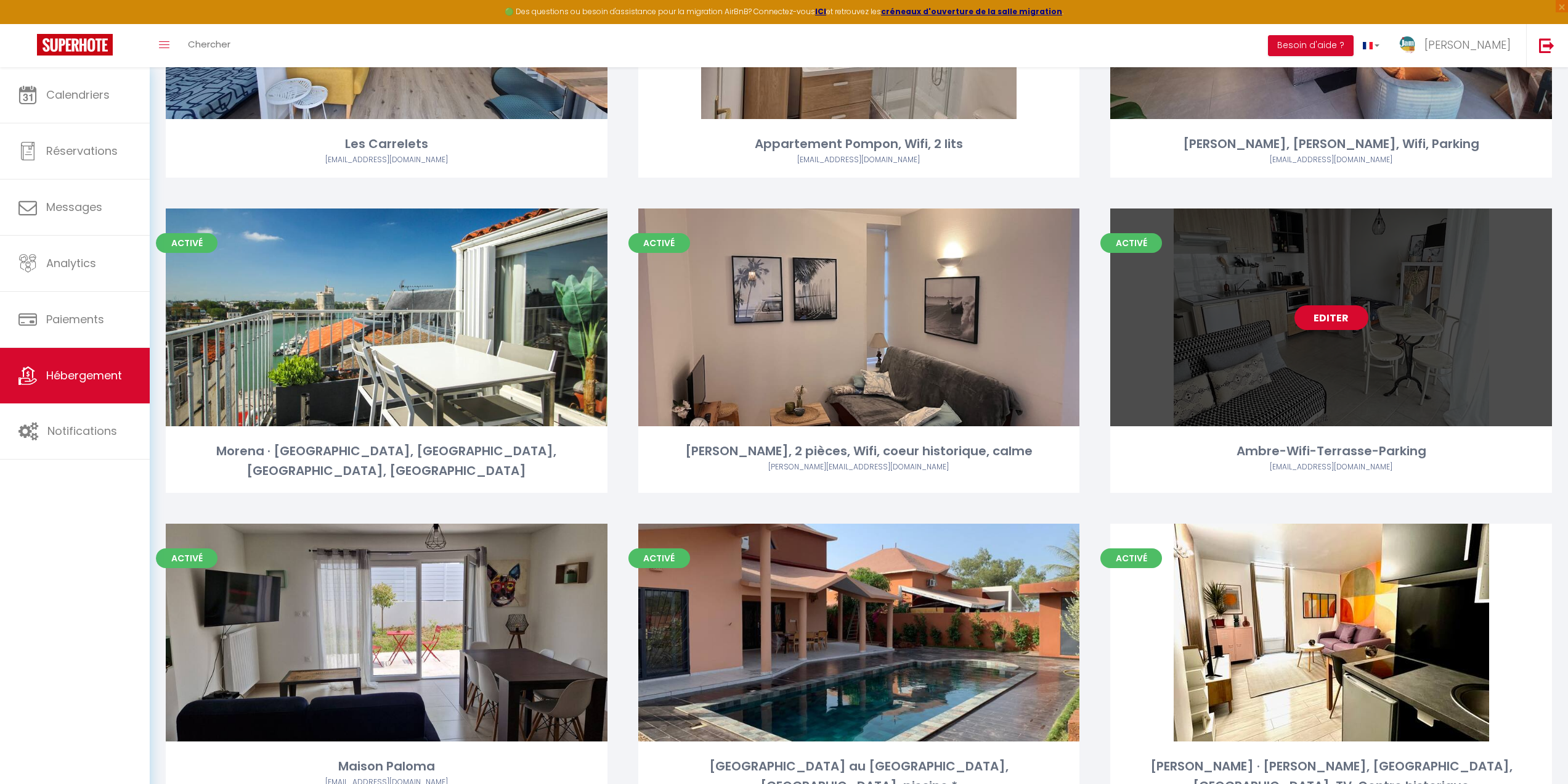
click at [1331, 313] on link "Editer" at bounding box center [1331, 318] width 74 height 24
click at [1334, 315] on link "Editer" at bounding box center [1331, 318] width 74 height 24
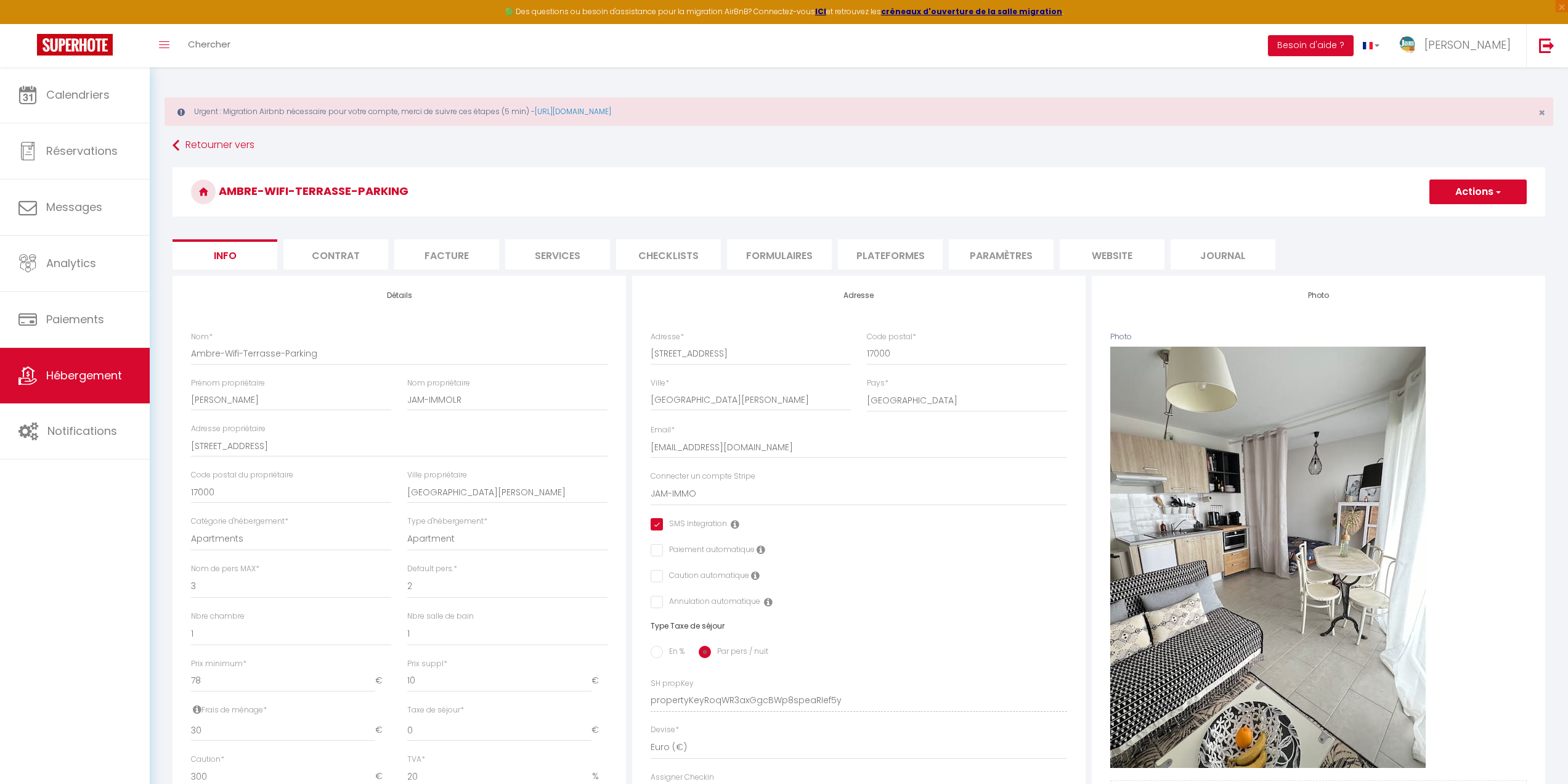
click at [791, 256] on li "Formulaires" at bounding box center [779, 254] width 105 height 30
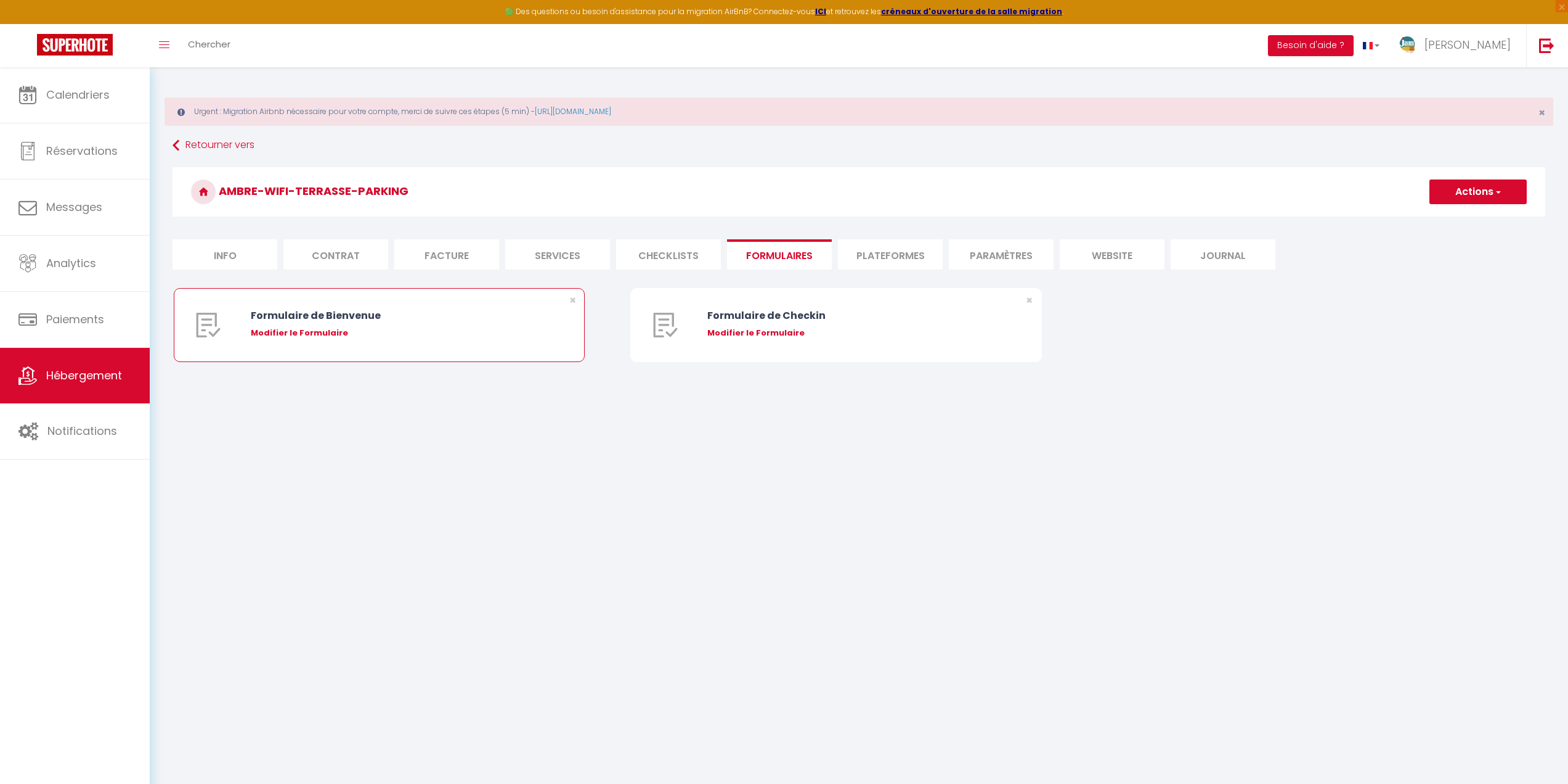
click at [320, 335] on div "Modifier le Formulaire" at bounding box center [397, 333] width 292 height 12
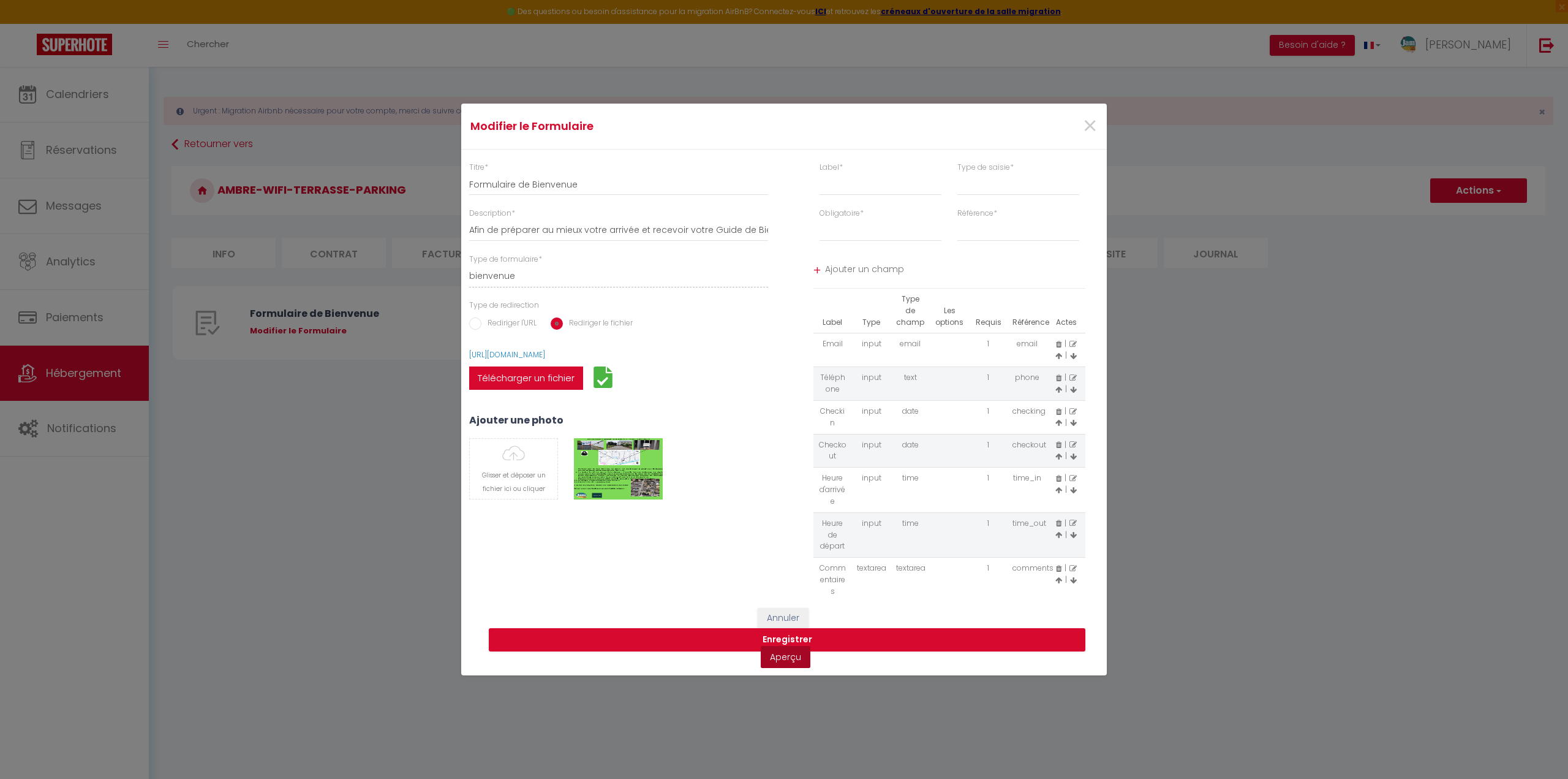
click at [798, 658] on link "Aperçu" at bounding box center [786, 656] width 50 height 22
click at [824, 635] on button "Enregistrer" at bounding box center [787, 639] width 597 height 23
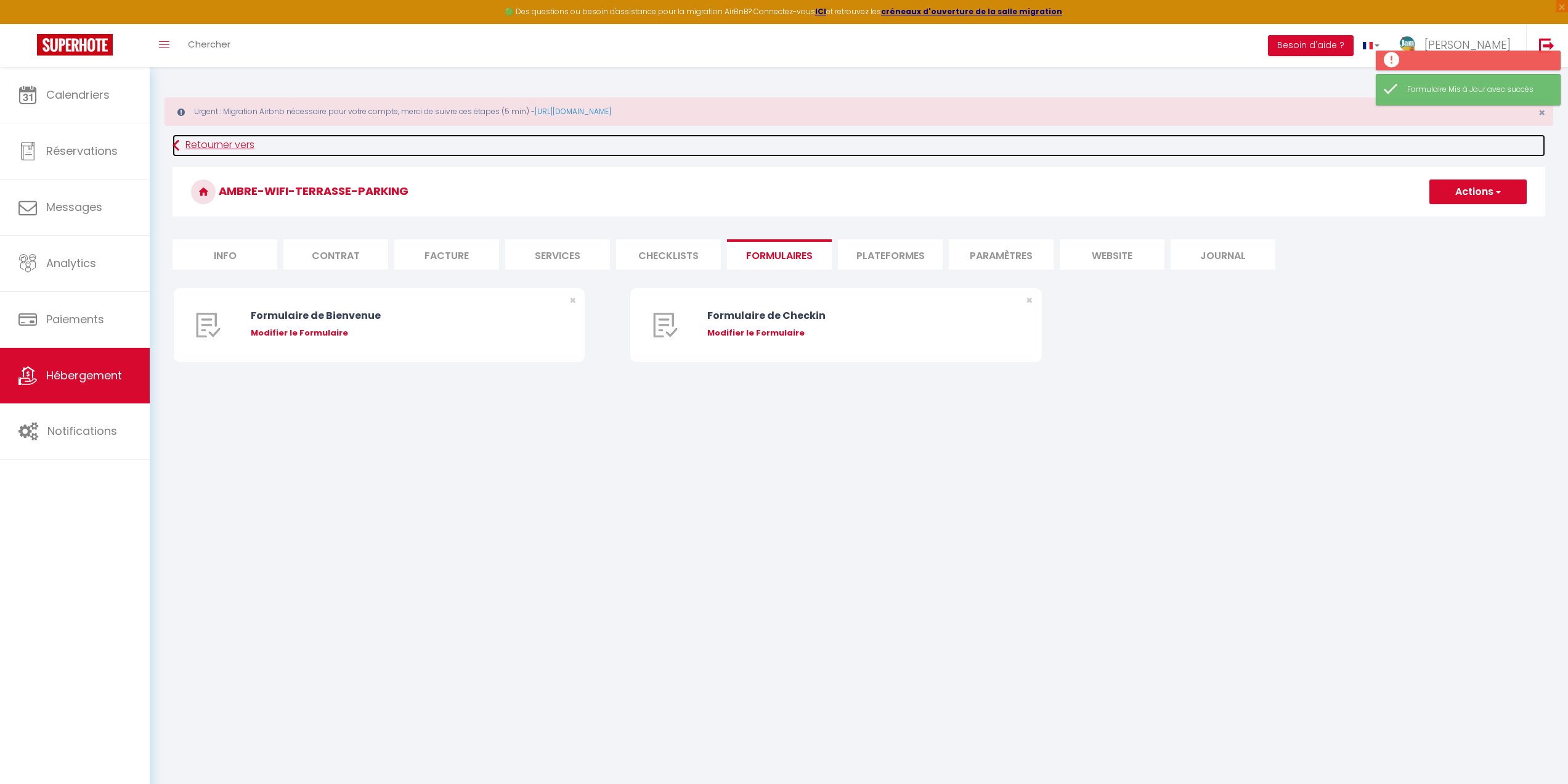
click at [216, 139] on link "Retourner vers" at bounding box center [859, 146] width 1373 height 23
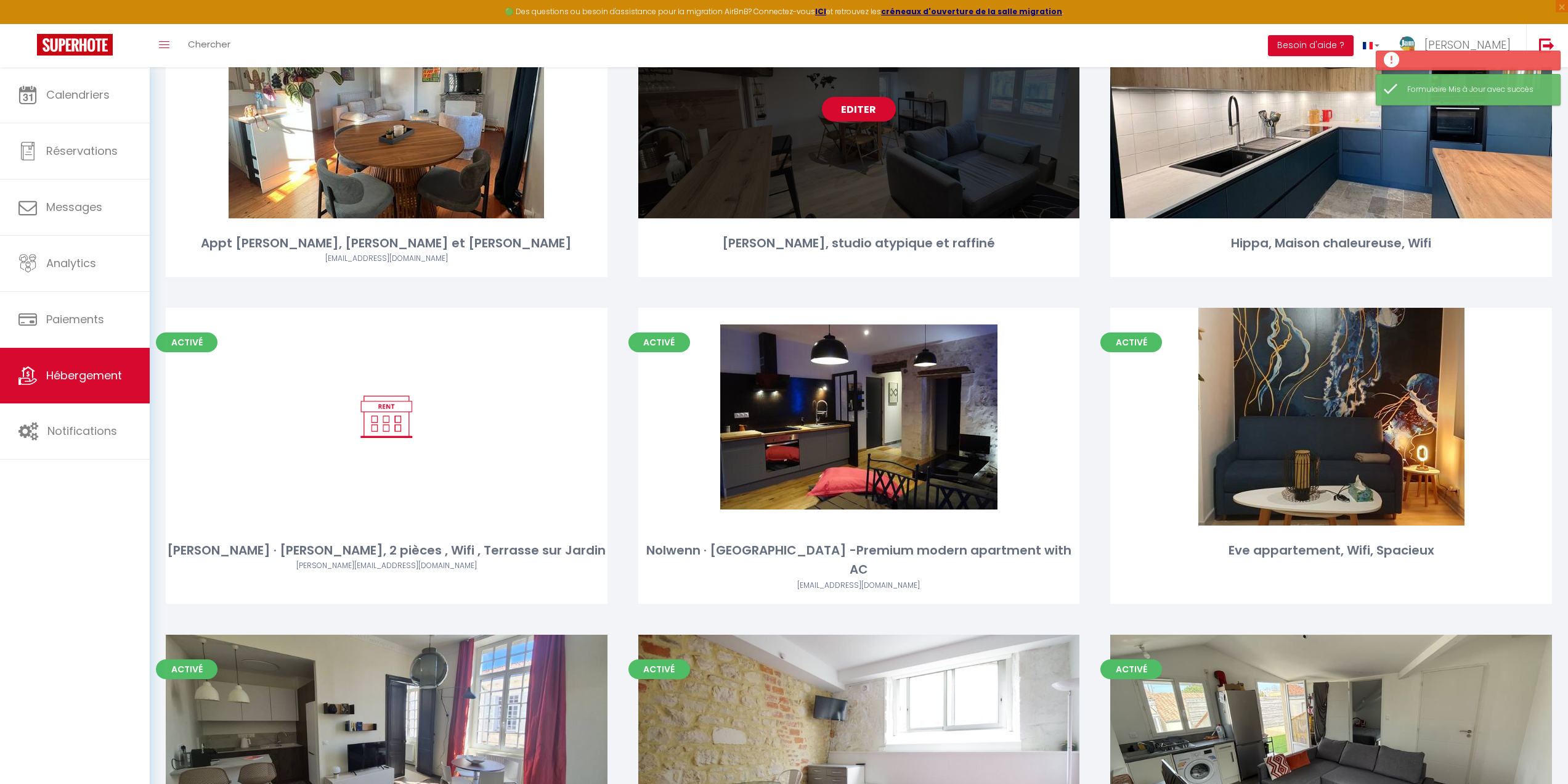
scroll to position [2207, 0]
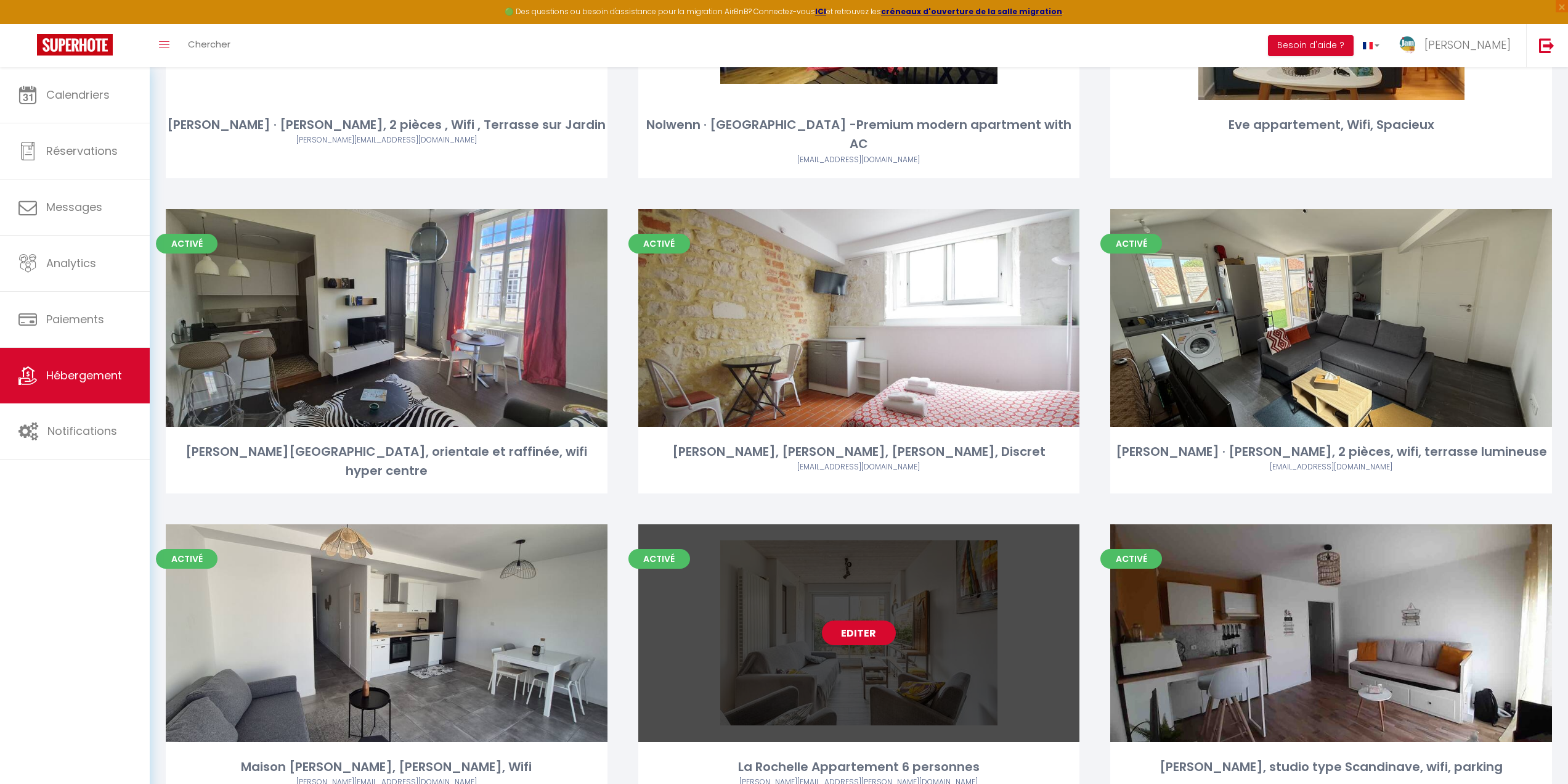
click at [850, 620] on link "Editer" at bounding box center [858, 632] width 74 height 24
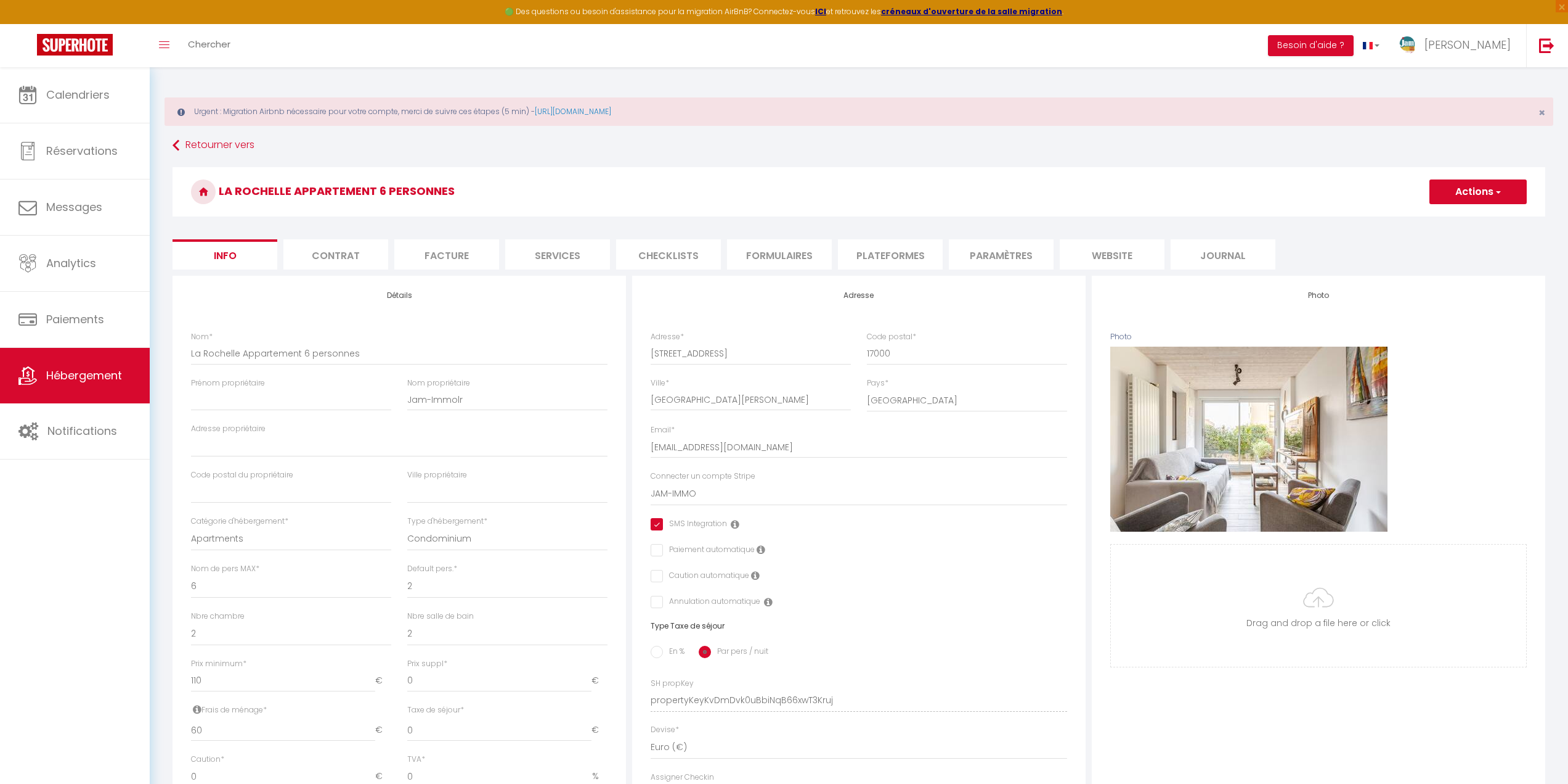
click at [468, 254] on li "Facture" at bounding box center [446, 254] width 105 height 30
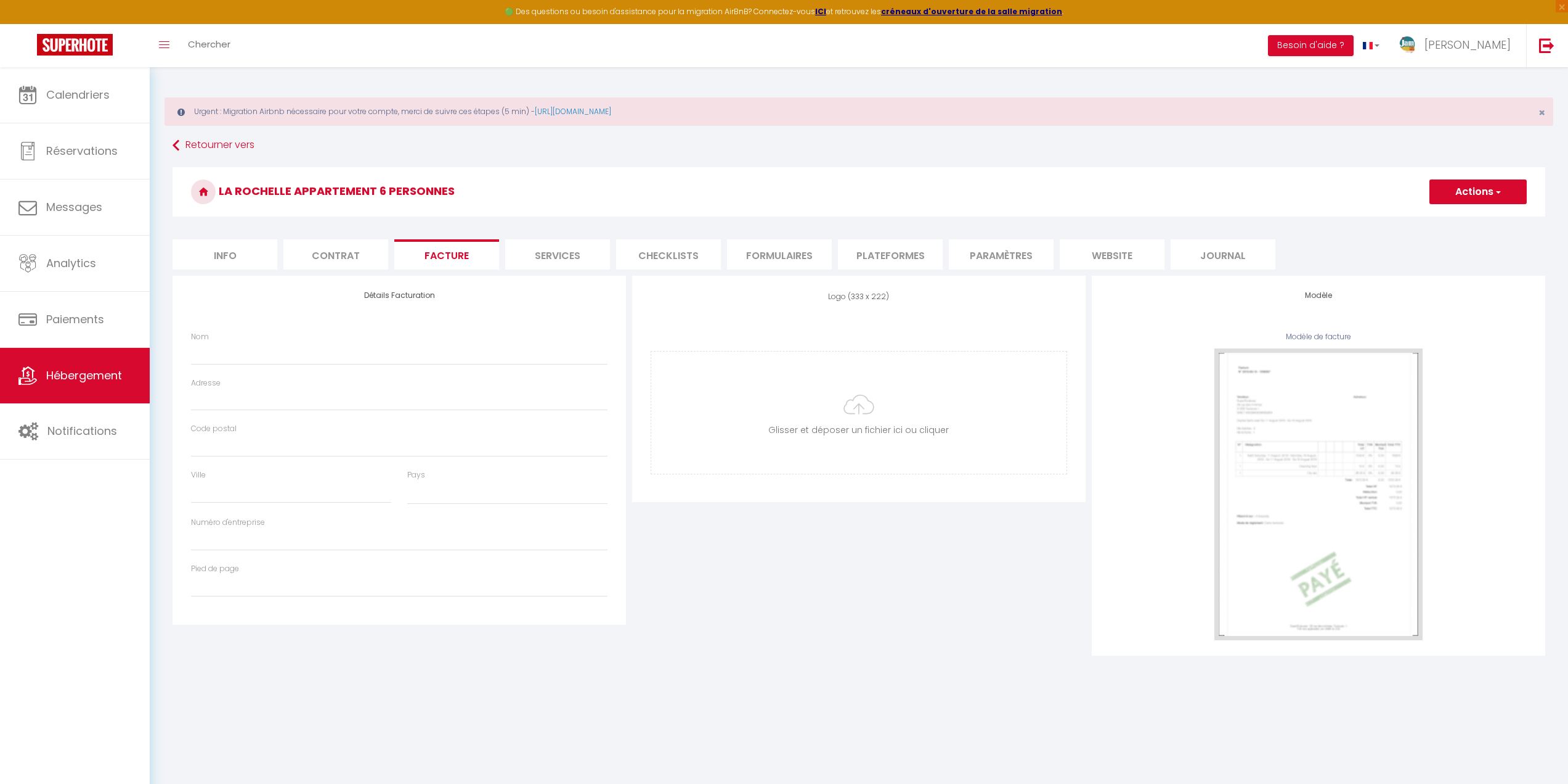
click at [786, 256] on li "Formulaires" at bounding box center [779, 254] width 105 height 30
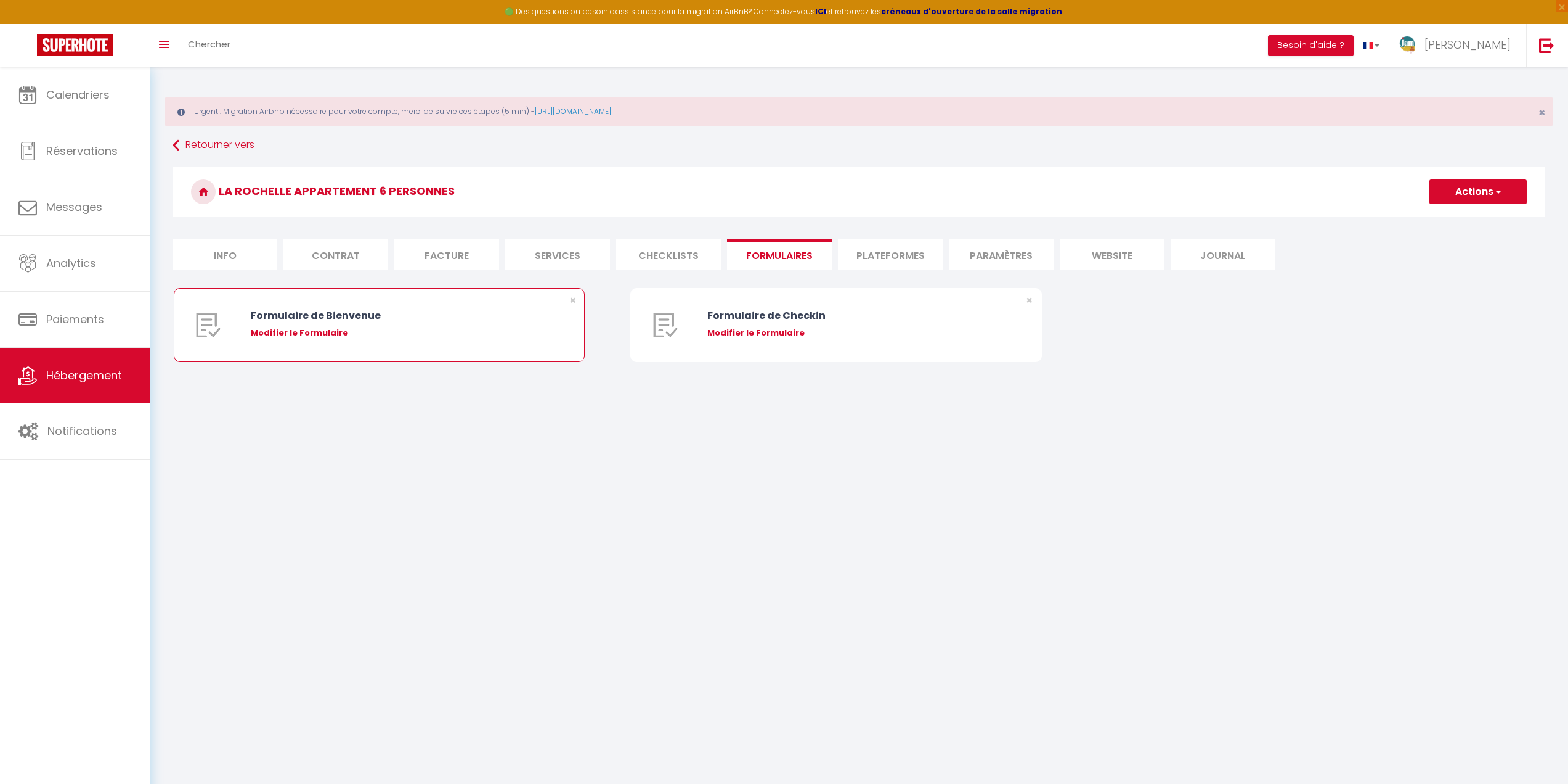
click at [292, 335] on div "Modifier le Formulaire" at bounding box center [397, 333] width 292 height 12
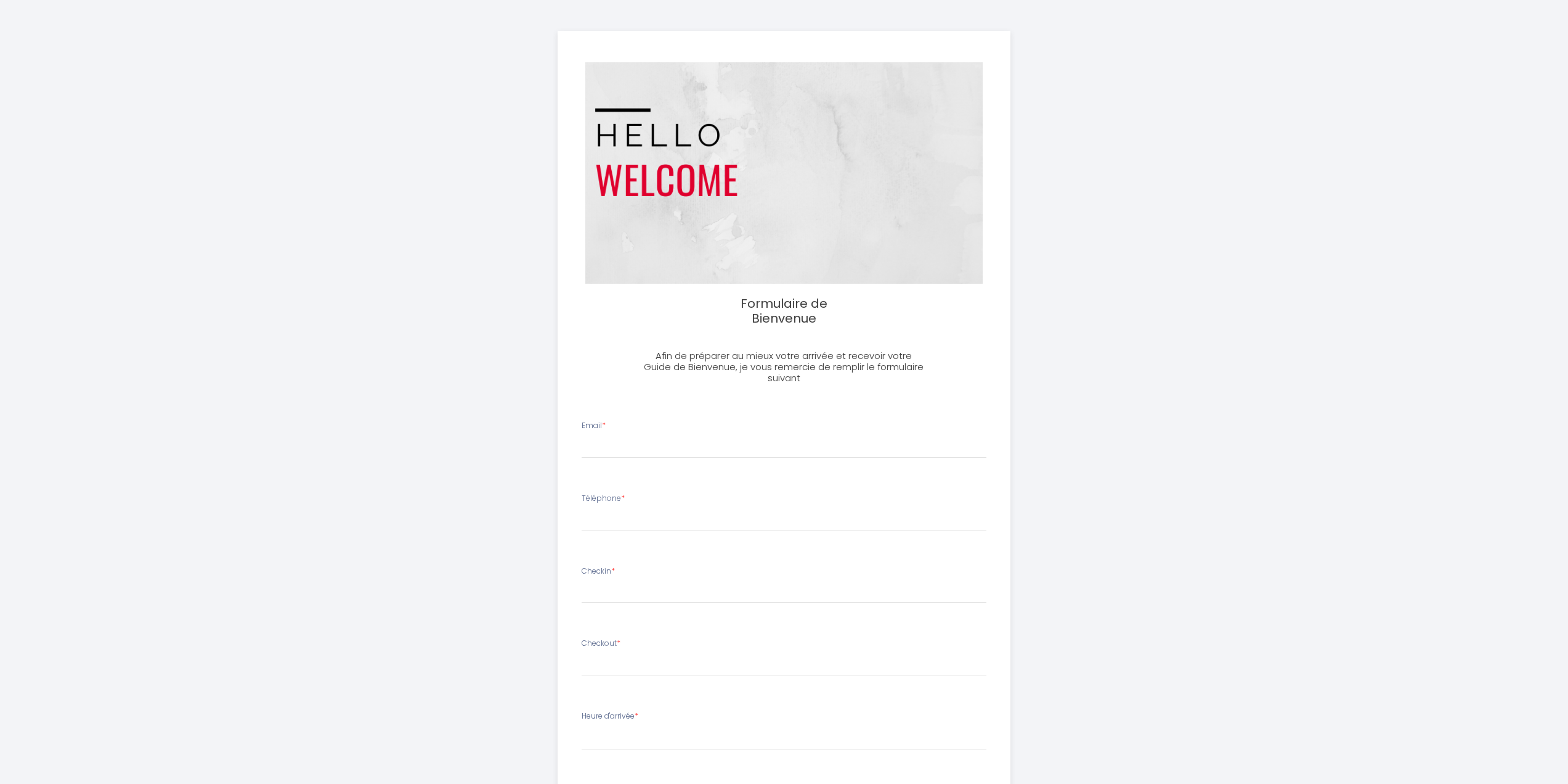
select select
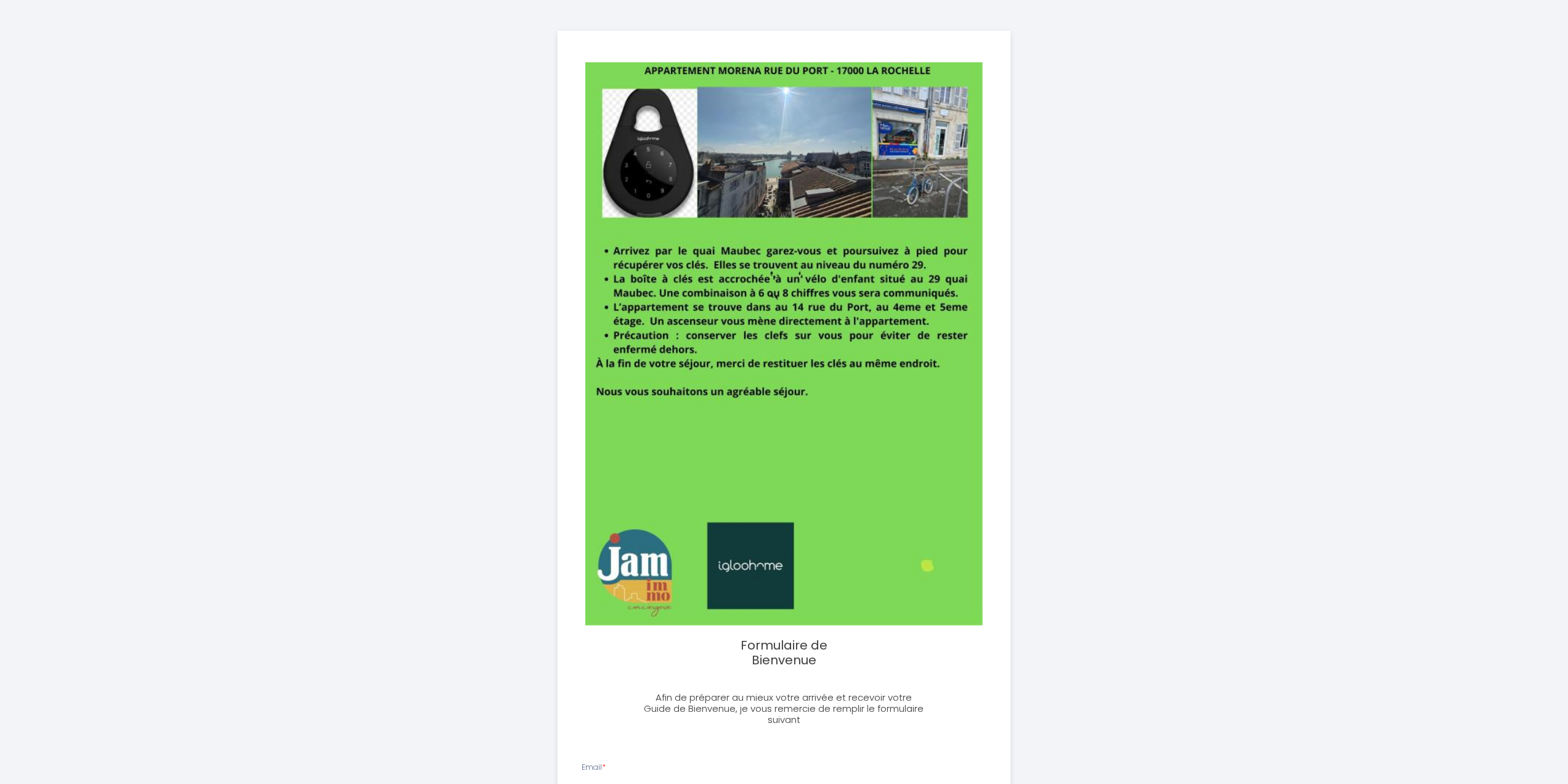
select select
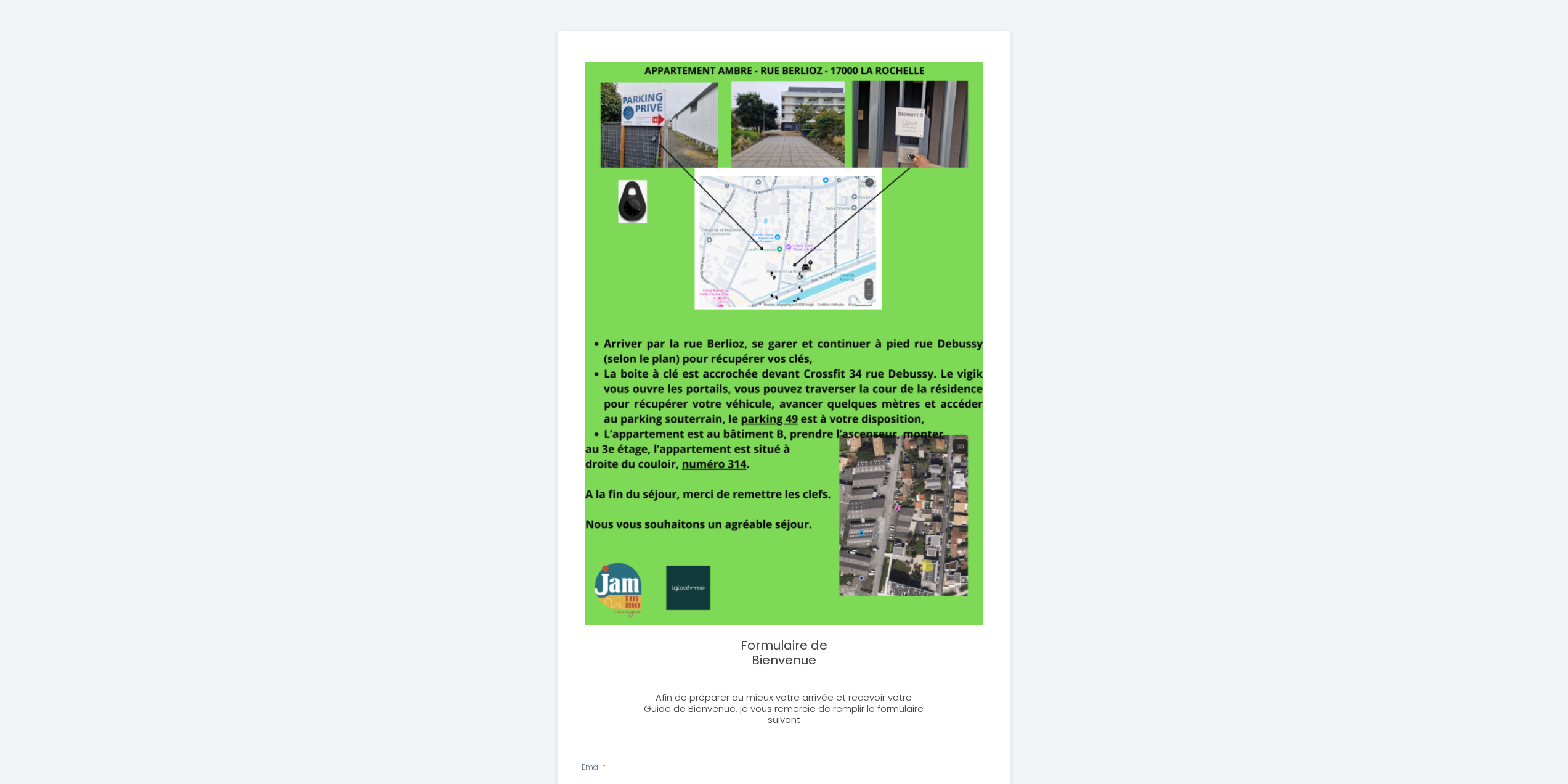
select select
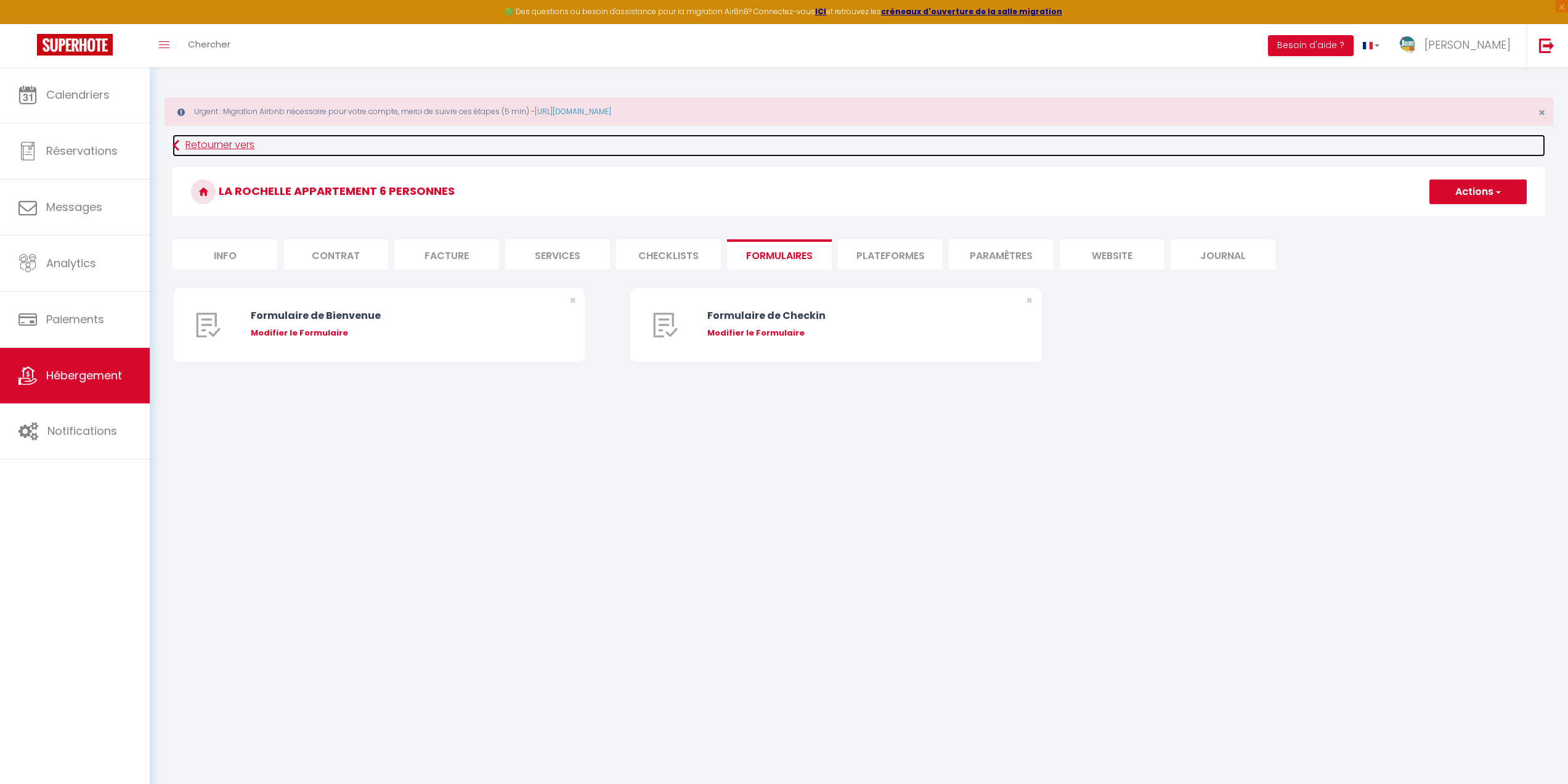
click at [197, 137] on link "Retourner vers" at bounding box center [859, 146] width 1373 height 23
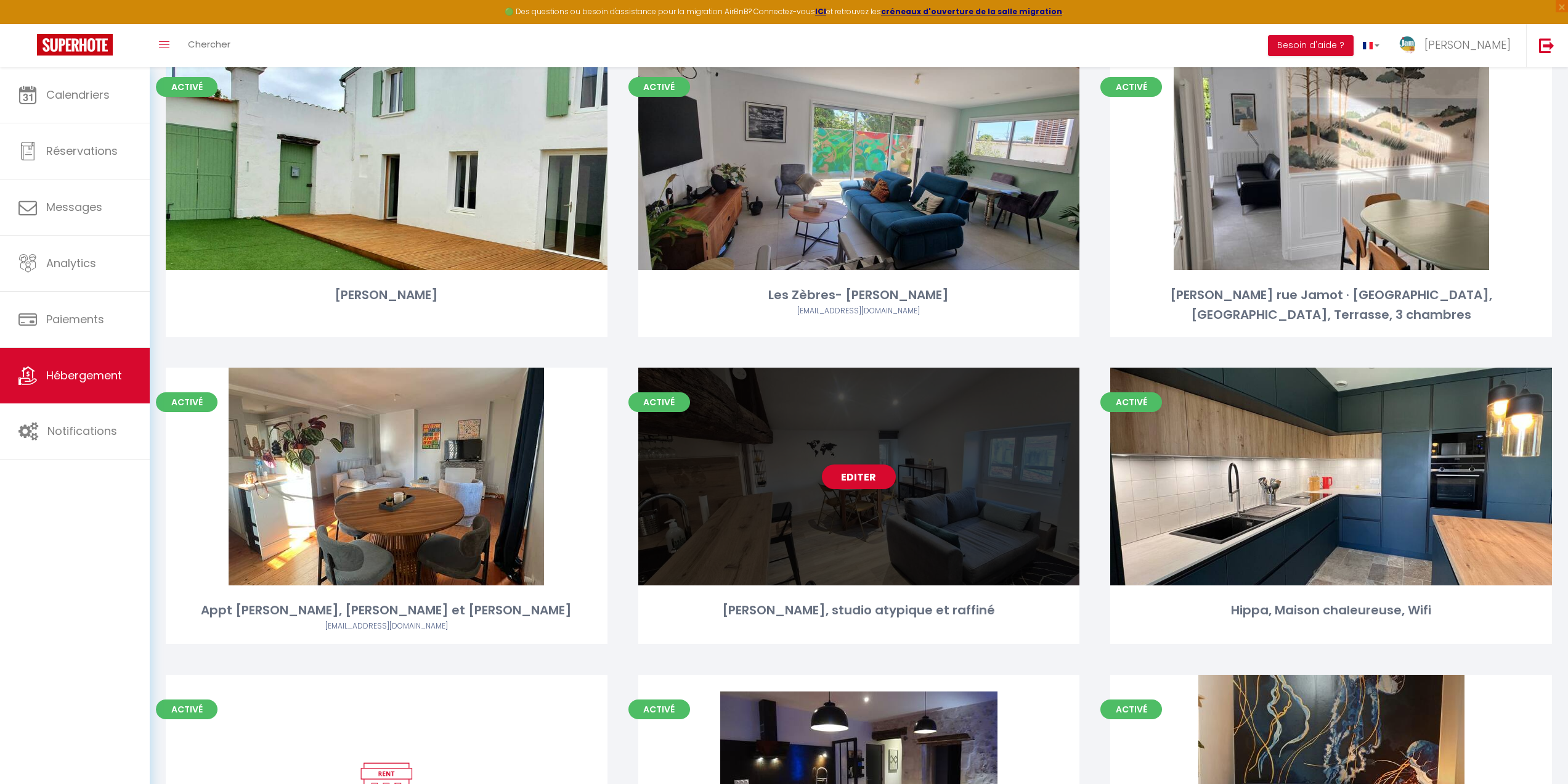
scroll to position [1405, 0]
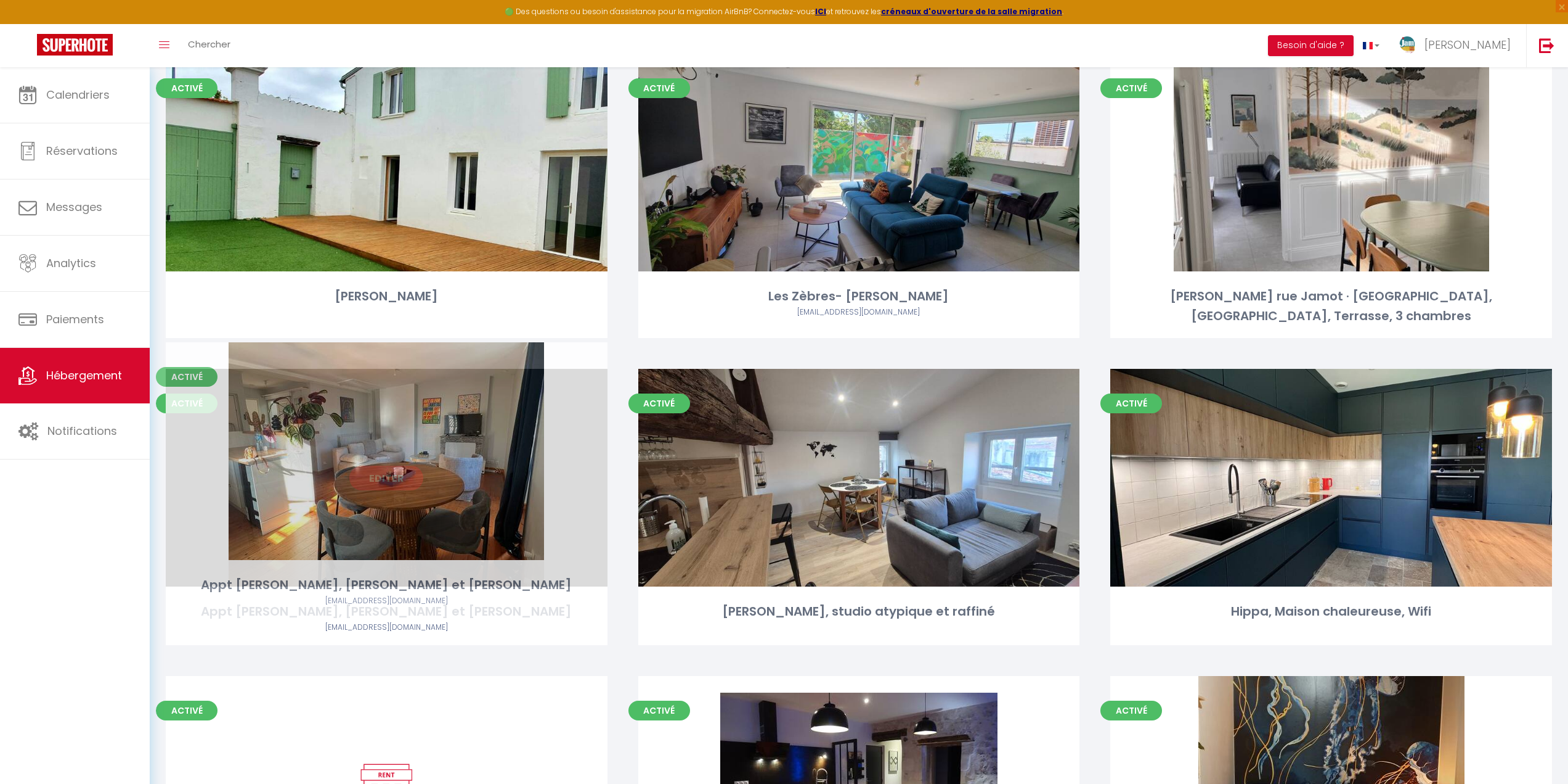
click at [389, 465] on link "Editer" at bounding box center [386, 478] width 74 height 24
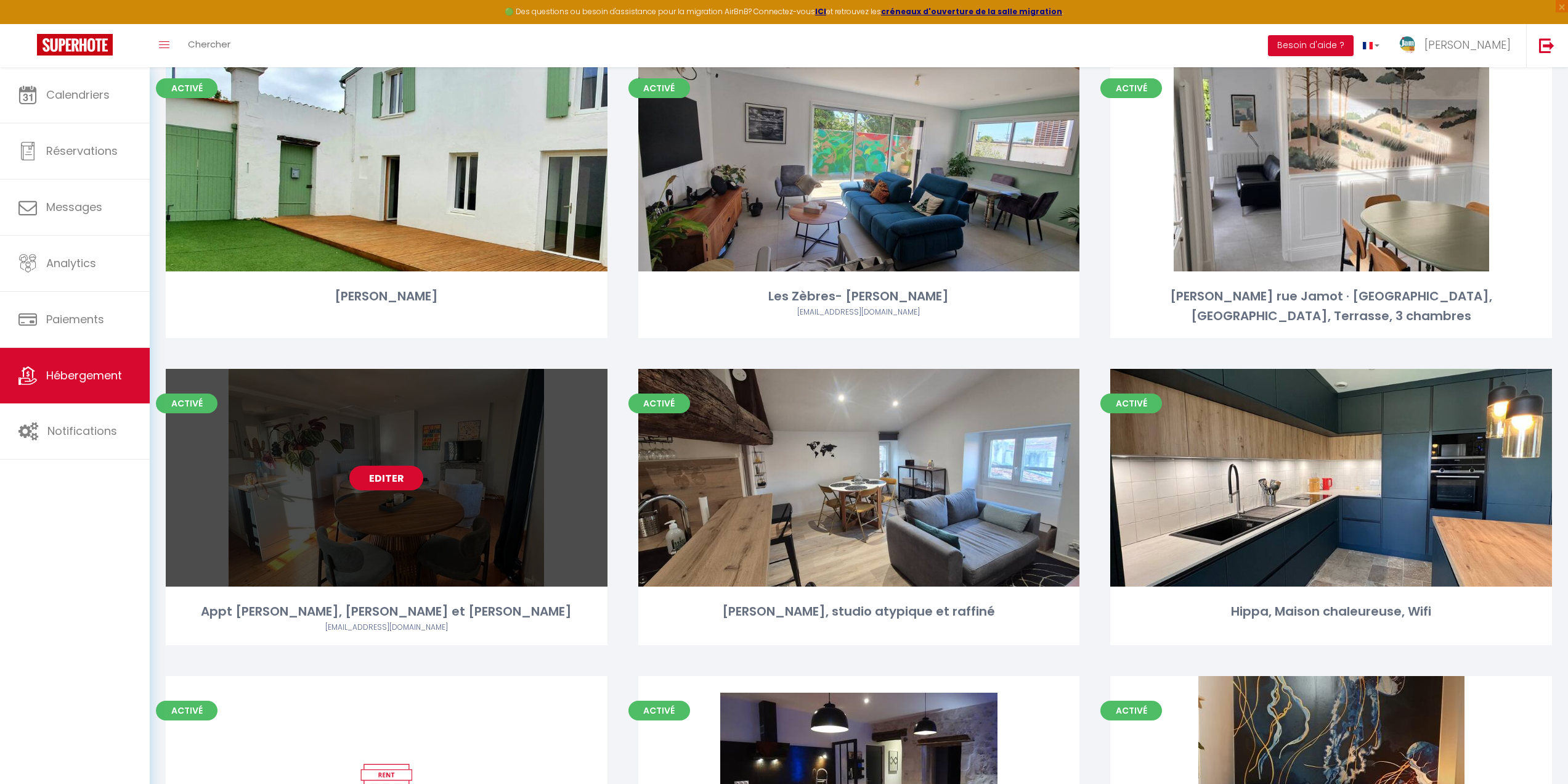
click at [397, 465] on link "Editer" at bounding box center [386, 478] width 74 height 24
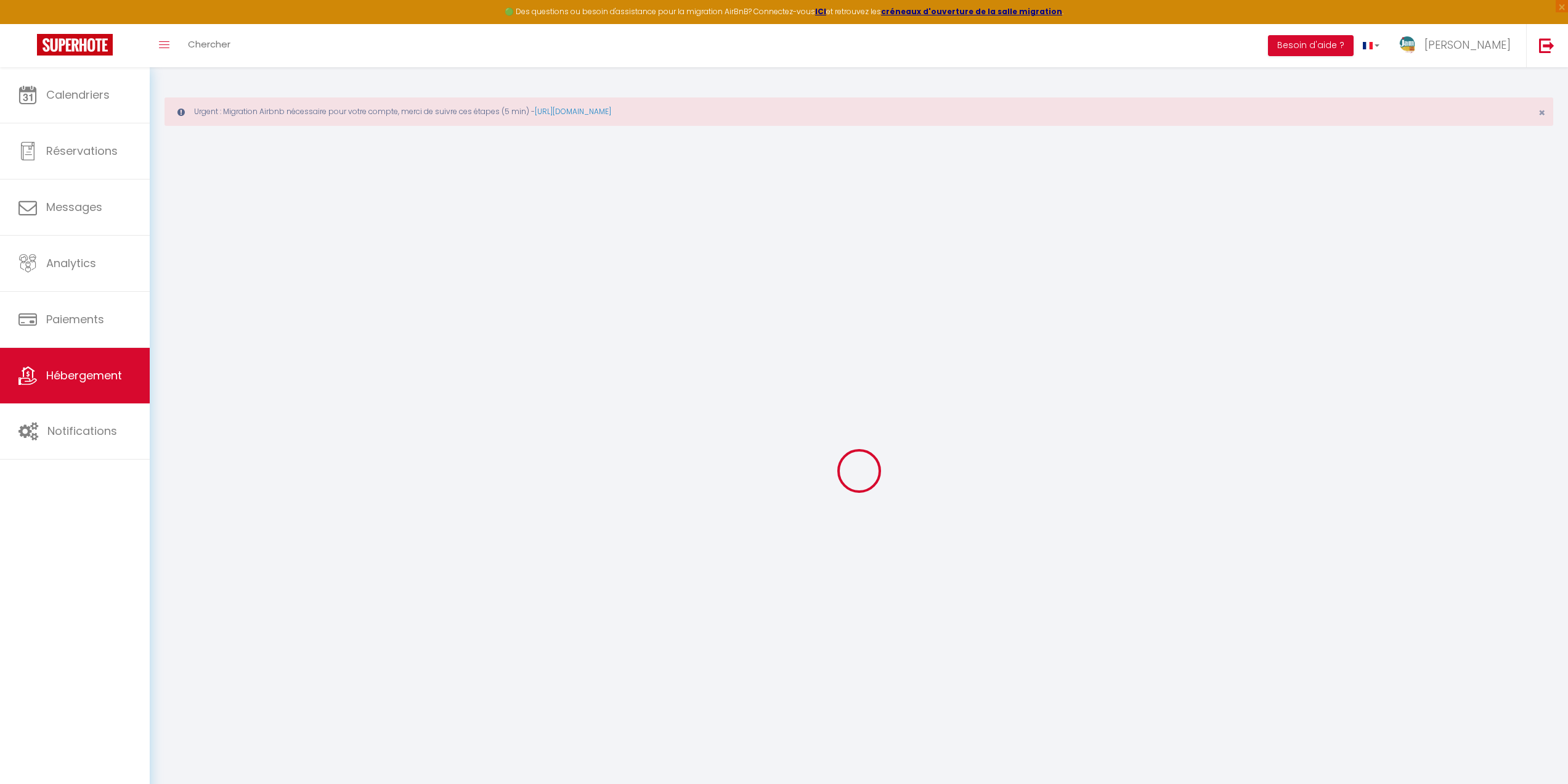
select select
checkbox input "true"
checkbox input "false"
checkbox input "true"
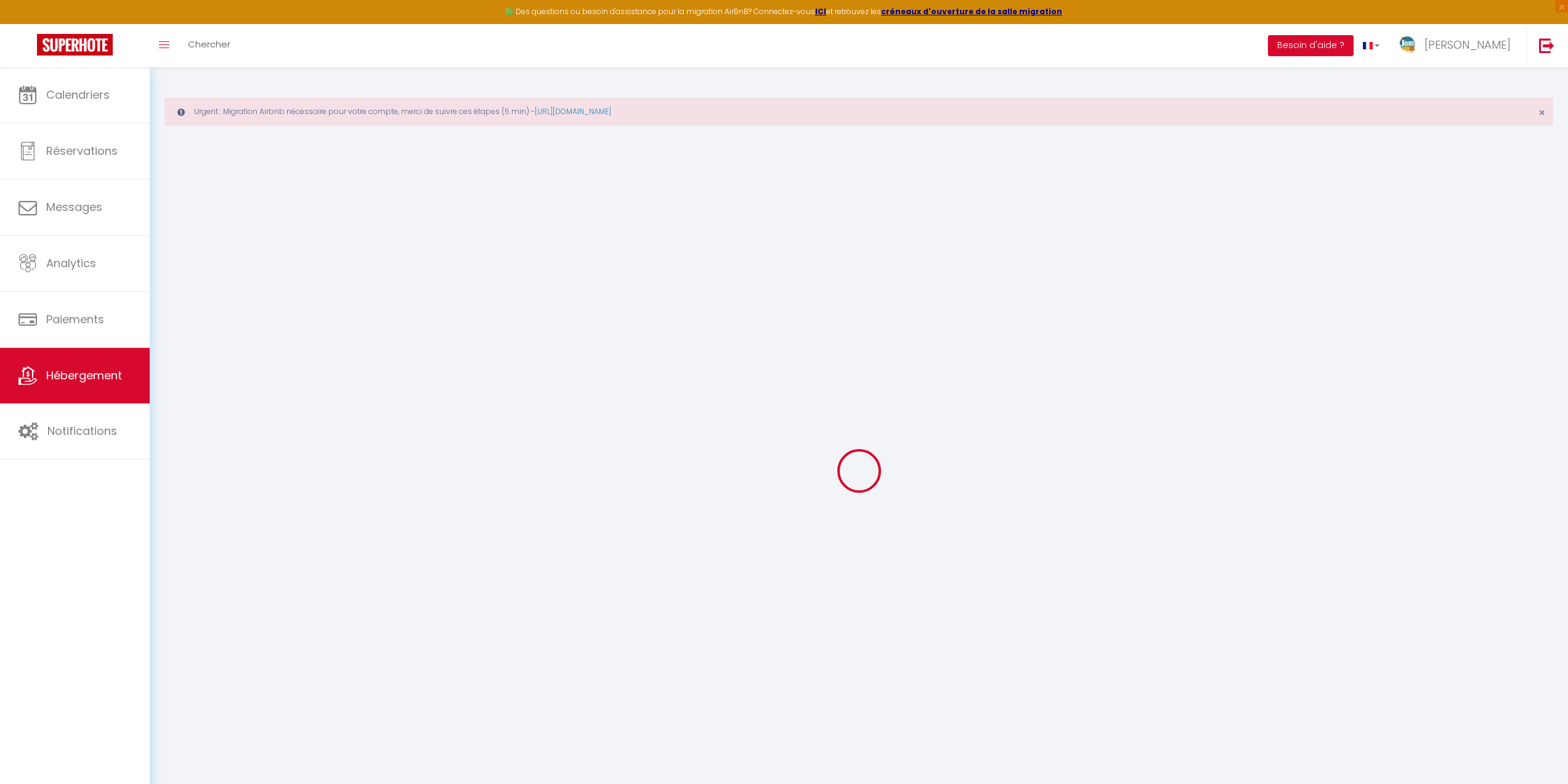
checkbox input "false"
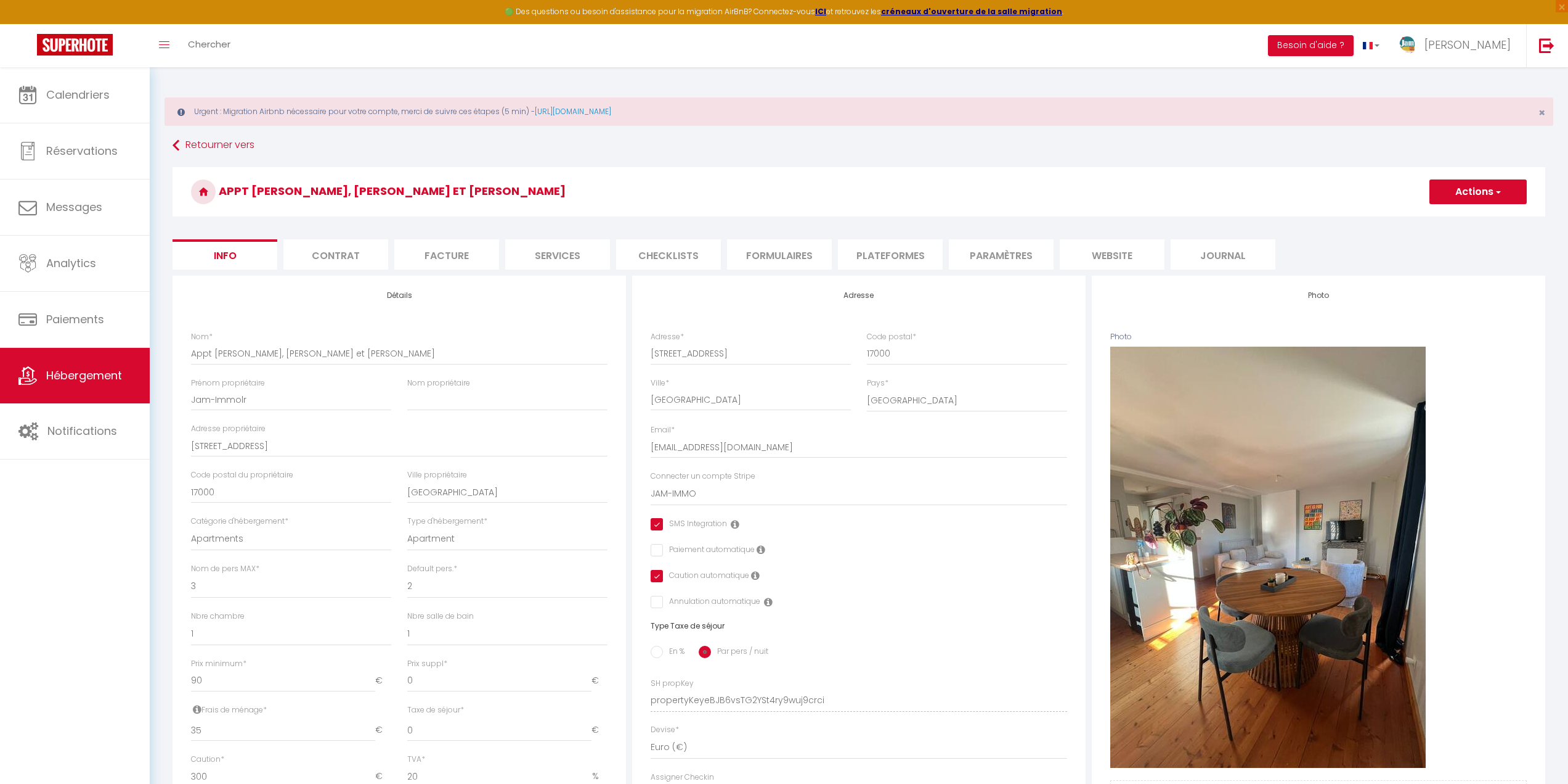
click at [769, 257] on li "Formulaires" at bounding box center [779, 254] width 105 height 30
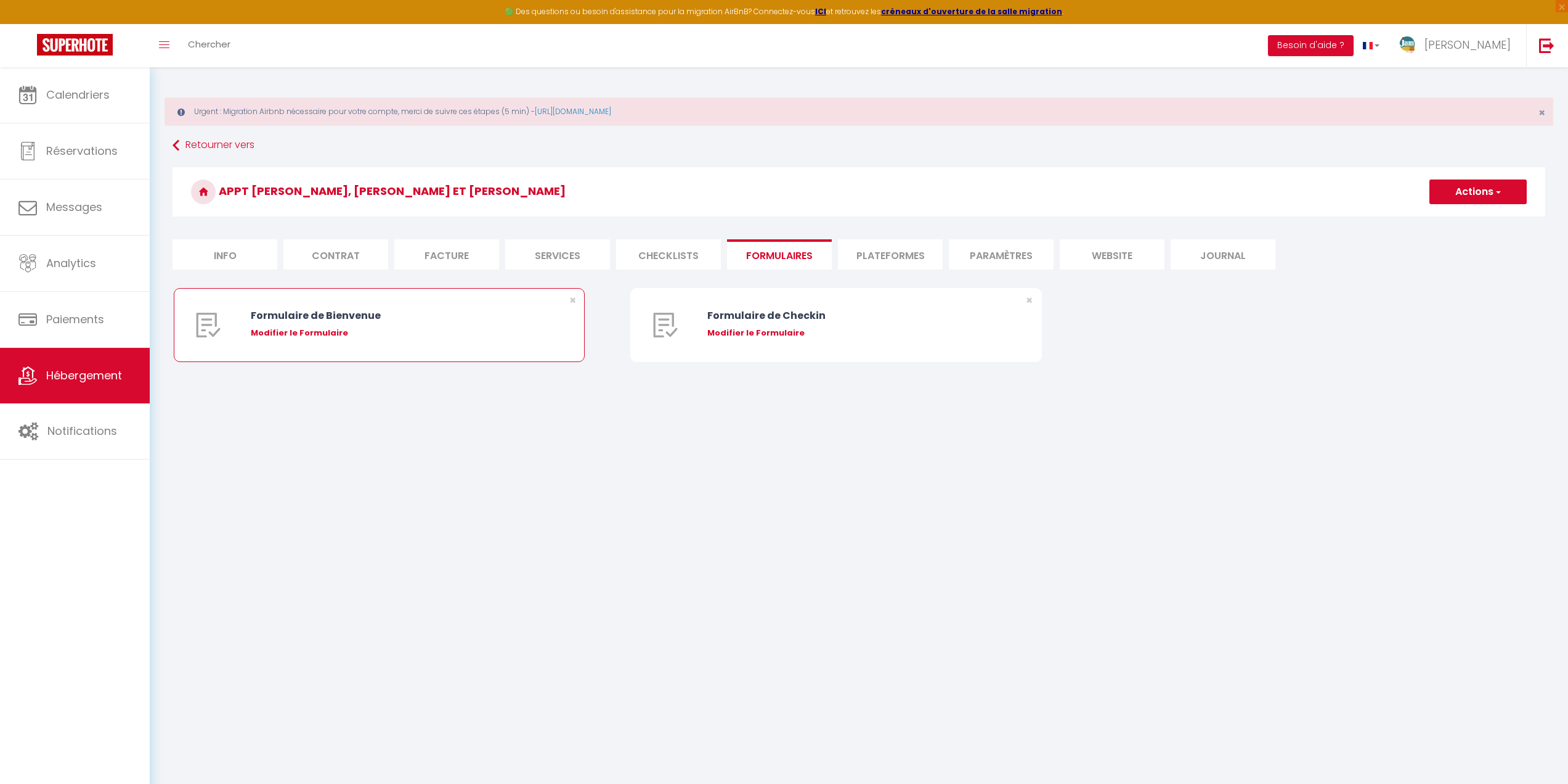
click at [321, 333] on div "Modifier le Formulaire" at bounding box center [397, 333] width 292 height 12
type input "Formulaire de Bienvenue"
type input "Afin de préparer au mieux votre arrivée et recevoir votre Guide de Bienvenue, j…"
select select "[object Object]"
radio input "true"
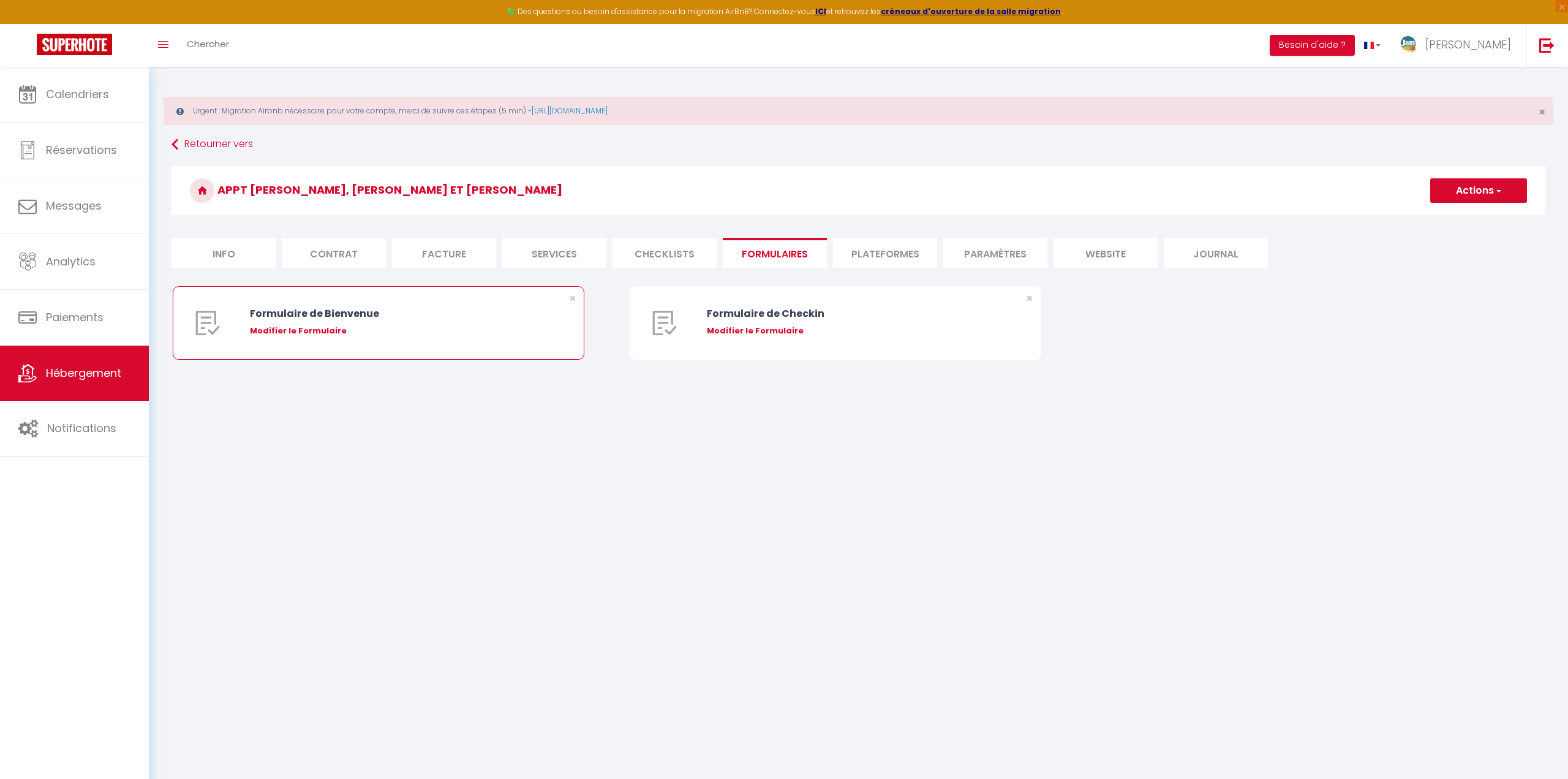
select select
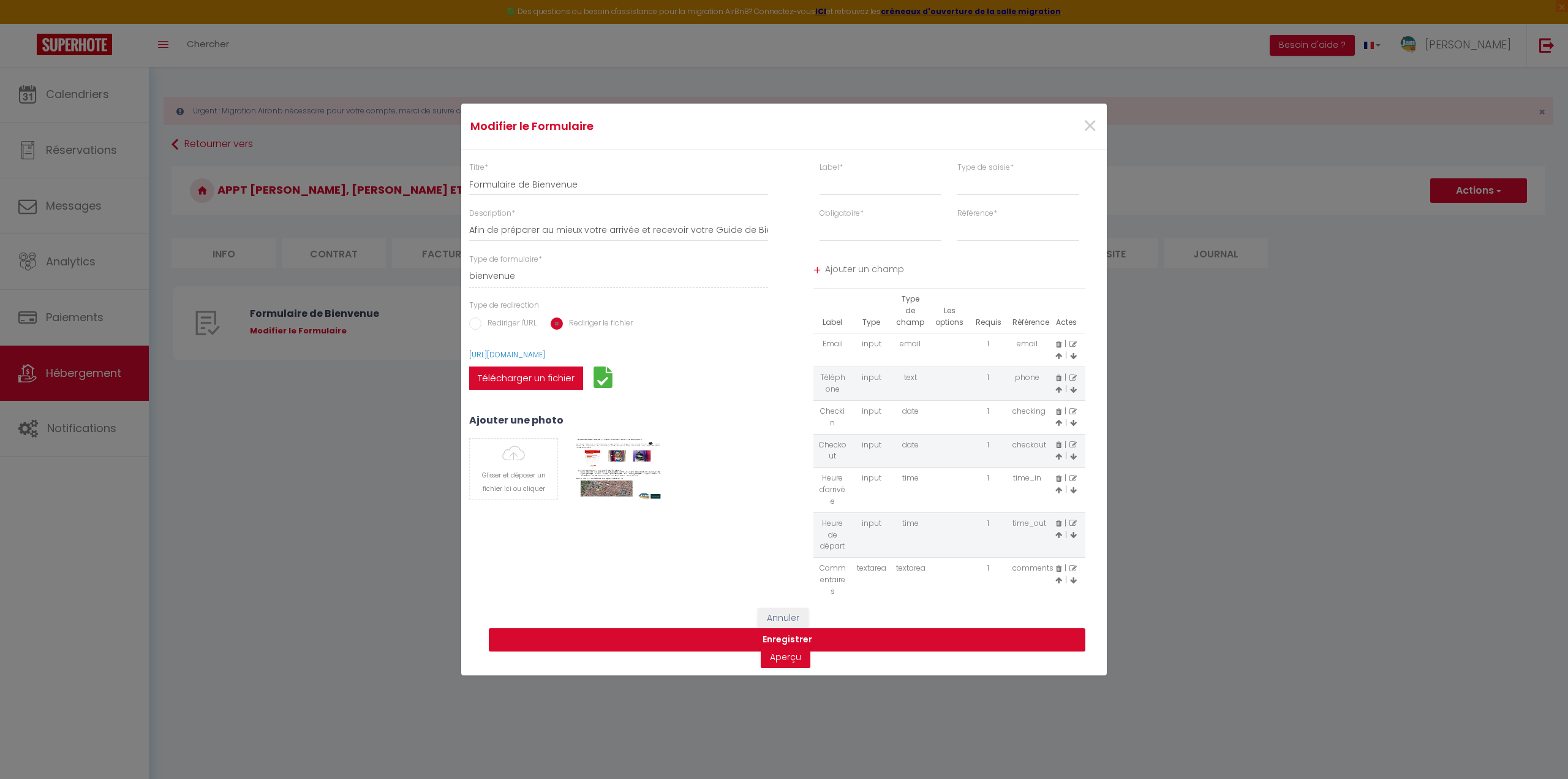
click at [799, 643] on button "Enregistrer" at bounding box center [787, 639] width 597 height 23
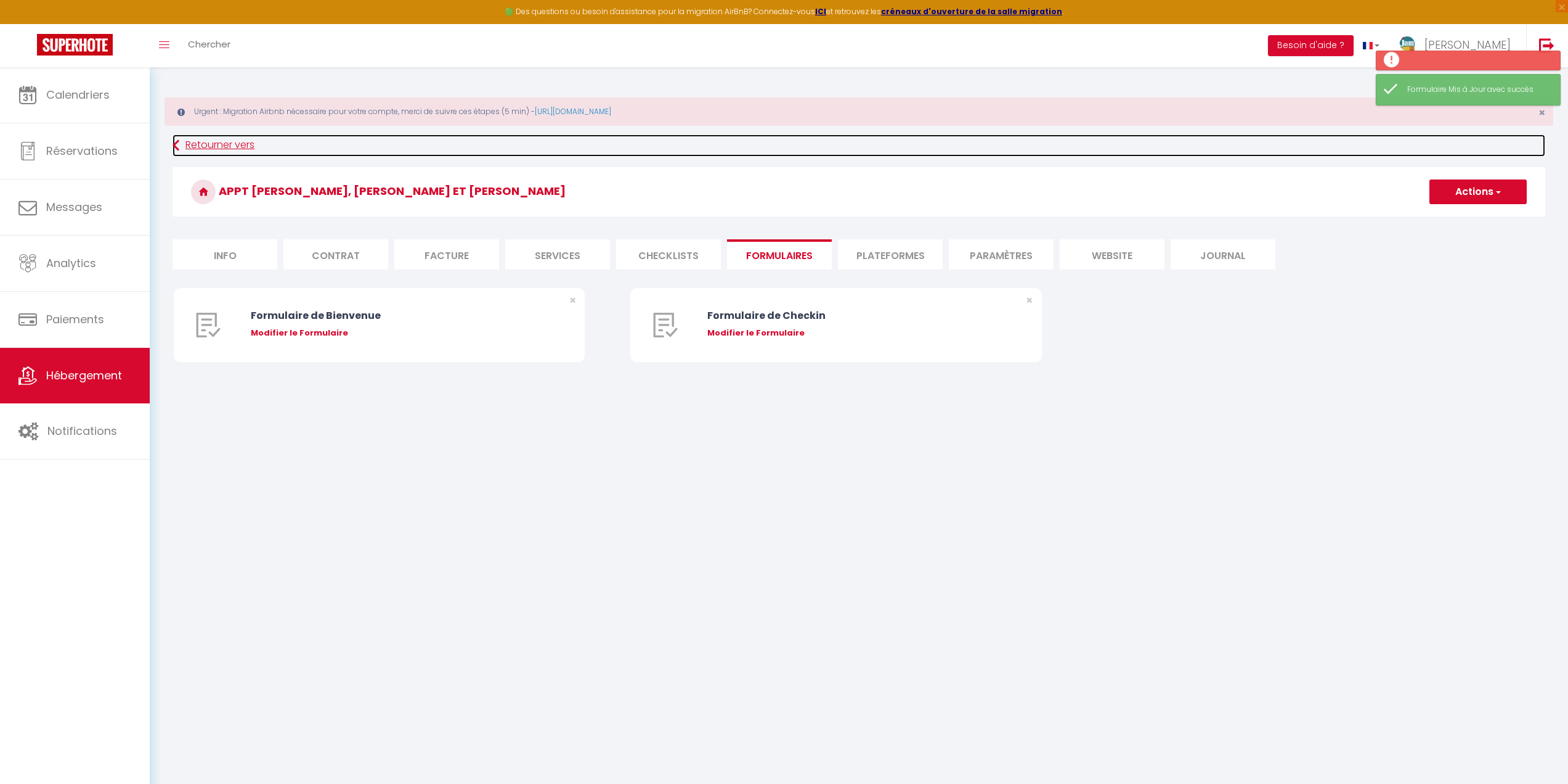
click at [198, 154] on link "Retourner vers" at bounding box center [859, 146] width 1373 height 23
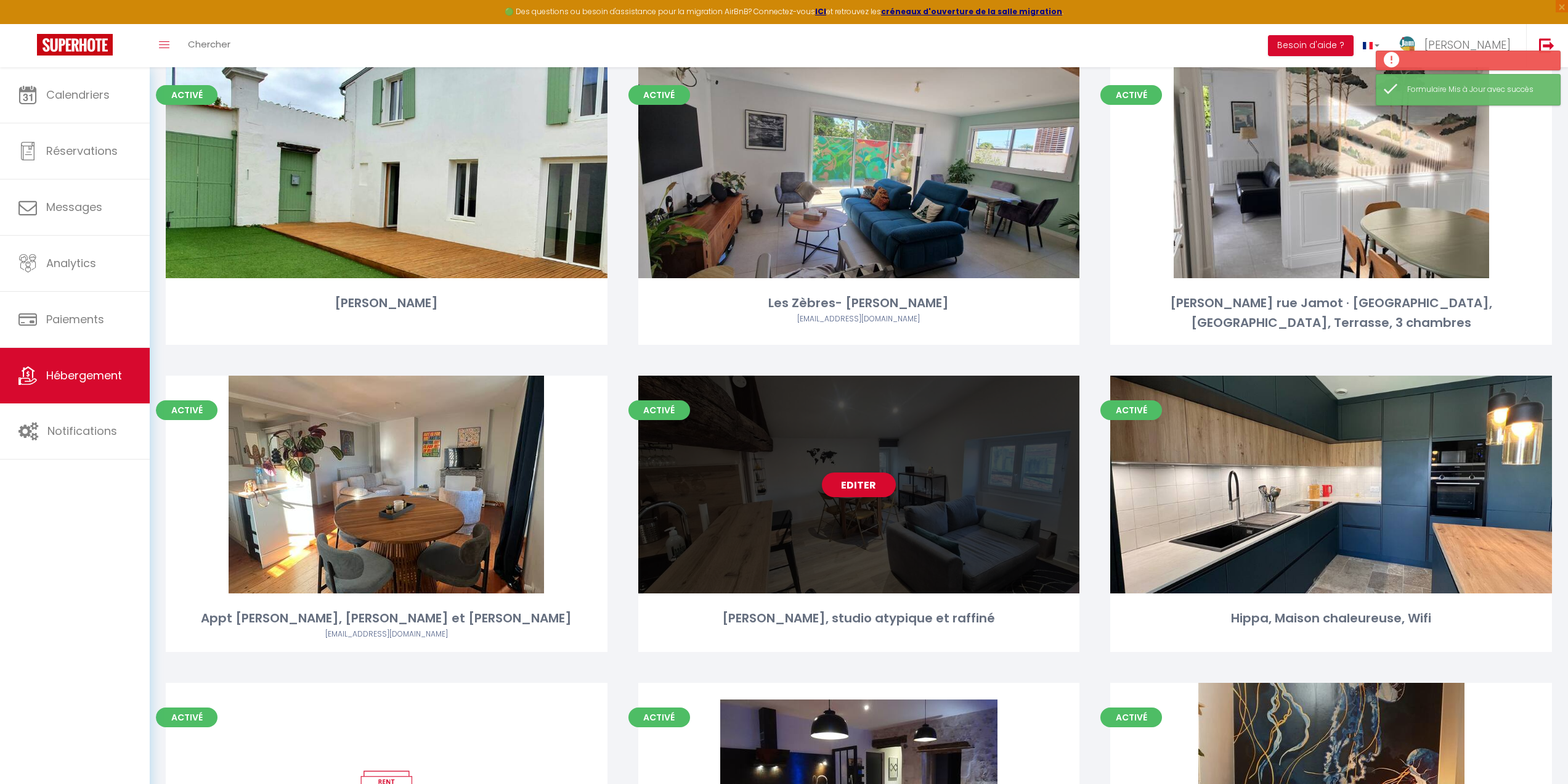
scroll to position [1603, 0]
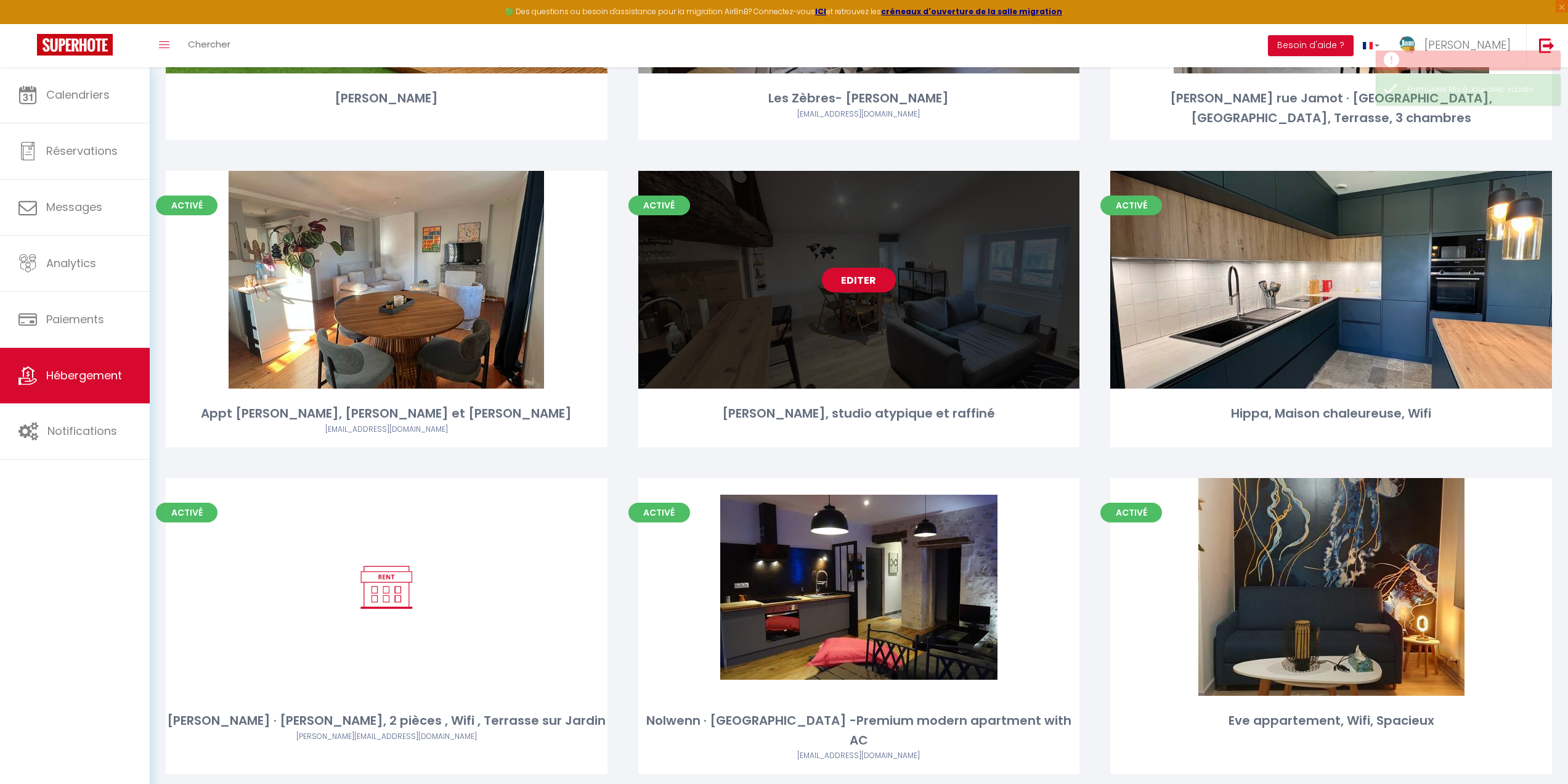
click at [860, 267] on link "Editer" at bounding box center [858, 280] width 74 height 24
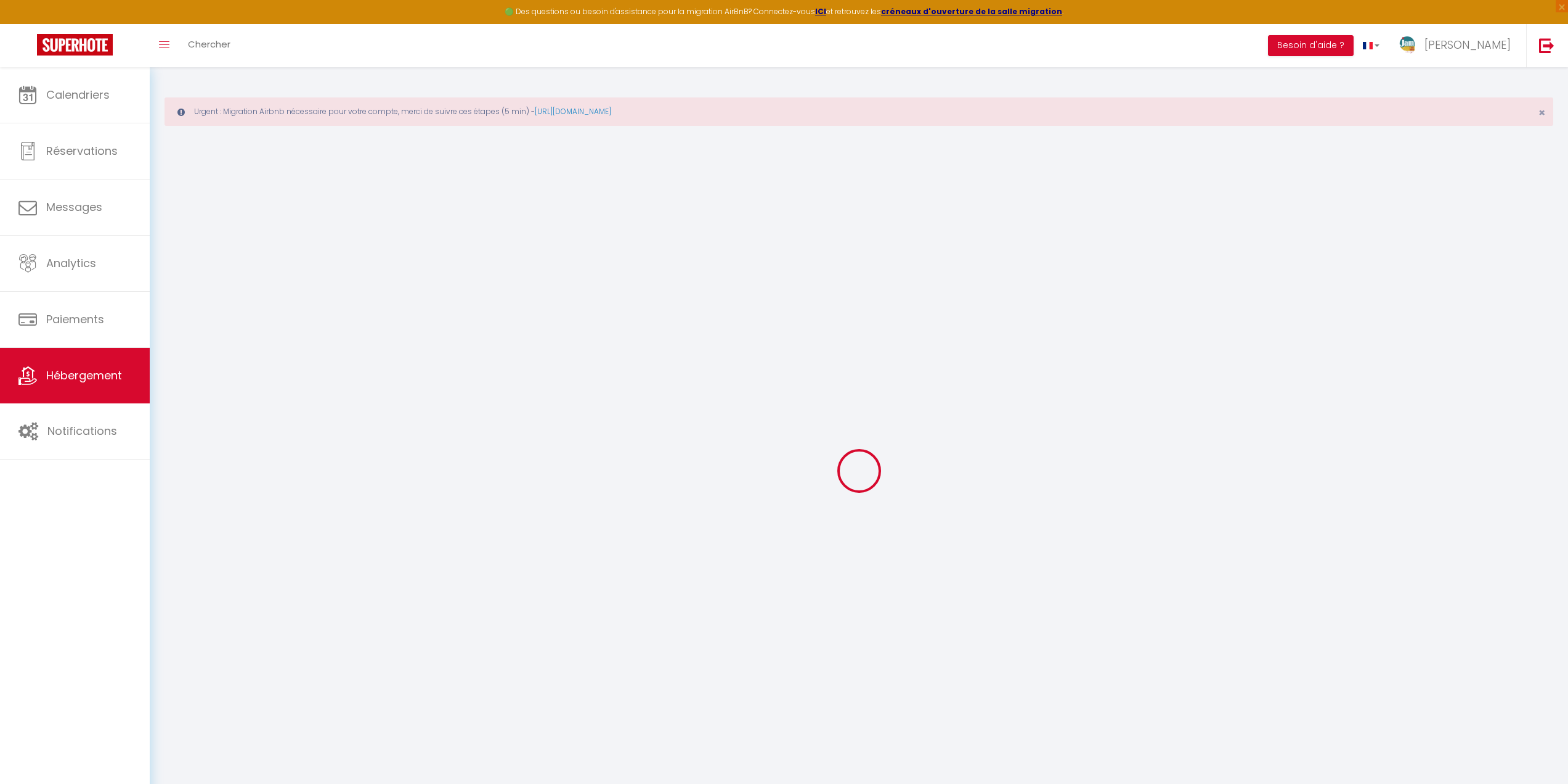
select select
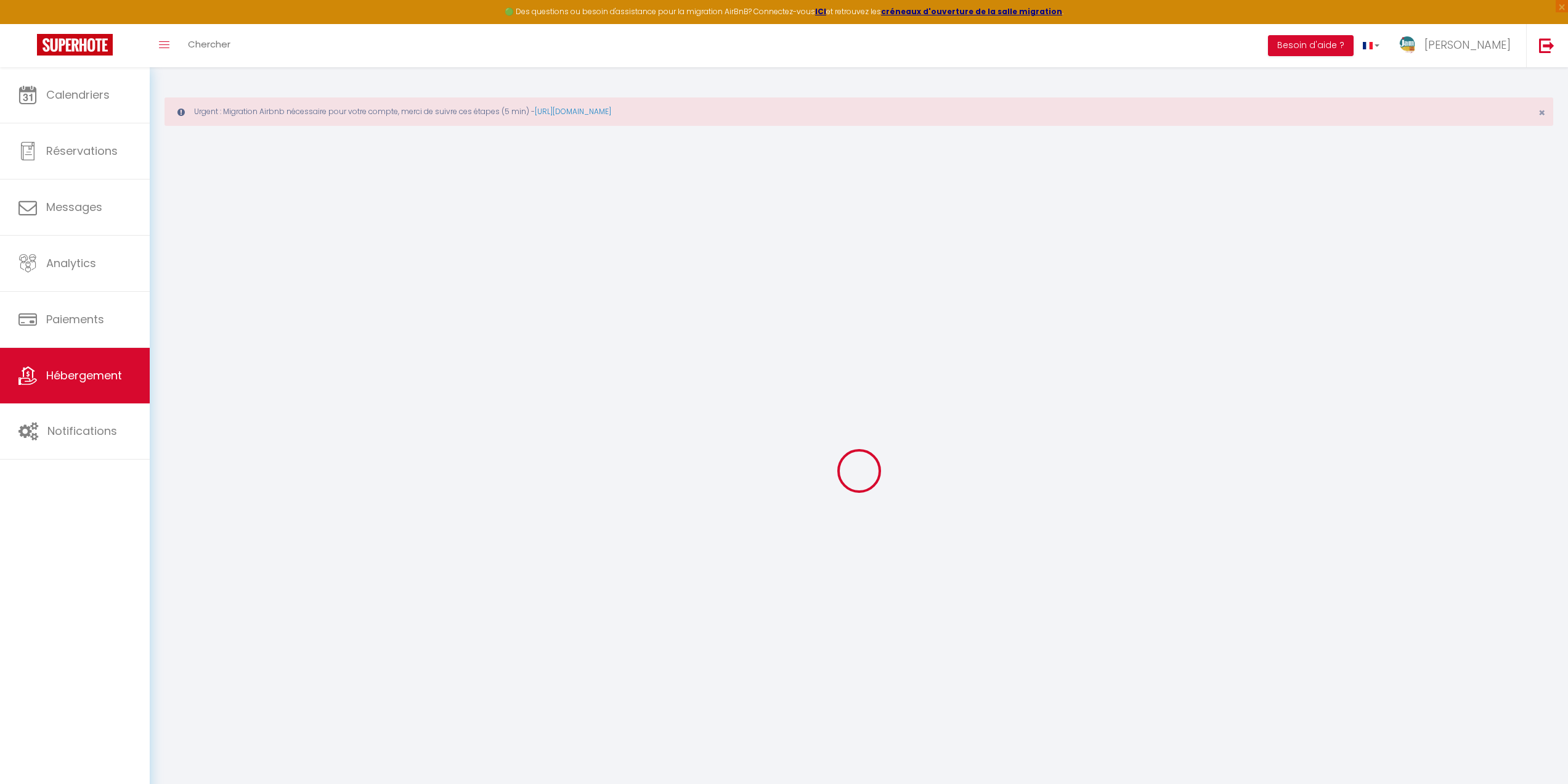
select select
checkbox input "false"
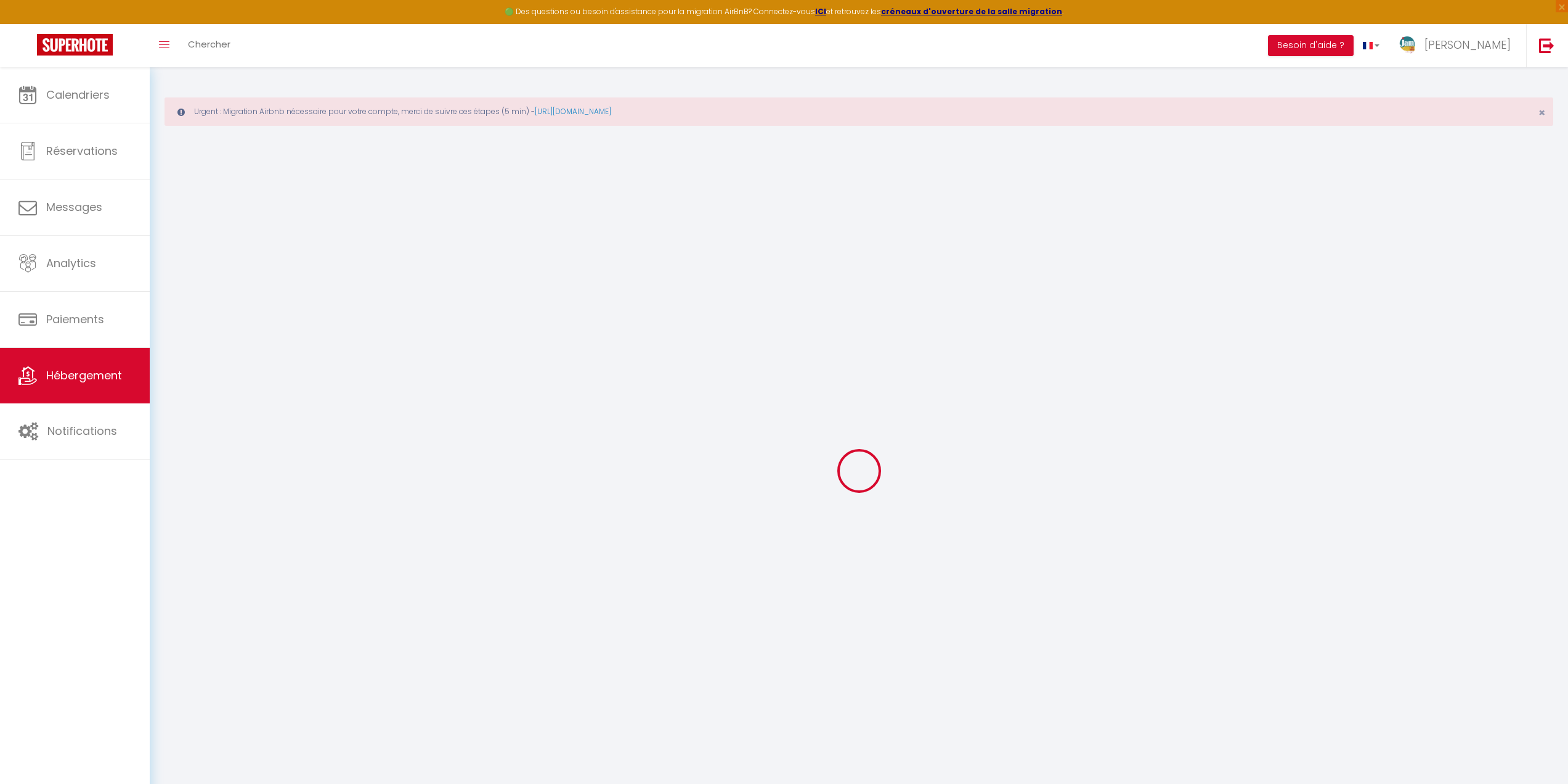
select select
type input "[PERSON_NAME], studio atypique et raffiné"
type input "Karine"
type input "74"
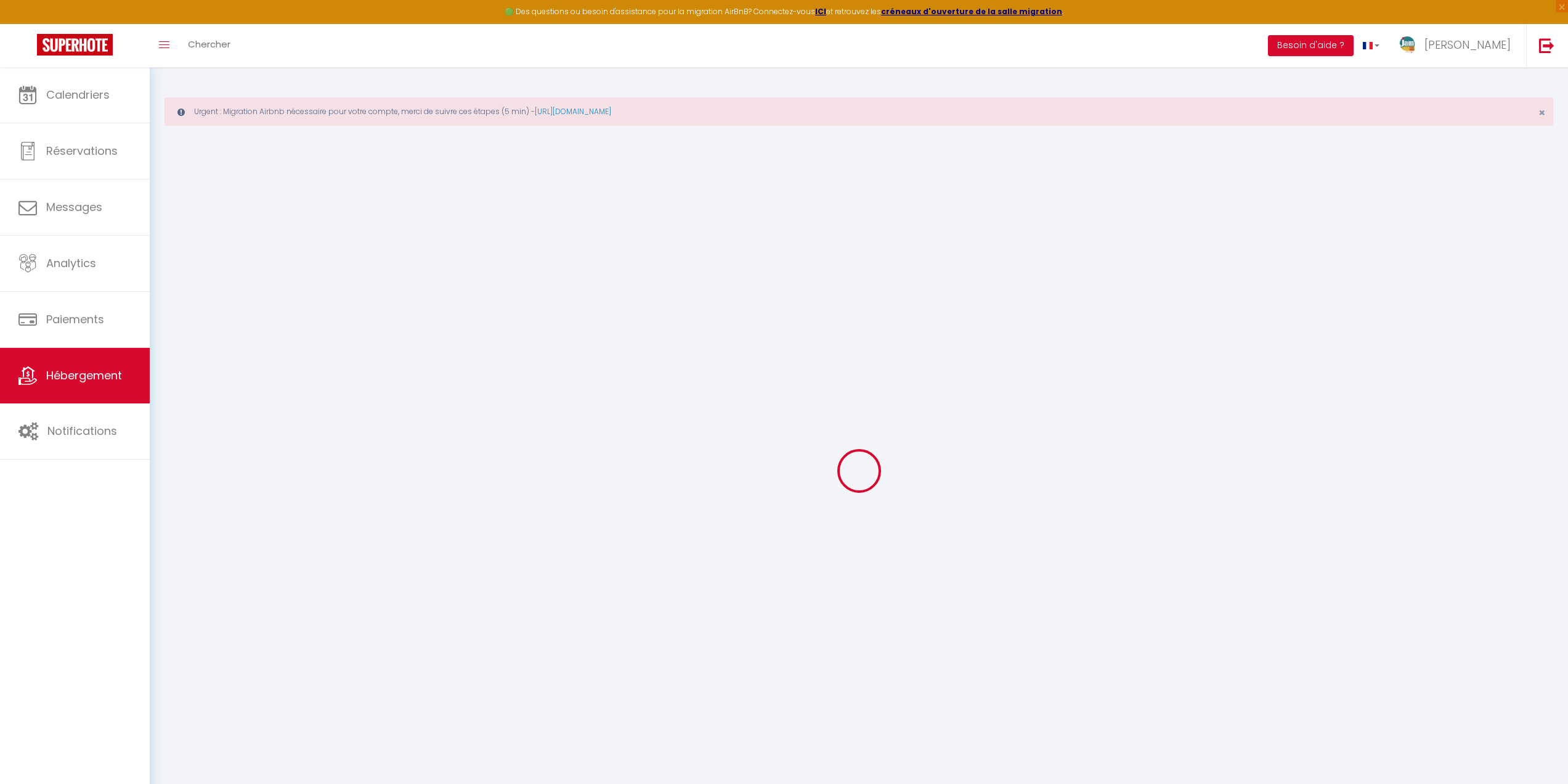
type input "10"
type input "35"
select select
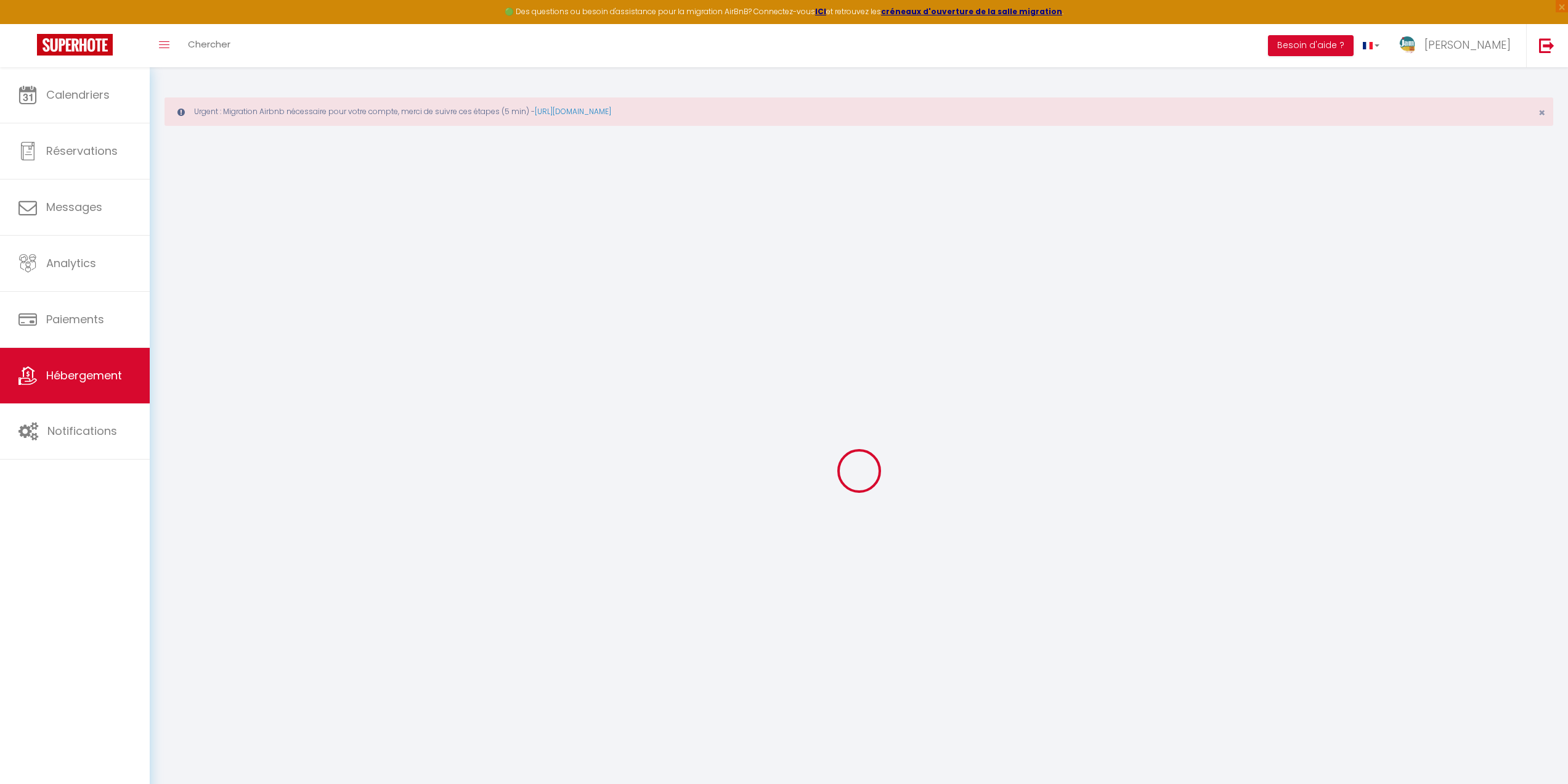
select select
type input "[STREET_ADDRESS]"
type input "17000"
type input "[GEOGRAPHIC_DATA]"
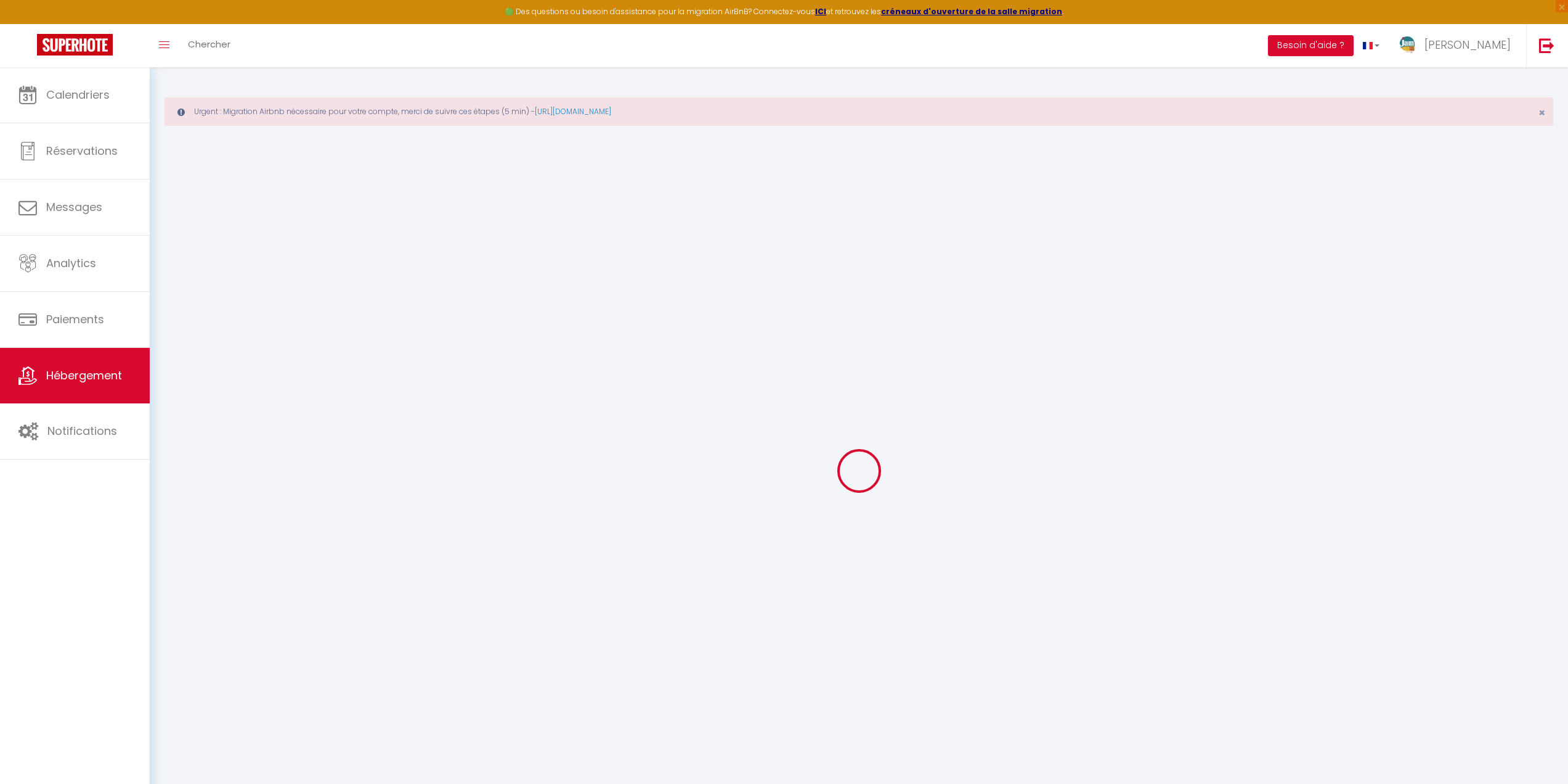
type input "[EMAIL_ADDRESS][DOMAIN_NAME]"
select select "8791"
checkbox input "true"
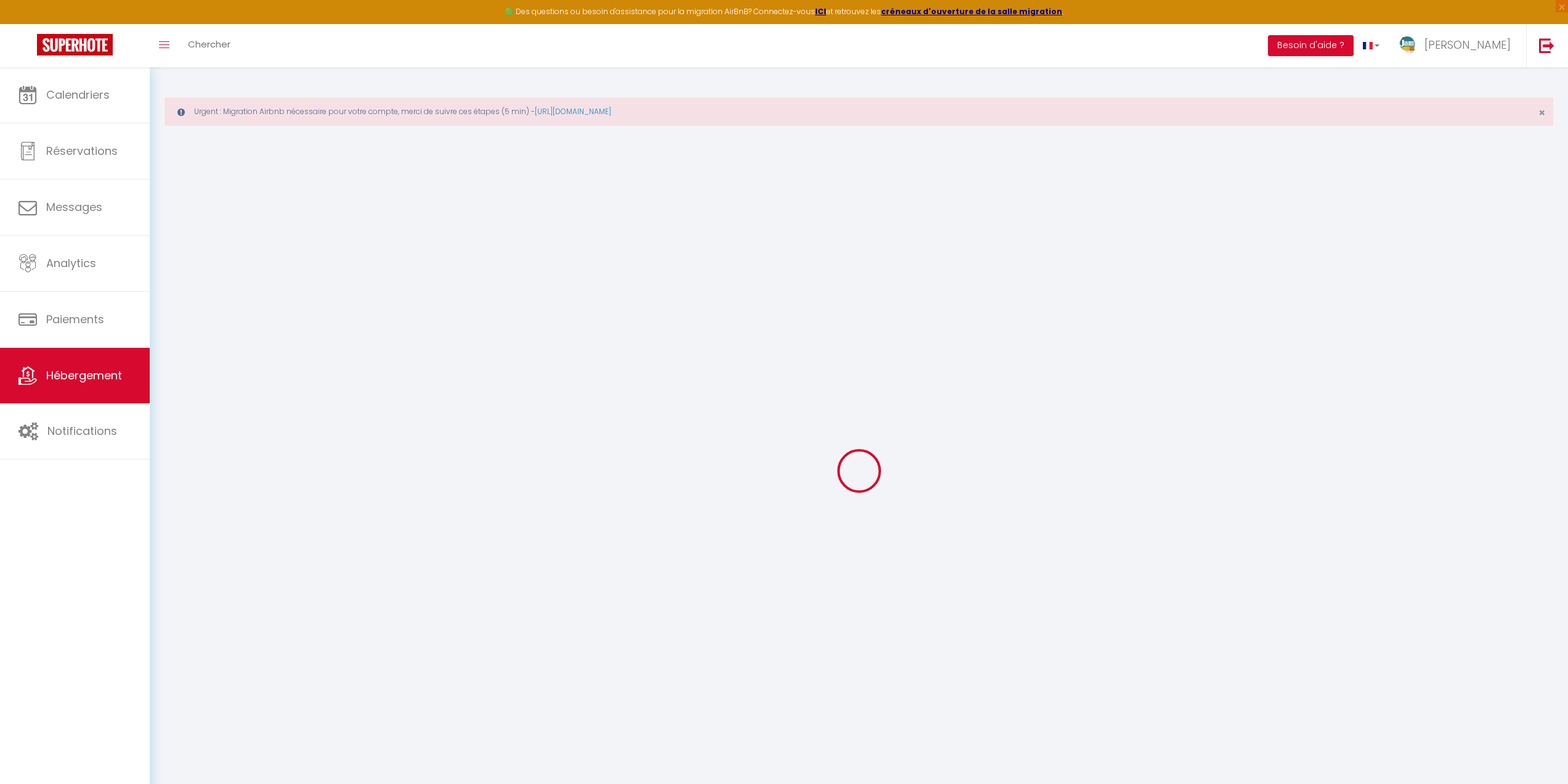
checkbox input "true"
type input "35"
type input "0"
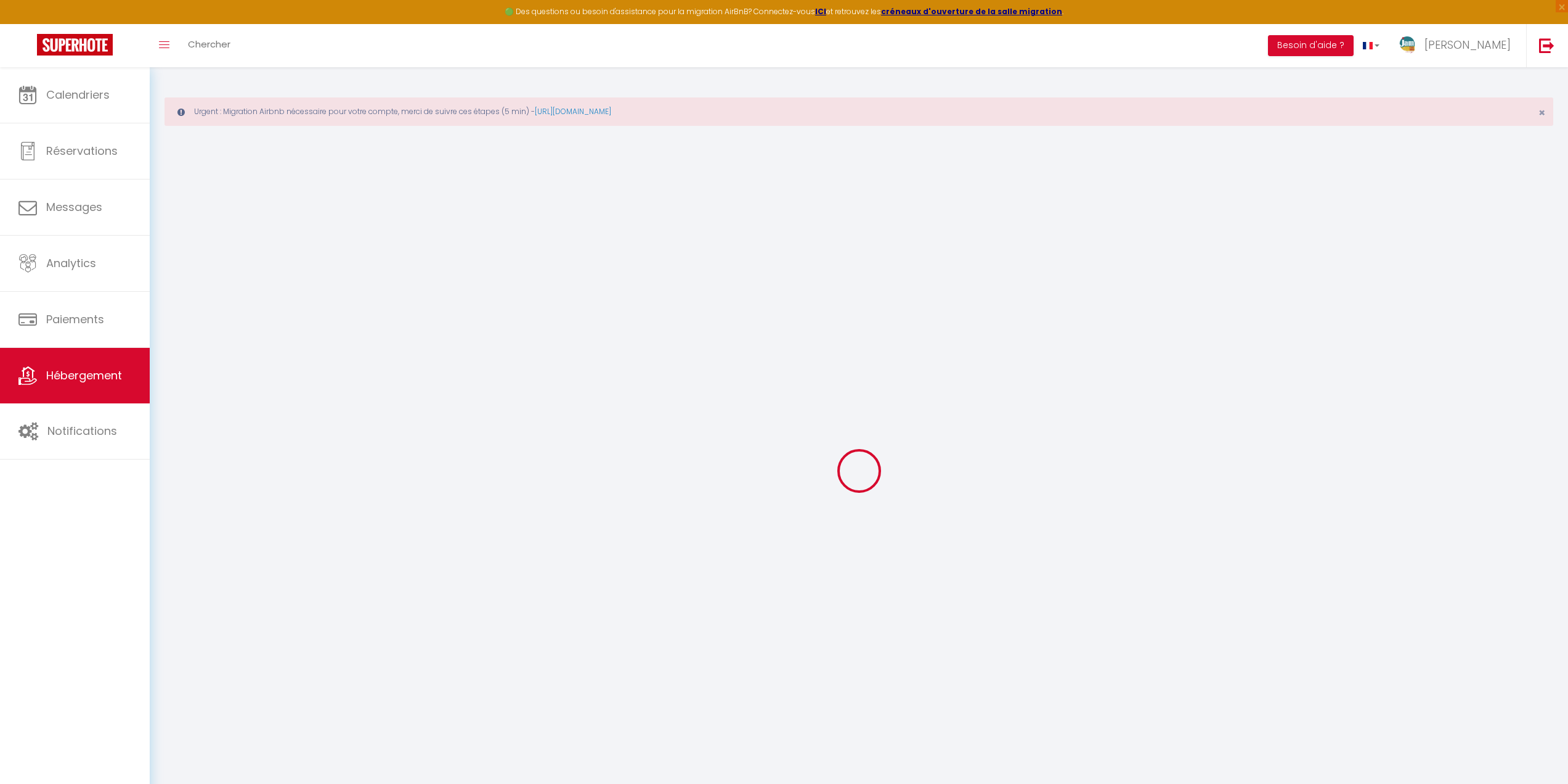
select select
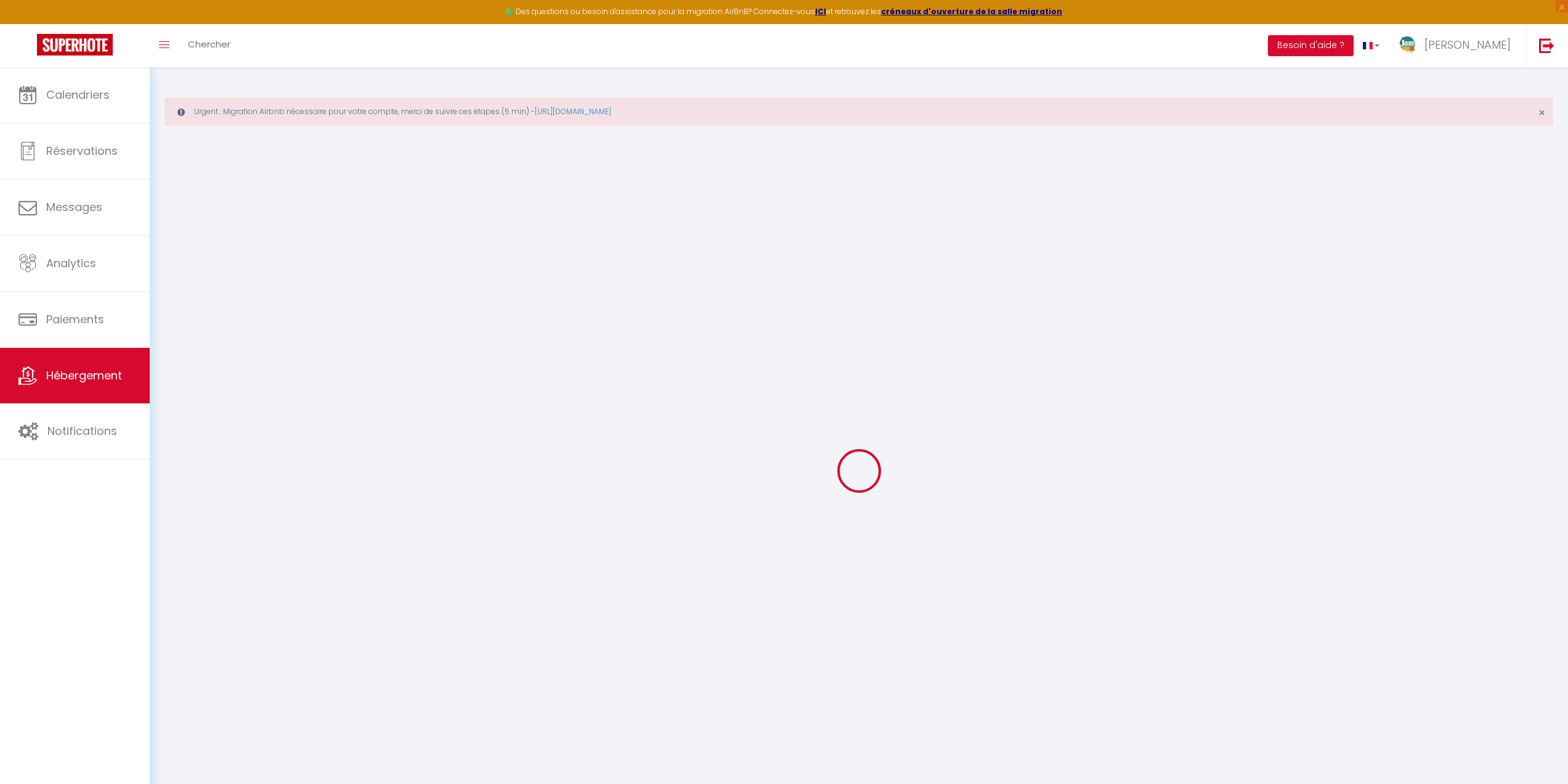
checkbox input "true"
select select "27079"
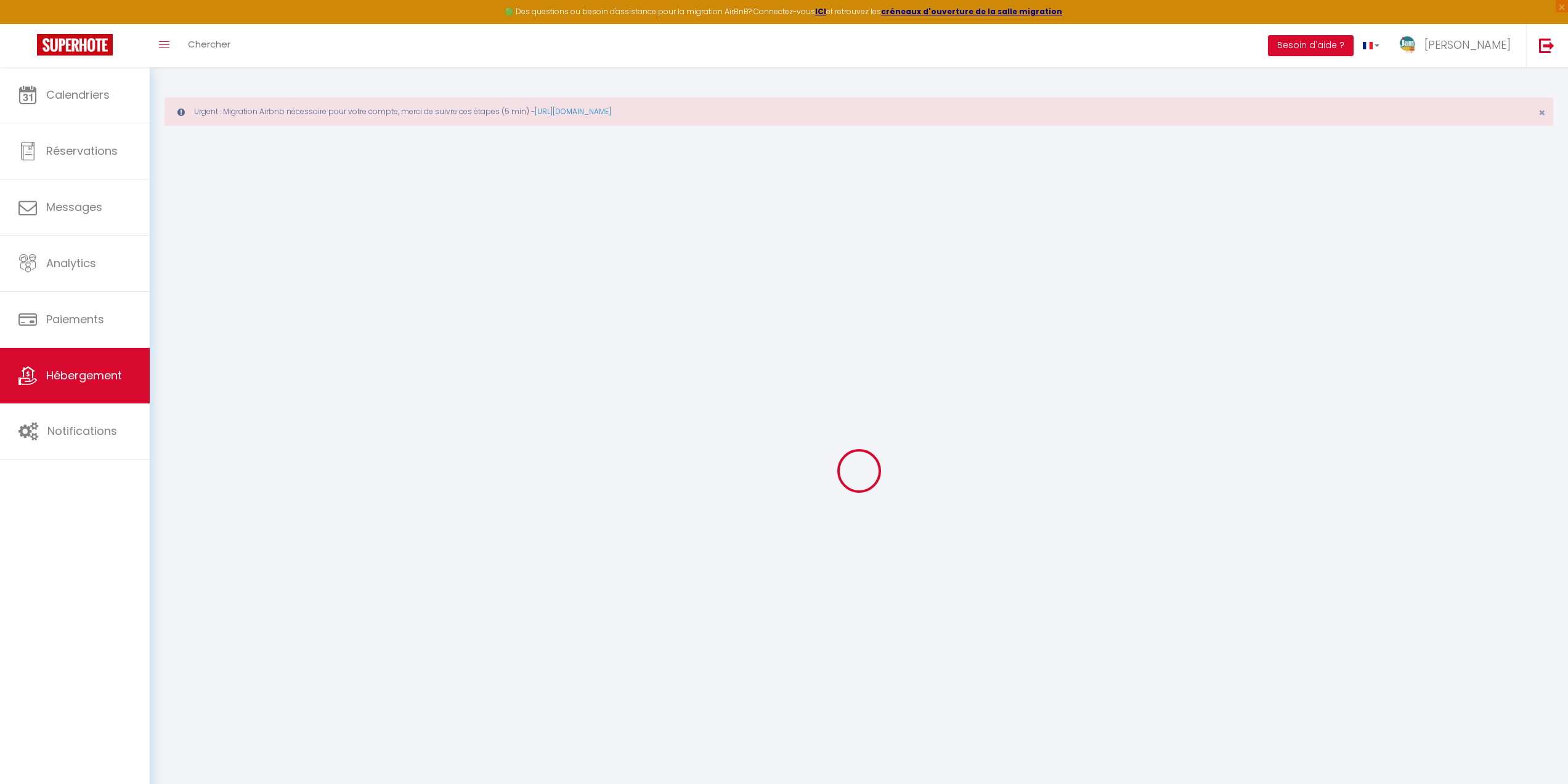
select select "27079"
select select
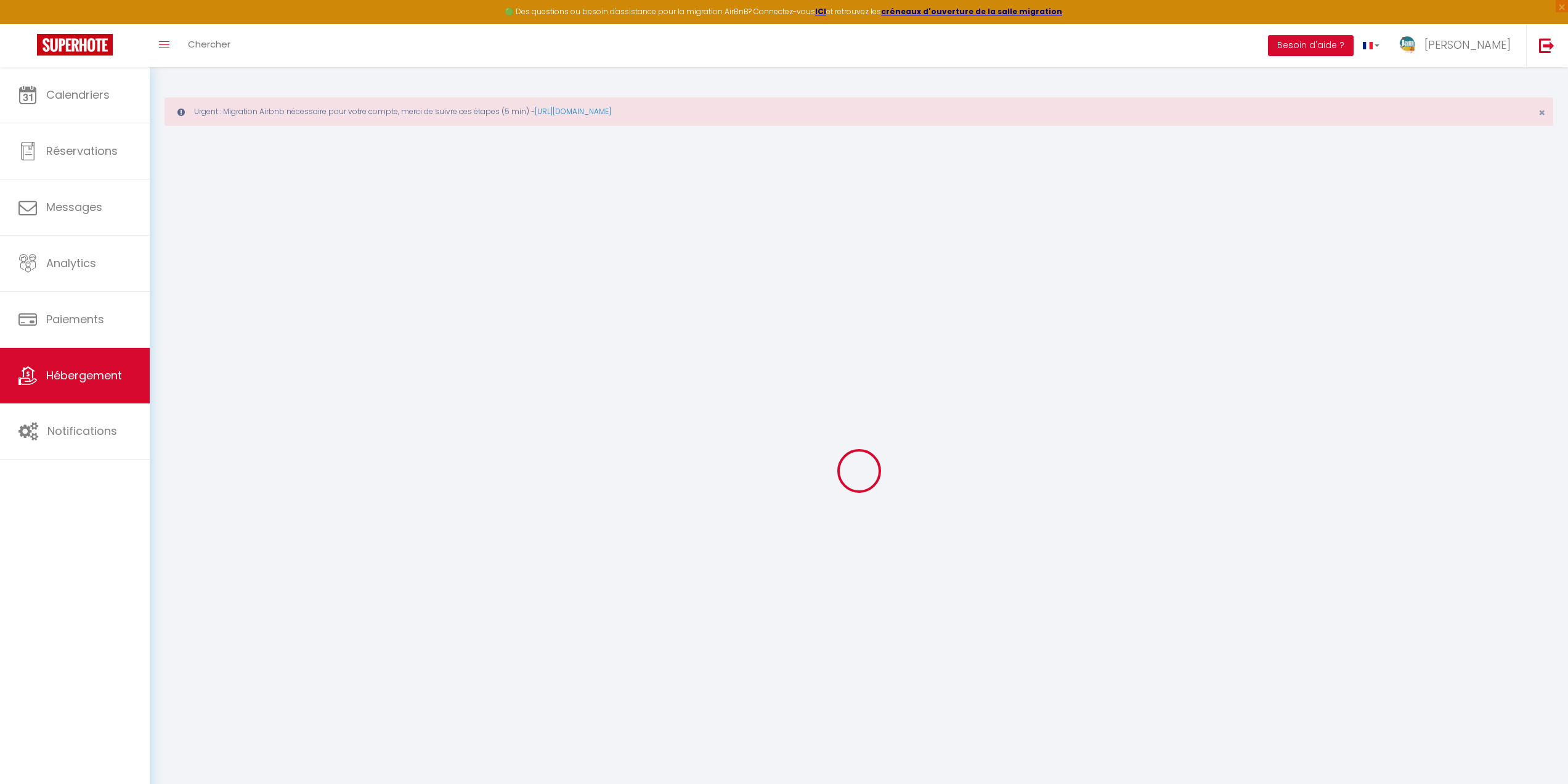
select select
checkbox input "true"
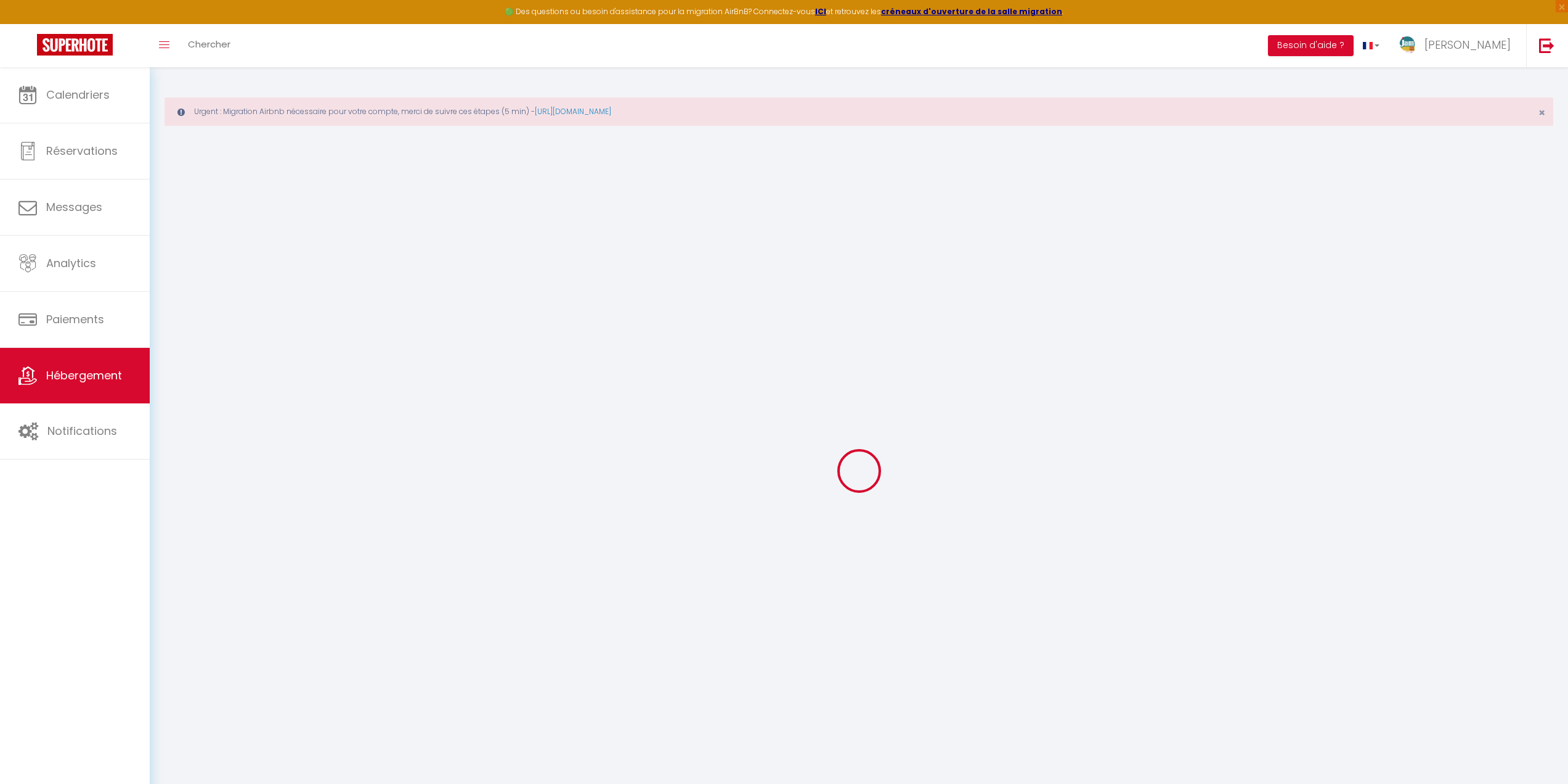
checkbox input "true"
select select
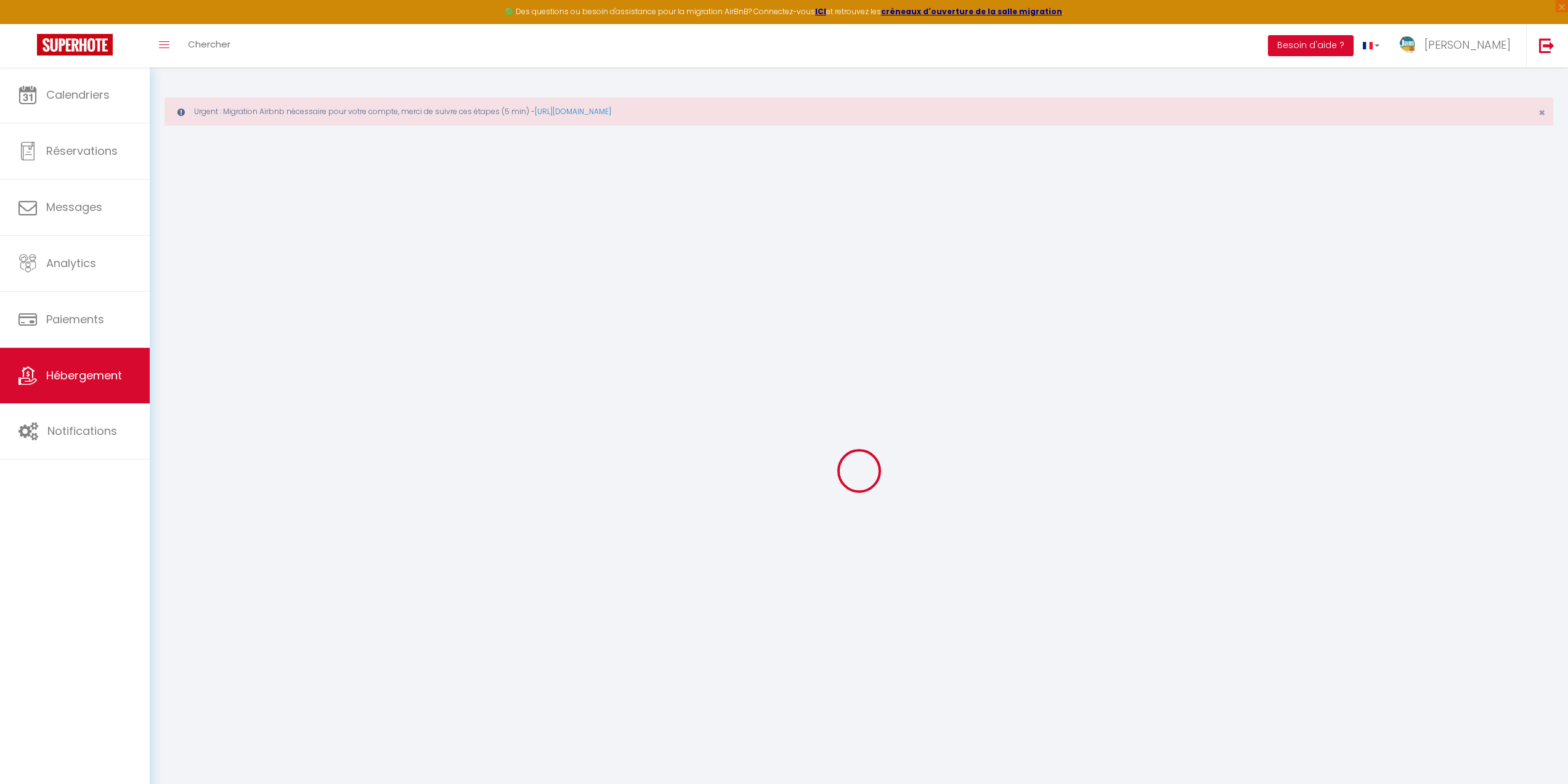
select select
checkbox input "true"
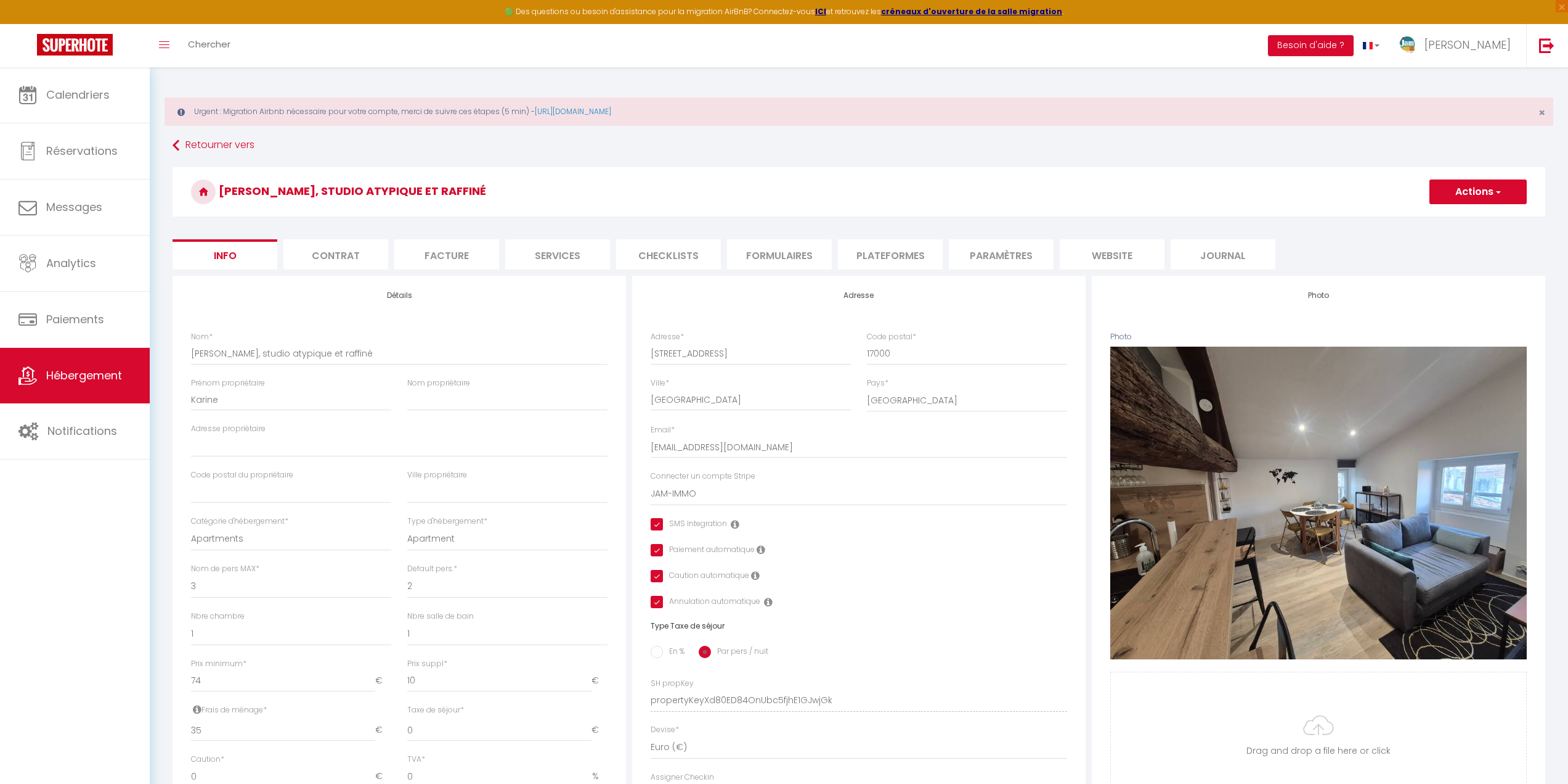
click at [777, 261] on li "Formulaires" at bounding box center [779, 254] width 105 height 30
select select
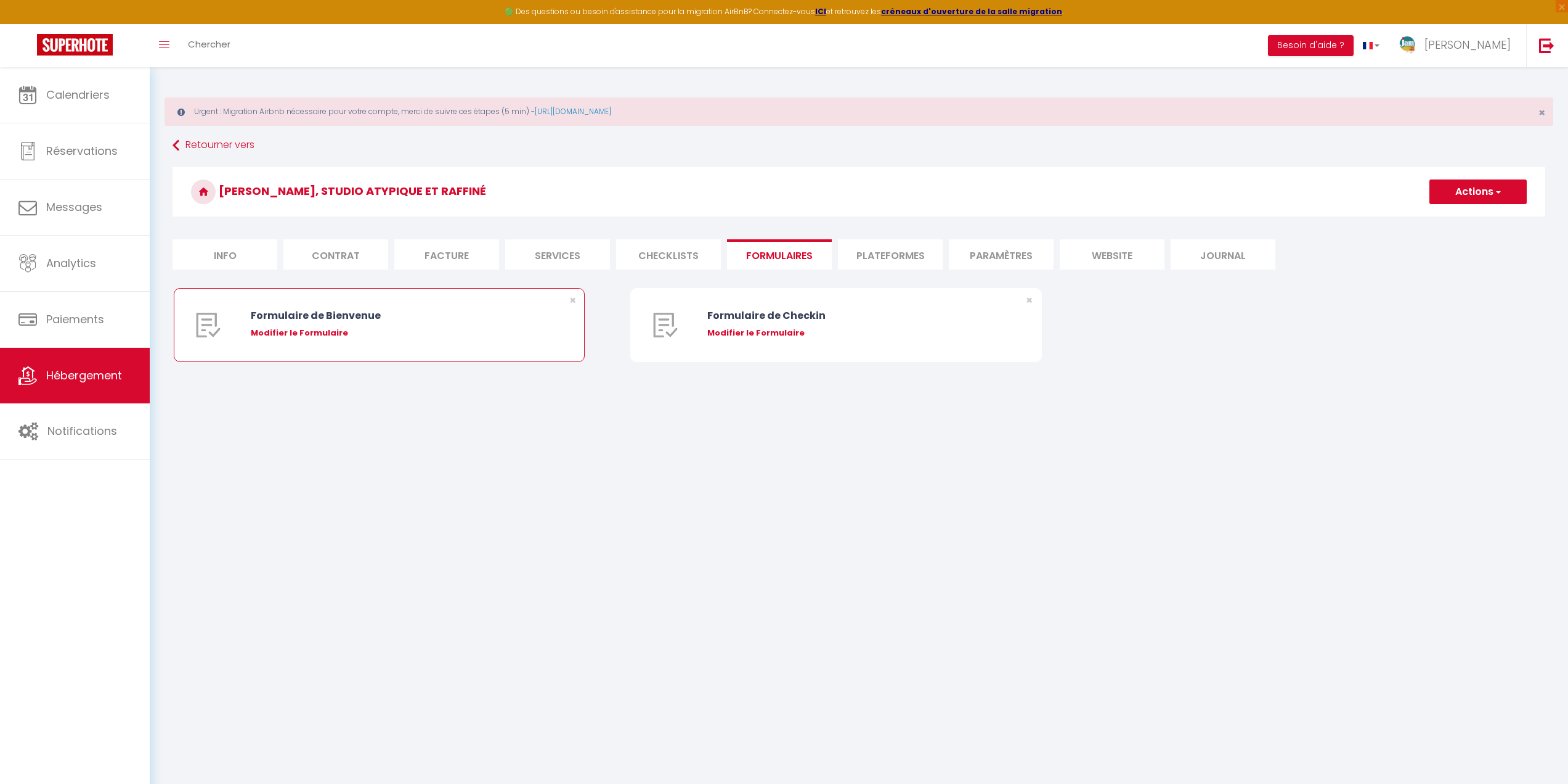
click at [318, 333] on div "Modifier le Formulaire" at bounding box center [397, 333] width 292 height 12
type input "Formulaire de Bienvenue"
type input "Afin de préparer au mieux votre arrivée et recevoir votre Guide de Bienvenue, j…"
select select "[object Object]"
radio input "true"
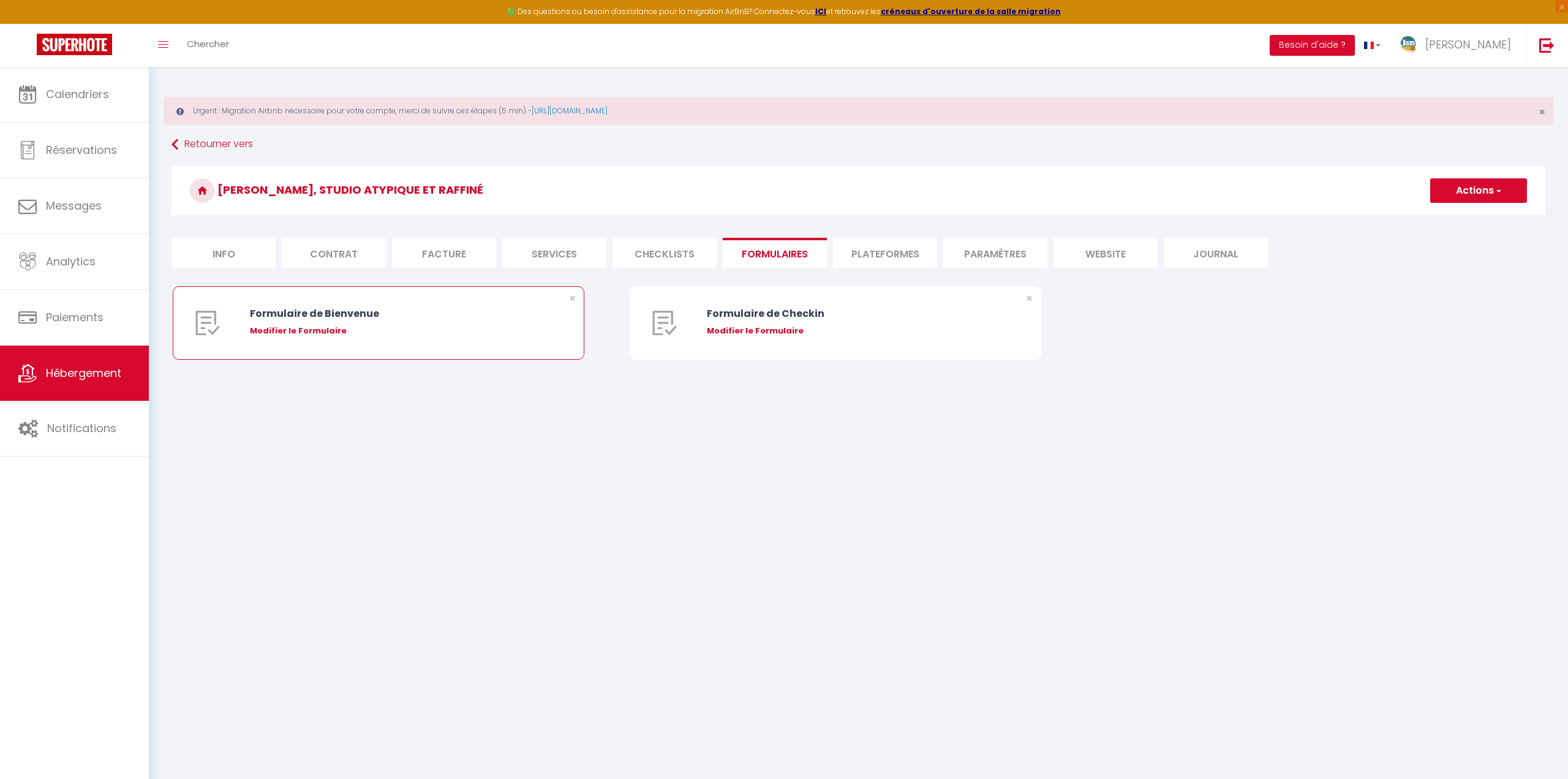
type input "[URL][DOMAIN_NAME]"
select select
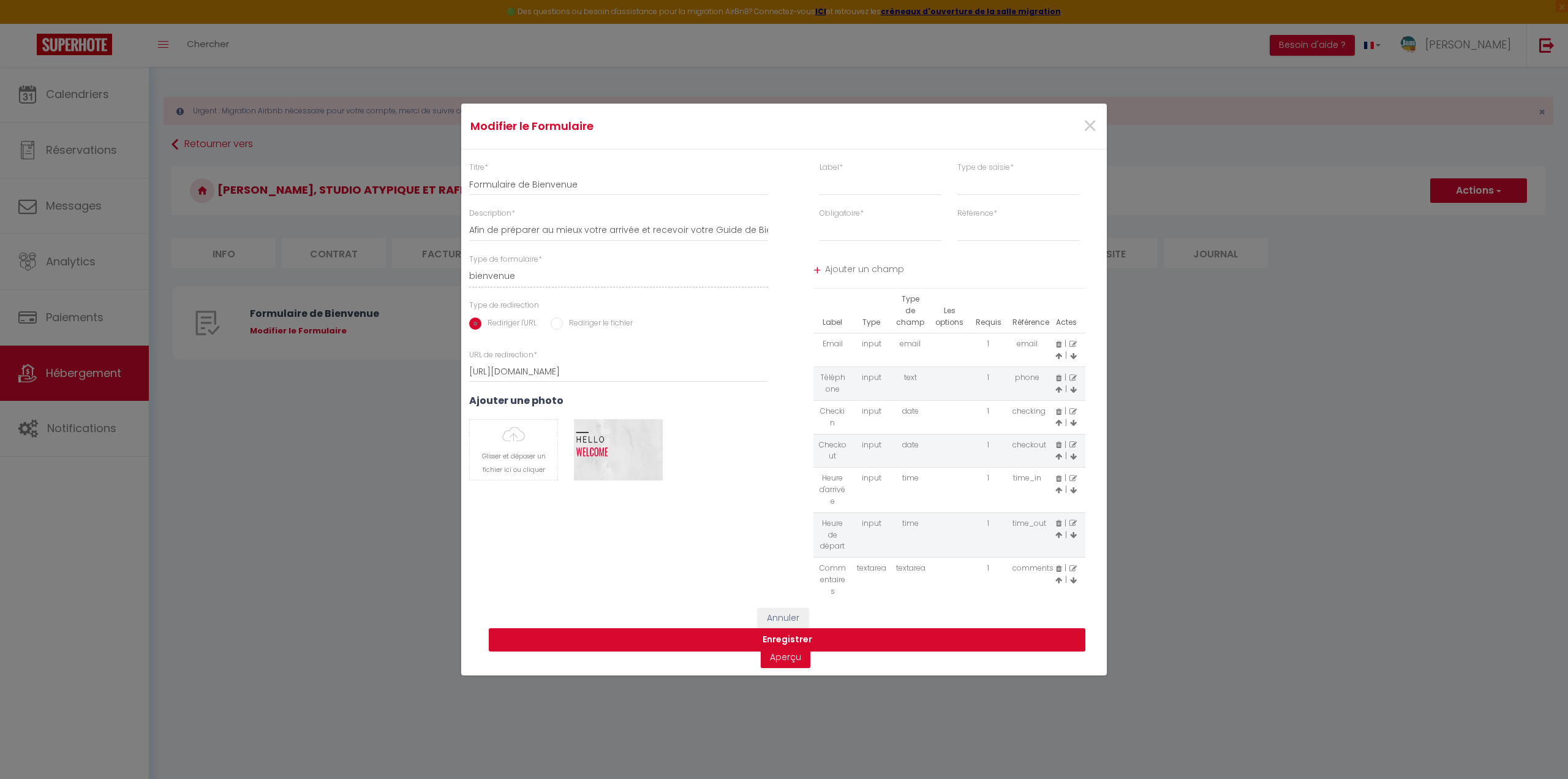
select select
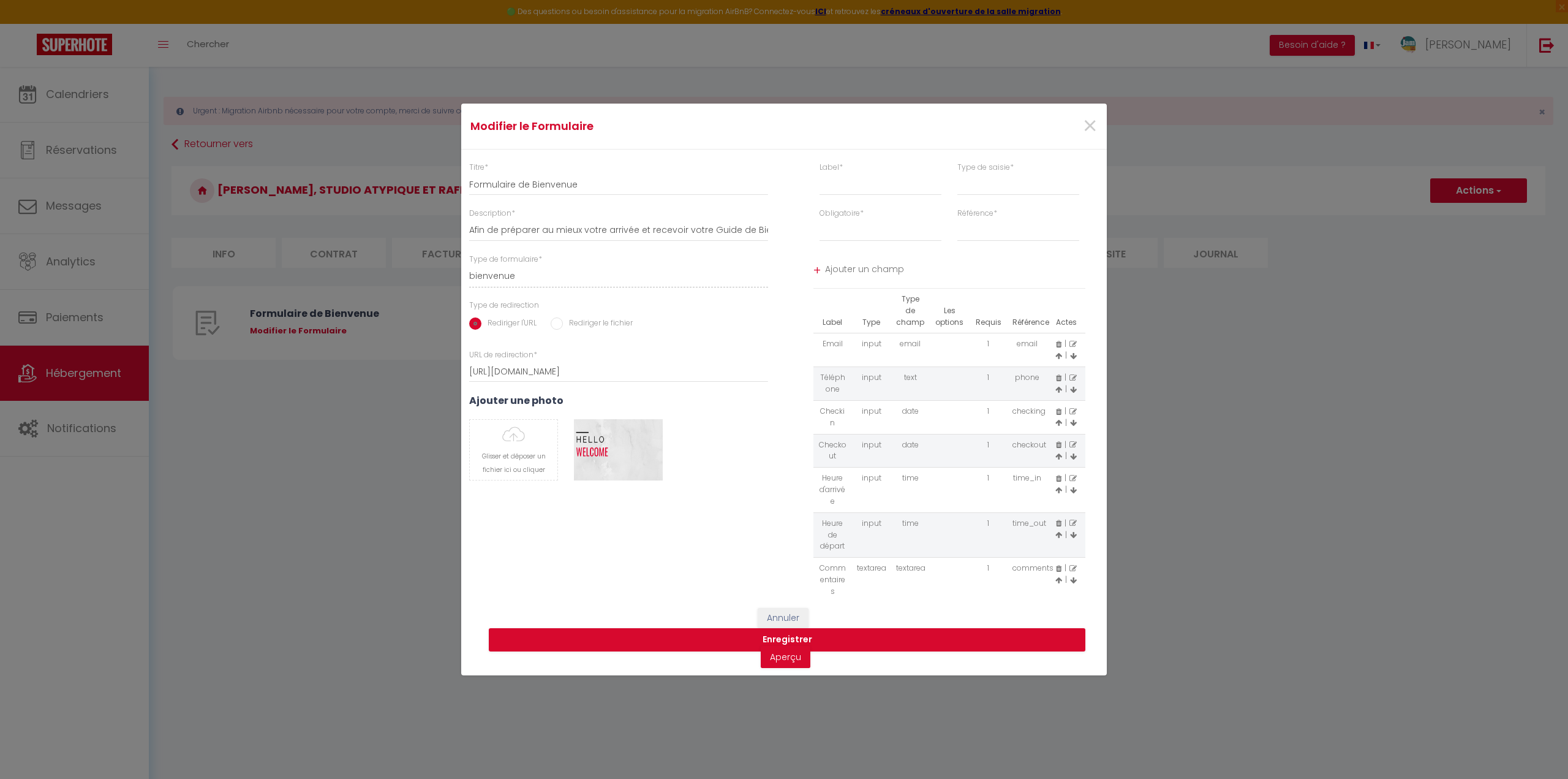
select select
click at [787, 638] on button "Enregistrer" at bounding box center [787, 639] width 597 height 23
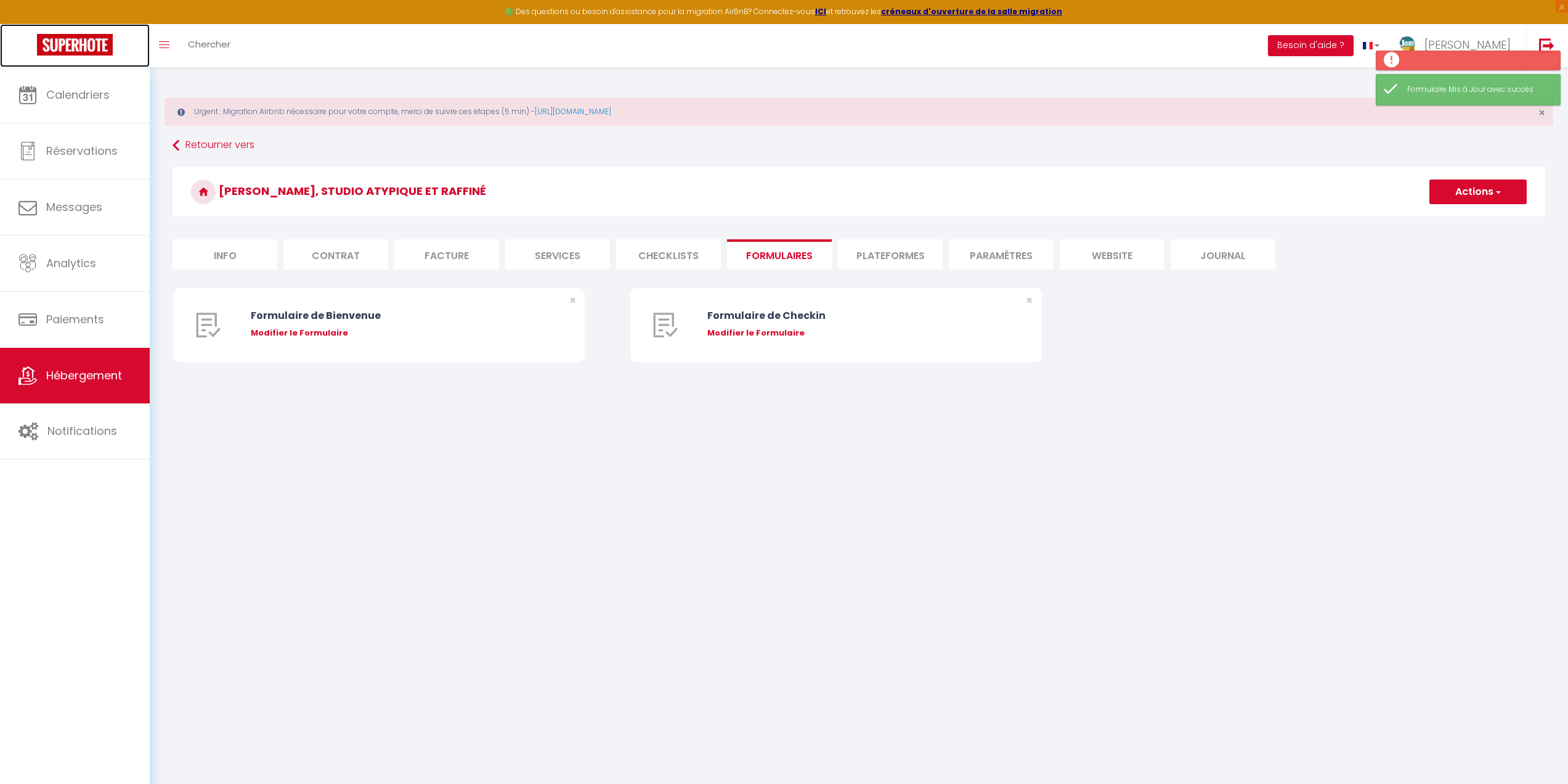
click at [86, 44] on img at bounding box center [75, 44] width 75 height 22
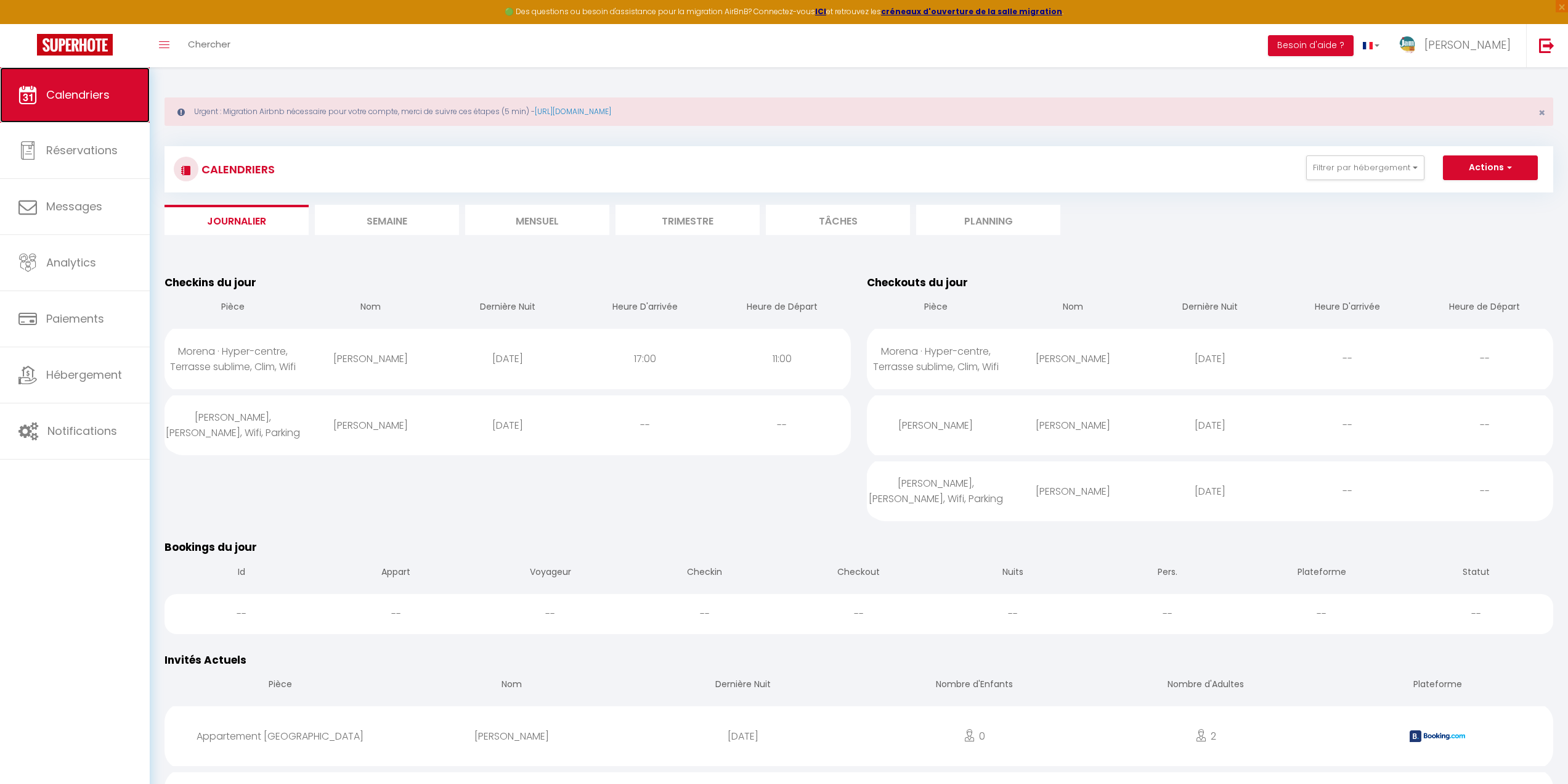
click at [76, 80] on link "Calendriers" at bounding box center [75, 95] width 150 height 56
click at [69, 99] on span "Calendriers" at bounding box center [77, 95] width 63 height 16
click at [421, 228] on li "Semaine" at bounding box center [387, 220] width 144 height 30
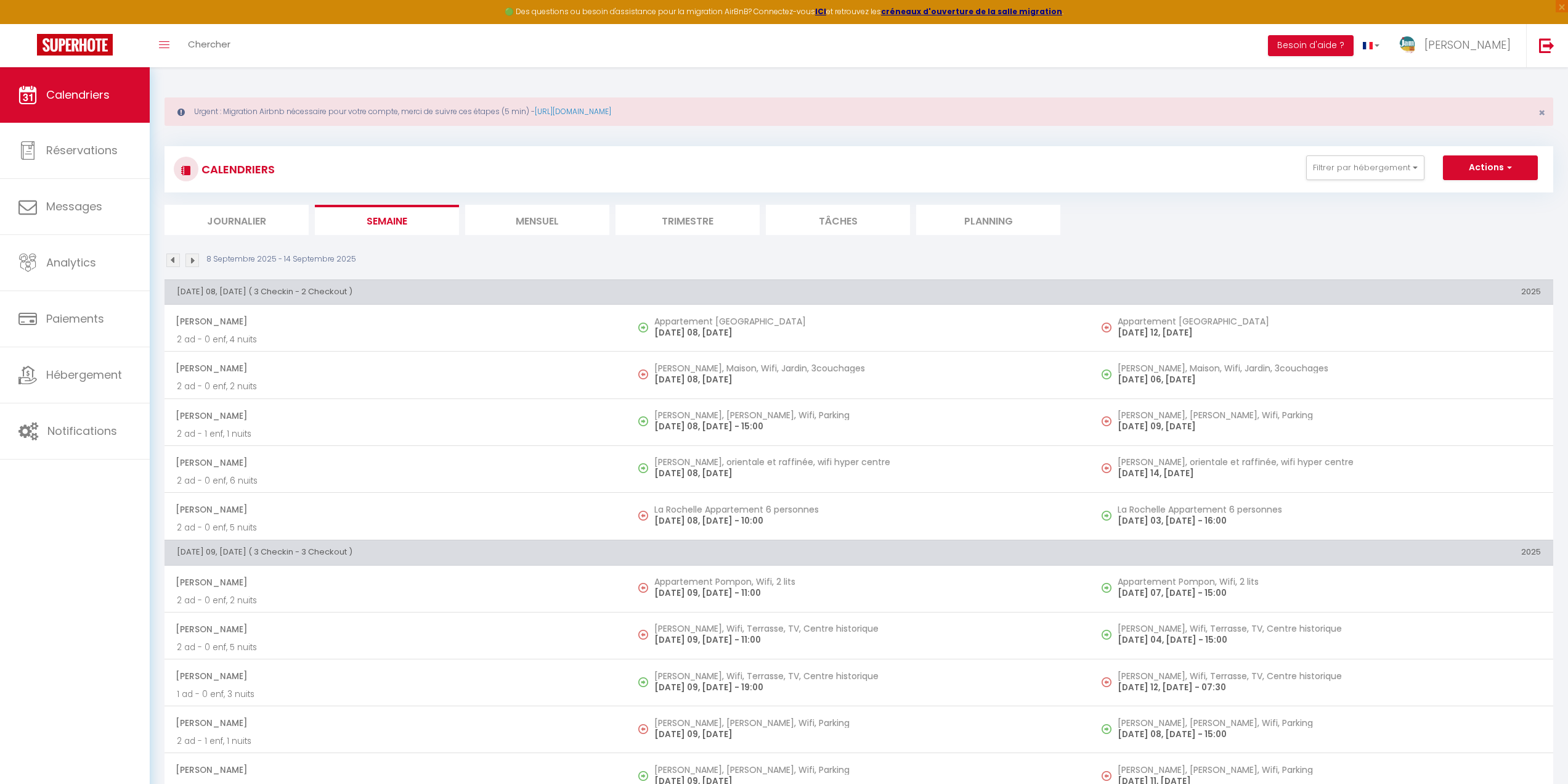
click at [531, 225] on li "Mensuel" at bounding box center [537, 220] width 144 height 30
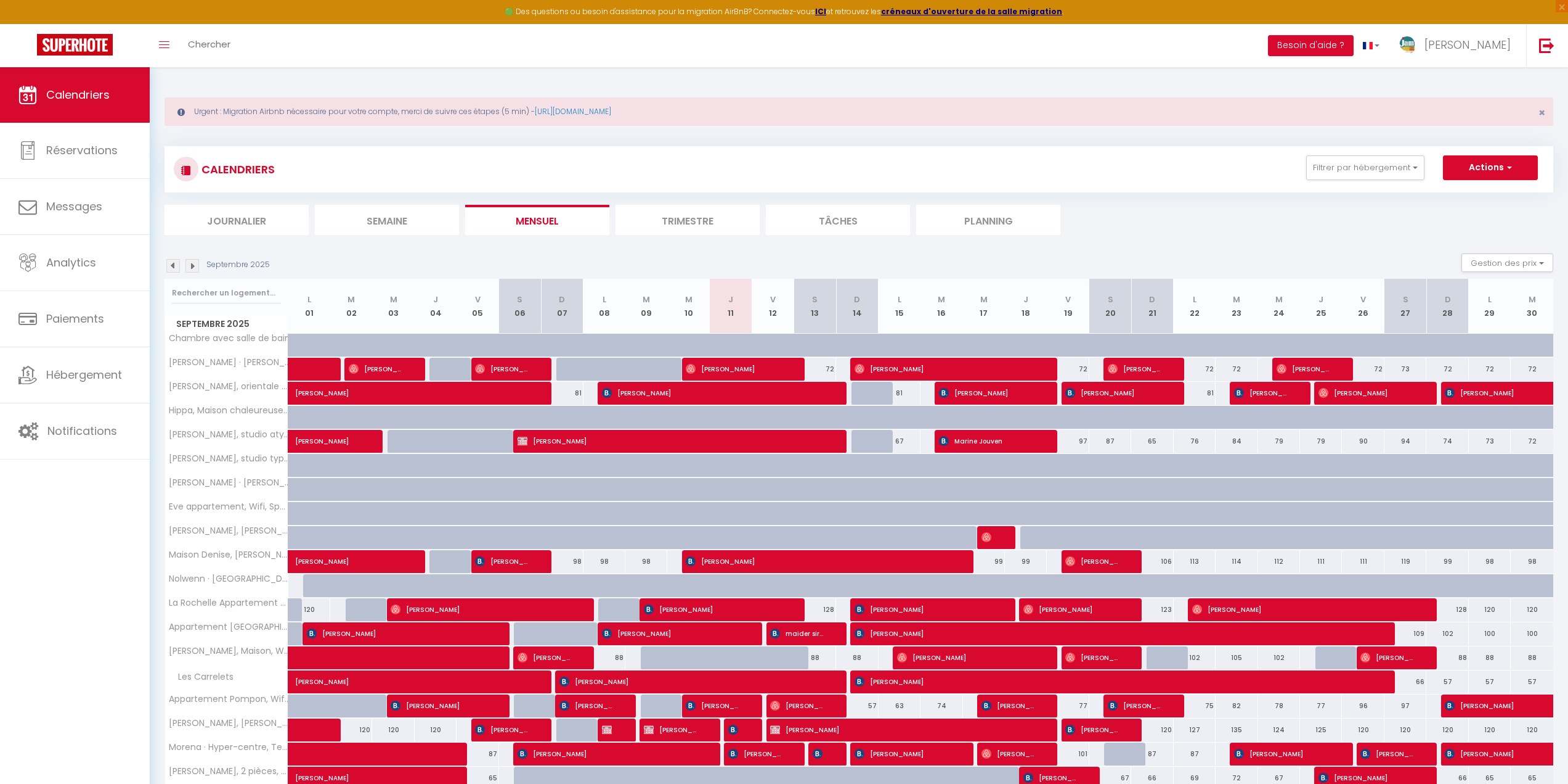
click at [233, 226] on li "Journalier" at bounding box center [237, 220] width 144 height 30
